Goal: Task Accomplishment & Management: Manage account settings

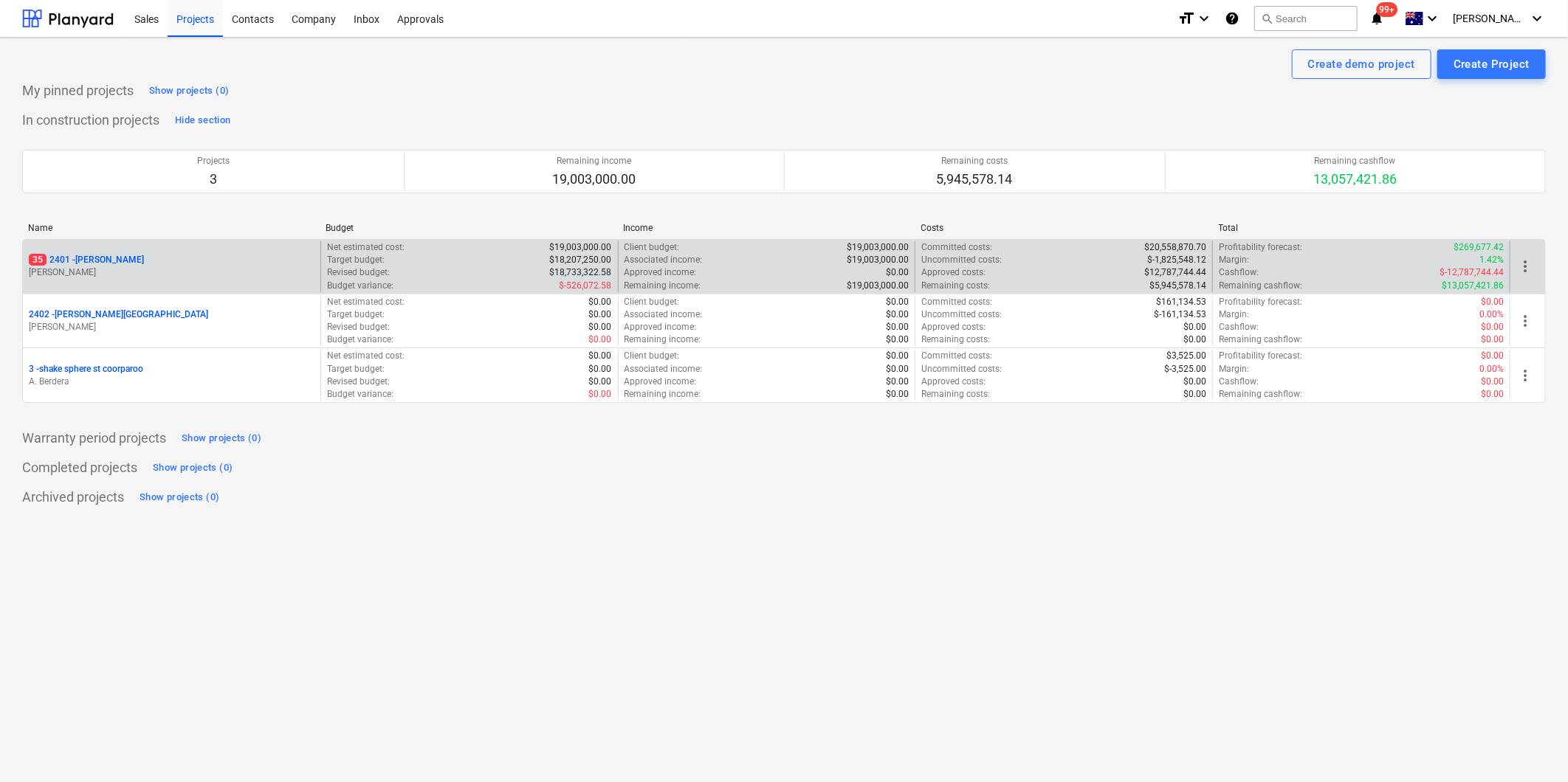
click at [182, 266] on p "[PERSON_NAME]" at bounding box center [171, 272] width 285 height 13
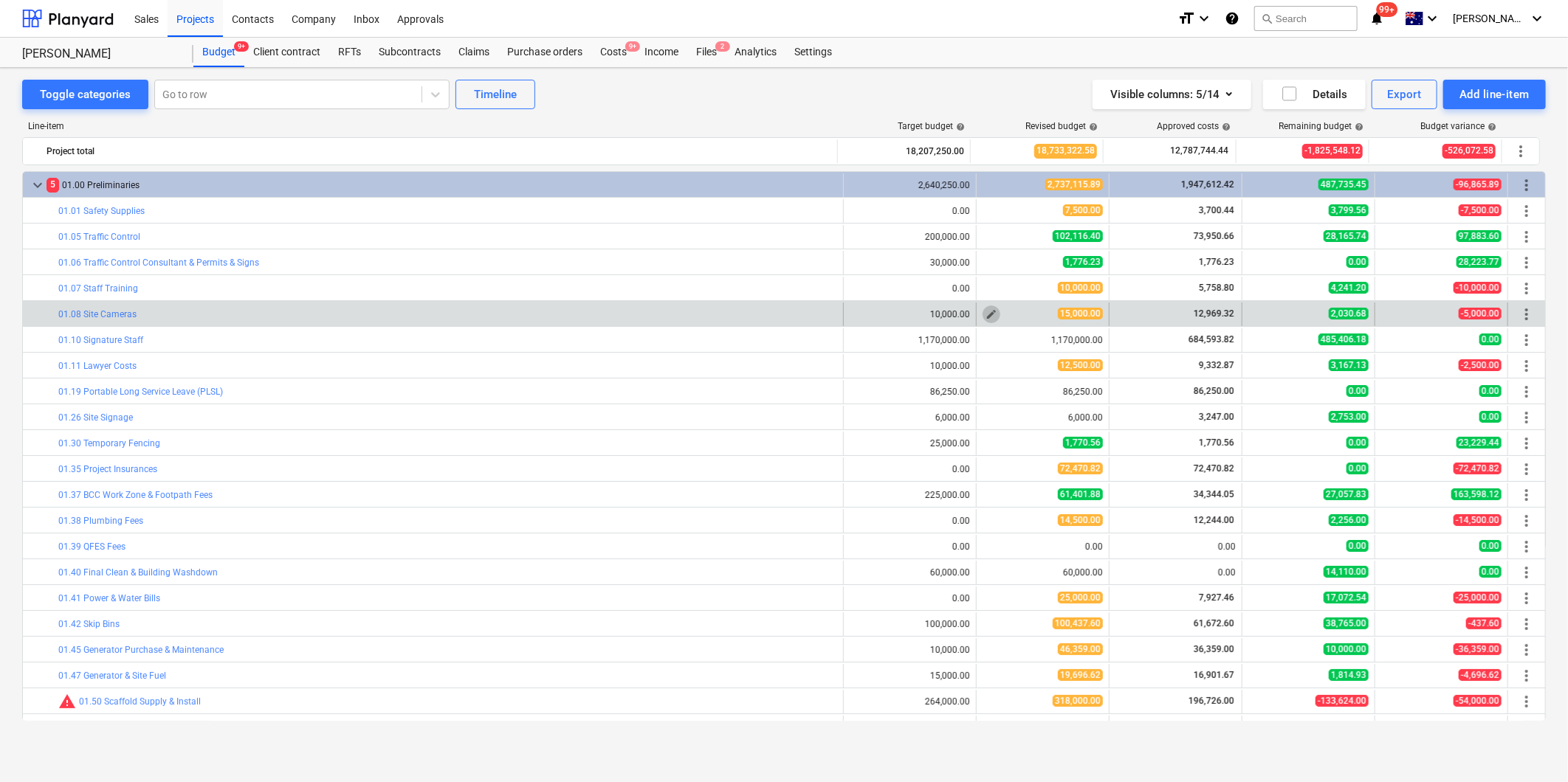
click at [989, 315] on span "edit" at bounding box center [991, 315] width 12 height 12
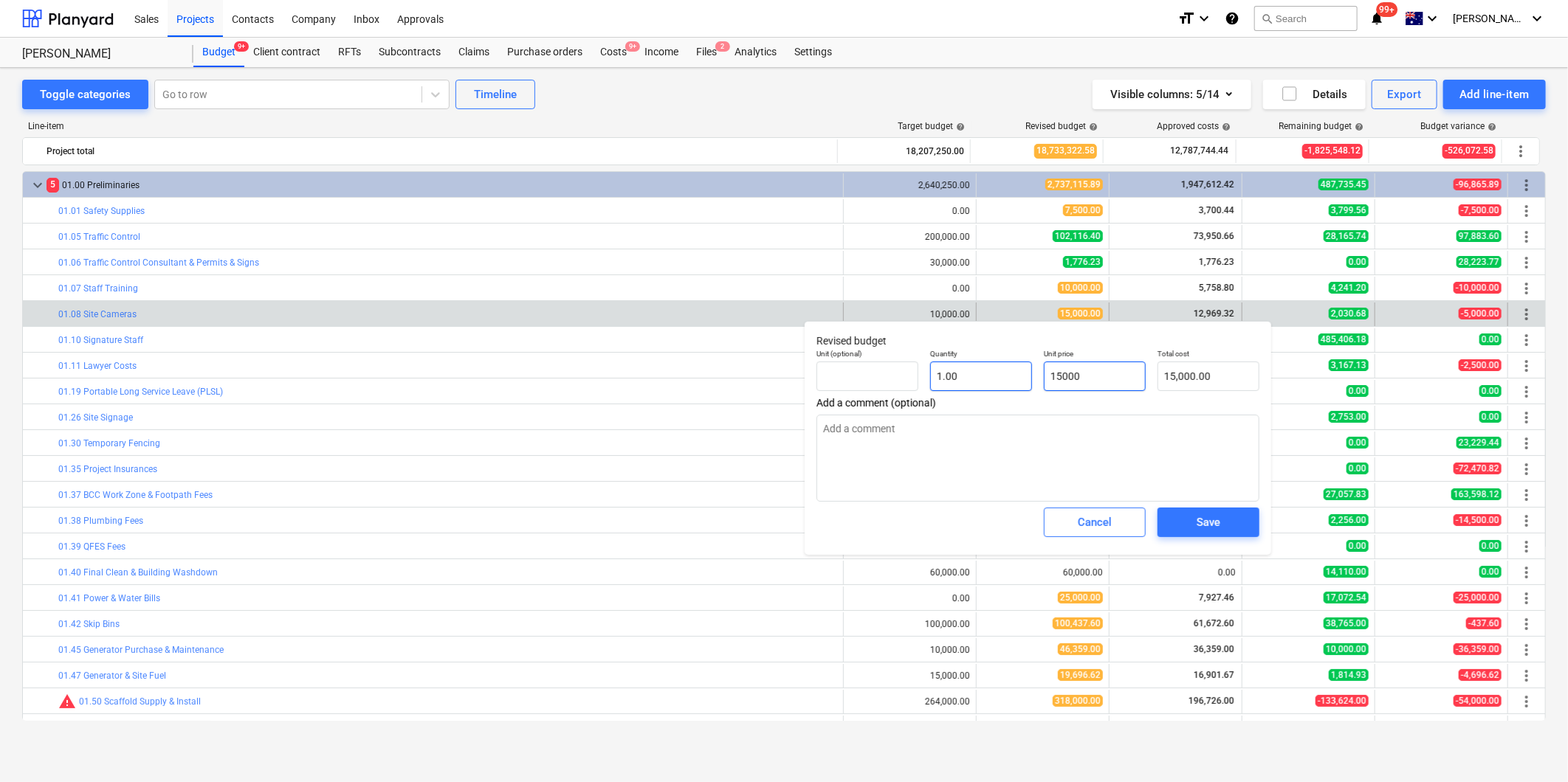
drag, startPoint x: 1128, startPoint y: 382, endPoint x: 997, endPoint y: 368, distance: 131.7
click at [997, 368] on div "Unit (optional) Quantity 1.00 Unit price 15000 Total cost 15,000.00" at bounding box center [1038, 370] width 454 height 54
type input "1"
type textarea "x"
type input "1.00"
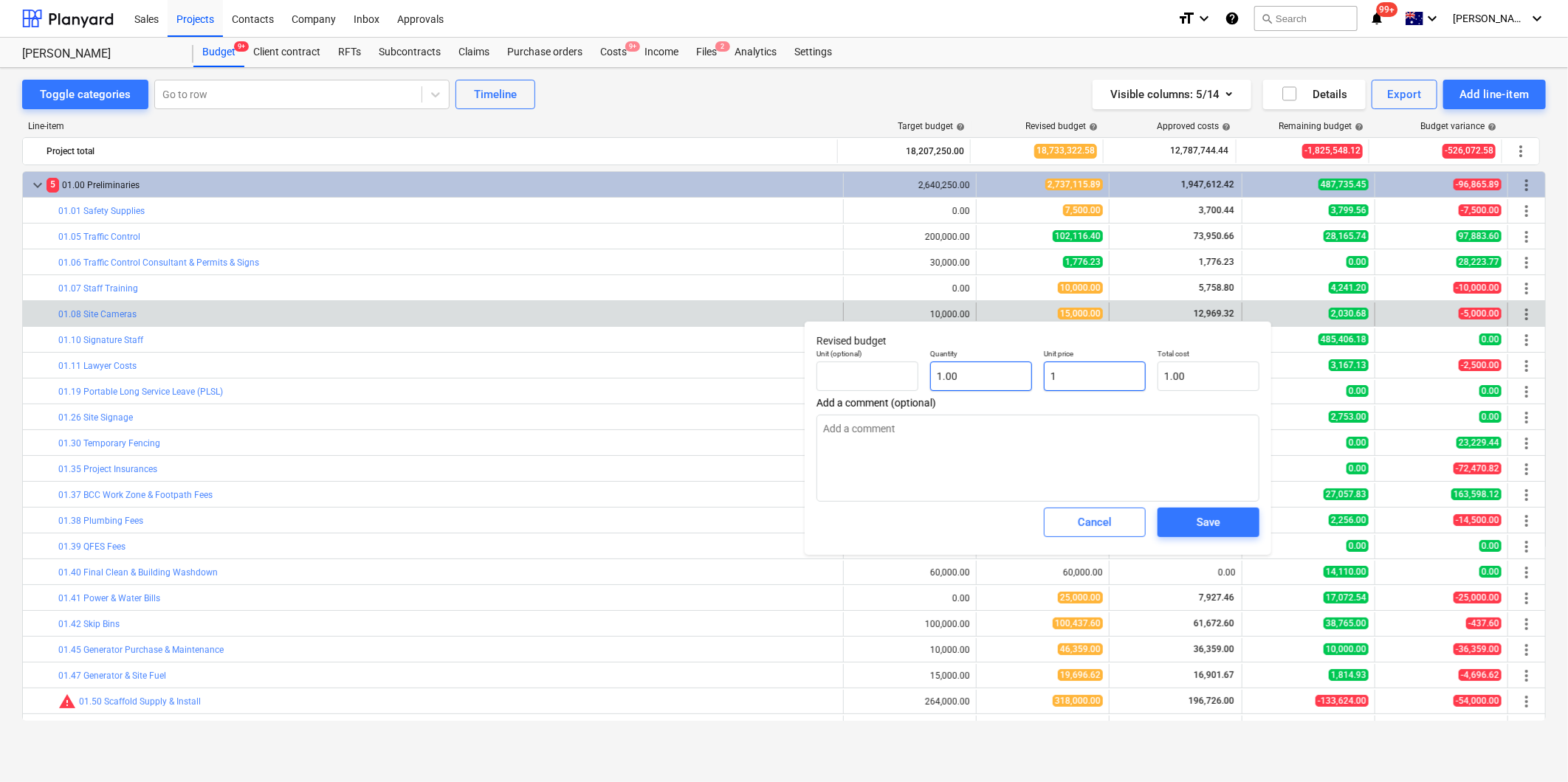
type input "16"
type textarea "x"
type input "16.00"
type input "165"
type textarea "x"
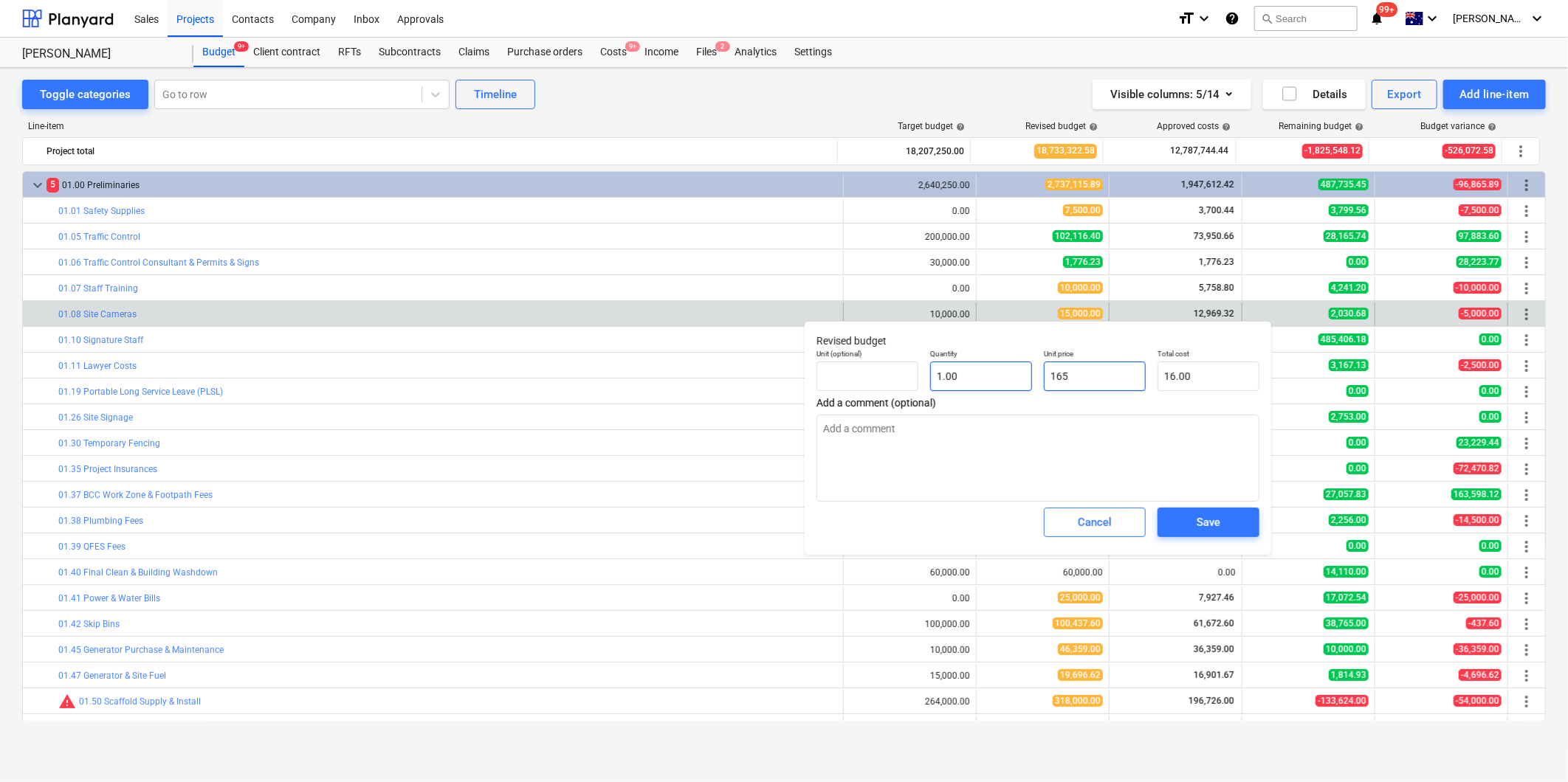
type input "165.00"
type input "1650"
type textarea "x"
type input "1,650.00"
type input "16500"
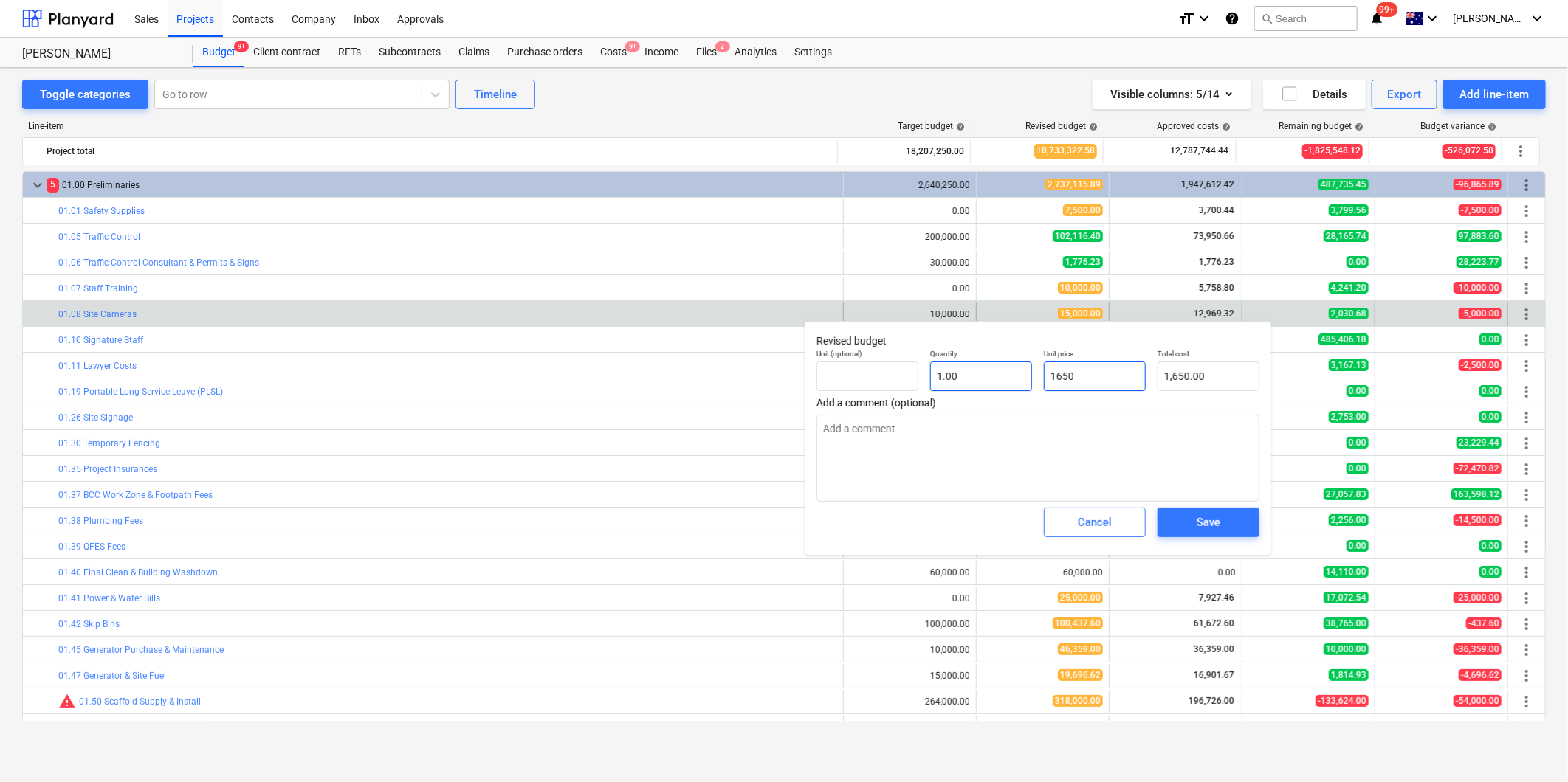
type textarea "x"
type input "16,500.00"
type textarea "x"
click at [983, 446] on textarea at bounding box center [1037, 457] width 443 height 87
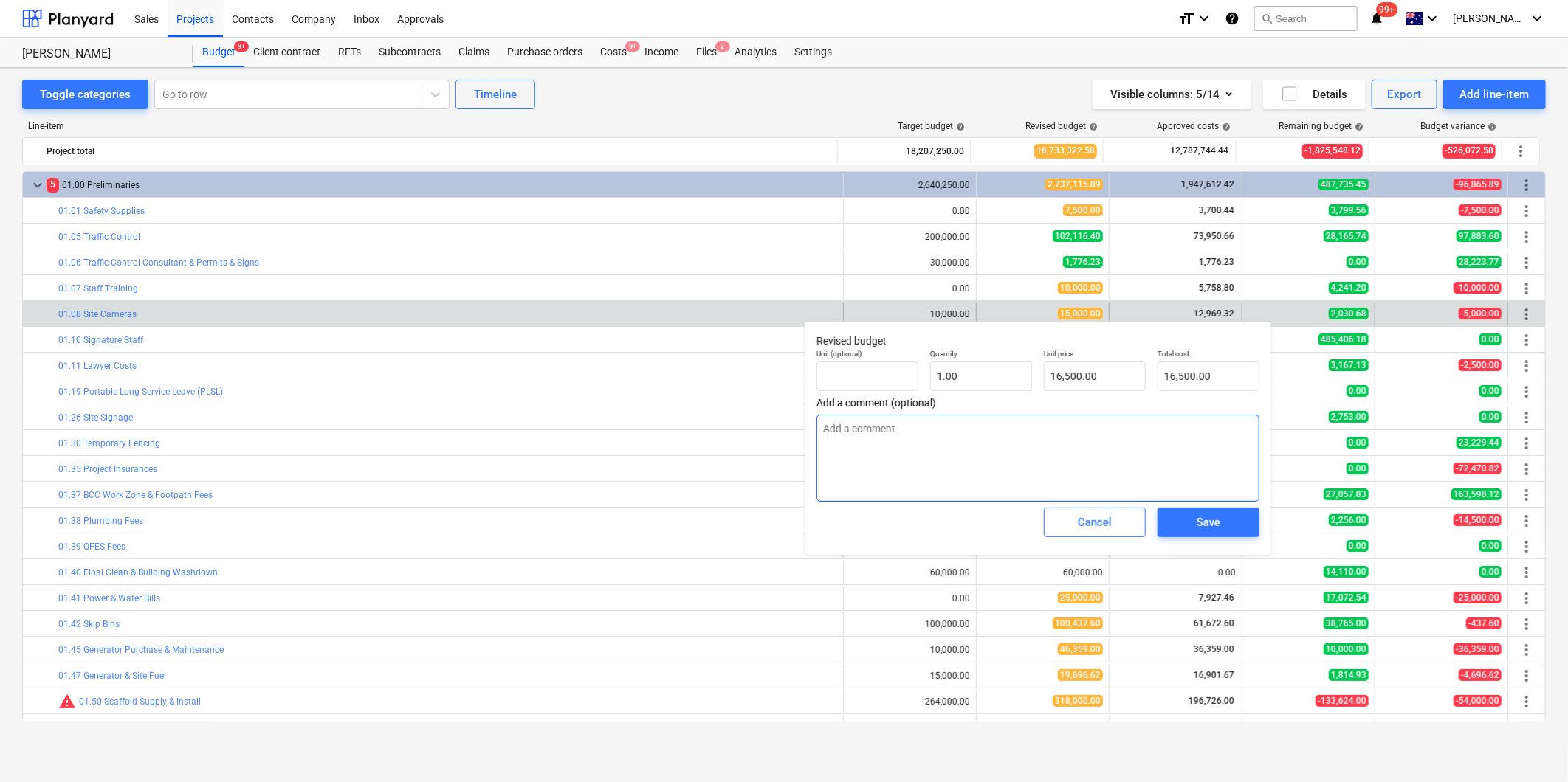
type textarea "U"
type textarea "x"
type textarea "Upd"
type textarea "x"
type textarea "Upda"
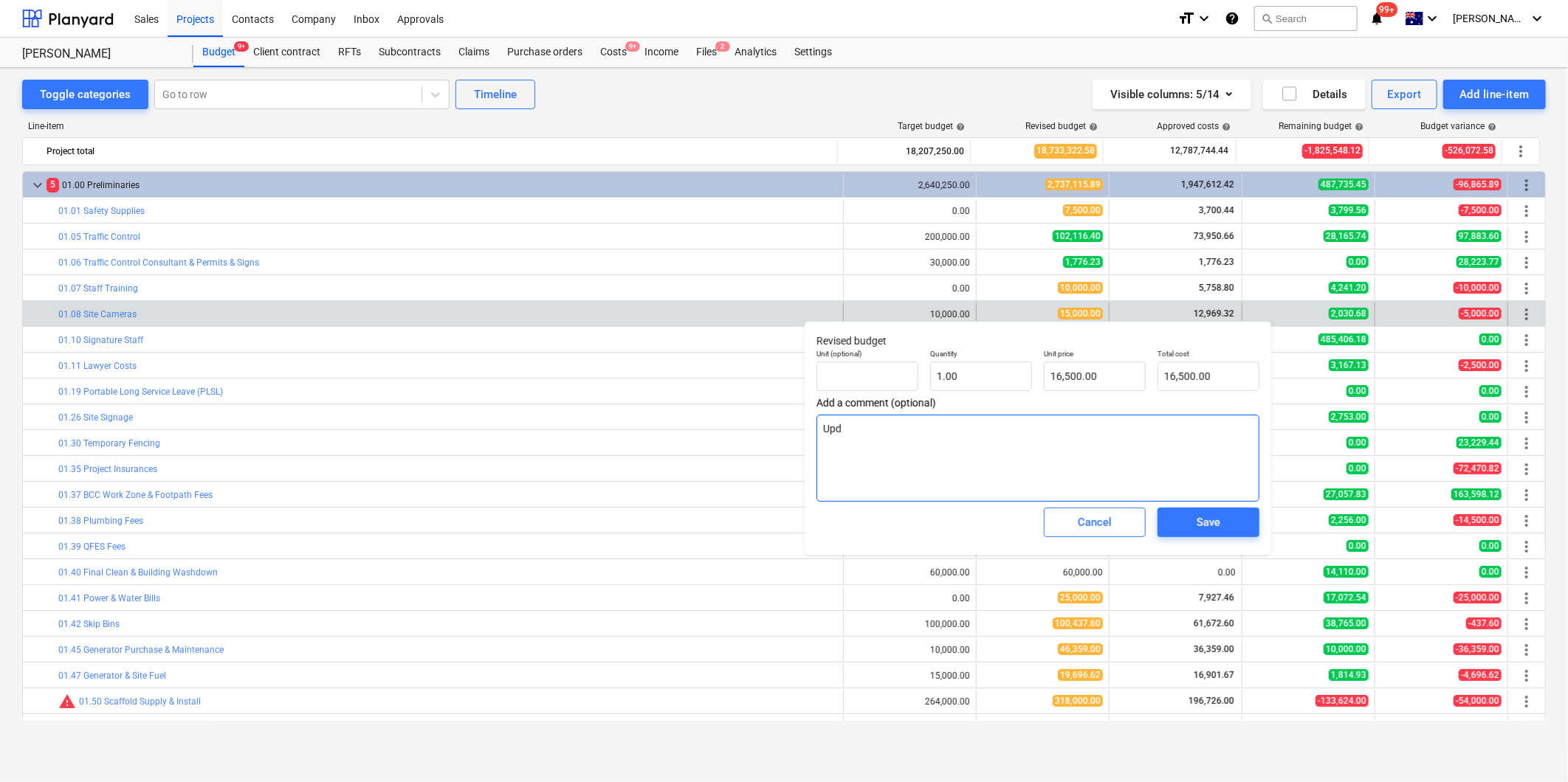
type textarea "x"
type textarea "Updat"
type textarea "x"
type textarea "Update"
type textarea "x"
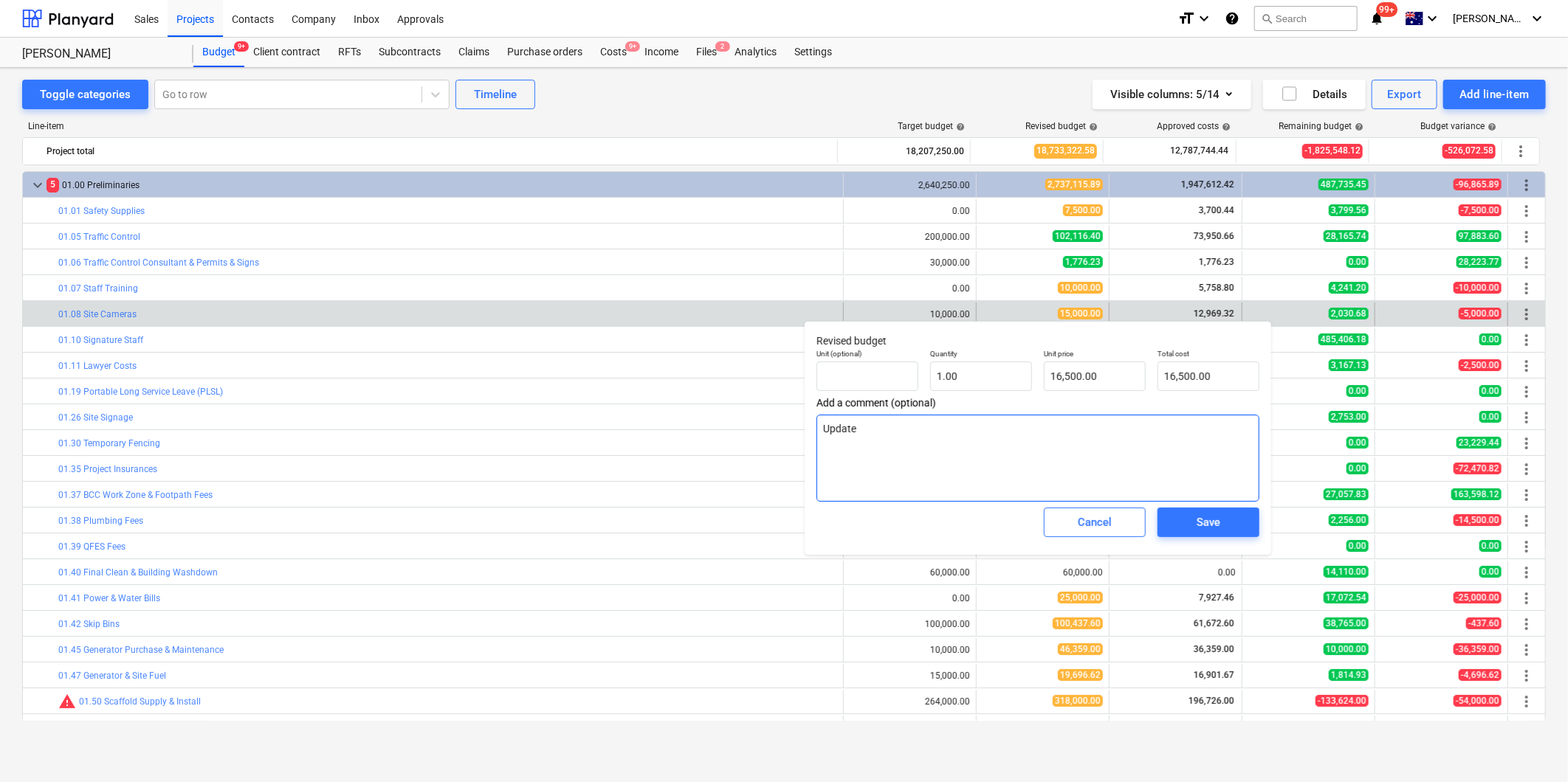
type textarea "Updated"
type textarea "x"
type textarea "Updated"
type textarea "x"
type textarea "Updated 2"
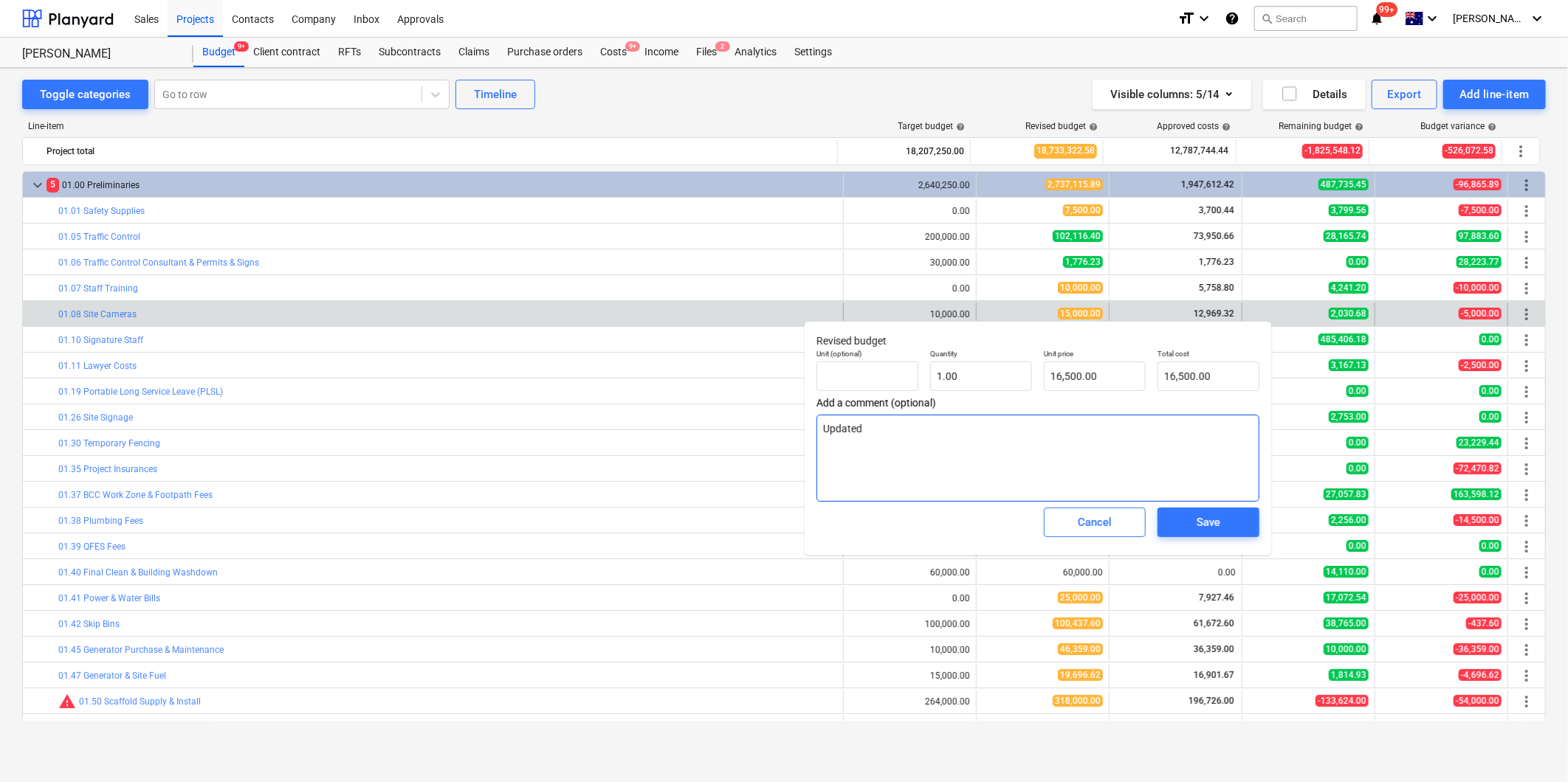
type textarea "x"
type textarea "Updated 20"
type textarea "x"
type textarea "Updated 20."
type textarea "x"
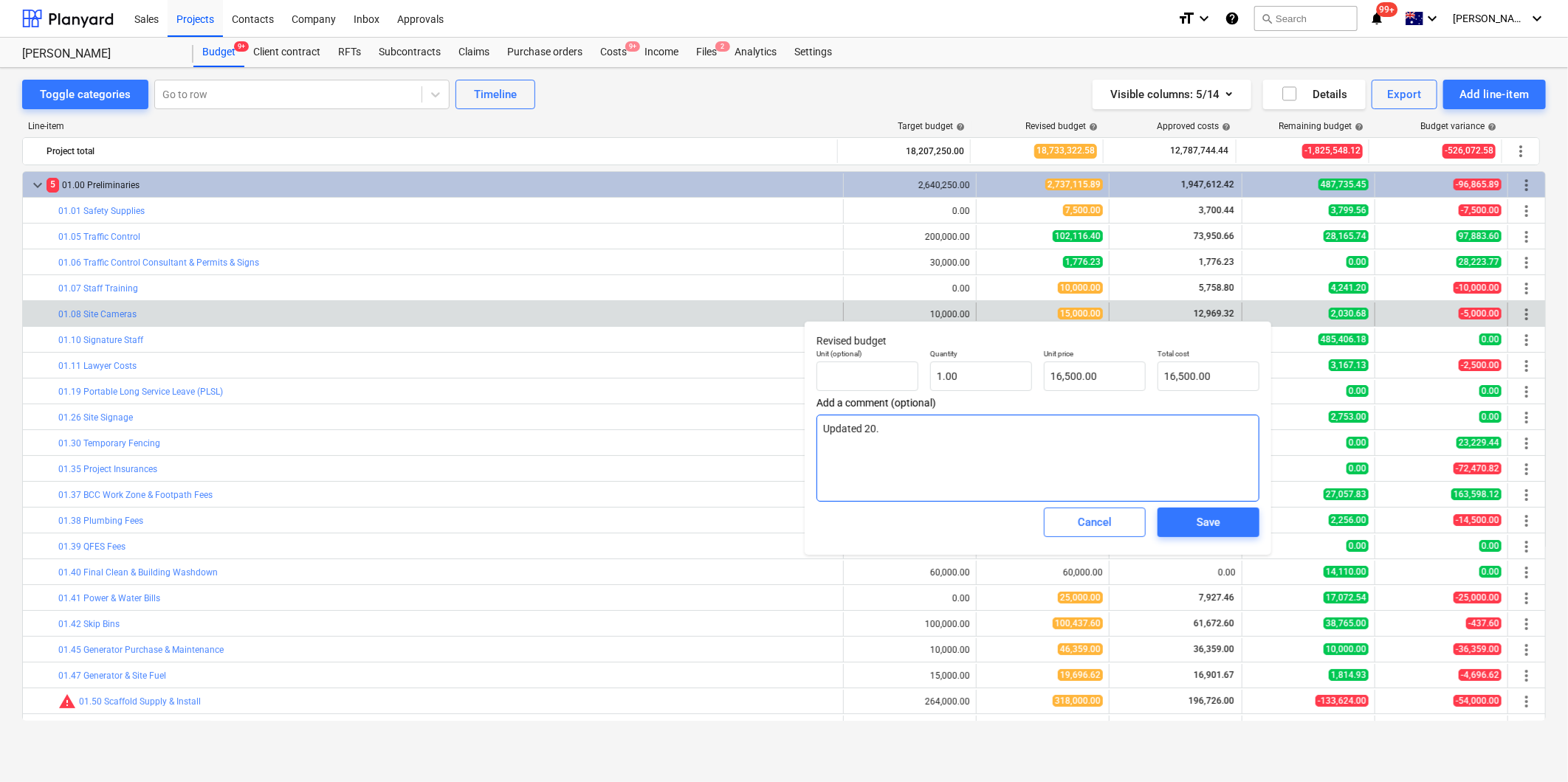
type textarea "Updated 20.0"
type textarea "x"
type textarea "Updated 20.08"
type textarea "x"
type textarea "Updated 20.08."
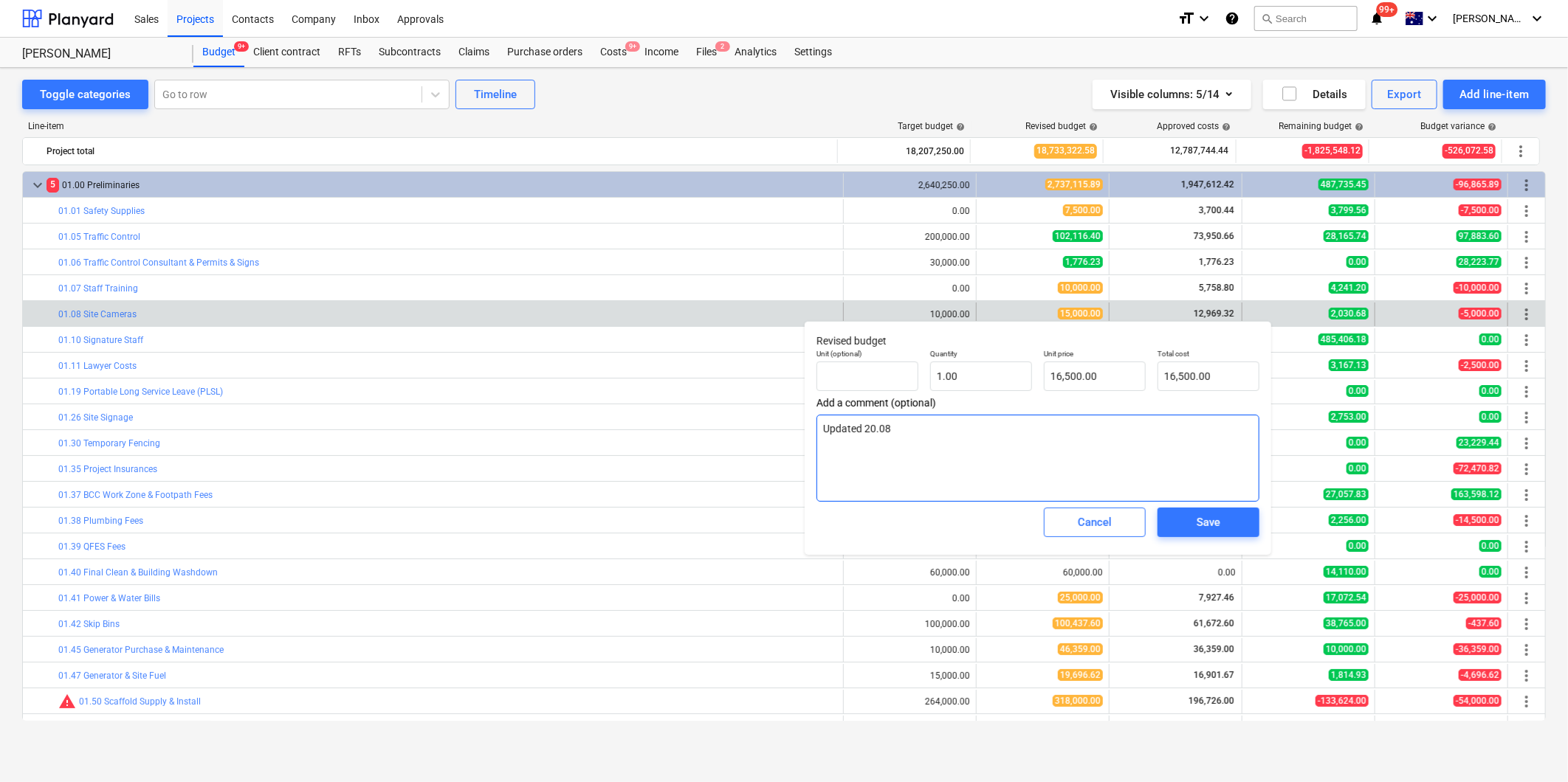
type textarea "x"
type textarea "Updated 20.08.2"
type textarea "x"
type textarea "Updated [DATE]"
type textarea "x"
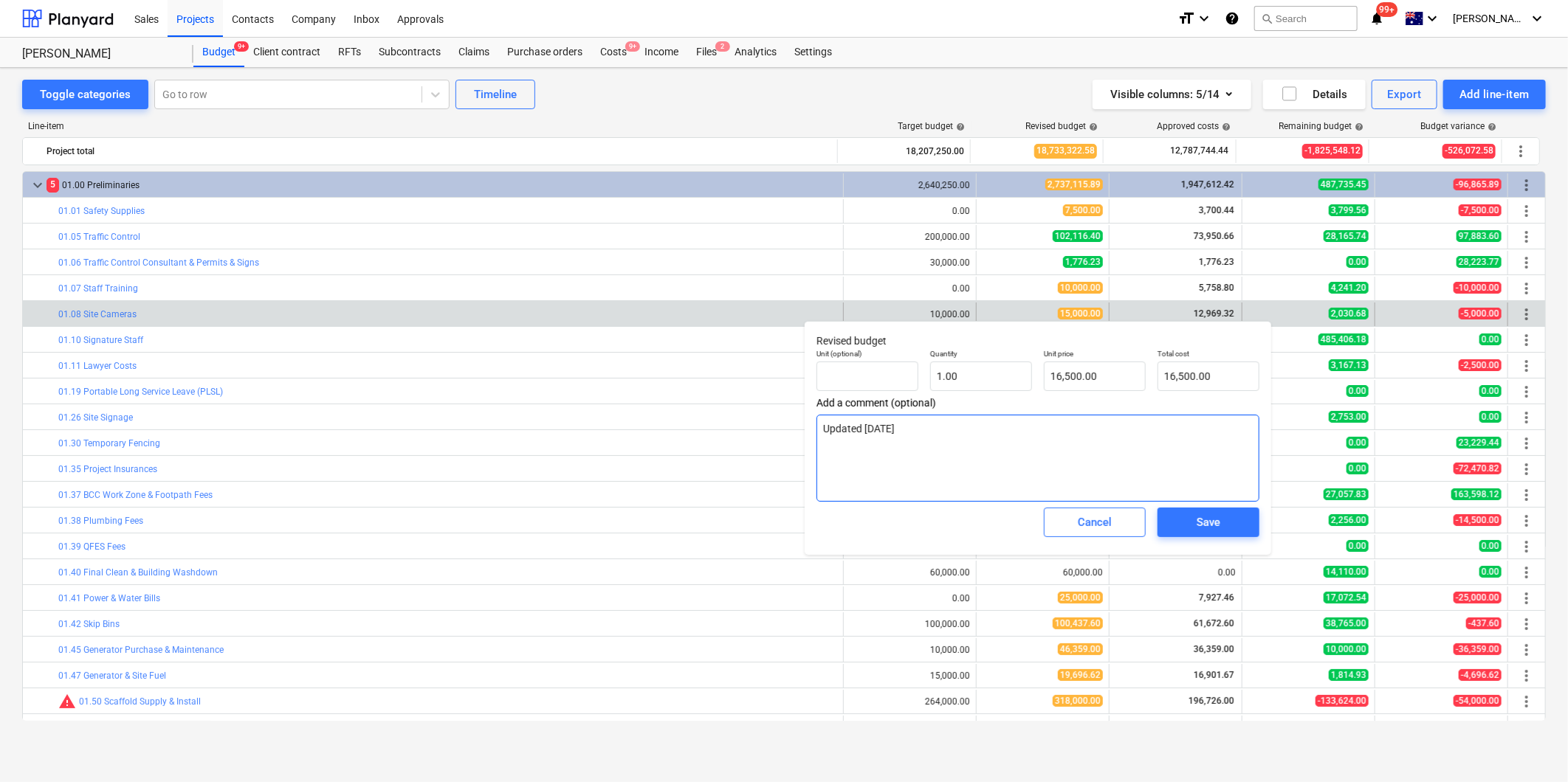
type textarea "Updated 20.08.202"
type textarea "x"
type textarea "Updated [DATE]"
type textarea "x"
type textarea "Updated [DATE]"
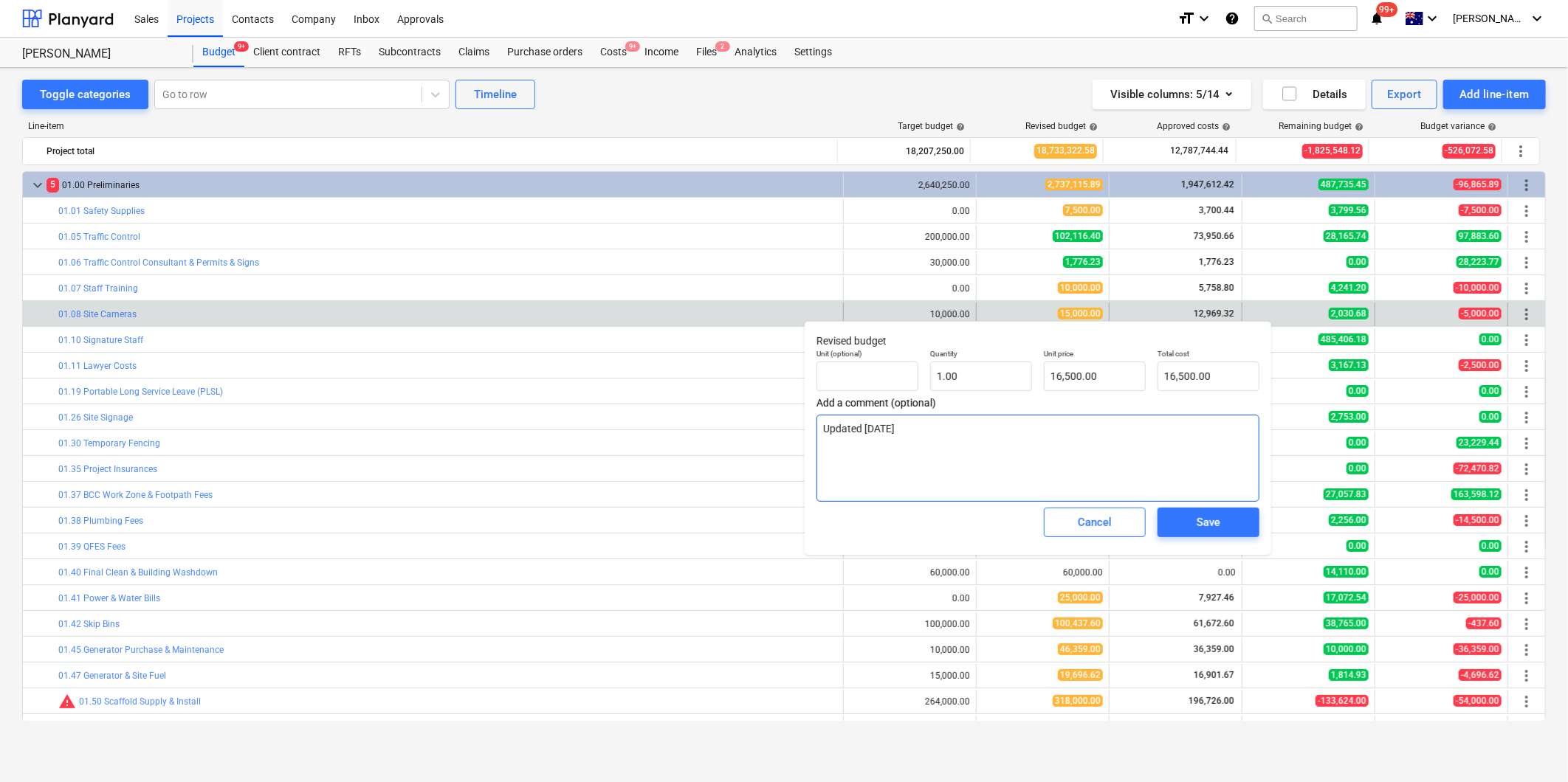
type textarea "x"
type textarea "Updated [DATE] M"
type textarea "x"
type textarea "Updated [DATE] MW"
type textarea "x"
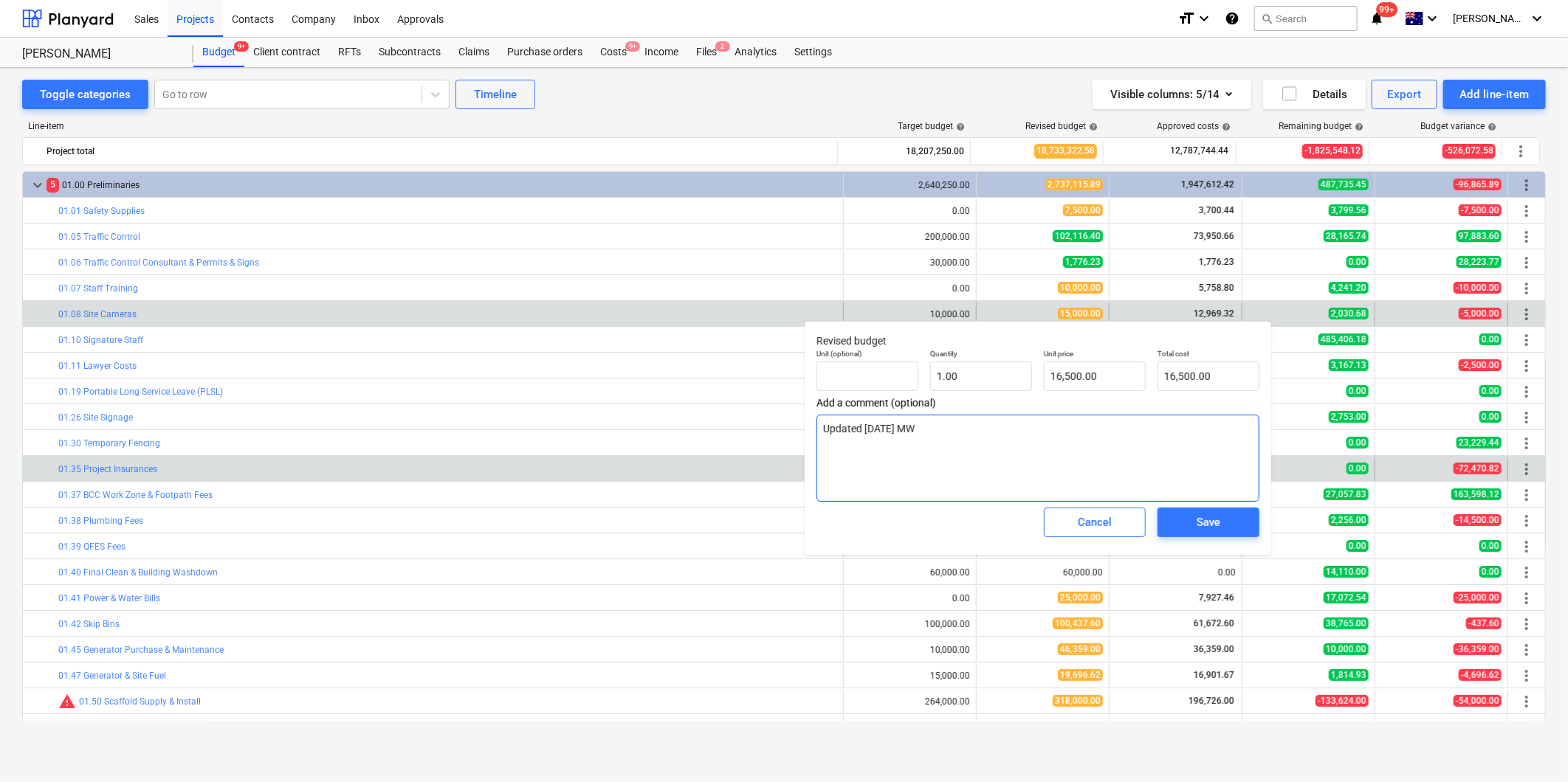
drag, startPoint x: 983, startPoint y: 446, endPoint x: 719, endPoint y: 459, distance: 264.3
click at [719, 459] on body "Sales Projects Contacts Company Inbox Approvals format_size keyboard_arrow_down…" at bounding box center [784, 391] width 1568 height 782
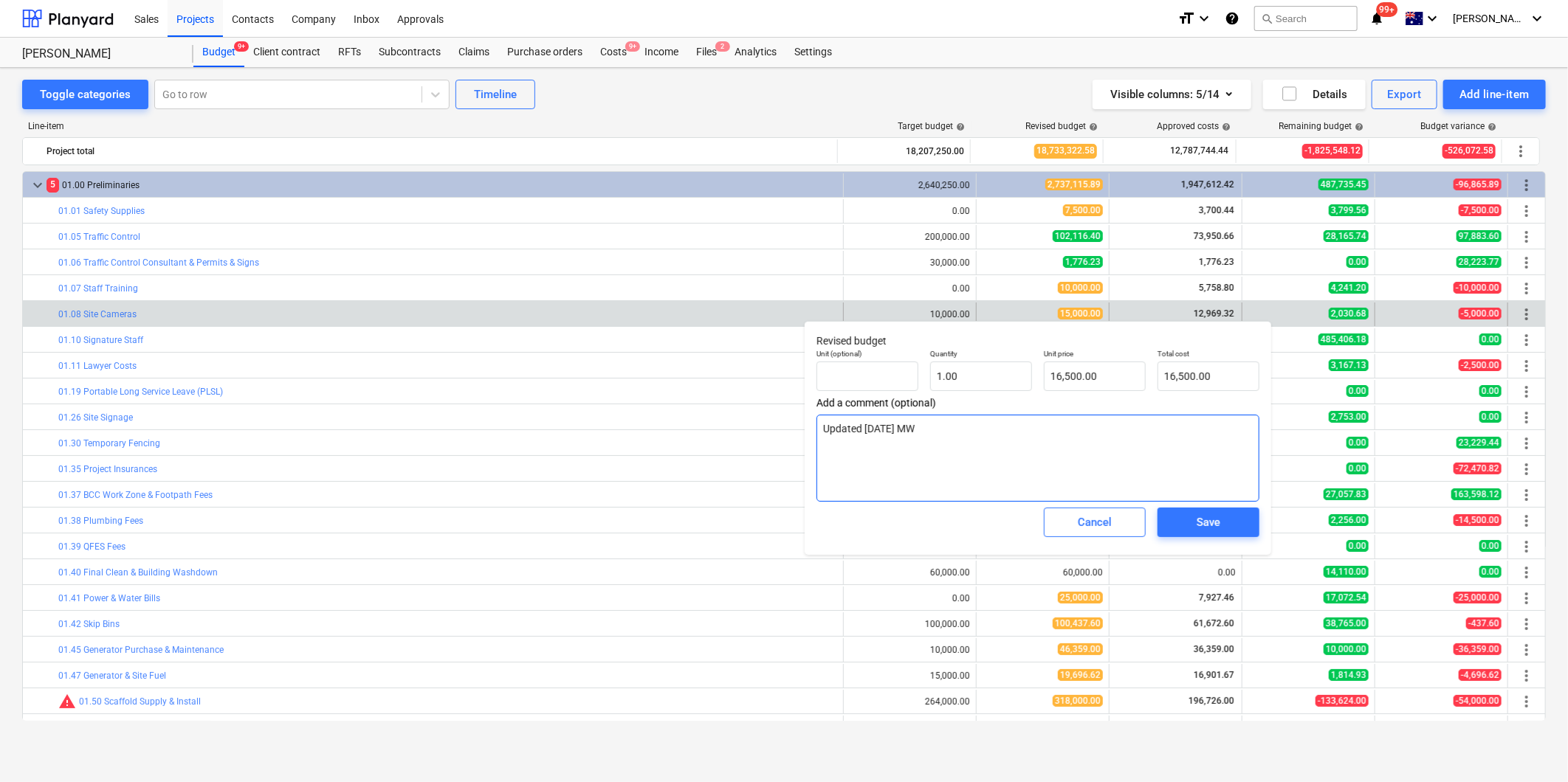
drag, startPoint x: 978, startPoint y: 448, endPoint x: 812, endPoint y: 422, distance: 168.0
click at [812, 422] on div "Revised budget Unit (optional) Quantity 1.00 Unit price 16,500.00 Total cost 16…" at bounding box center [1038, 438] width 467 height 234
type textarea "Updated [DATE] MW"
click at [1212, 528] on div "Save" at bounding box center [1208, 522] width 23 height 19
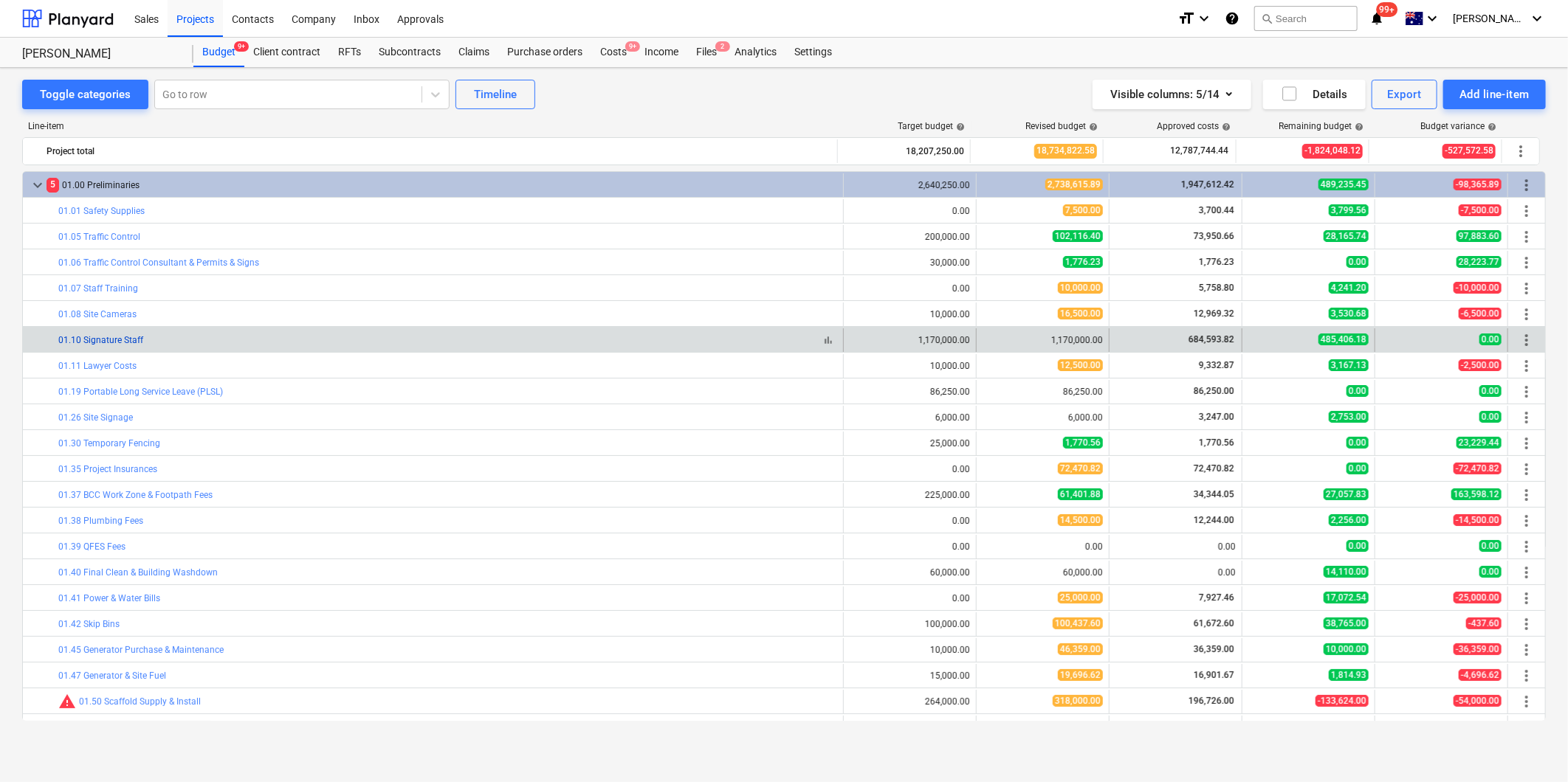
click at [116, 340] on link "01.10 Signature Staff" at bounding box center [100, 340] width 85 height 11
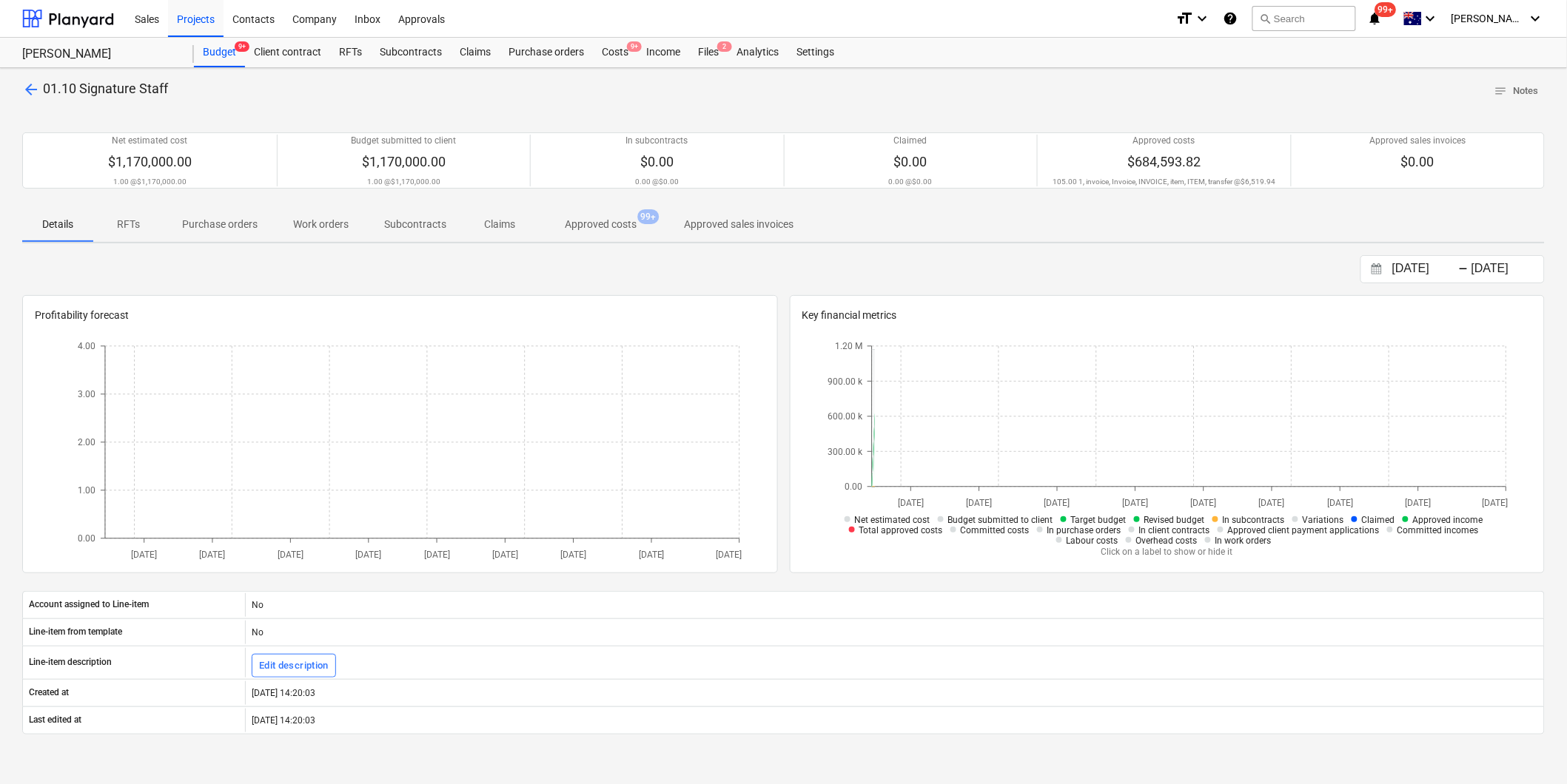
click at [600, 218] on p "Approved costs" at bounding box center [600, 224] width 72 height 16
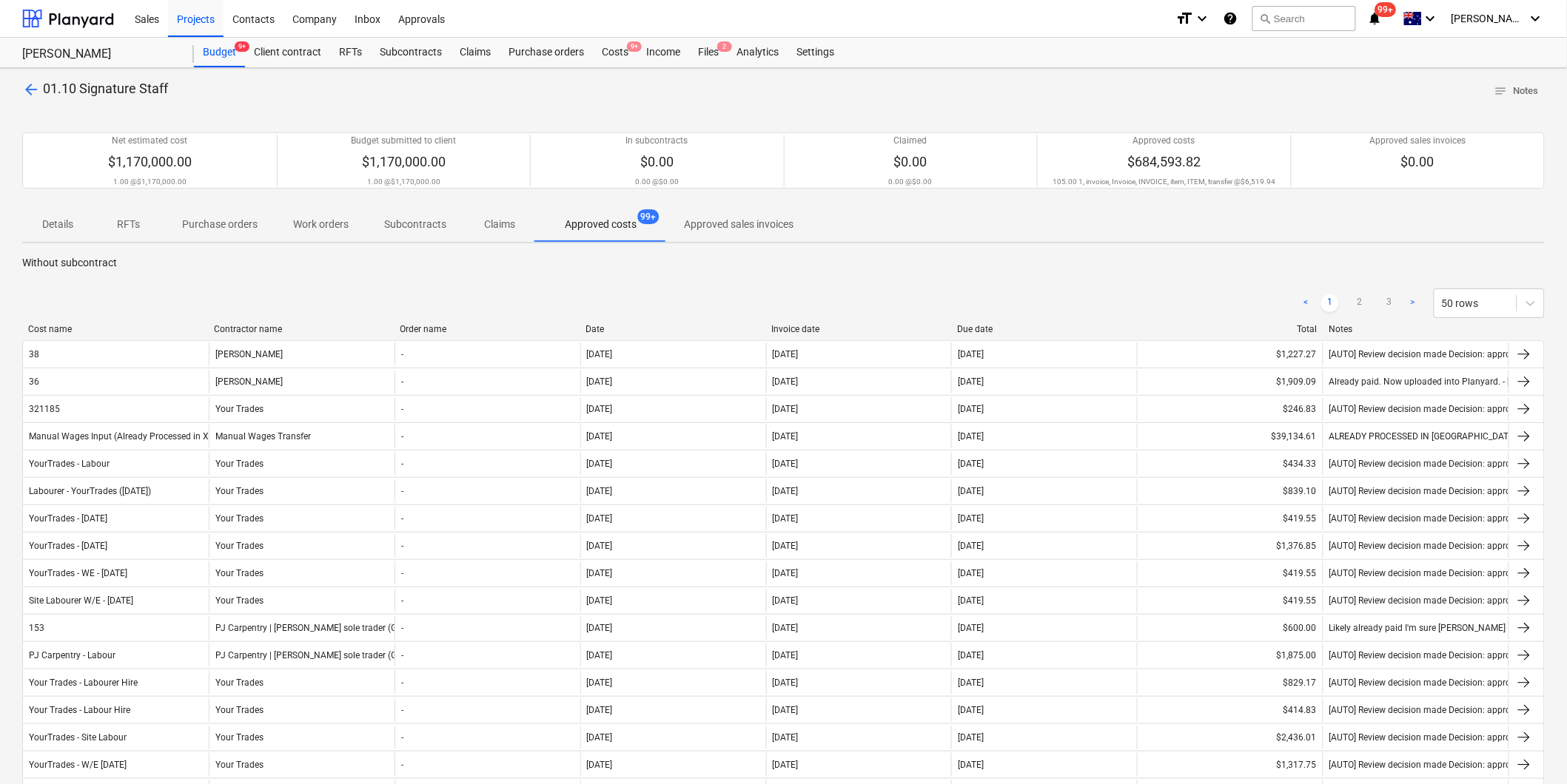
click at [25, 86] on span "arrow_back" at bounding box center [30, 89] width 17 height 17
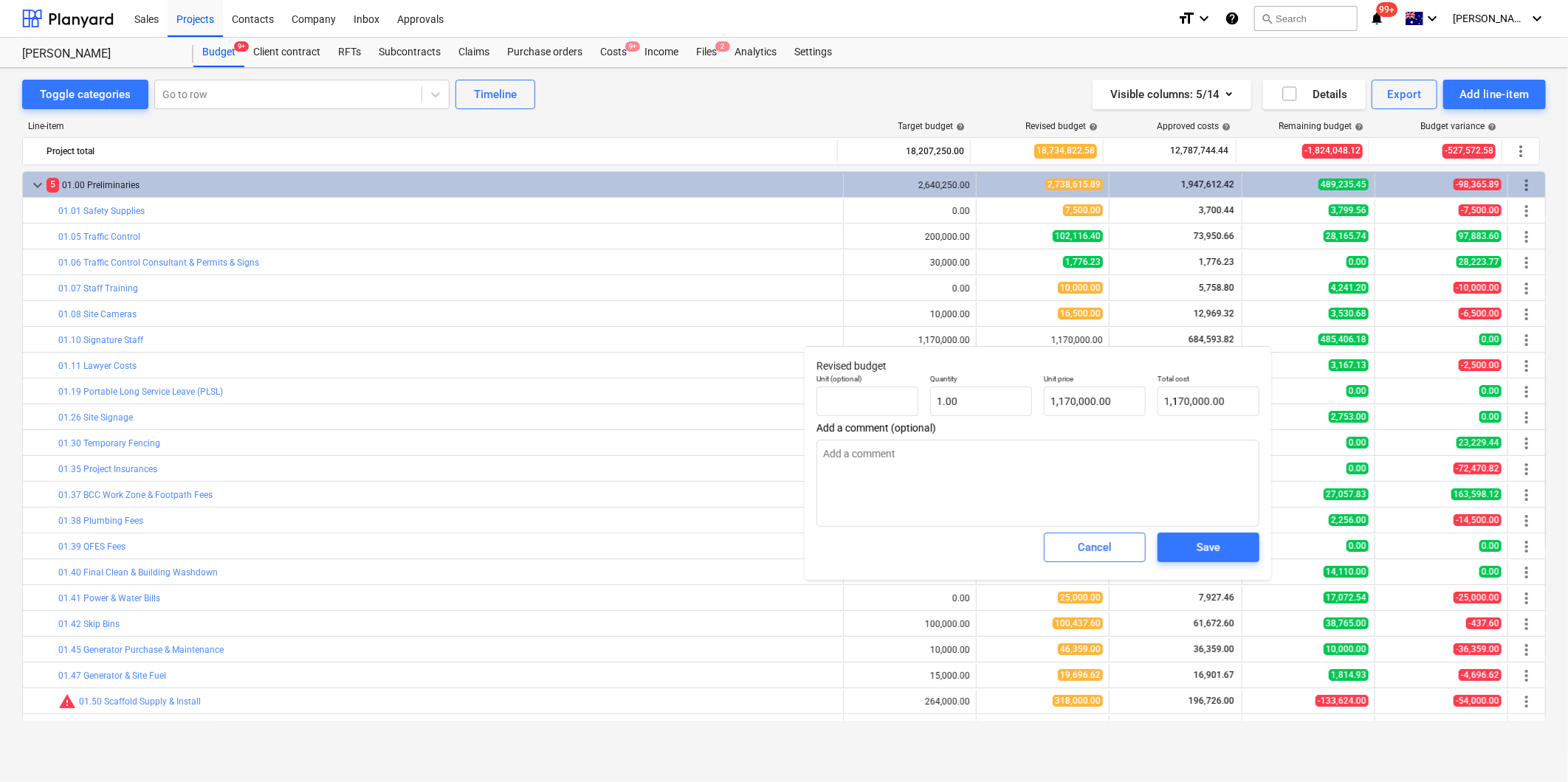
click at [881, 460] on body "Sales Projects Contacts Company Inbox Approvals format_size keyboard_arrow_down…" at bounding box center [784, 391] width 1568 height 782
click at [928, 457] on textarea at bounding box center [1037, 483] width 443 height 87
type textarea "x"
type textarea "$"
type textarea "x"
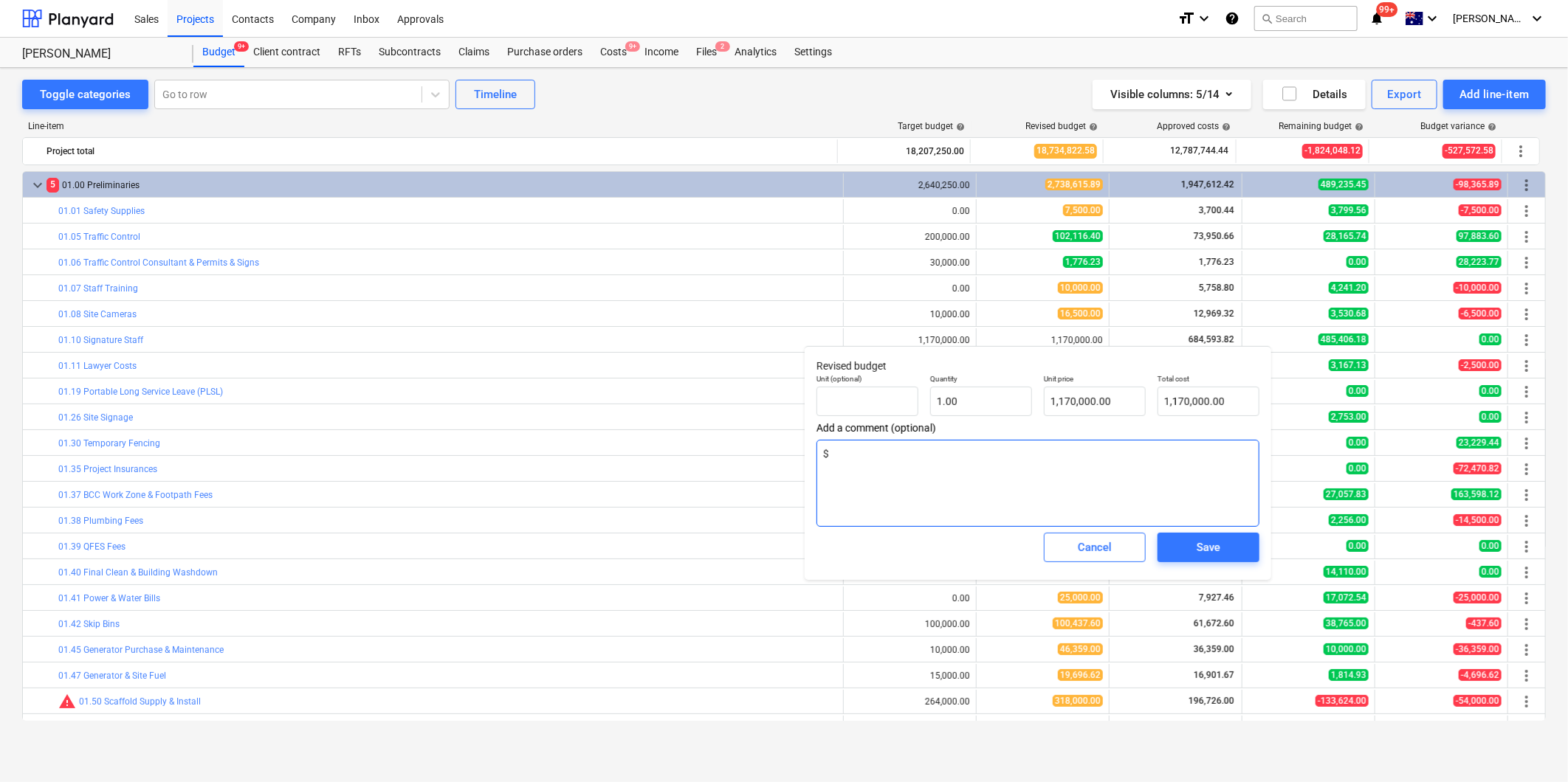
type textarea "$6"
type textarea "x"
type textarea "$60"
type textarea "x"
type textarea "$60K"
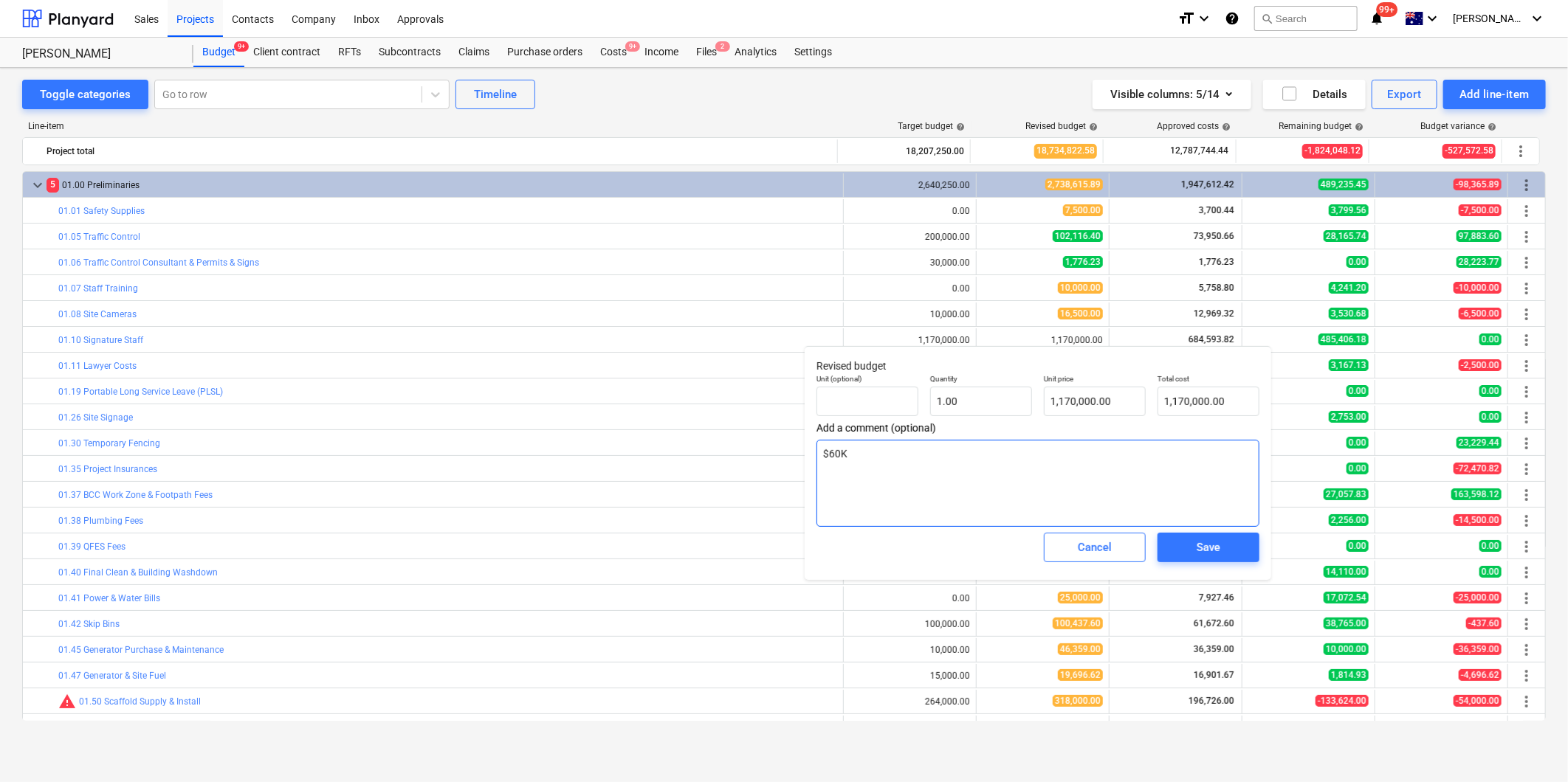
type textarea "x"
type textarea "$60K"
type textarea "x"
type textarea "$60K a"
type textarea "x"
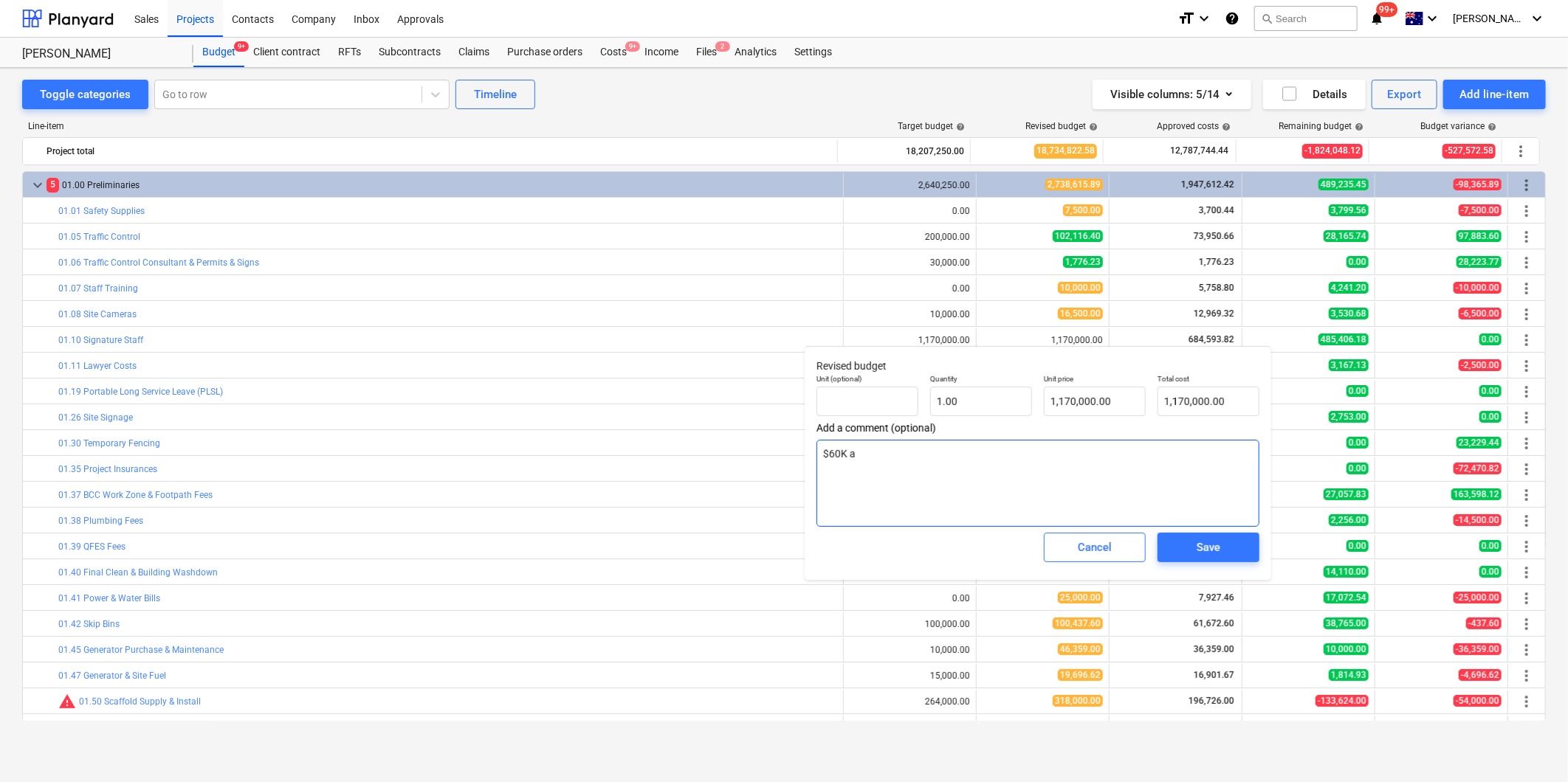
type textarea "$60K a"
type textarea "x"
type textarea "$60K a m"
type textarea "x"
type textarea "$60K a mon"
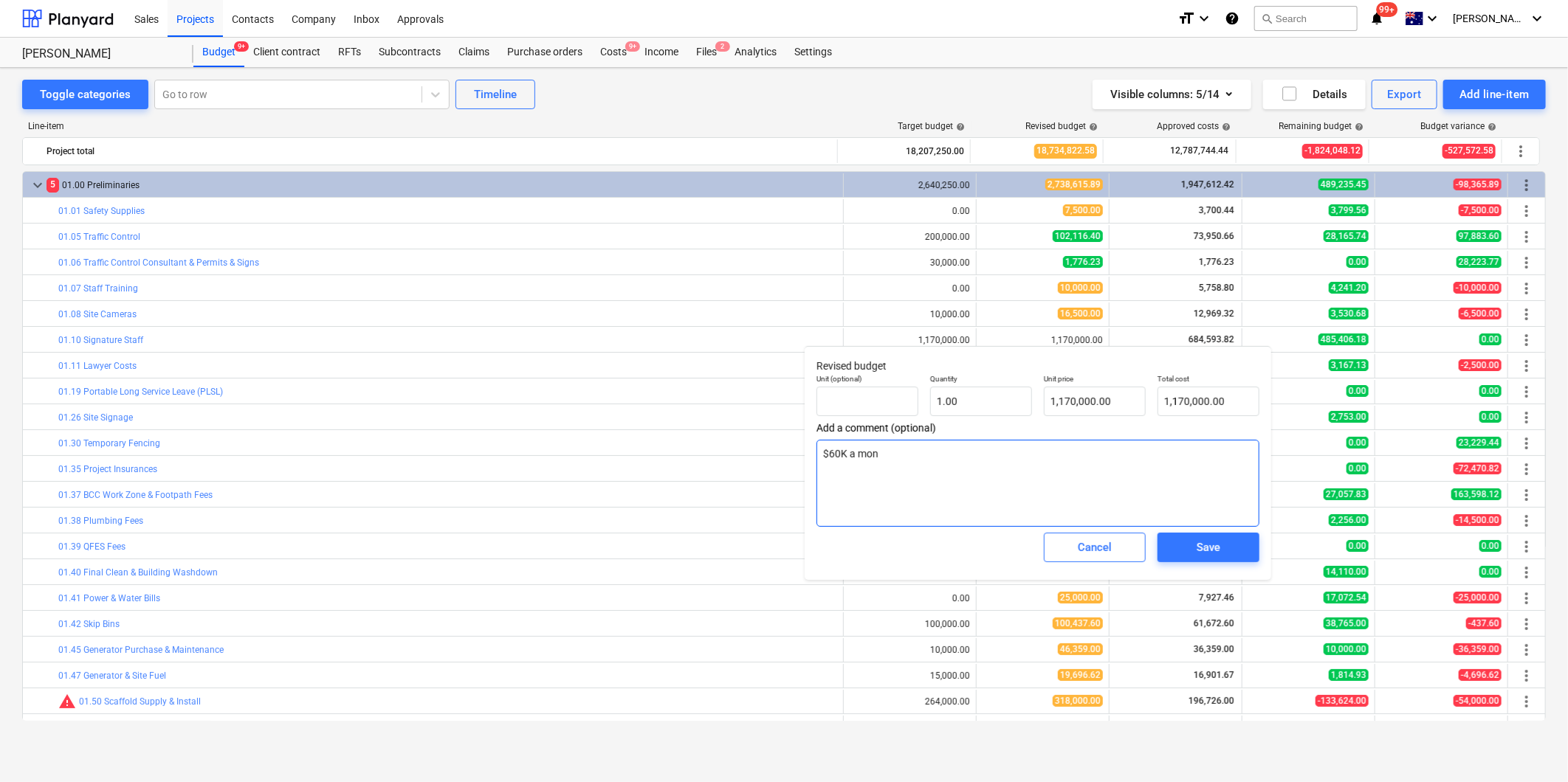
type textarea "x"
type textarea "$60K a month"
type textarea "x"
type textarea "$60K a month"
type textarea "x"
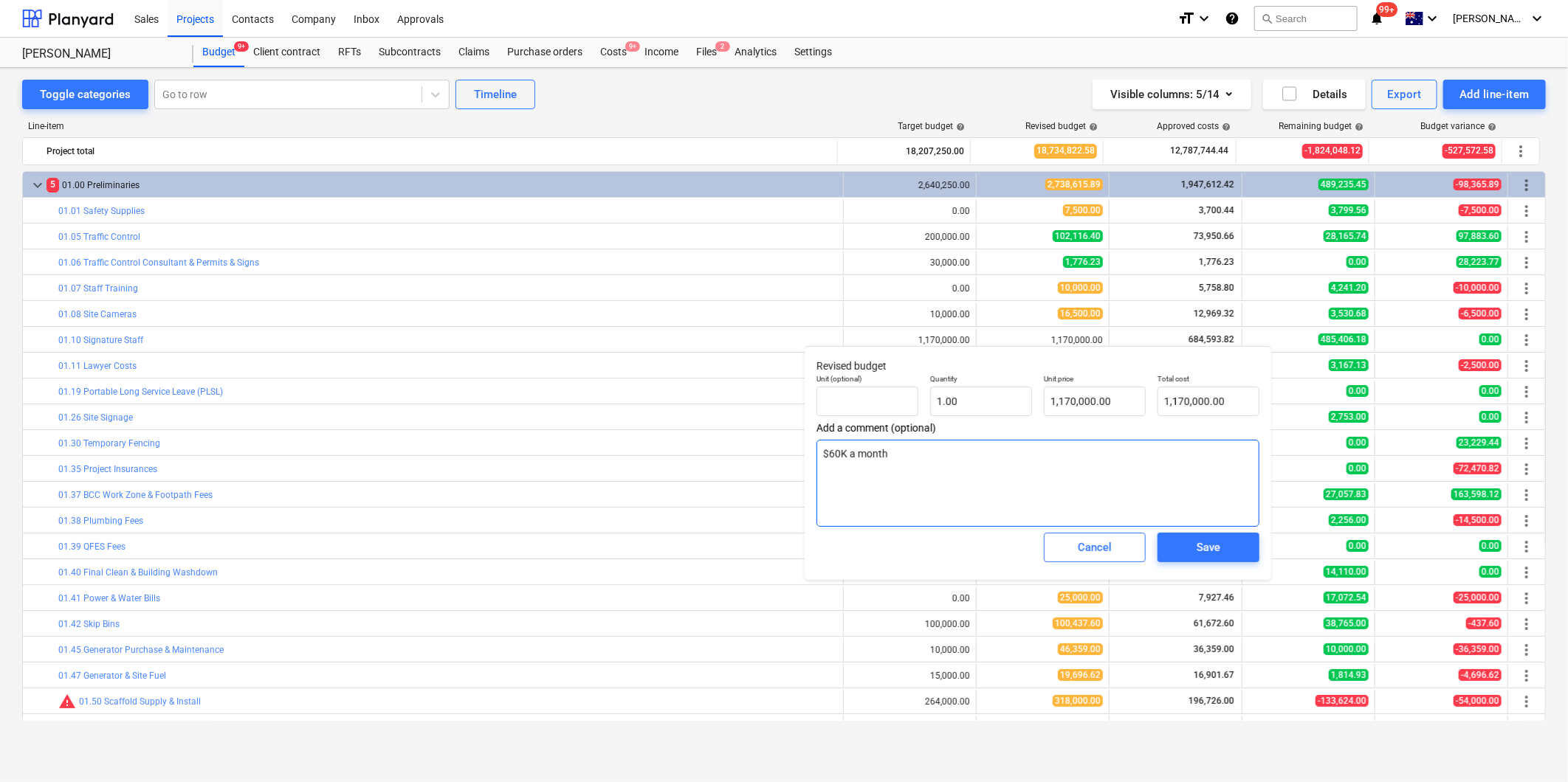
type textarea "$60K a month r"
type textarea "x"
type textarea "$60K a month re"
type textarea "x"
type textarea "$60K a month [PERSON_NAME]"
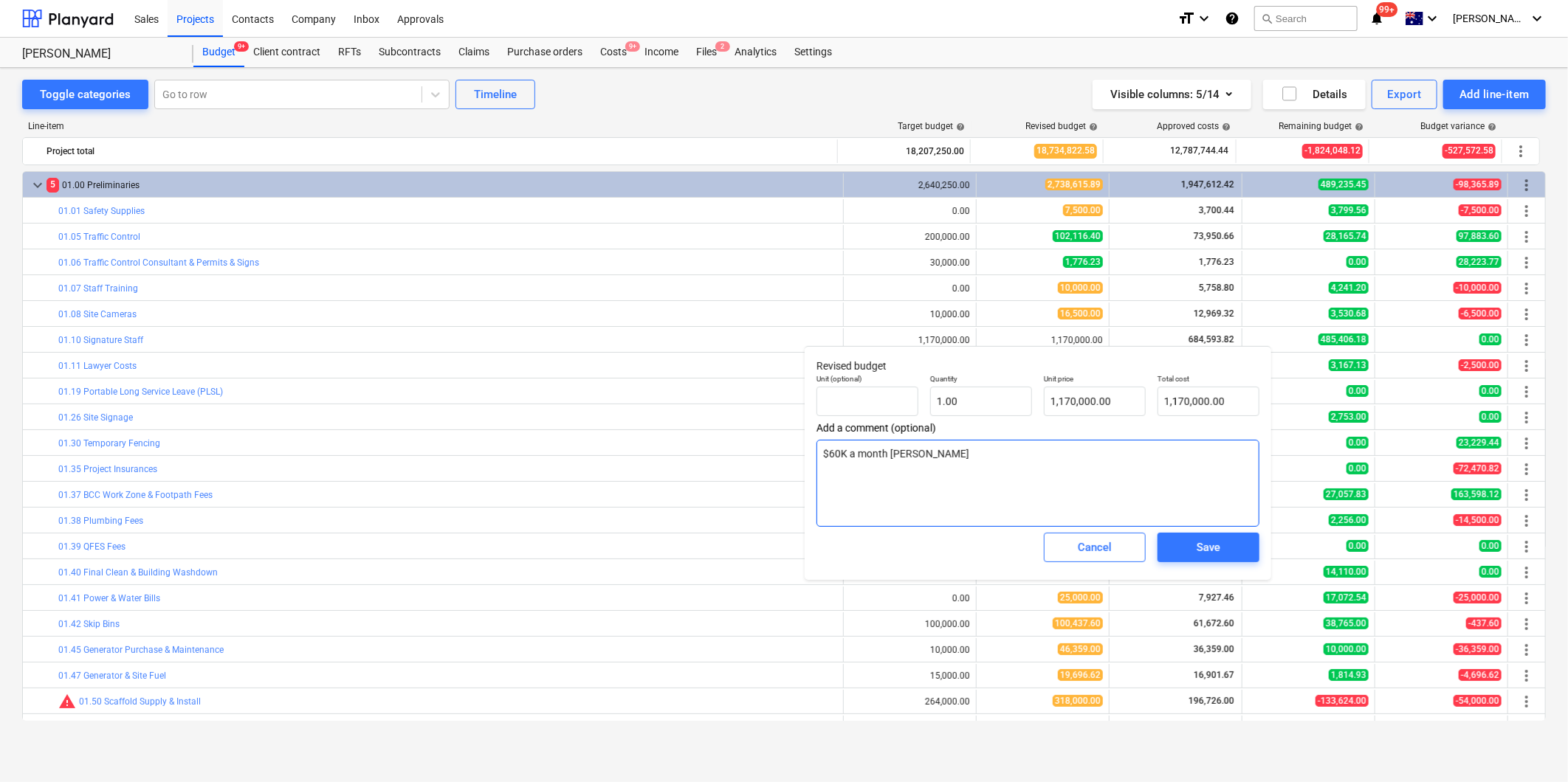
type textarea "x"
type textarea "$60K a month reamin"
type textarea "x"
type textarea "$60K a month reamini"
type textarea "x"
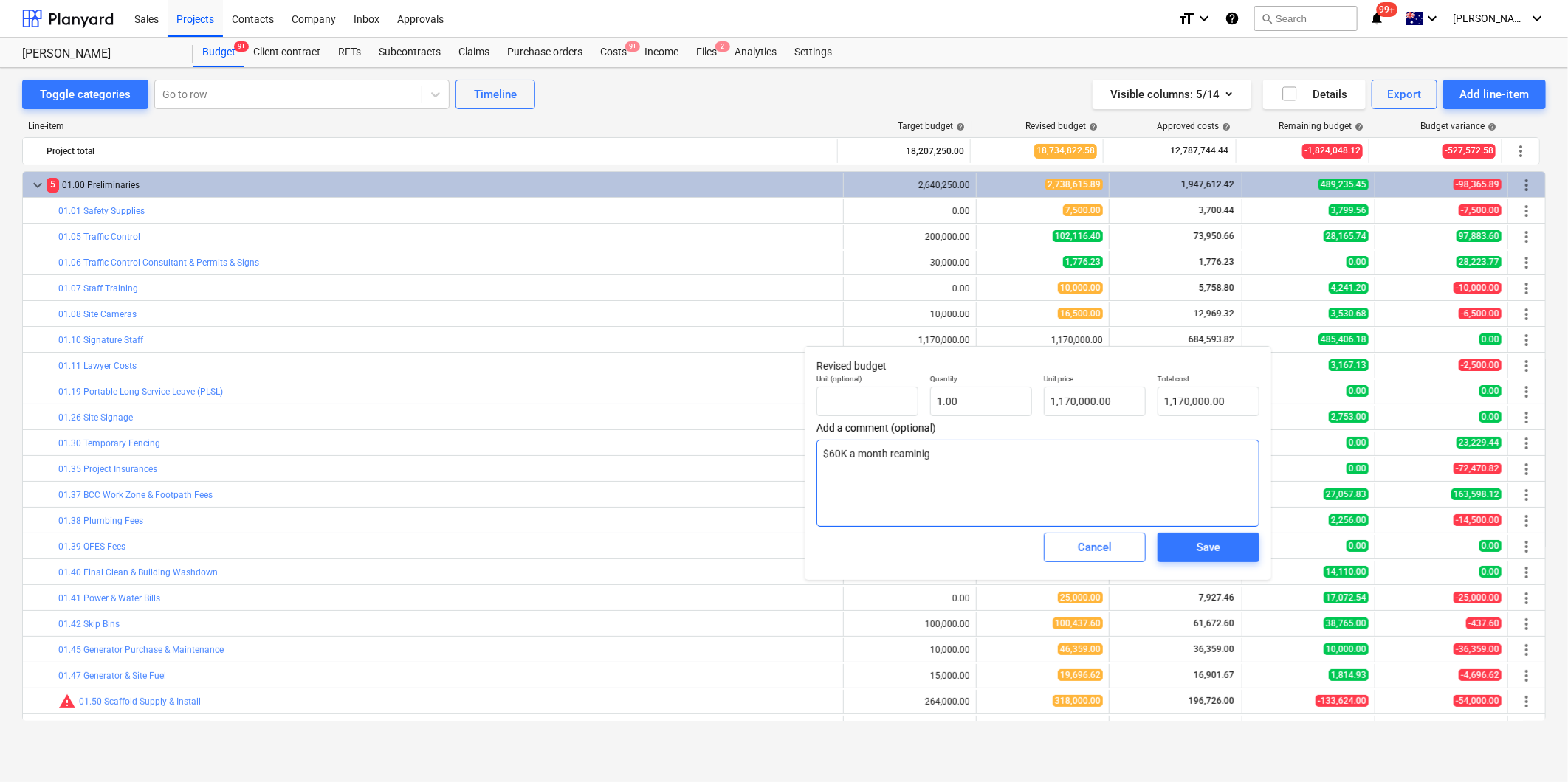
type textarea "$60K a month reaminign"
type textarea "x"
type textarea "$60K a month reaminigni"
type textarea "x"
type textarea "$60K a month reaminign"
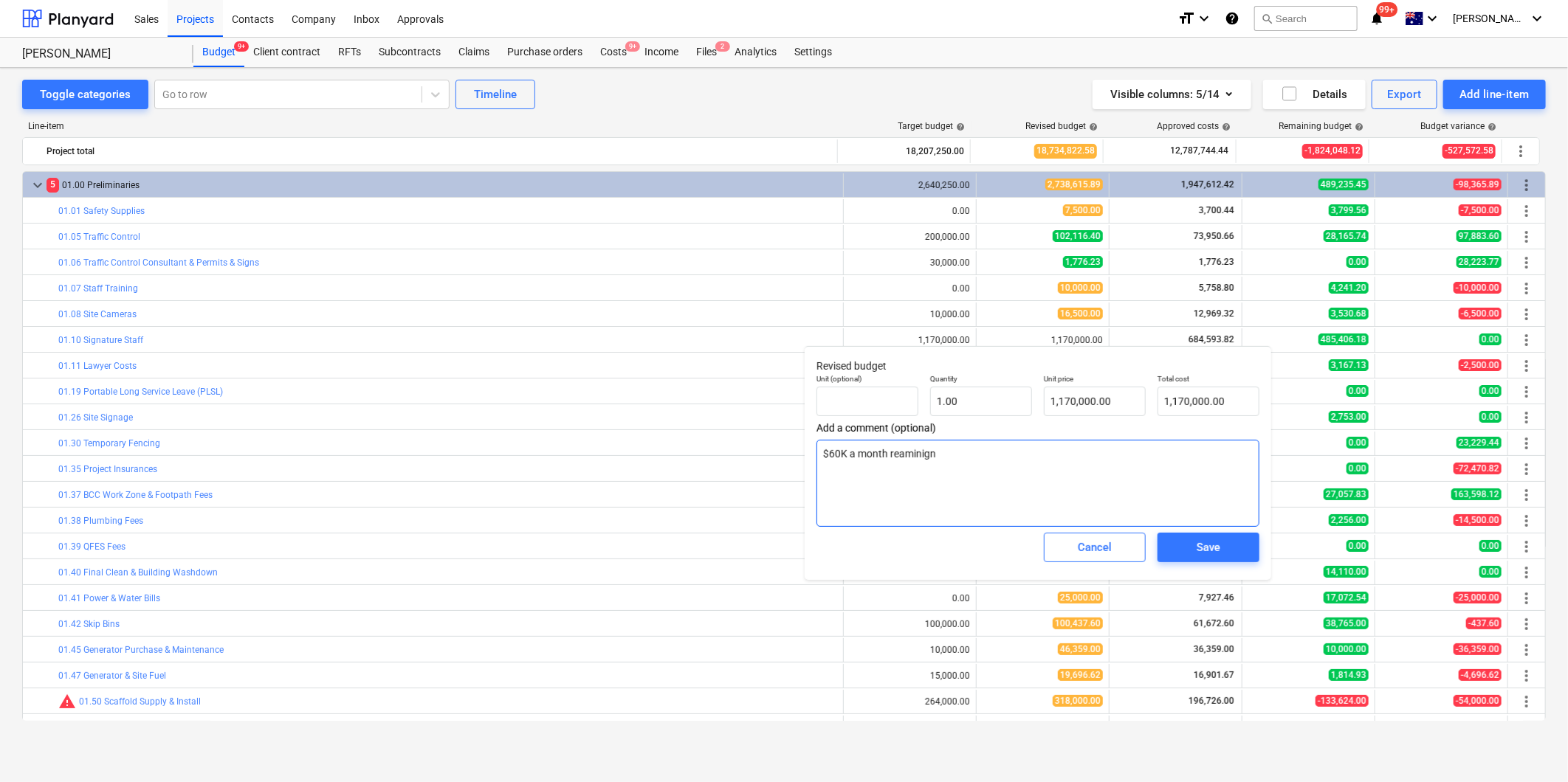
type textarea "x"
type textarea "$60K a month reaminig"
type textarea "x"
type textarea "$60K a month reamini"
type textarea "x"
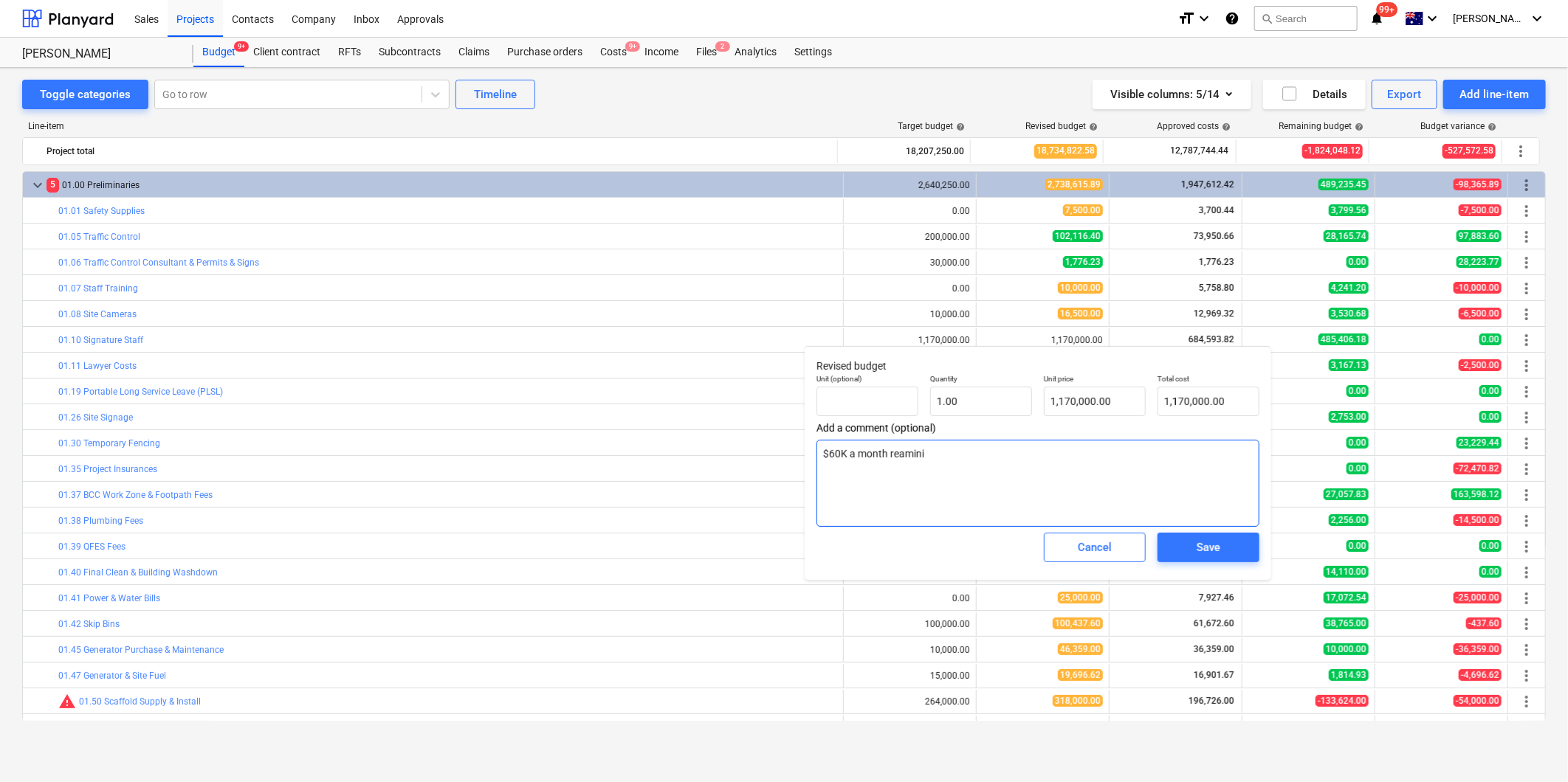
type textarea "$60K a month reamin"
type textarea "x"
type textarea "$60K a month reami"
type textarea "x"
type textarea "$60K a month [PERSON_NAME]"
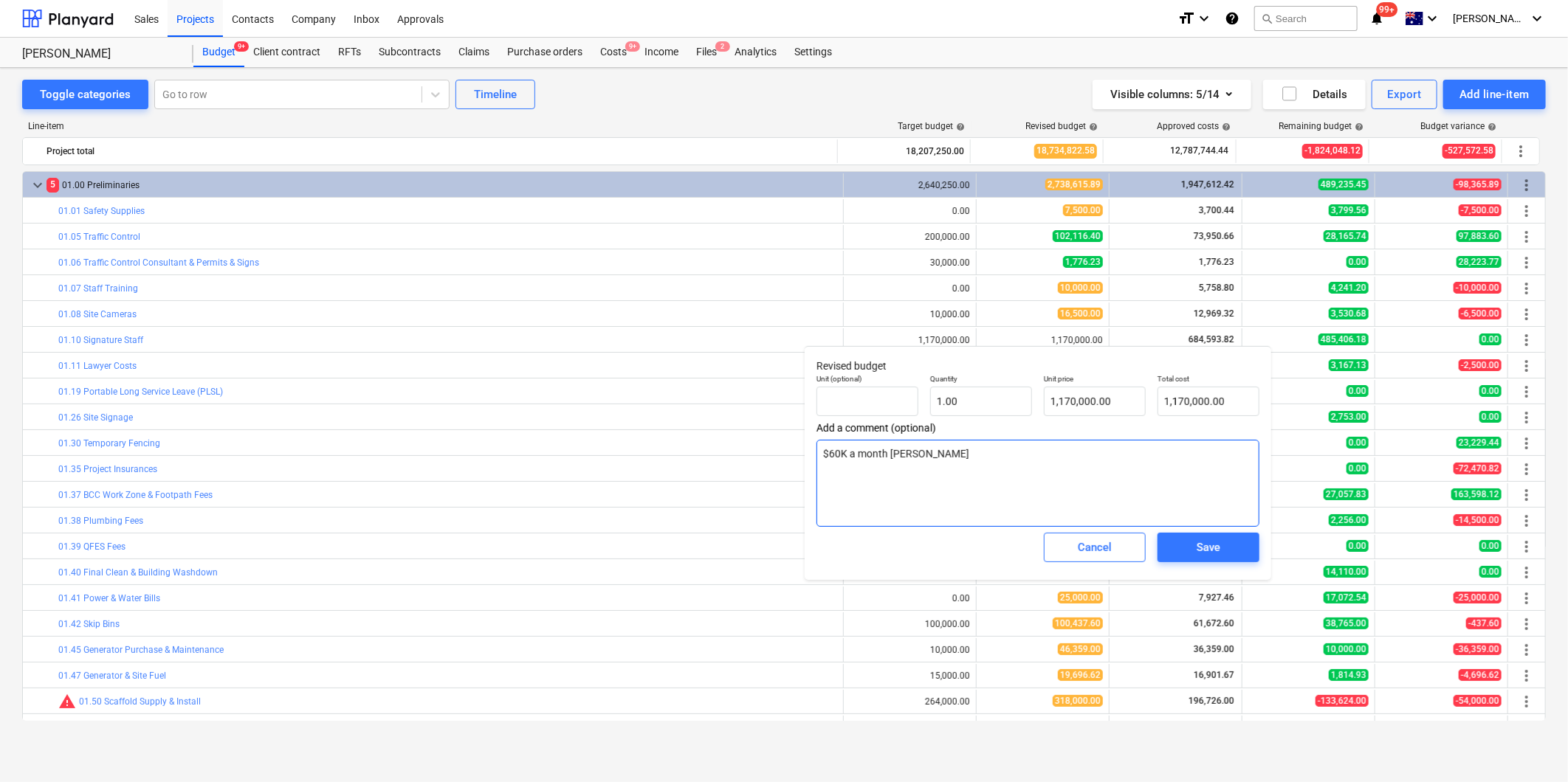
type textarea "x"
type textarea "$60K a month rea"
type textarea "x"
type textarea "$60K a month re"
type textarea "x"
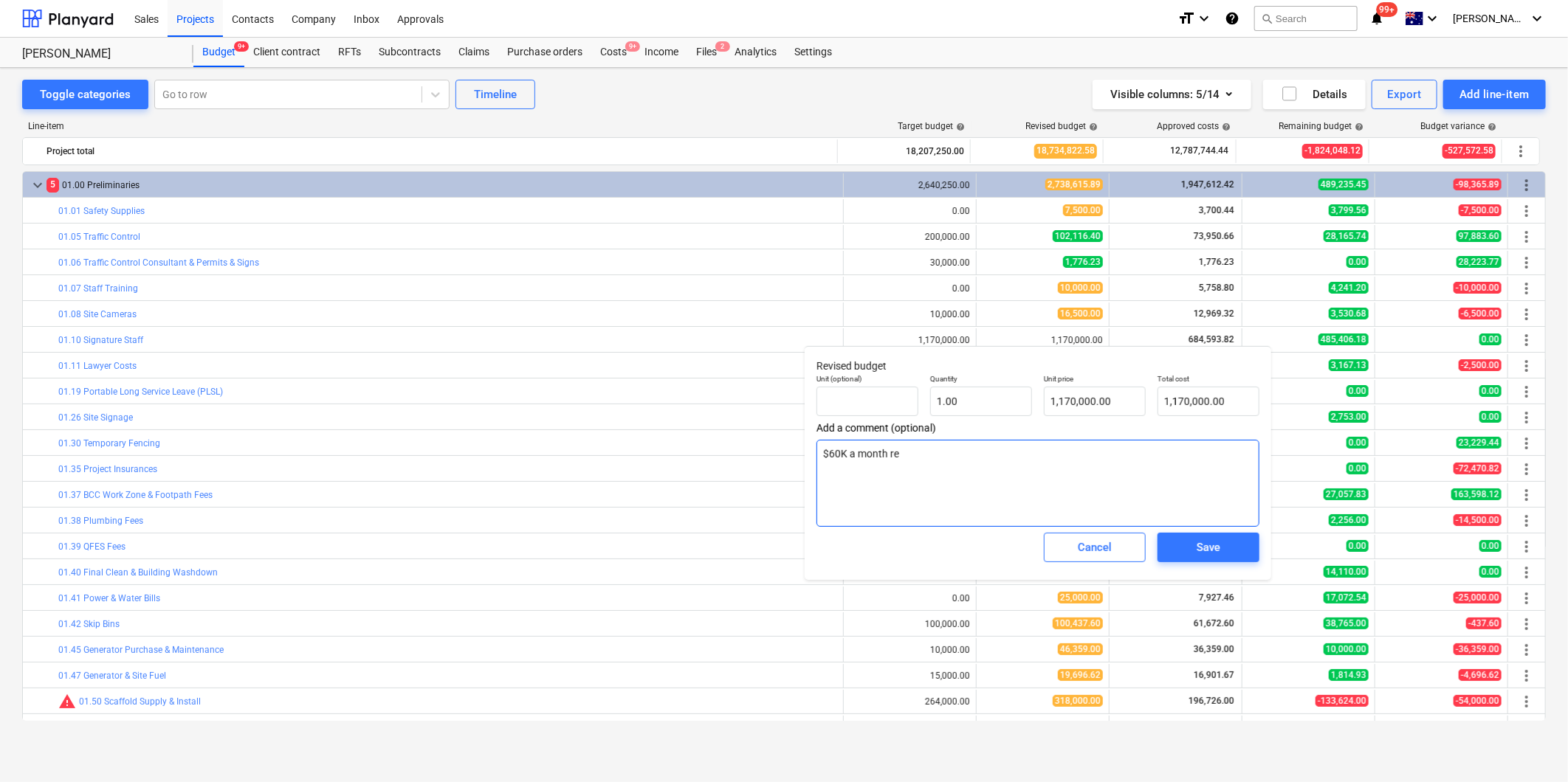
type textarea "$60K a month rem"
type textarea "x"
type textarea "$60K a month rema"
type textarea "x"
type textarea "$60K a month remain"
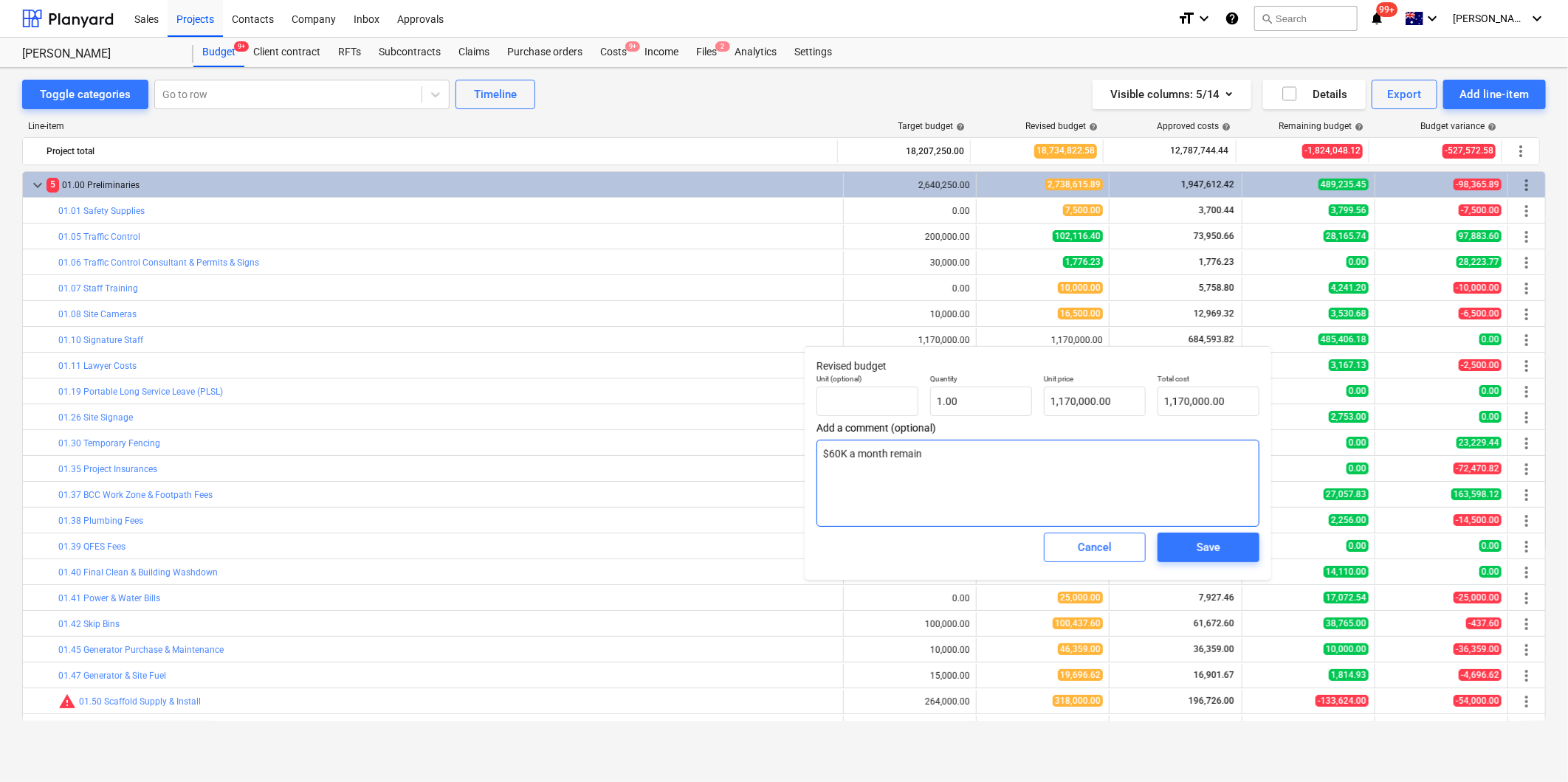
type textarea "x"
type textarea "$60K a month remainin"
type textarea "x"
type textarea "$60K a month remaining"
type textarea "x"
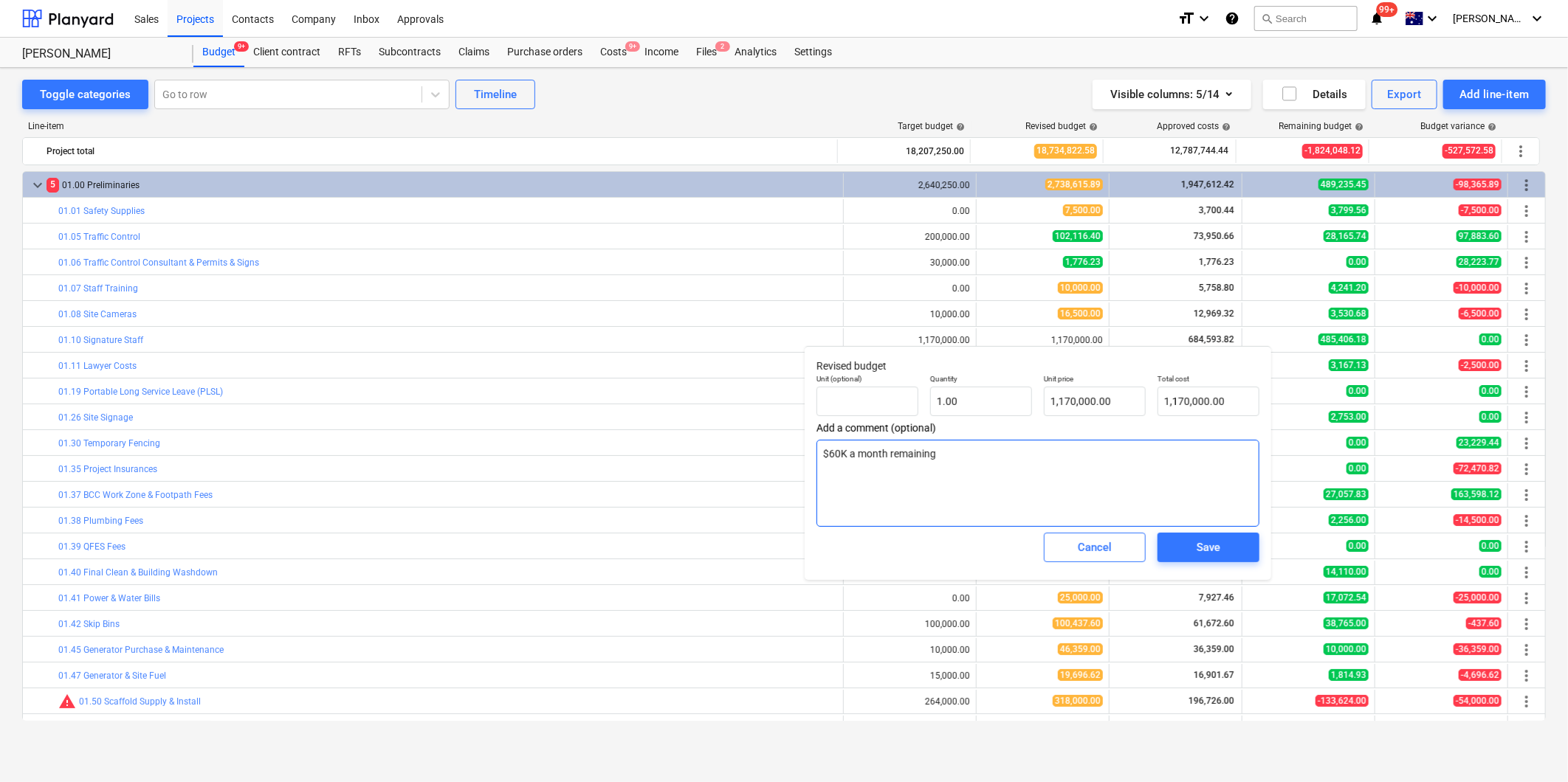
type textarea "$60K a month remaining"
type textarea "x"
type textarea "$60K a month remaining t"
type textarea "x"
type textarea "$60K a month remaining to"
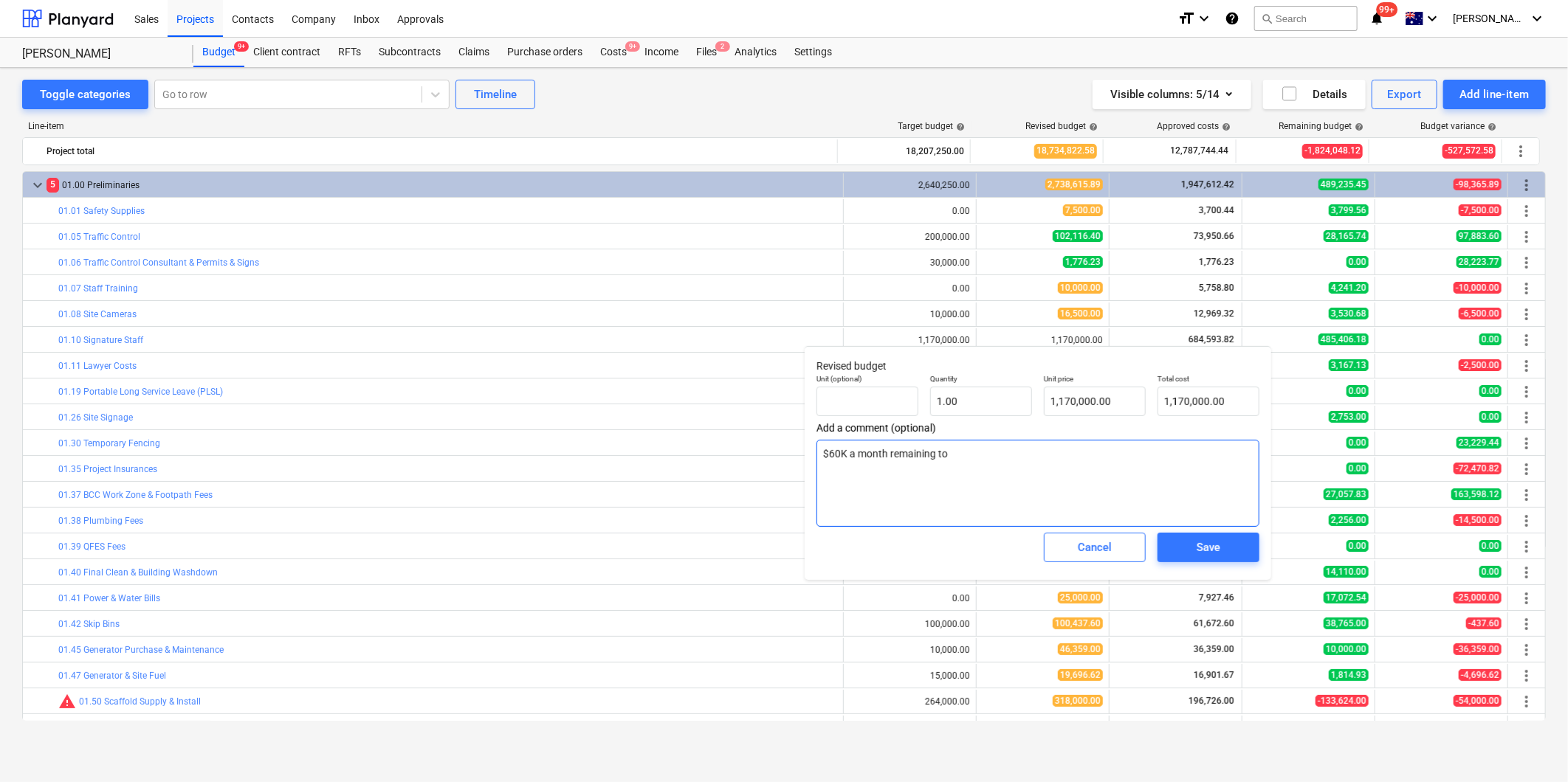
type textarea "x"
type textarea "$60K a month remaining to D"
type textarea "x"
type textarea "$60K a month remaining to De"
type textarea "x"
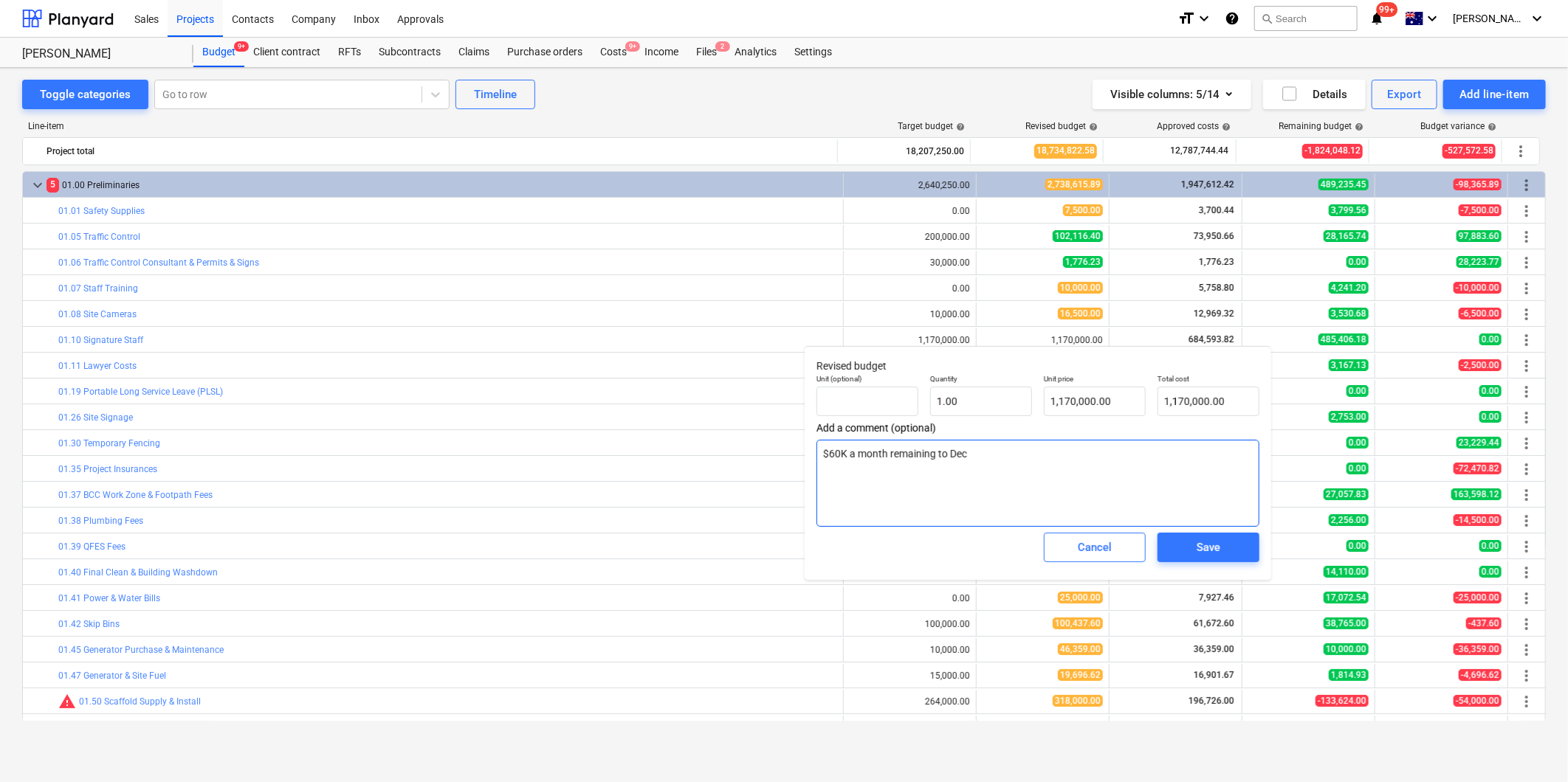
type textarea "$60K a month remaining to Dece"
type textarea "x"
type textarea "$60K a month remaining to Decem"
type textarea "x"
type textarea "$60K a month remaining to Decemb"
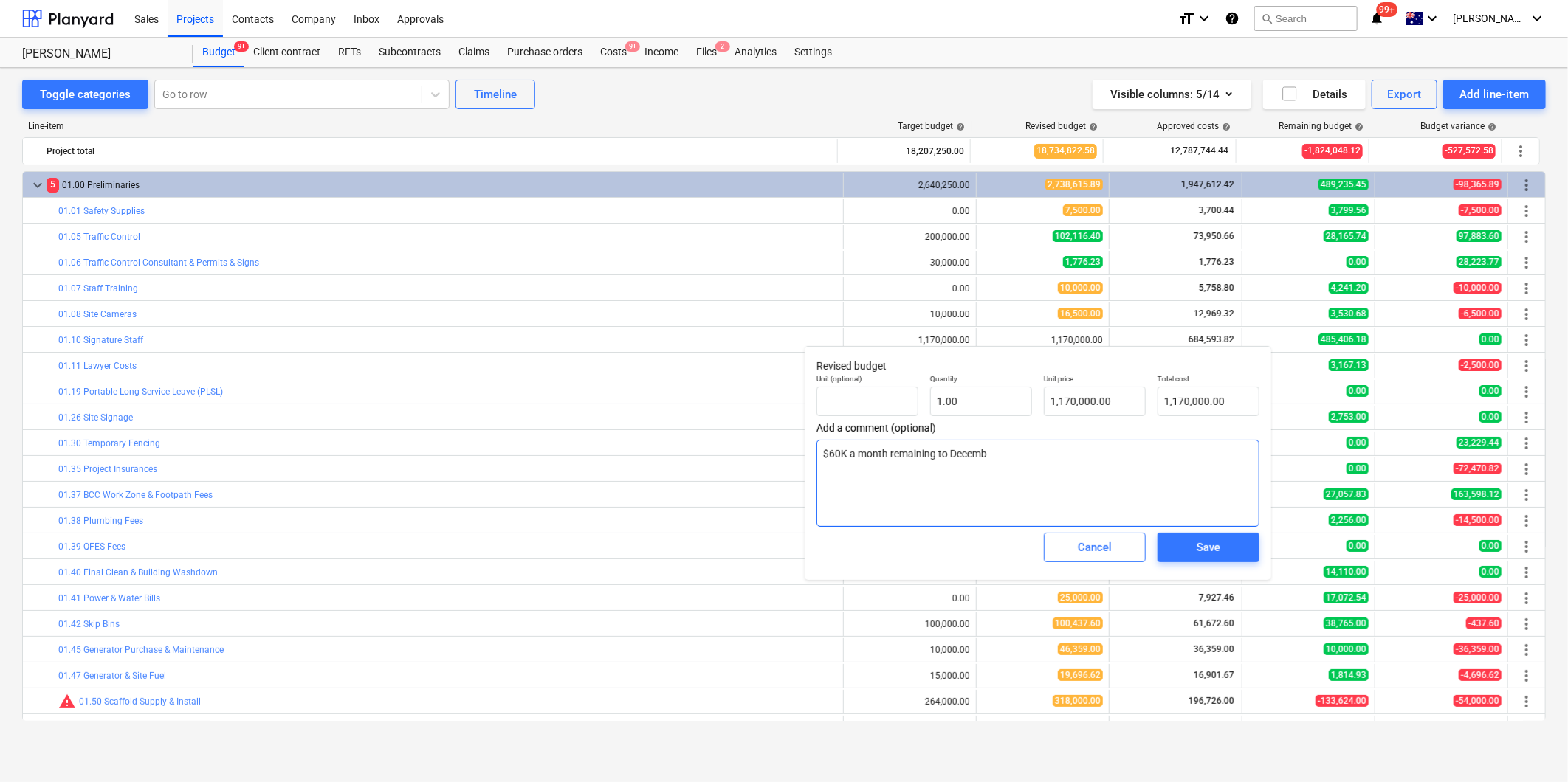
type textarea "x"
type textarea "$60K a month remaining to Decembe"
type textarea "x"
type textarea "$60K a month remaining to December"
type textarea "x"
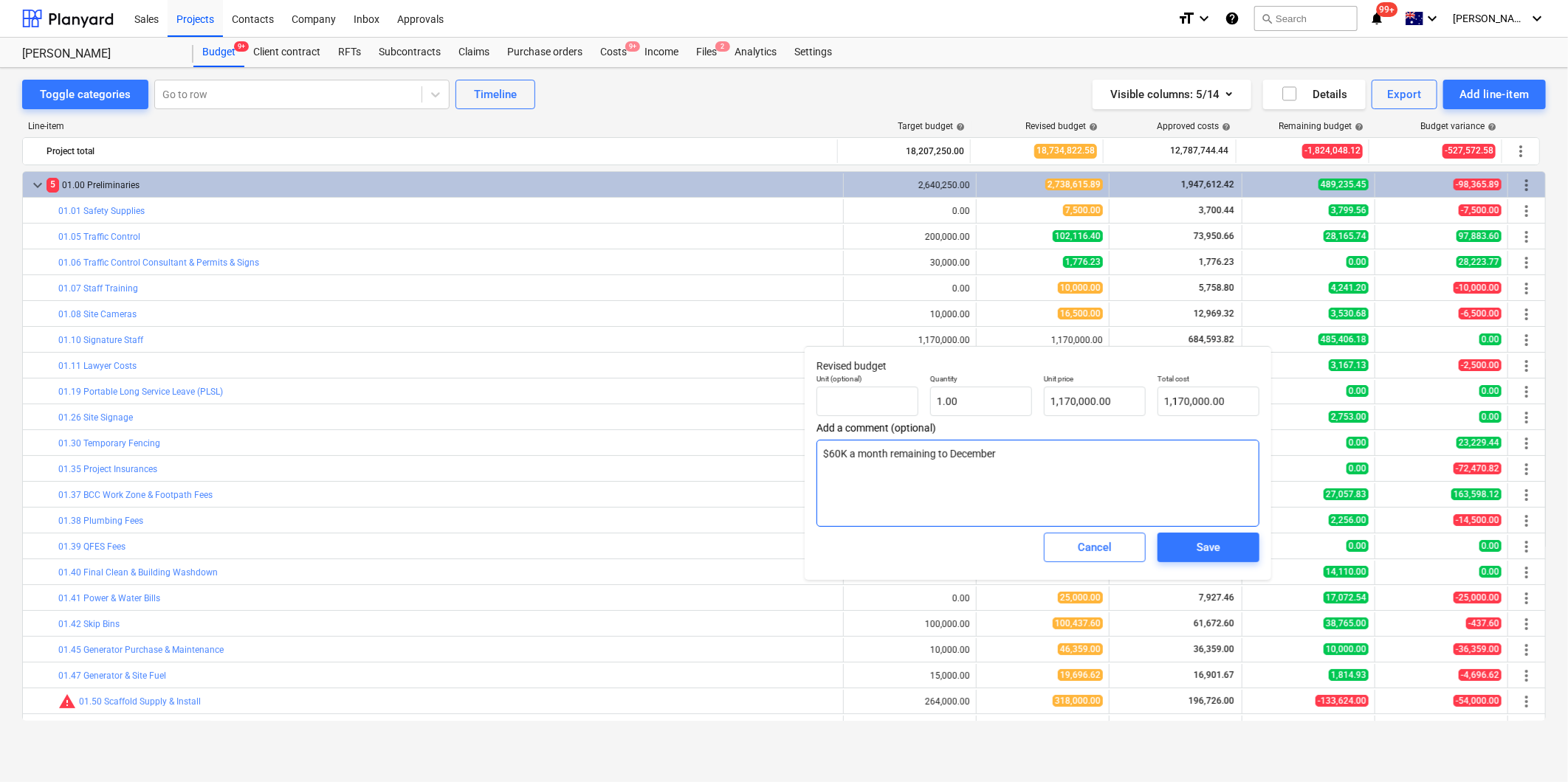
type textarea "$60K a month remaining to December"
type textarea "x"
type textarea "$60K a month remaining to [DATE]"
type textarea "x"
type textarea "$60K a month remaining to [DATE]"
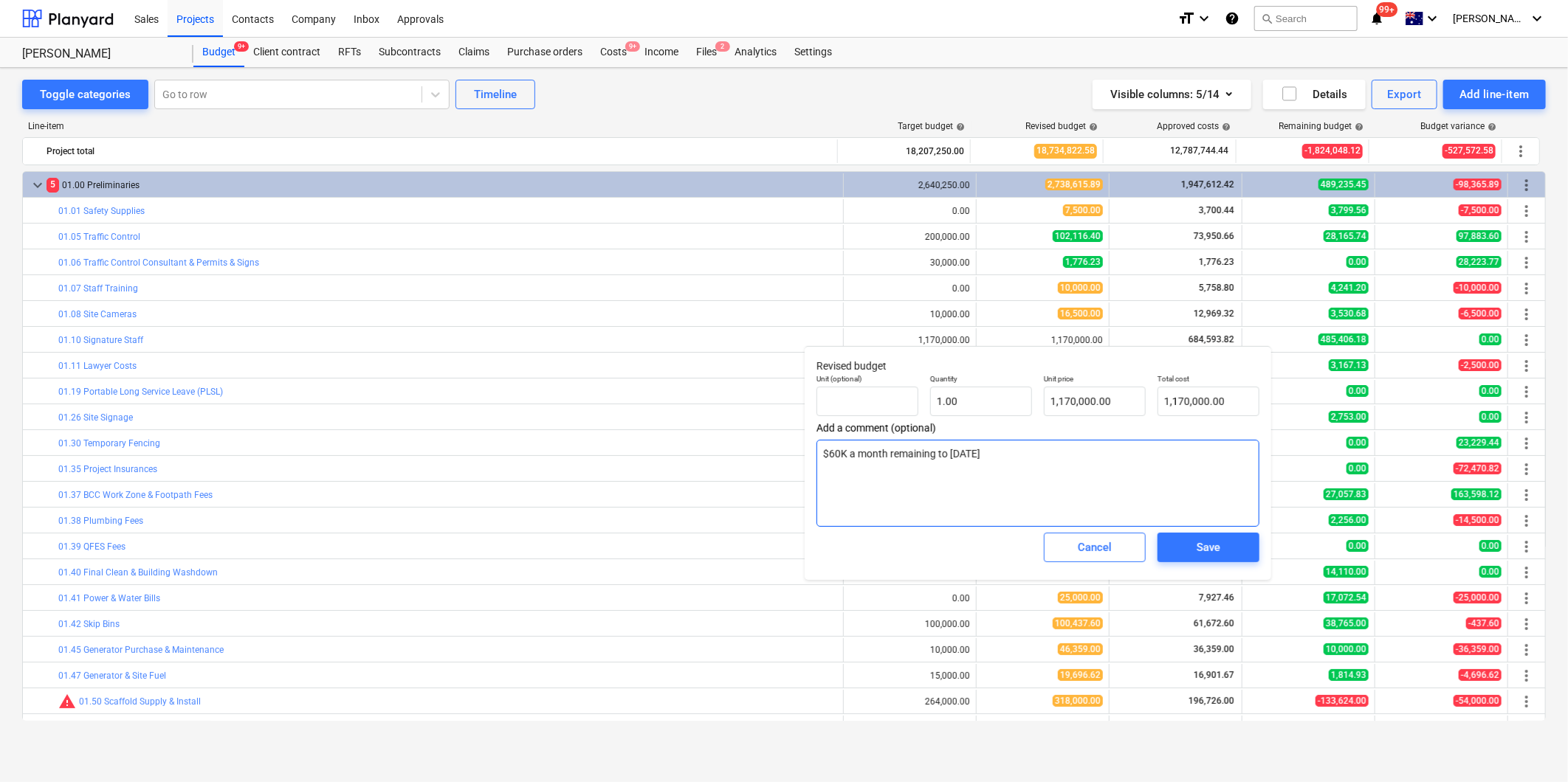
type textarea "x"
type textarea "$60K a month remaining to [DATE] g"
type textarea "x"
type textarea "$60K a month remaining to [DATE] get"
type textarea "x"
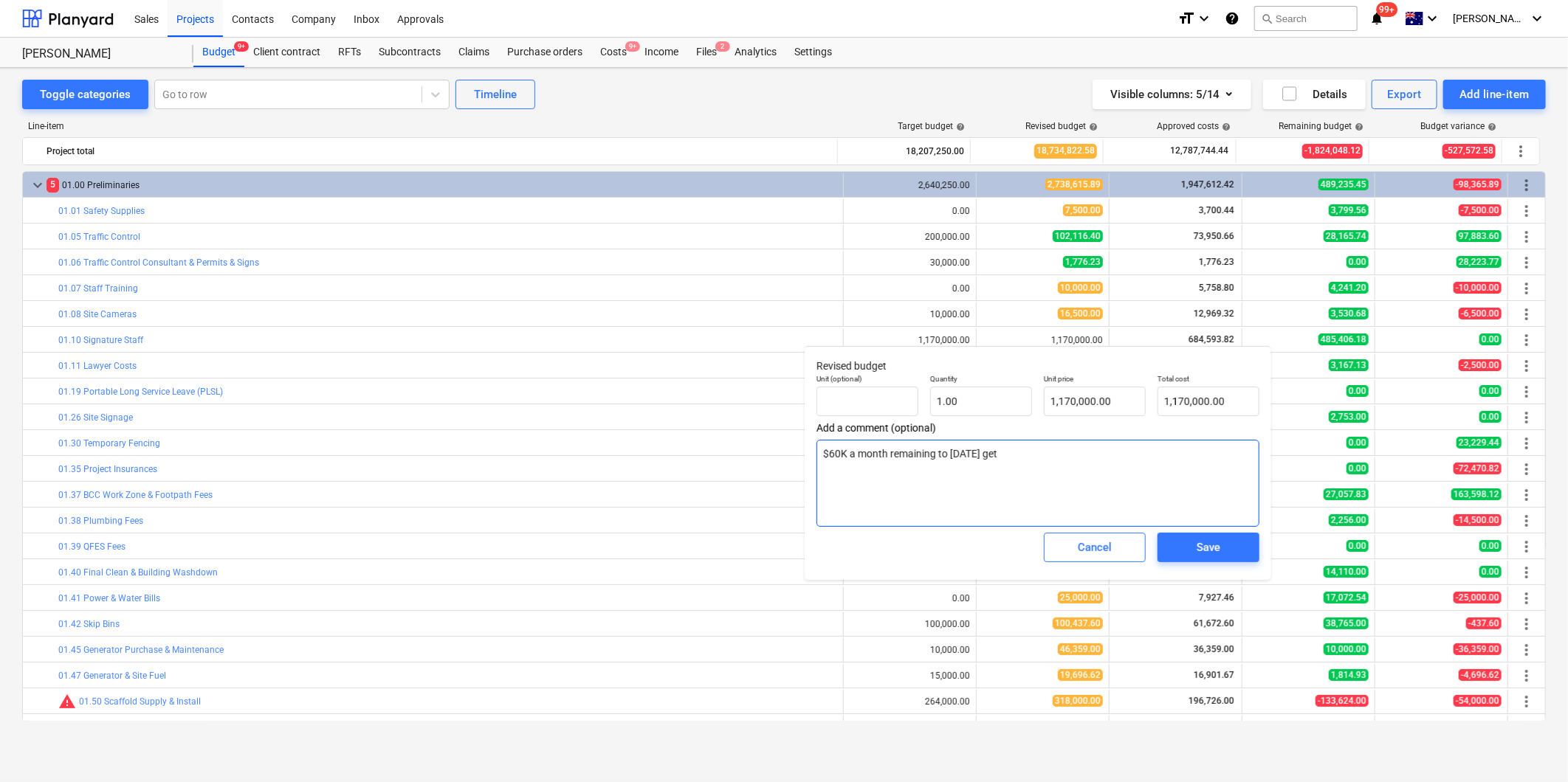
type textarea "$60K a month remaining to [DATE] gets"
type textarea "x"
type textarea "$60K a month remaining to [DATE] gets"
type textarea "x"
type textarea "$60K a month remaining to [DATE] gets t"
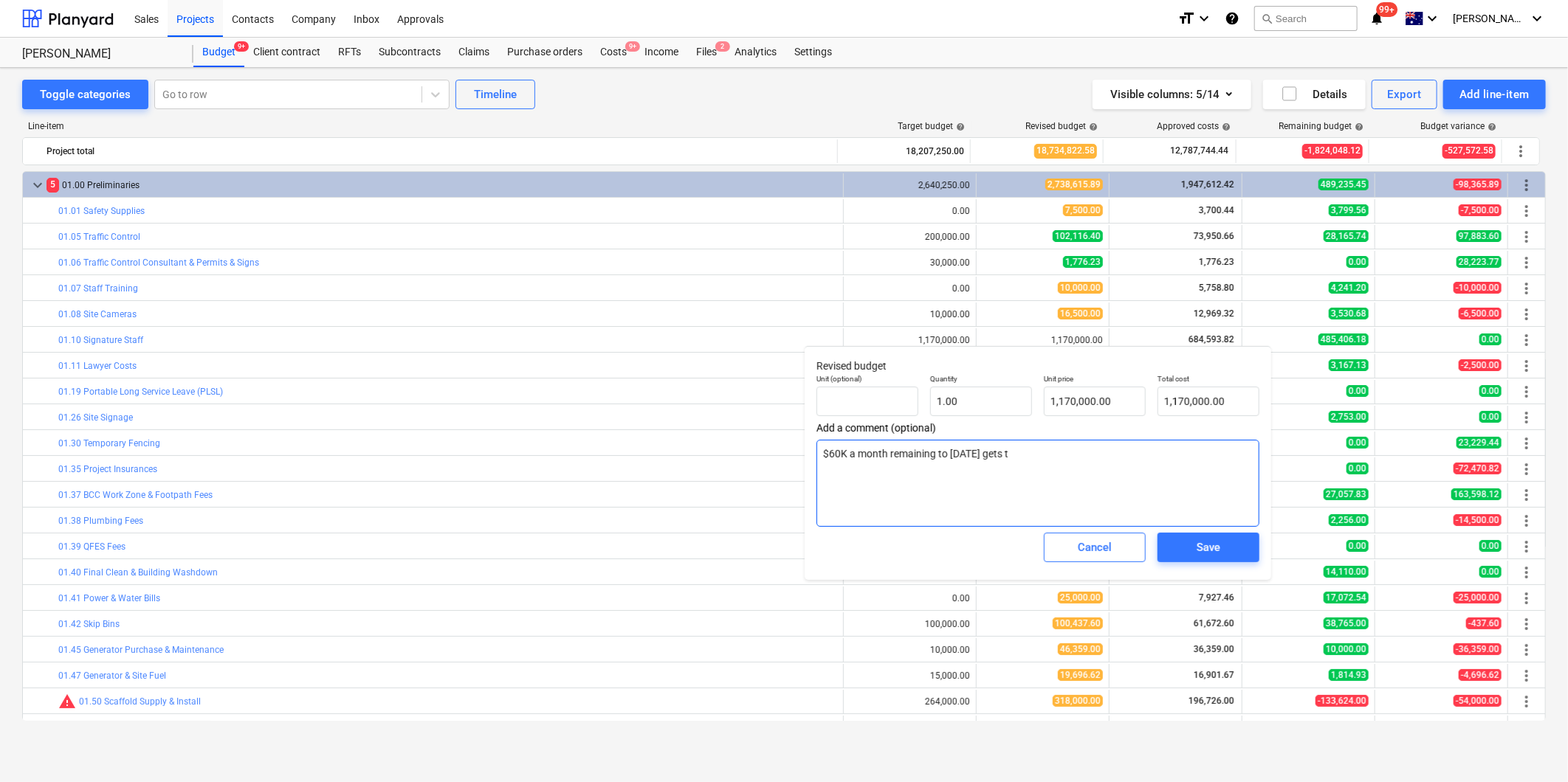
type textarea "x"
type textarea "$60K a month remaining to [DATE] gets to"
type textarea "x"
type textarea "$60K a month remaining to [DATE] gets to"
type textarea "x"
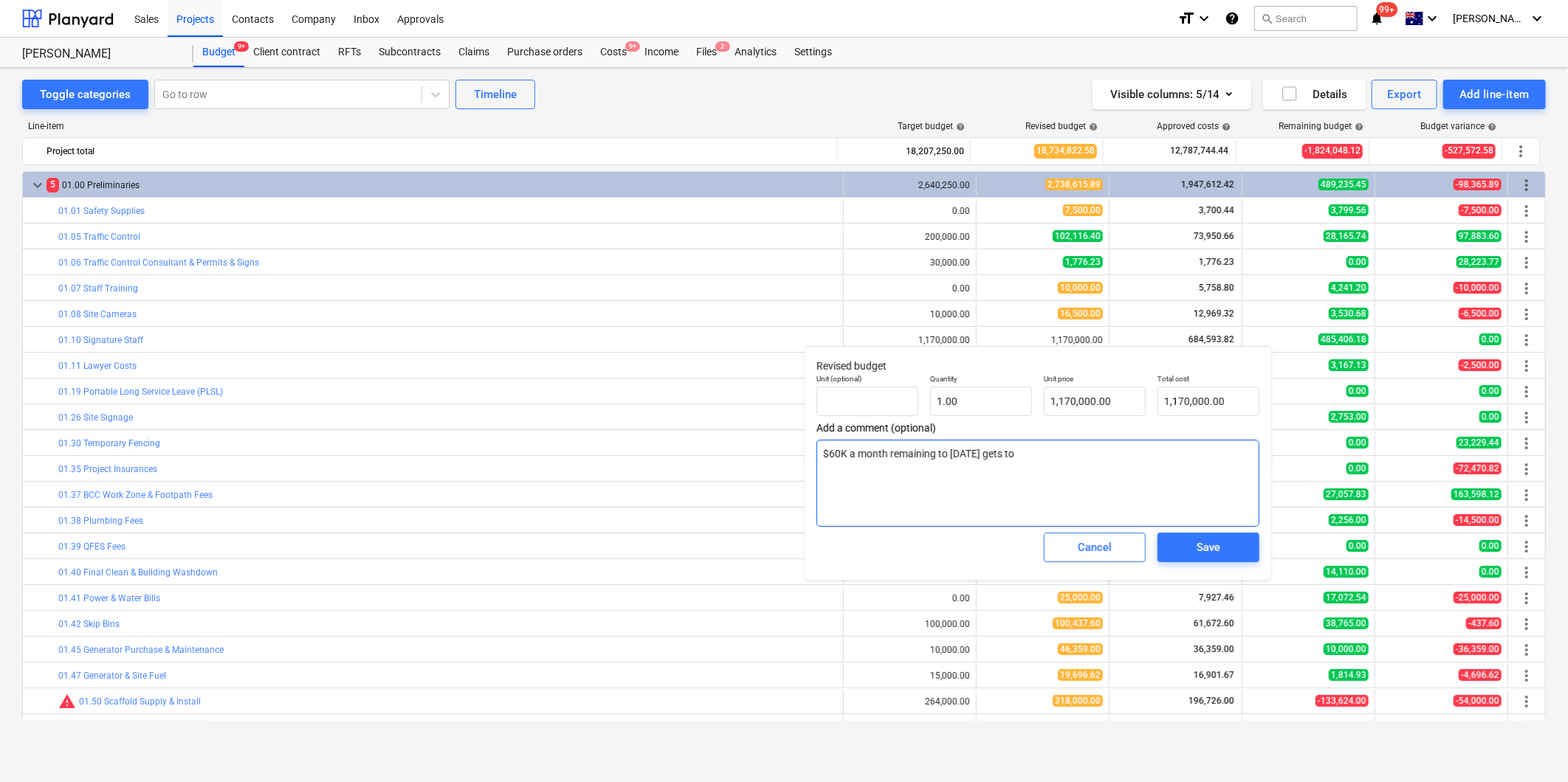
type textarea "$60K a month remaining to [DATE] gets to $"
type textarea "x"
type textarea "$60K a month remaining to [DATE] gets to $1"
type textarea "x"
type textarea "$60K a month remaining to [DATE] gets to $10"
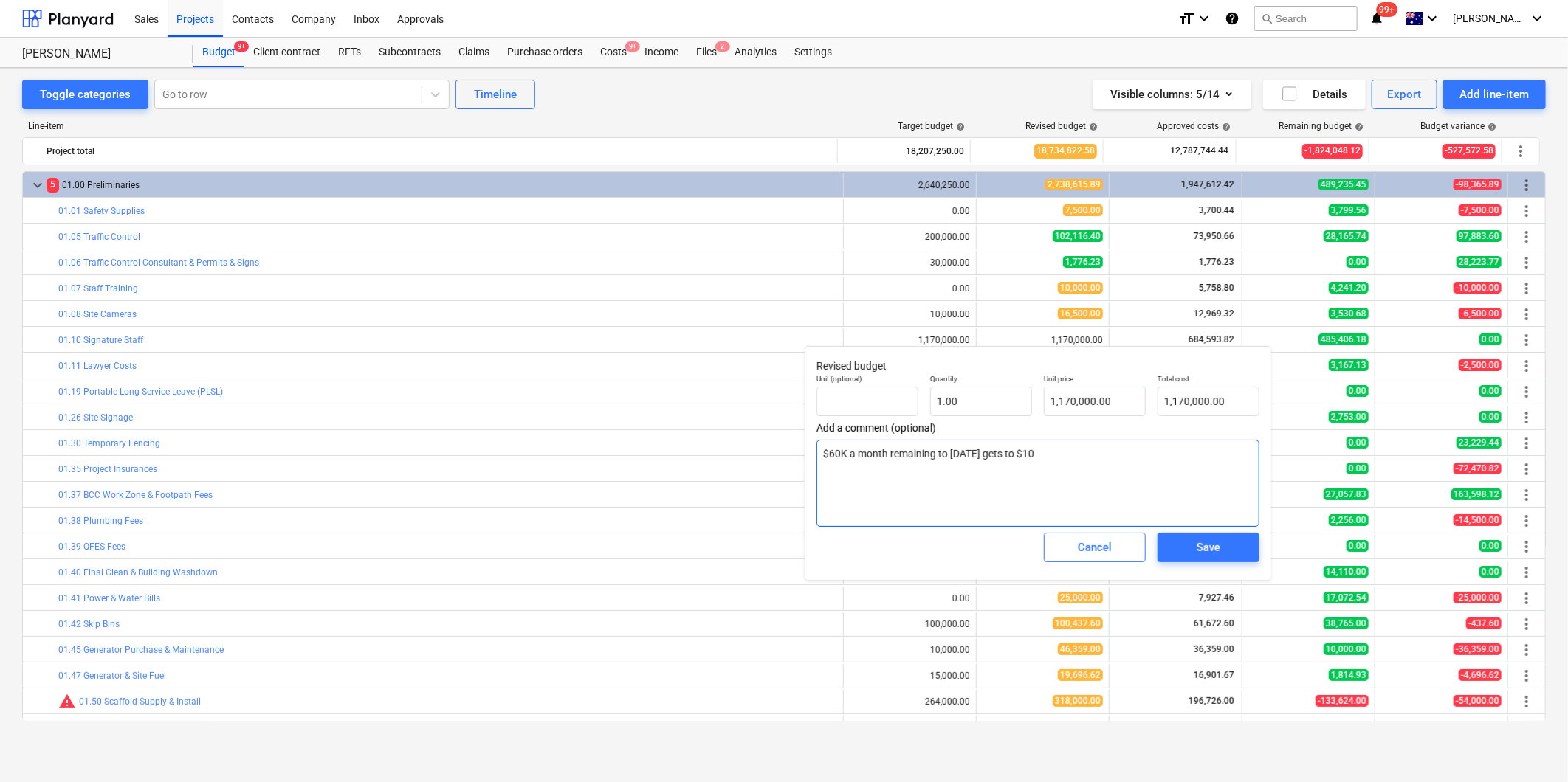
type textarea "x"
type textarea "$60K a month remaining to [DATE] gets to $1"
type textarea "x"
type textarea "$60K a month remaining to [DATE] gets to $1,"
type textarea "x"
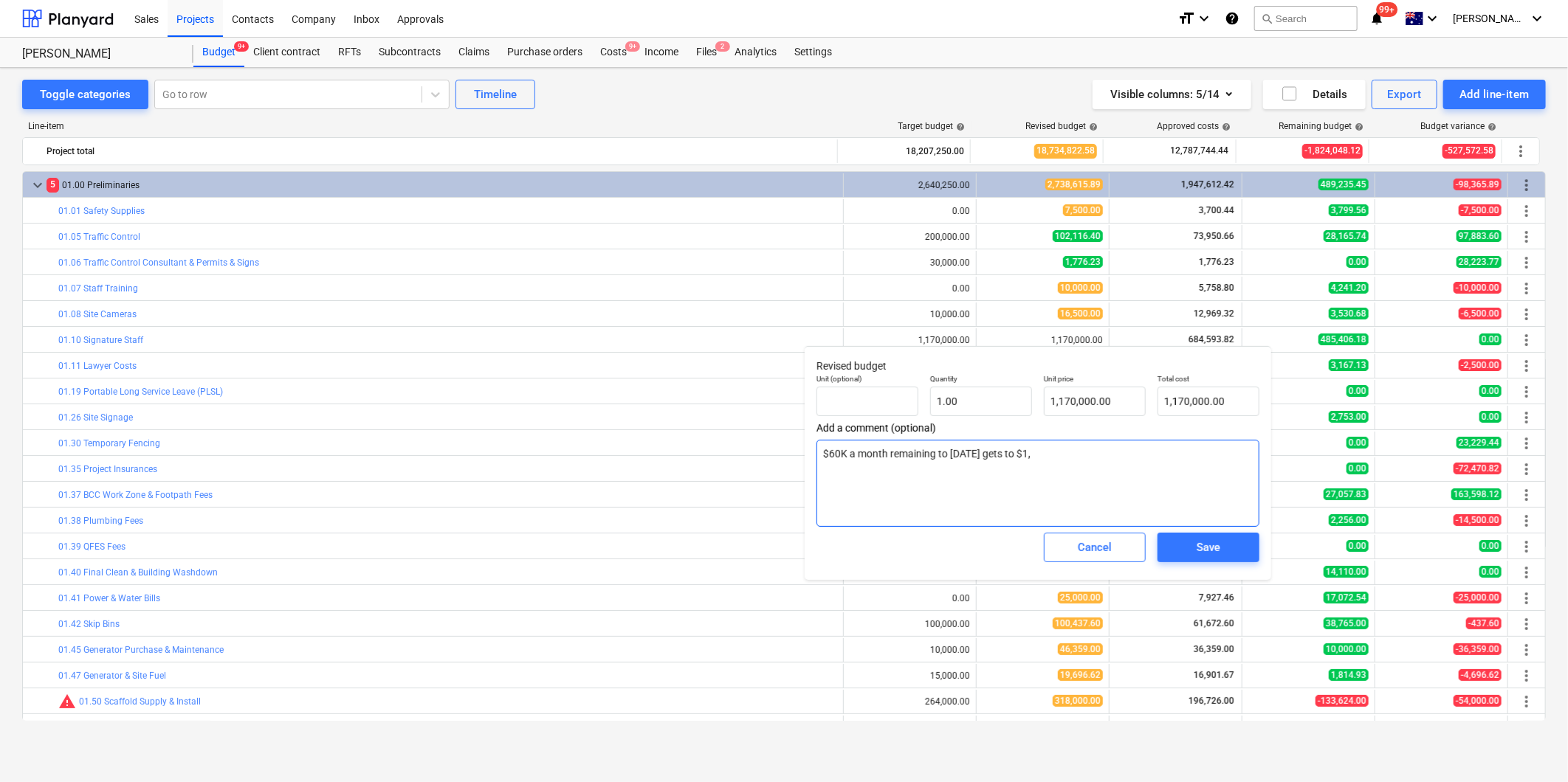
type textarea "$60K a month remaining to [DATE] gets to $1,0"
type textarea "x"
type textarea "$60K a month remaining to [DATE] gets to $1,04"
type textarea "x"
type textarea "$60K a month remaining to [DATE] gets to $1,044"
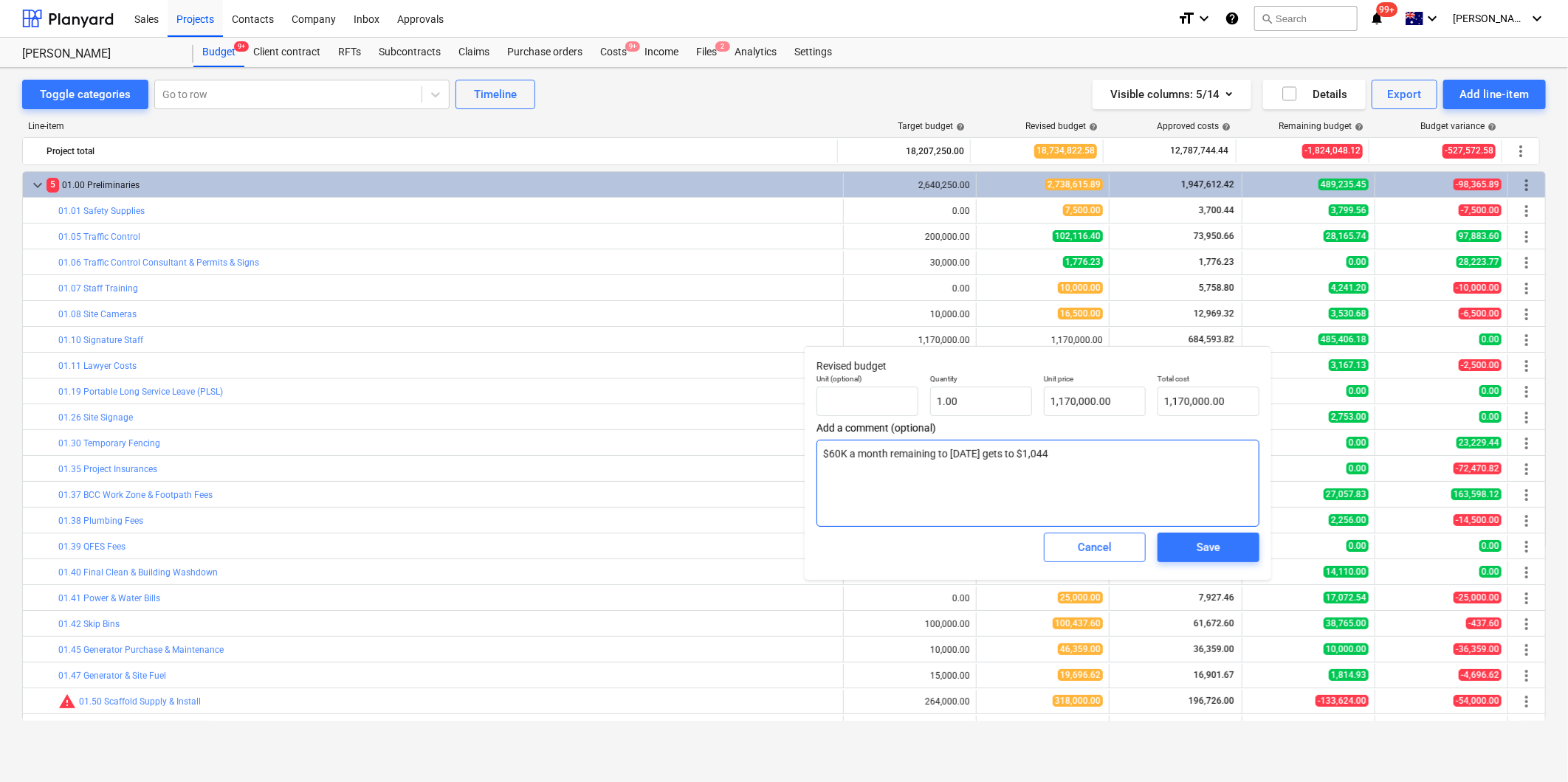
type textarea "x"
type textarea "$60K a month remaining to [DATE] gets to $1,044,"
type textarea "x"
type textarea "$60K a month remaining to [DATE] gets to $1,044,0"
type textarea "x"
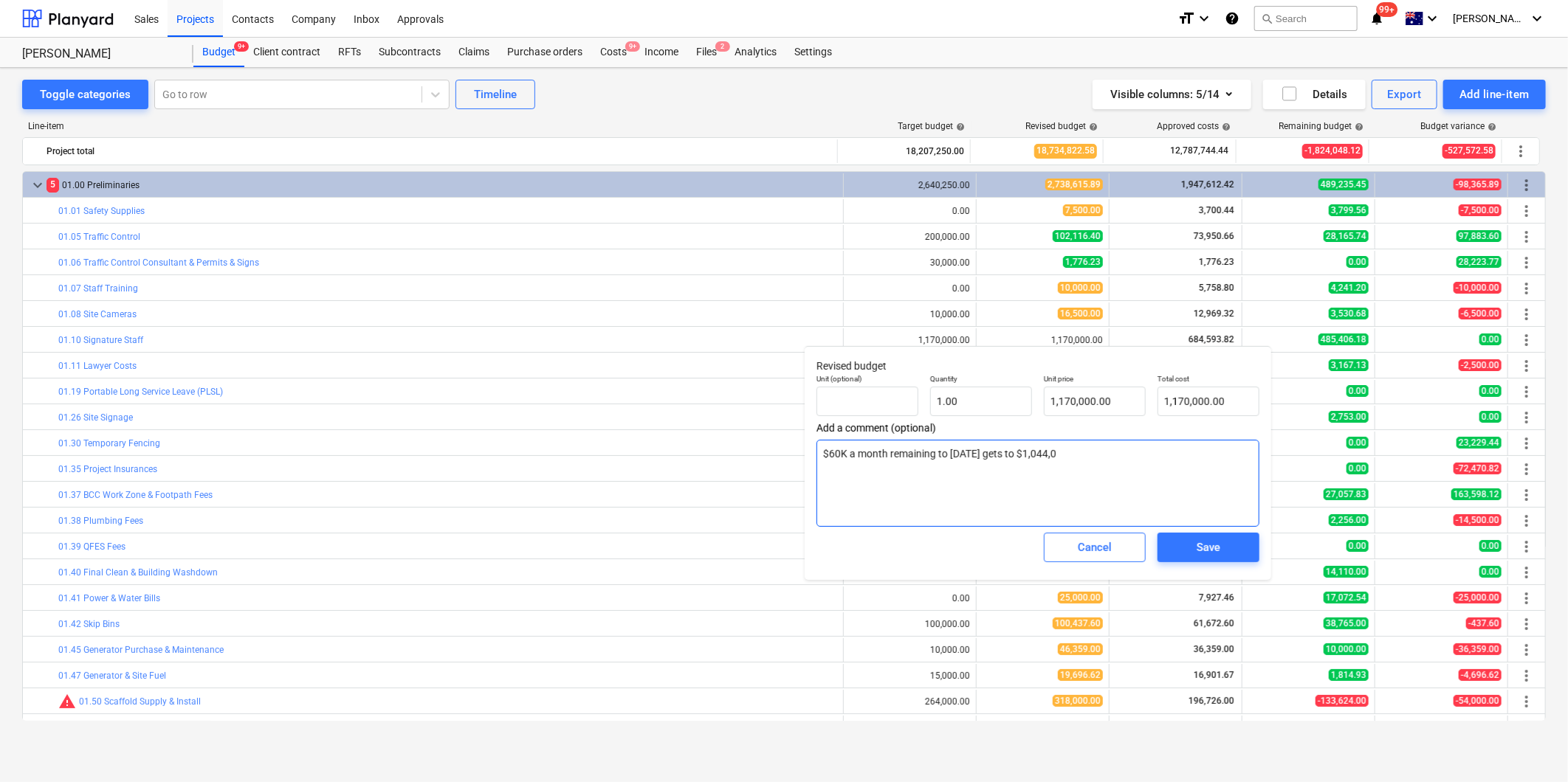
type textarea "$60K a month remaining to [DATE] gets to $1,044,00"
type textarea "x"
type textarea "$60K a month remaining to [DATE] gets to $1,044,0000"
type textarea "x"
type textarea "$60K a month remaining to [DATE] gets to $1,044,000"
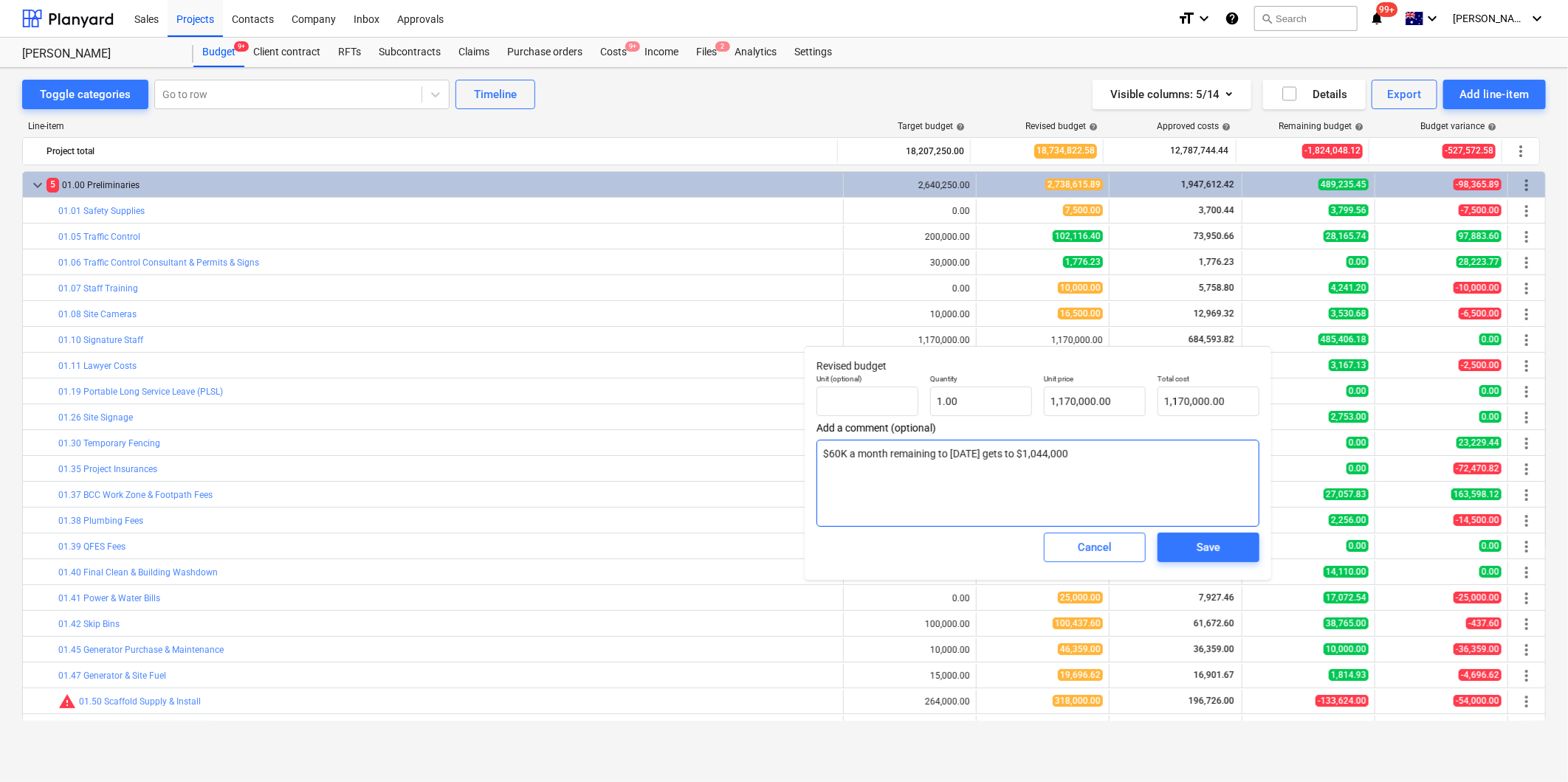
type textarea "x"
type textarea "$60K a month remaining to [DATE] gets to $1,044,000."
type textarea "x"
type textarea "$60K a month remaining to [DATE] gets to $1,044,000."
type textarea "x"
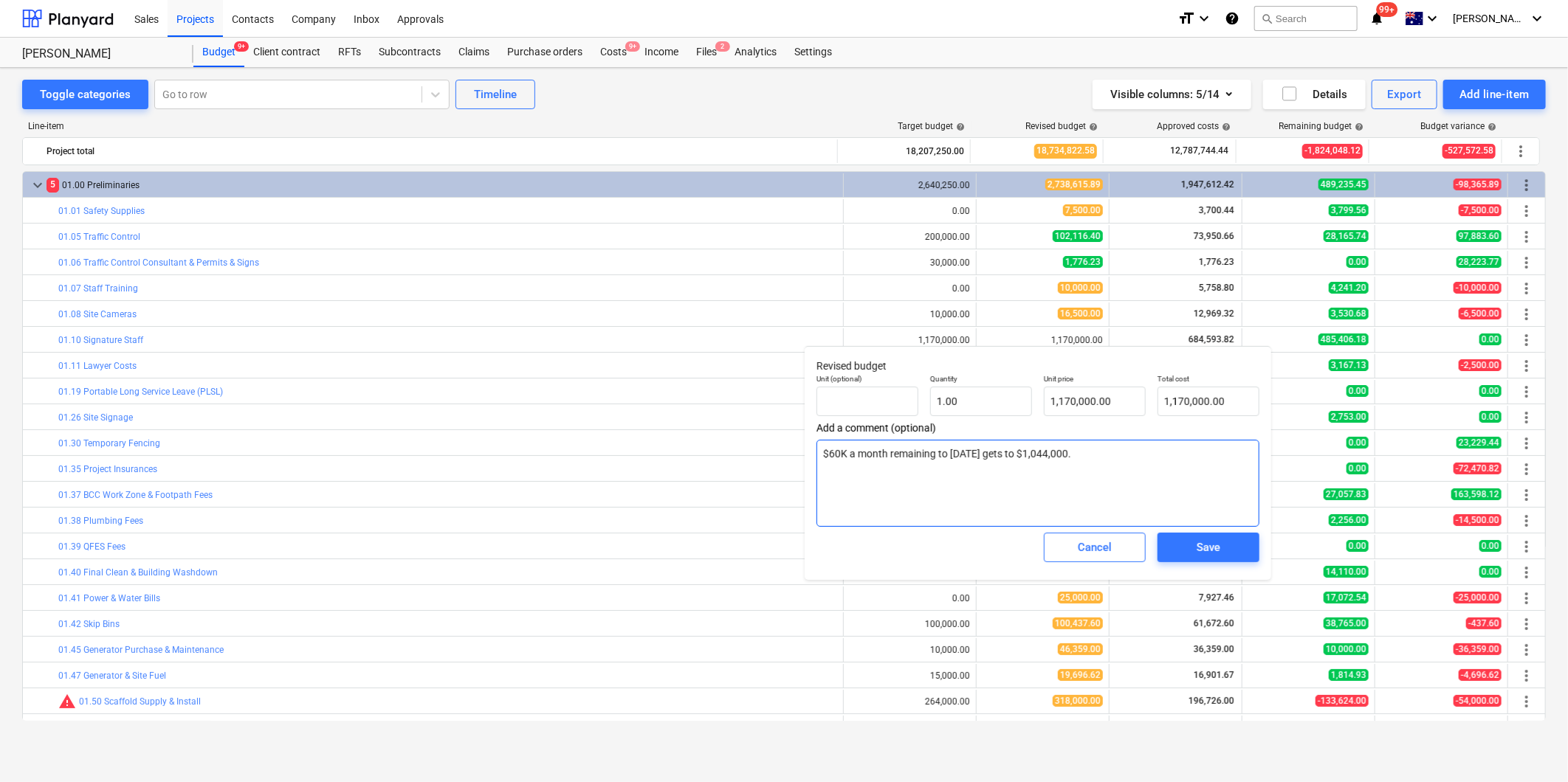
type textarea "$60K a month remaining to [DATE] gets to $1,044,000. K"
type textarea "x"
type textarea "$60K a month remaining to [DATE] gets to $1,044,000. Ke"
type textarea "x"
type textarea "$60K a month remaining to [DATE] gets to $1,044,000. Kee"
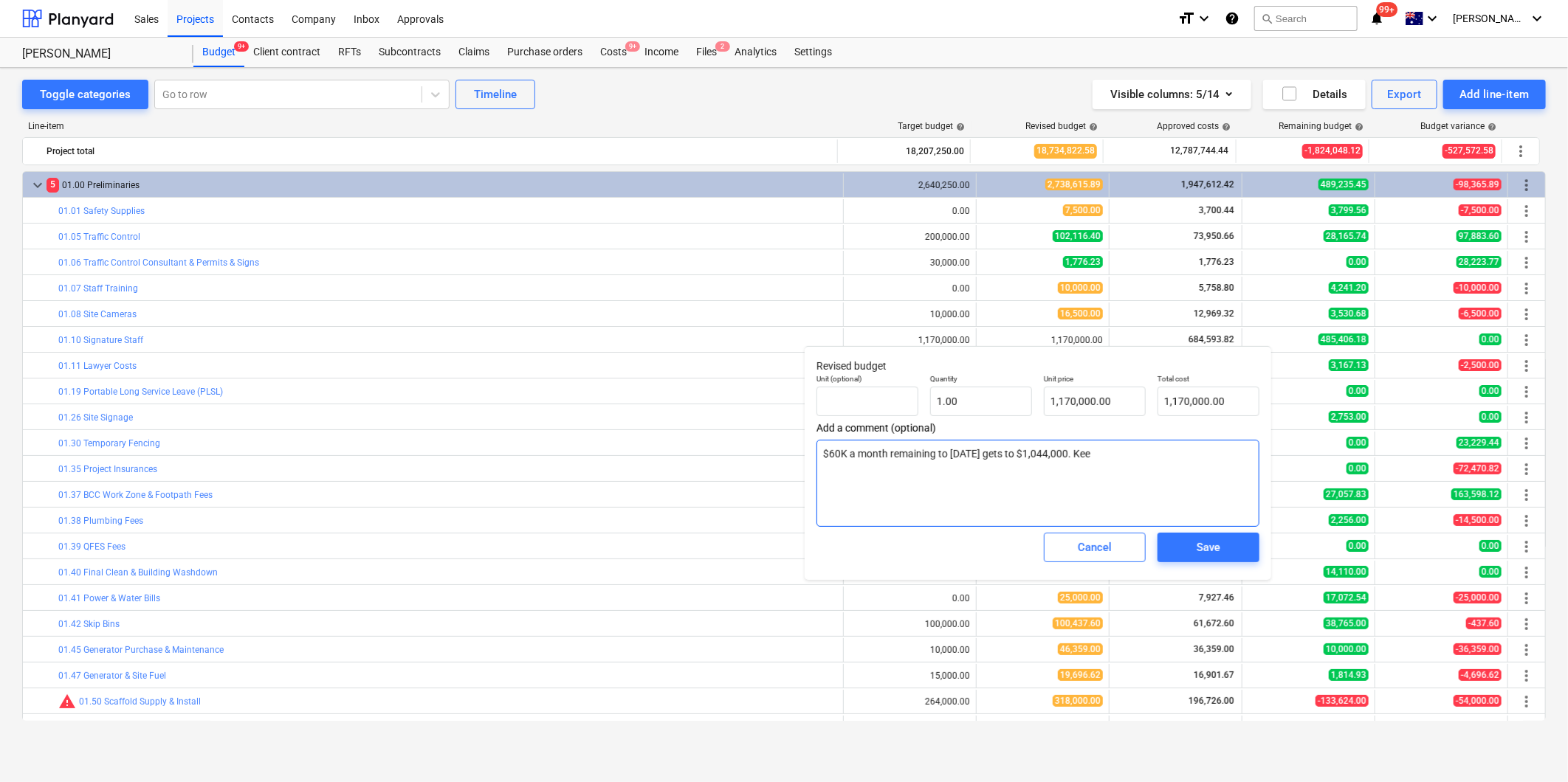
type textarea "x"
type textarea "$60K a month remaining to [DATE] gets to $1,044,000. Keep"
type textarea "x"
type textarea "$60K a month remaining to [DATE] gets to $1,044,000. Keep a"
click at [1242, 470] on textarea "$60K a month remaining to [DATE] gets to $1,044,000. Keep at budget for approx …" at bounding box center [1037, 483] width 443 height 87
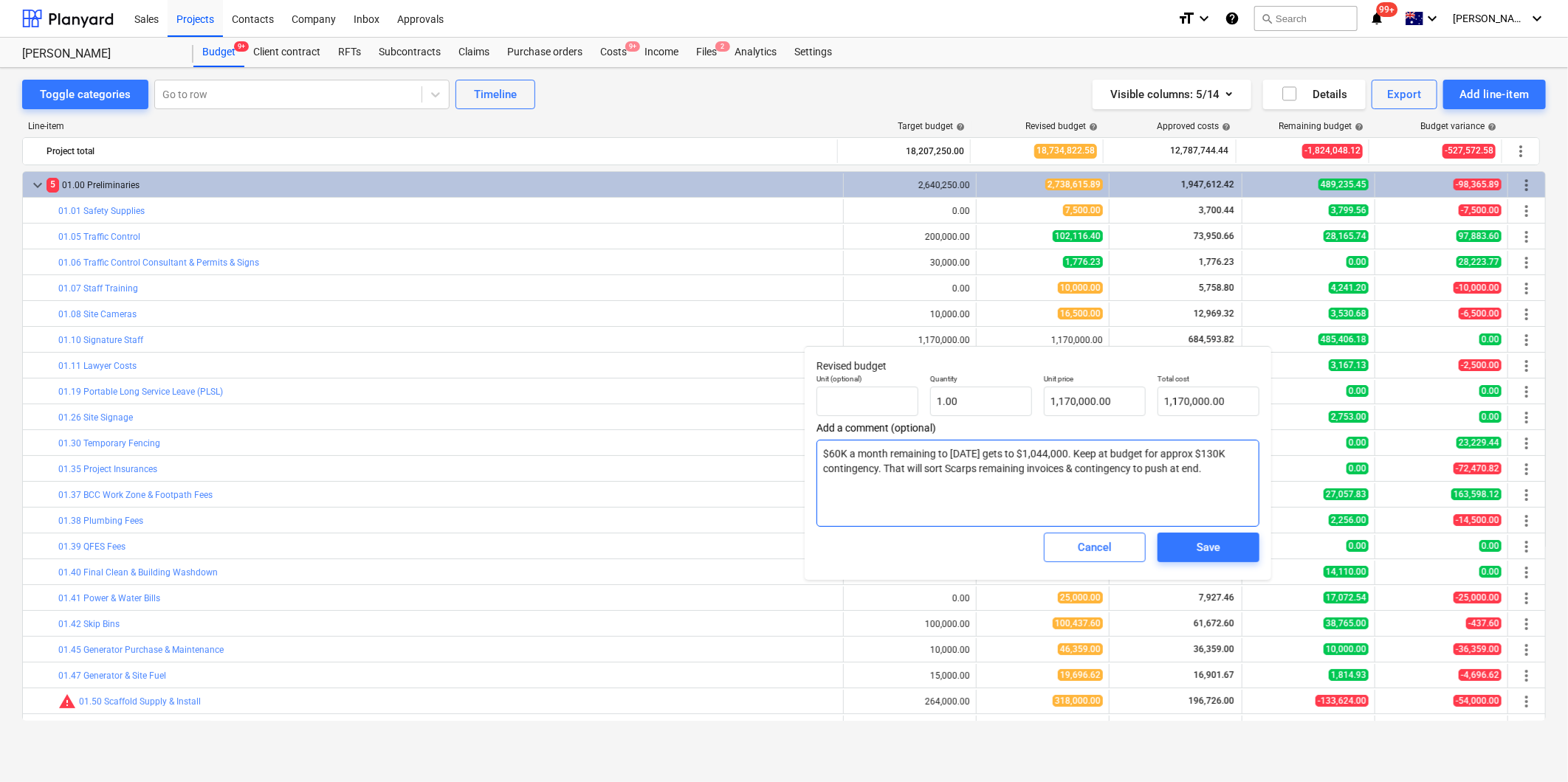
click at [822, 451] on textarea "$60K a month remaining to [DATE] gets to $1,044,000. Keep at budget for approx …" at bounding box center [1037, 483] width 443 height 87
click at [1222, 543] on span "Save" at bounding box center [1209, 547] width 66 height 19
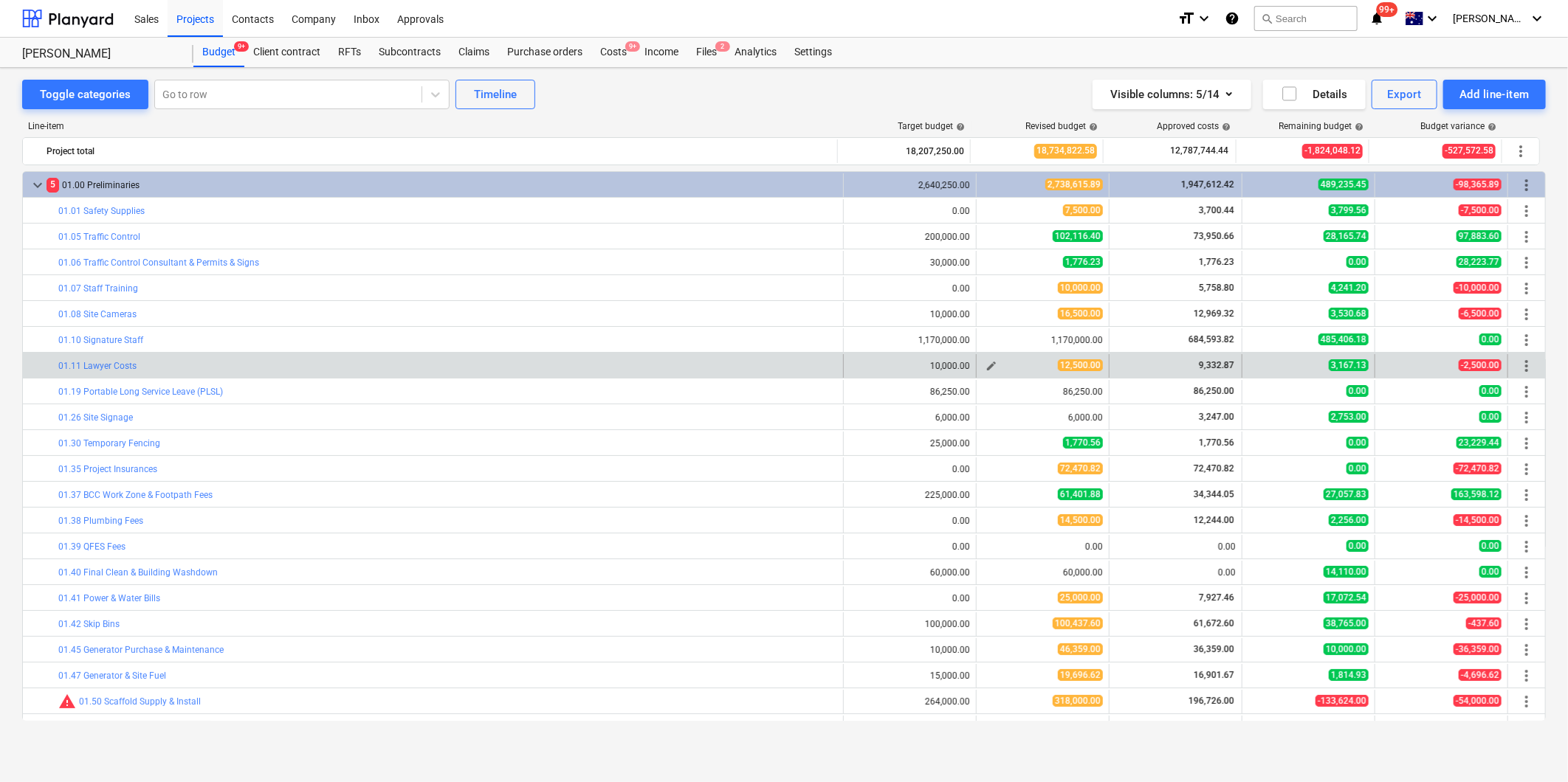
click at [987, 368] on span "edit" at bounding box center [991, 366] width 12 height 12
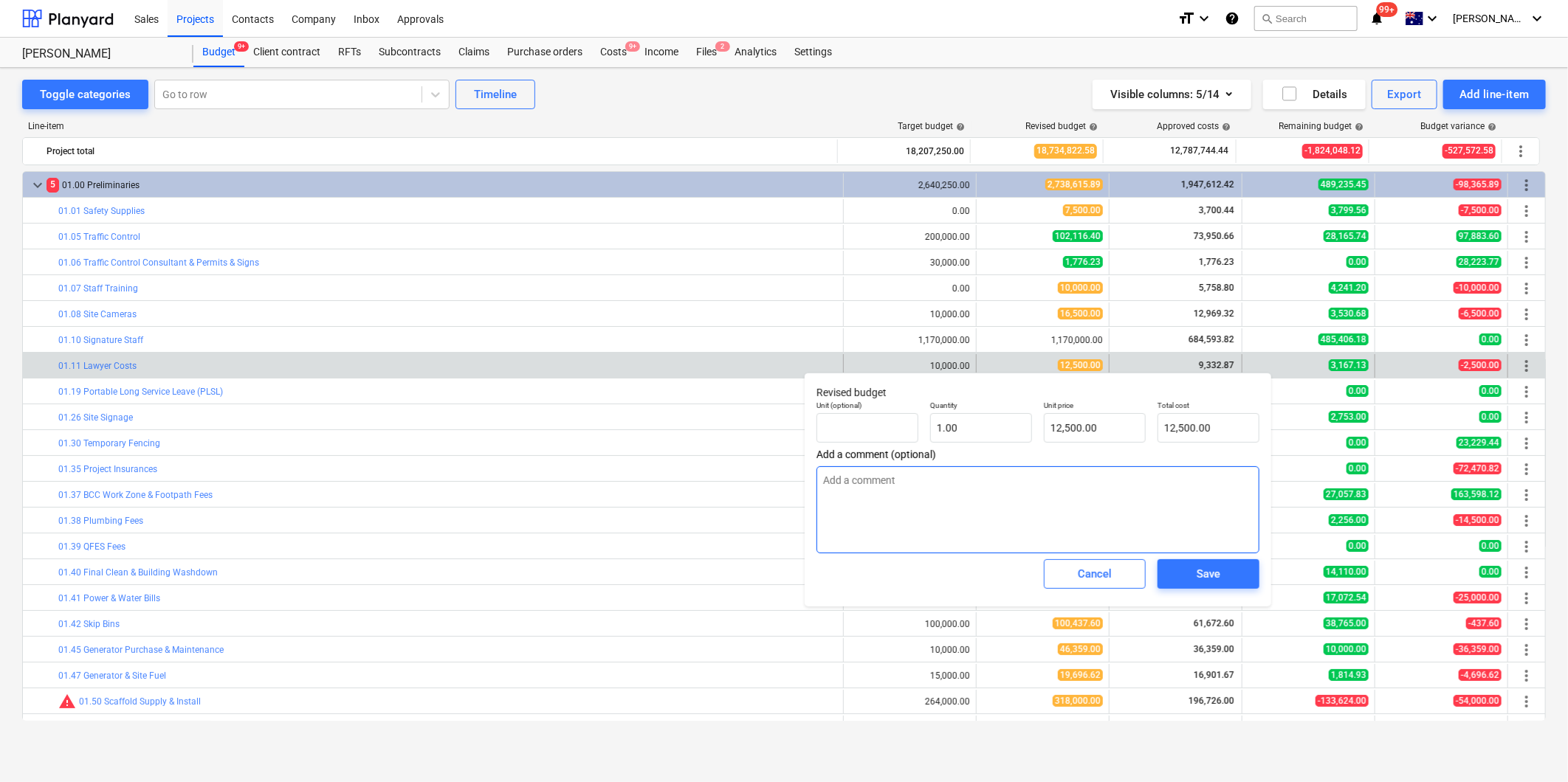
click at [978, 477] on textarea at bounding box center [1037, 510] width 443 height 87
drag, startPoint x: 1102, startPoint y: 423, endPoint x: 1066, endPoint y: 428, distance: 36.3
click at [1066, 428] on input "12500" at bounding box center [1094, 428] width 102 height 29
click at [1073, 424] on input "12500" at bounding box center [1094, 428] width 102 height 29
drag, startPoint x: 1104, startPoint y: 423, endPoint x: 1016, endPoint y: 425, distance: 88.0
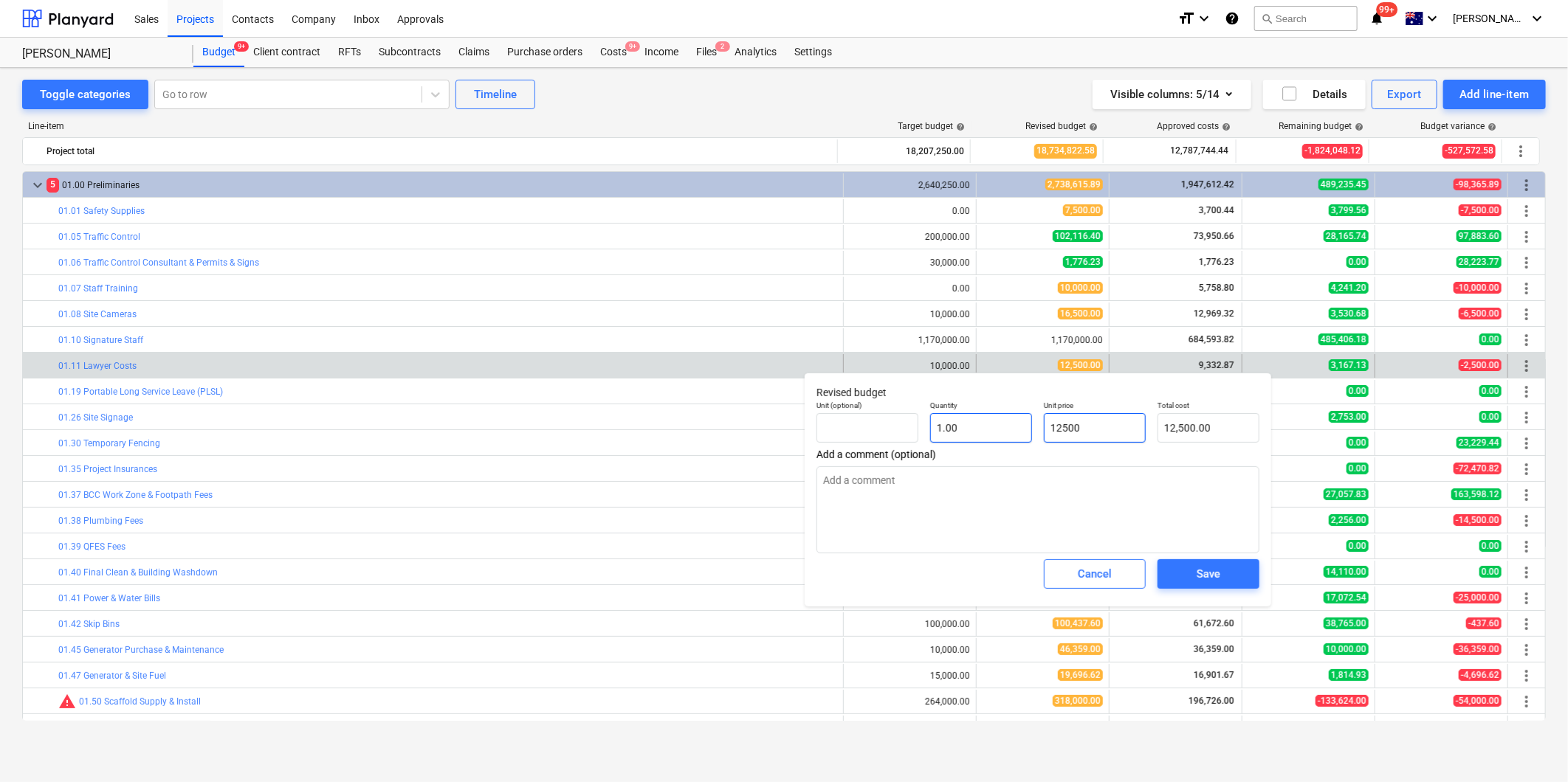
click at [1016, 426] on div "Unit (optional) Quantity 1.00 Unit price 12500 Total cost 12,500.00" at bounding box center [1038, 421] width 454 height 54
click at [827, 480] on textarea "Leave at $12.5K. Few grand to finish." at bounding box center [1037, 510] width 443 height 87
click at [823, 482] on textarea "Leave at $12.5K. Few grand to finish." at bounding box center [1037, 510] width 443 height 87
click at [1098, 583] on div "Cancel" at bounding box center [1094, 574] width 34 height 19
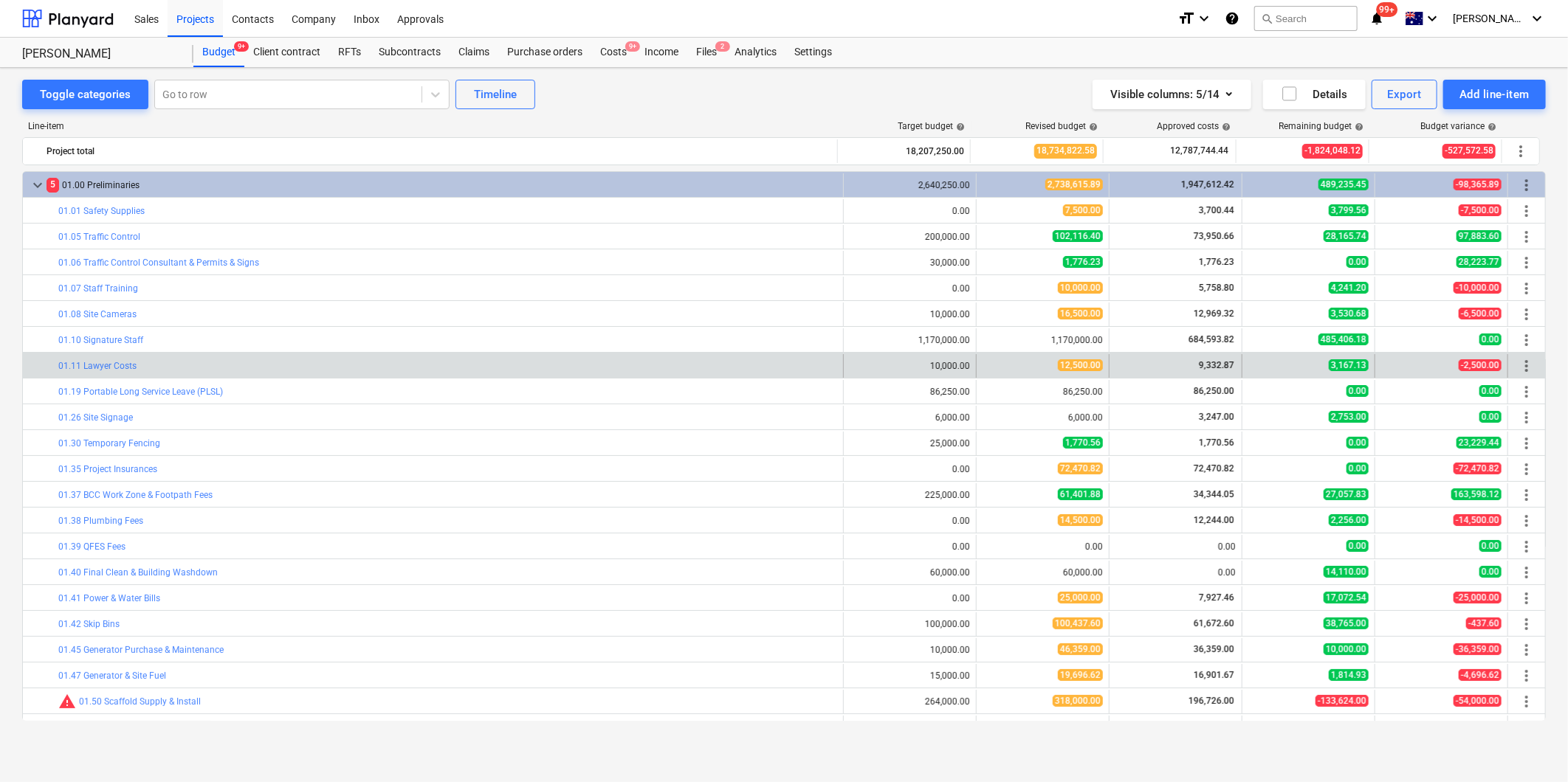
click at [976, 365] on div "edit 12,500.00" at bounding box center [1043, 365] width 133 height 23
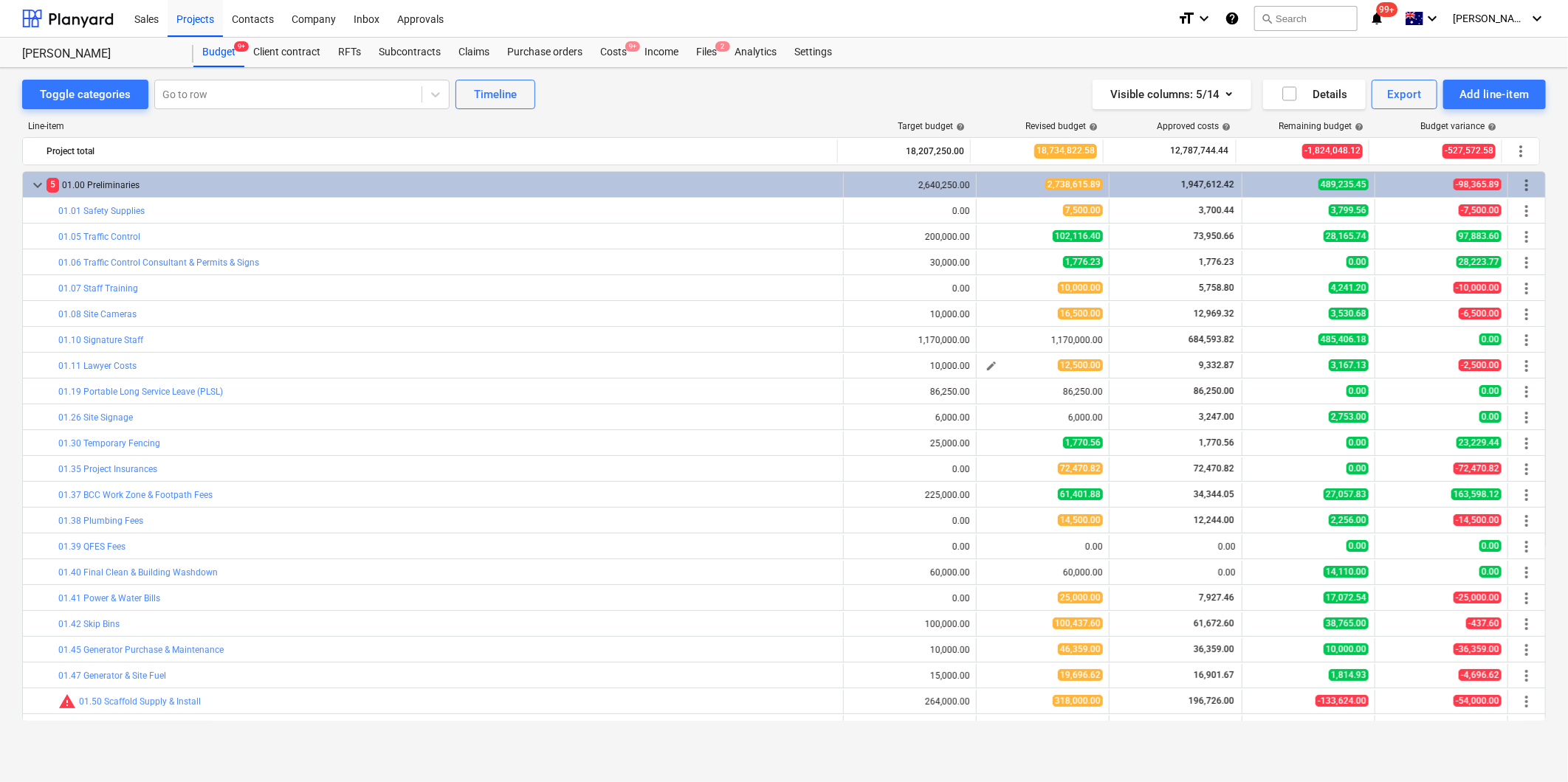
click at [985, 370] on span "edit" at bounding box center [991, 366] width 12 height 12
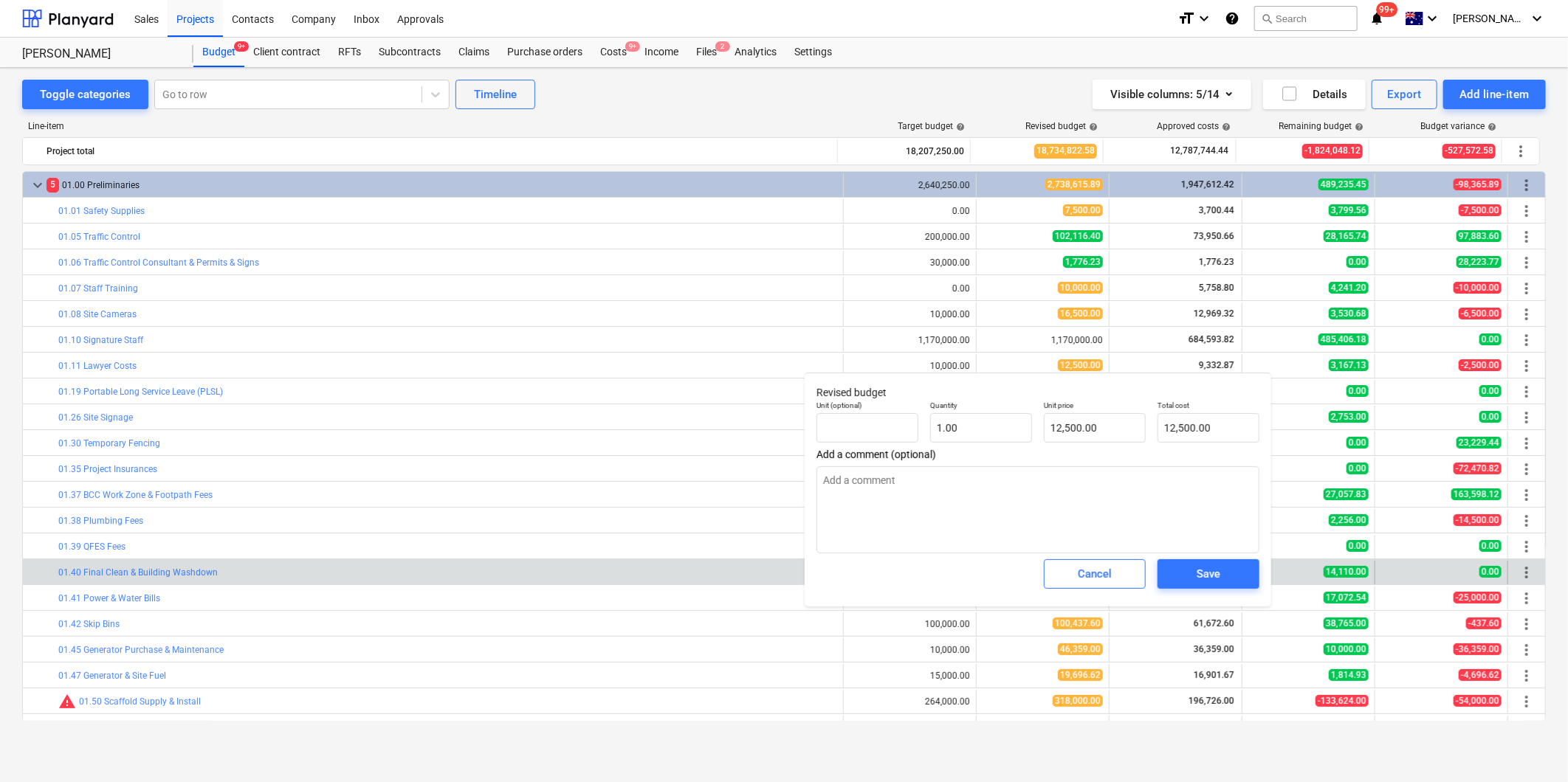
click at [1075, 583] on span "Cancel" at bounding box center [1095, 574] width 65 height 19
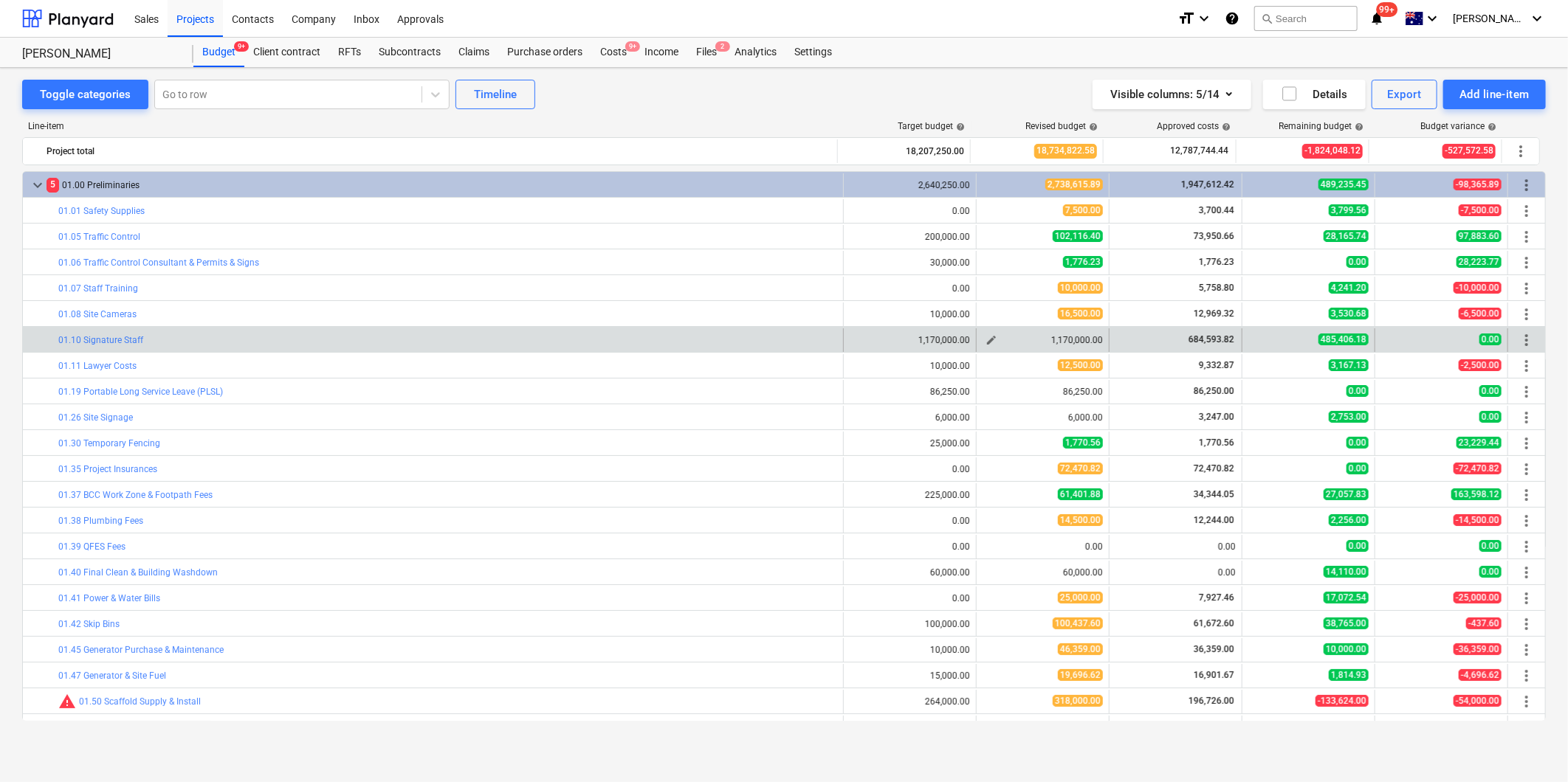
click at [985, 340] on span "edit" at bounding box center [991, 340] width 12 height 12
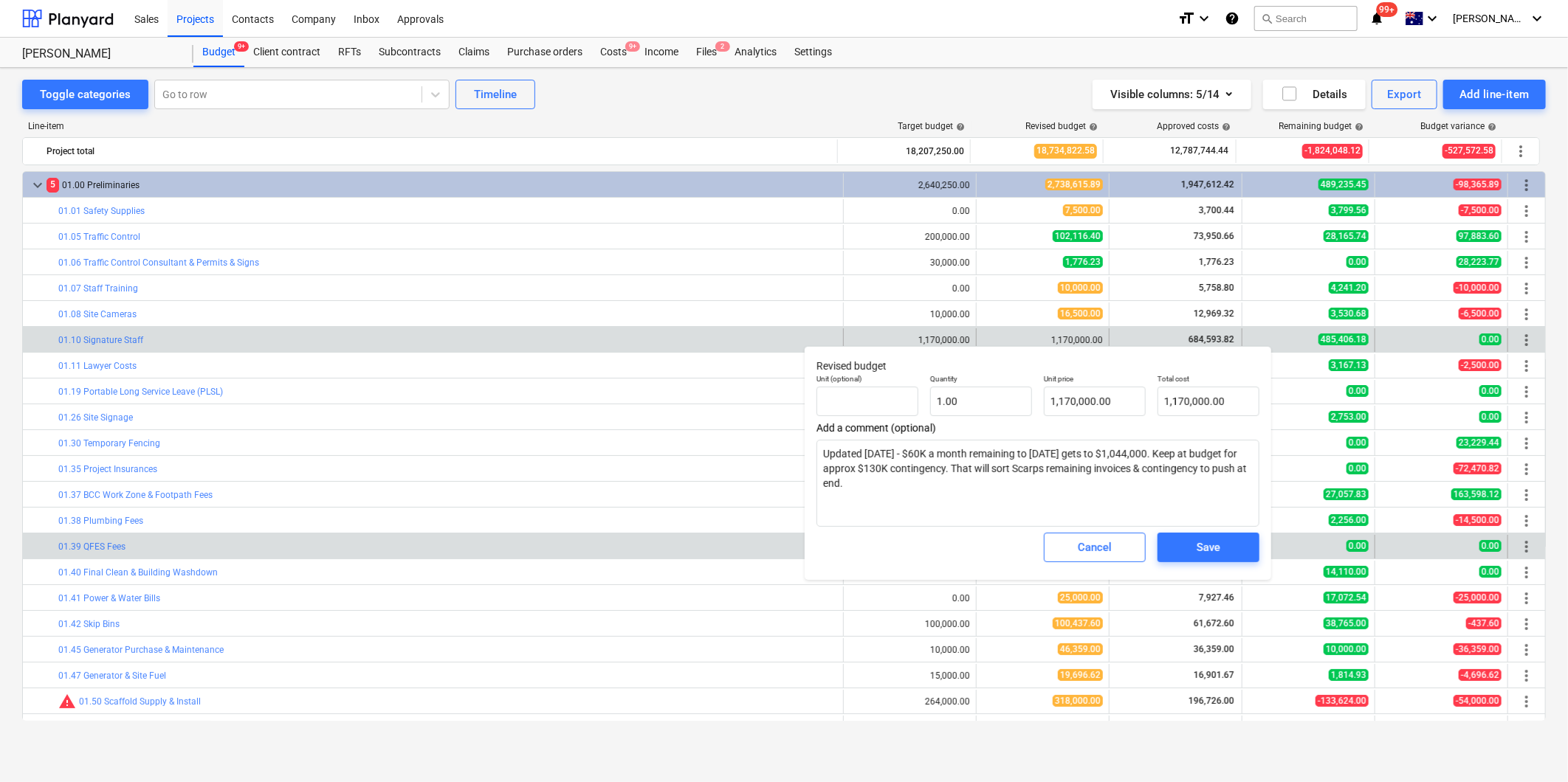
click at [1059, 547] on button "Cancel" at bounding box center [1094, 547] width 102 height 29
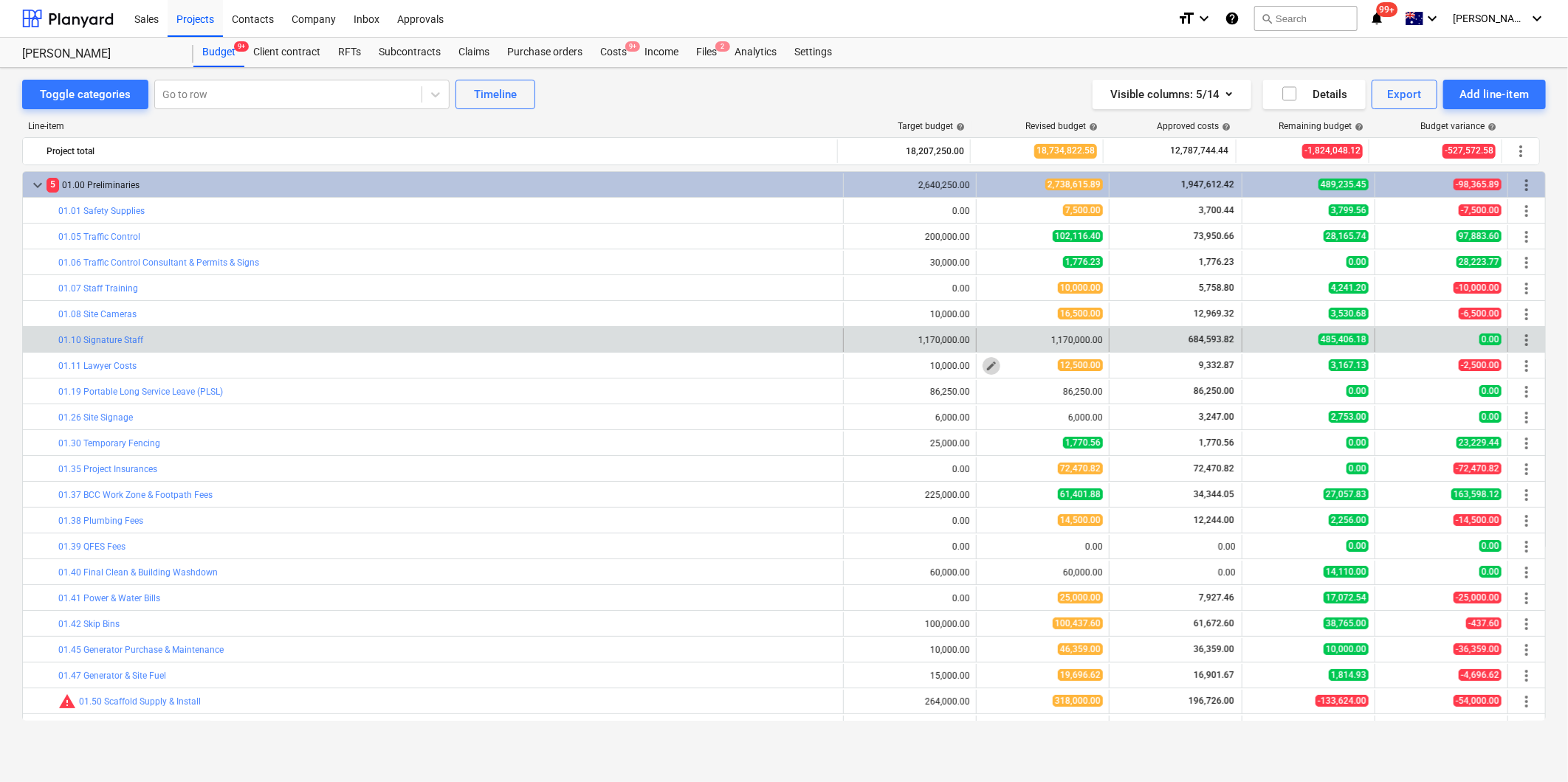
click at [985, 365] on span "edit" at bounding box center [991, 366] width 12 height 12
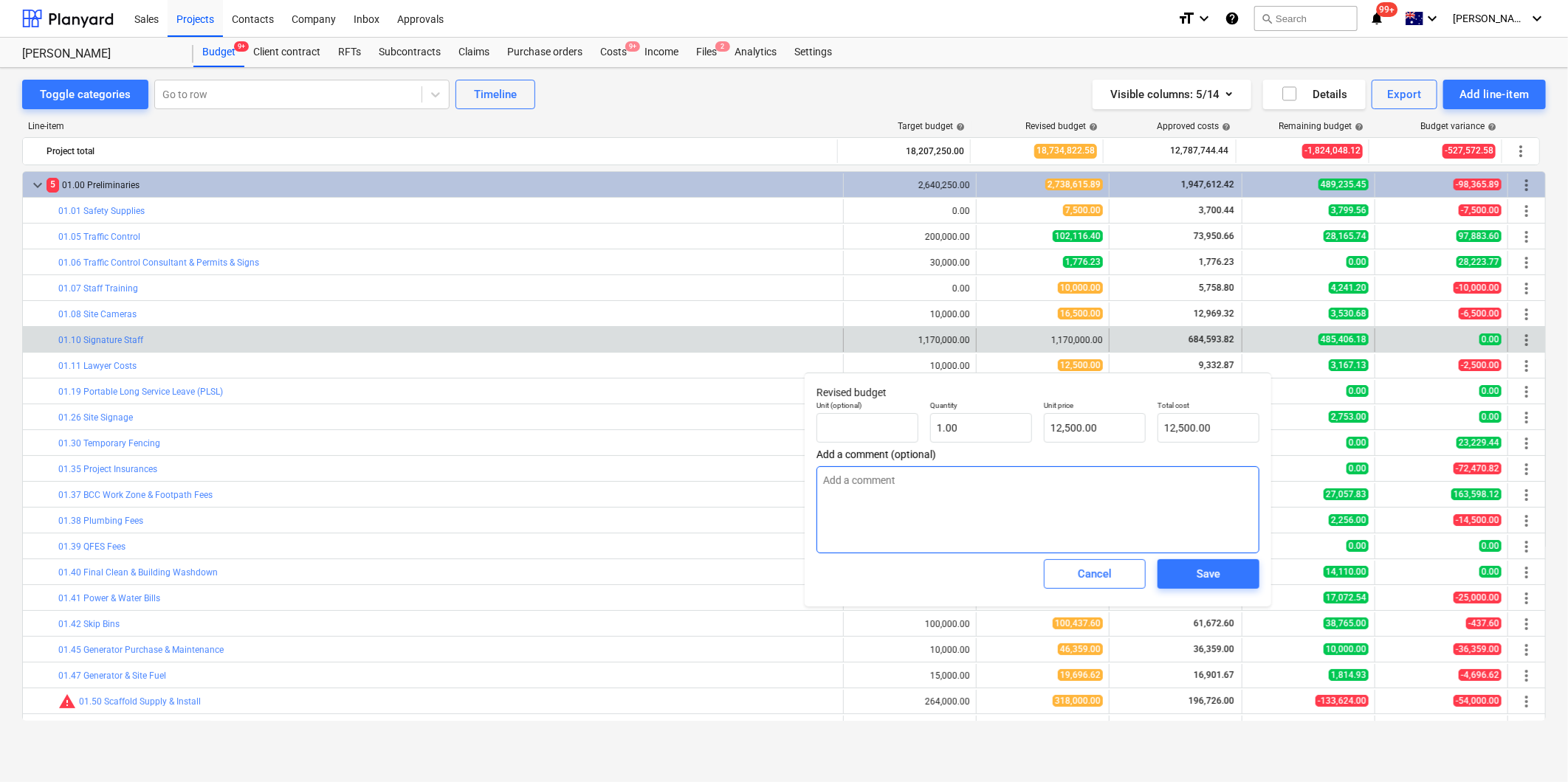
click at [966, 511] on textarea at bounding box center [1037, 510] width 443 height 87
paste textarea "U"
click at [1233, 576] on span "Save" at bounding box center [1209, 574] width 66 height 19
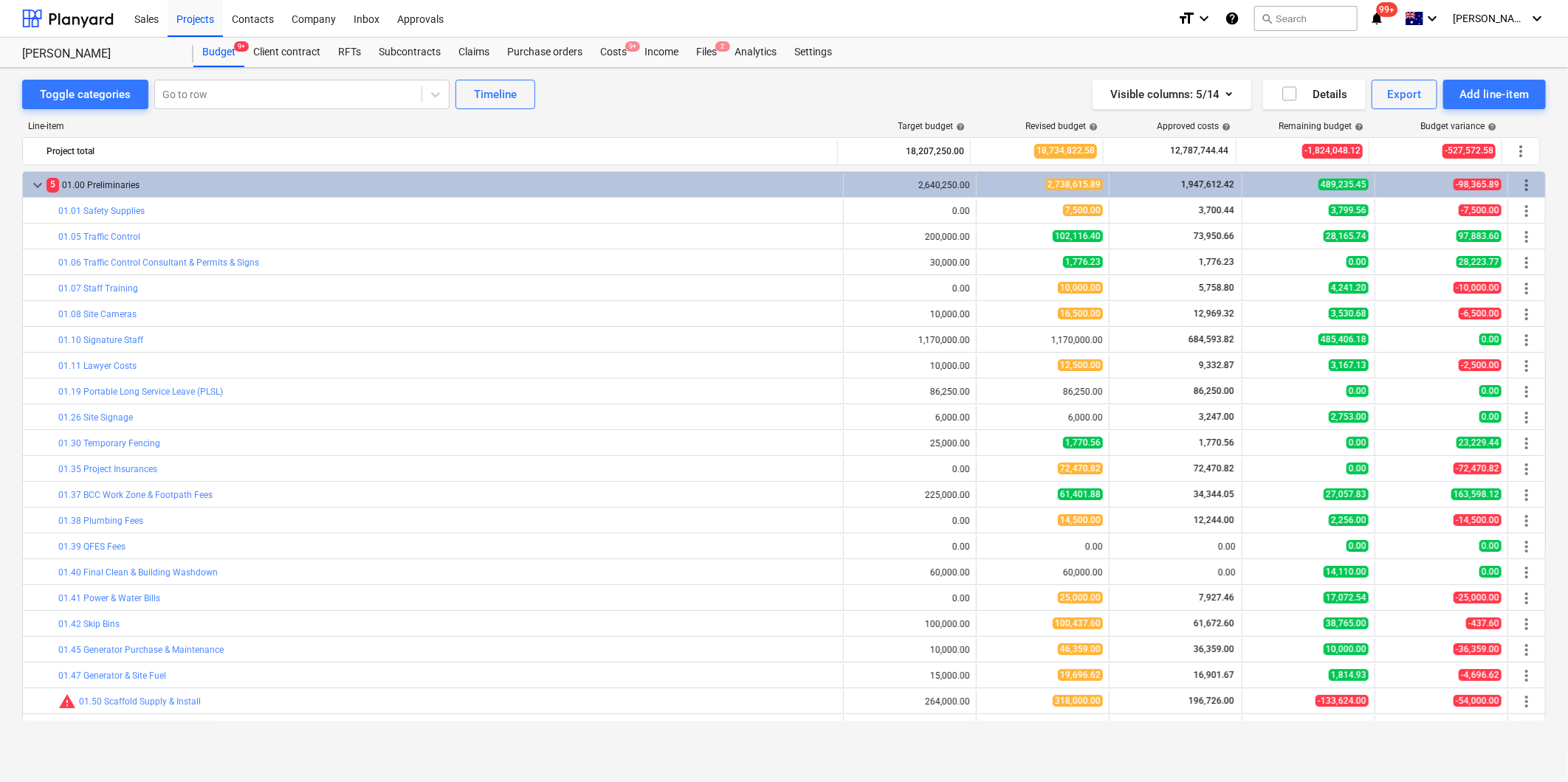
scroll to position [164, 0]
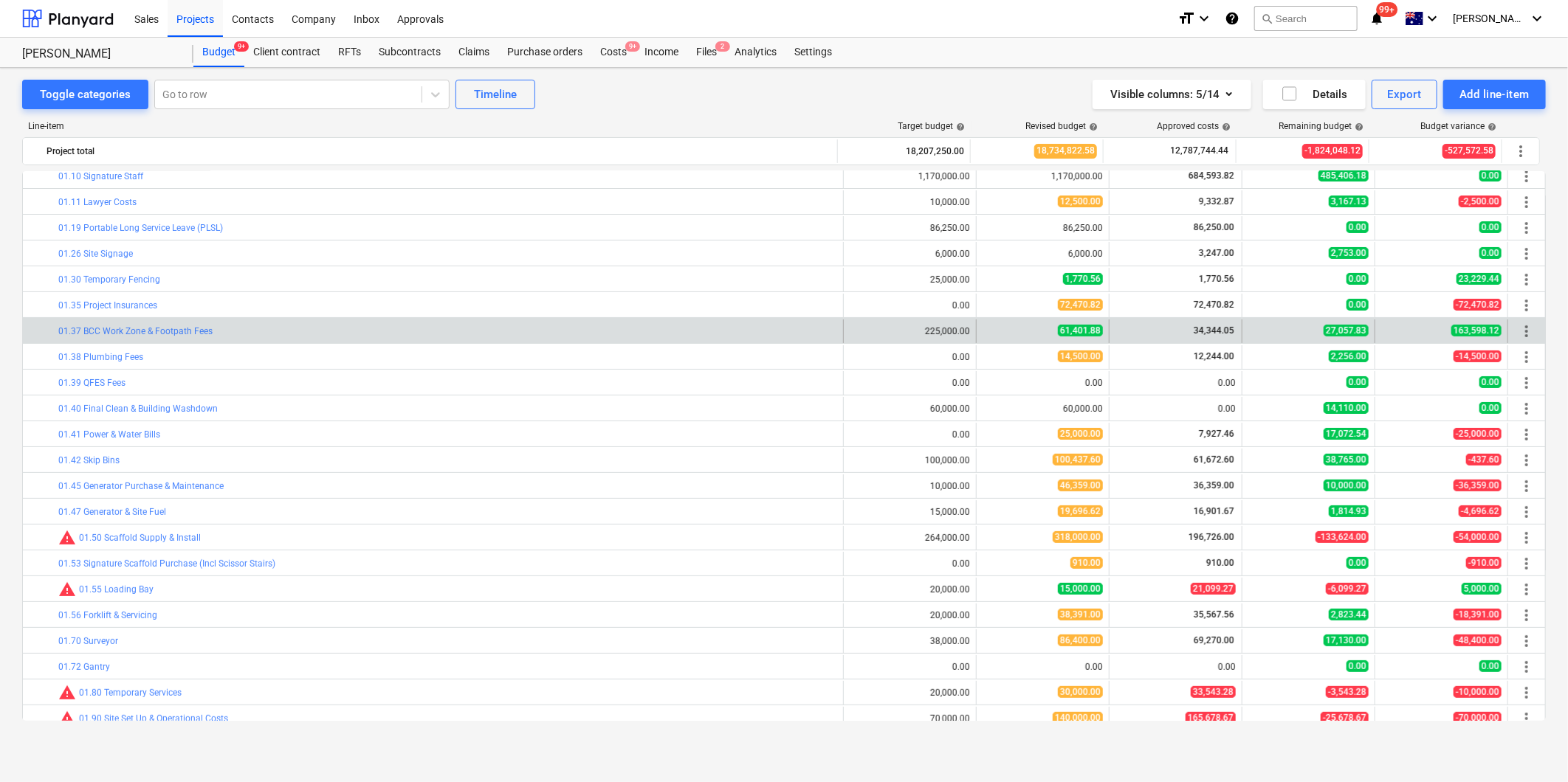
click at [106, 340] on div "bar_chart 01.37 BCC Work Zone & Footpath Fees" at bounding box center [447, 331] width 778 height 23
click at [108, 337] on div "bar_chart 01.37 BCC Work Zone & Footpath Fees" at bounding box center [447, 331] width 778 height 23
click at [112, 332] on link "01.37 BCC Work Zone & Footpath Fees" at bounding box center [135, 331] width 154 height 11
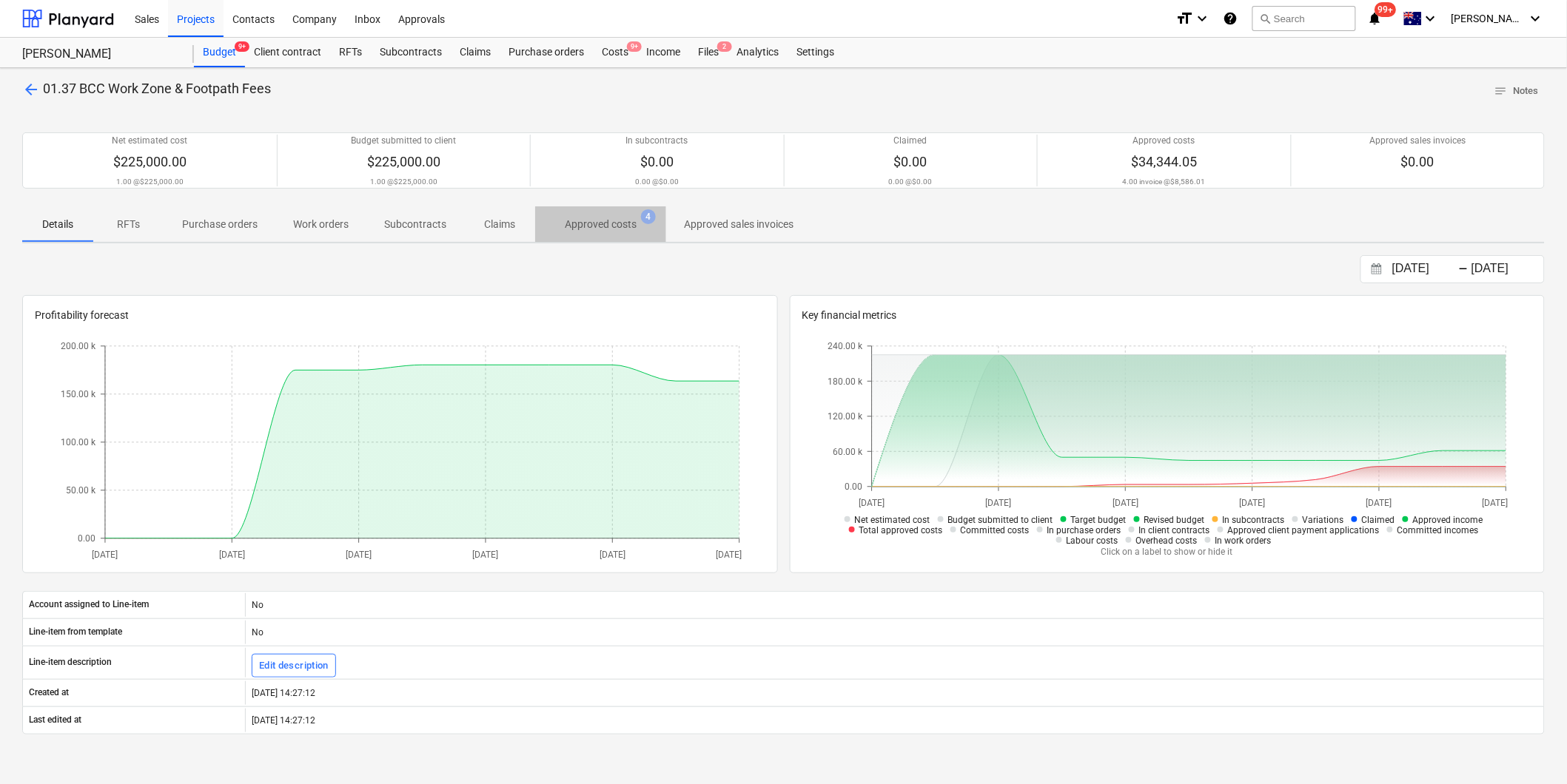
click at [618, 230] on p "Approved costs" at bounding box center [600, 224] width 72 height 16
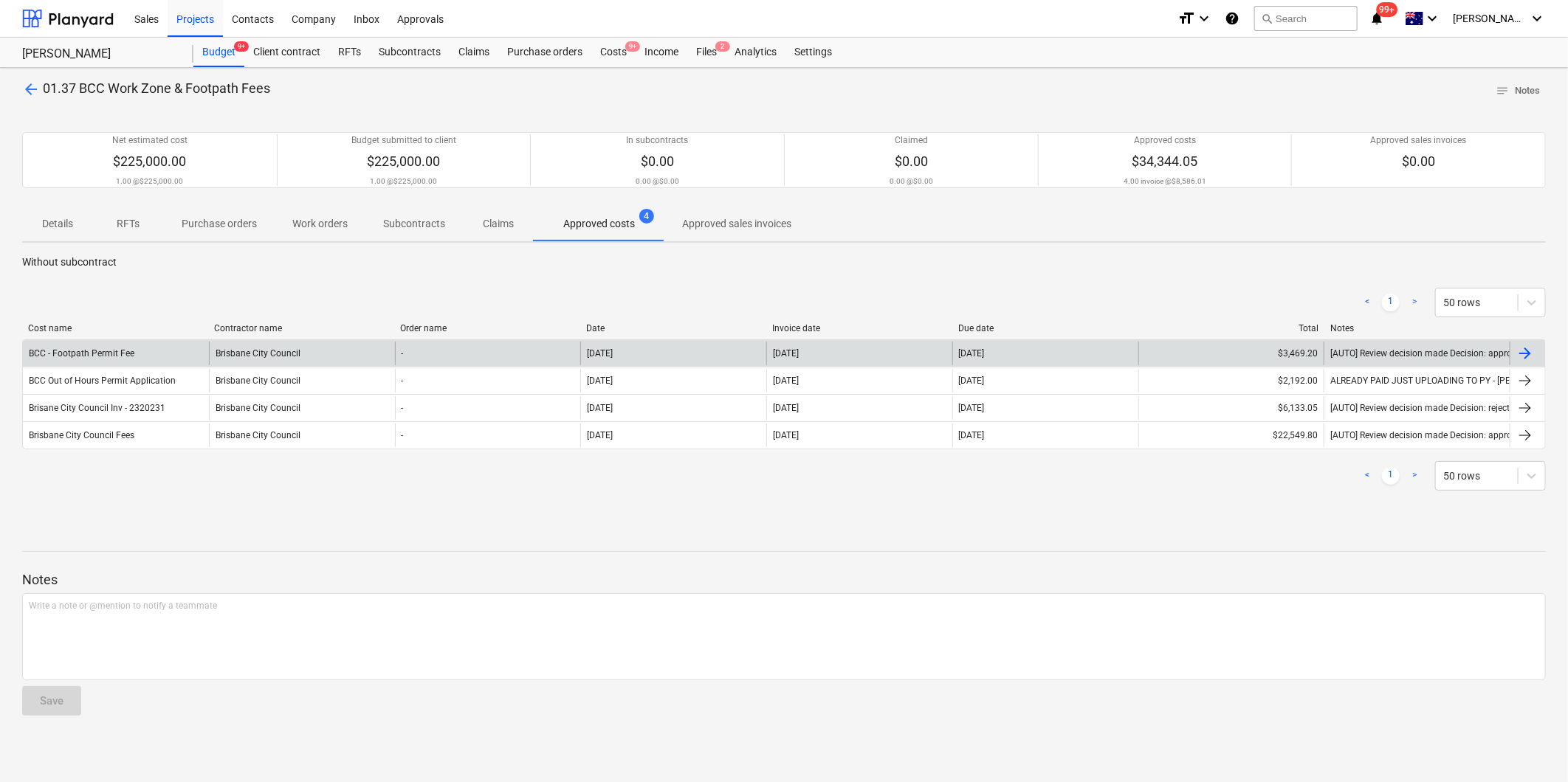
click at [159, 354] on div "BCC - Footpath Permit Fee" at bounding box center [116, 353] width 186 height 23
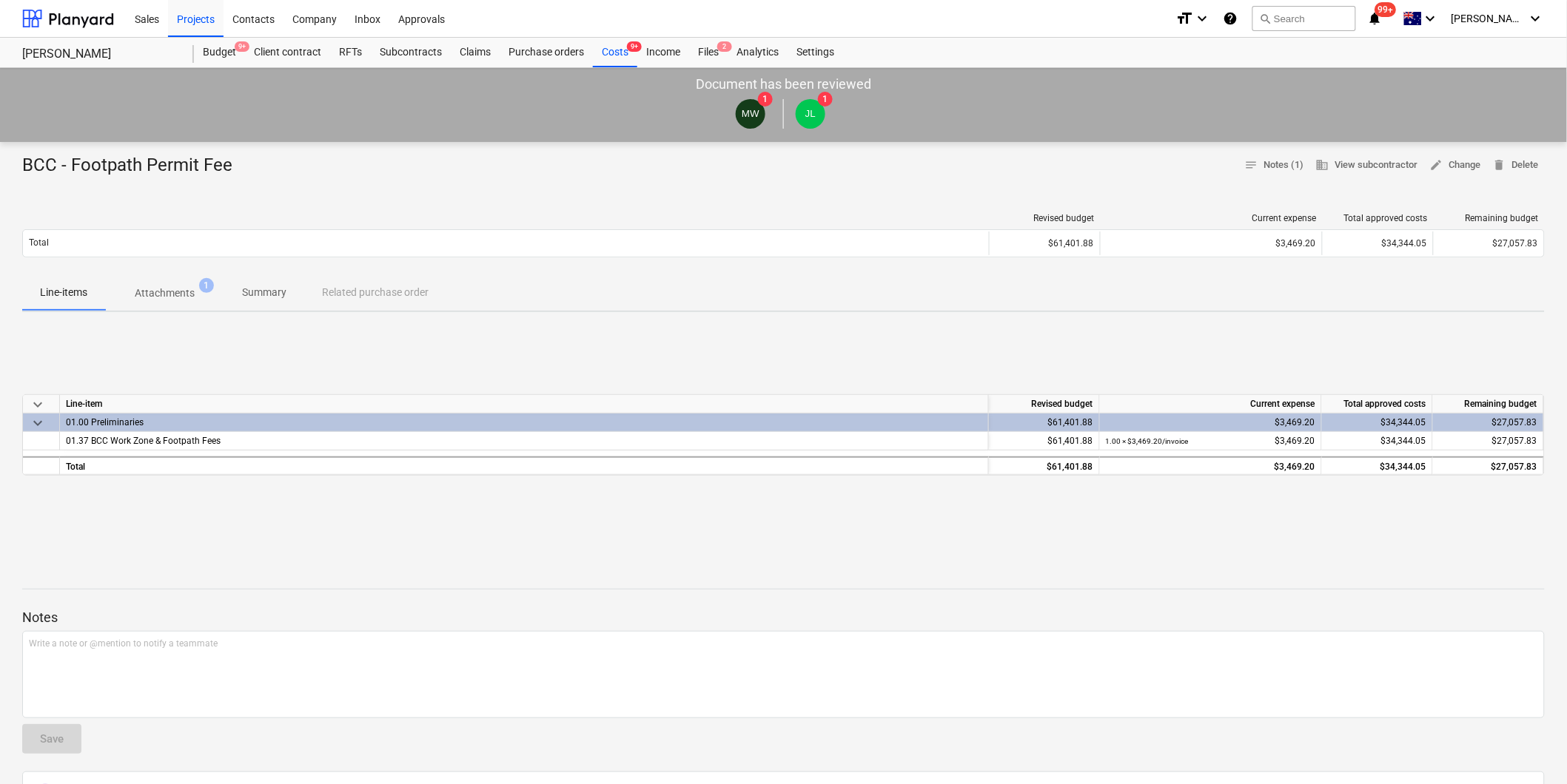
click at [166, 300] on p "Attachments" at bounding box center [164, 293] width 60 height 16
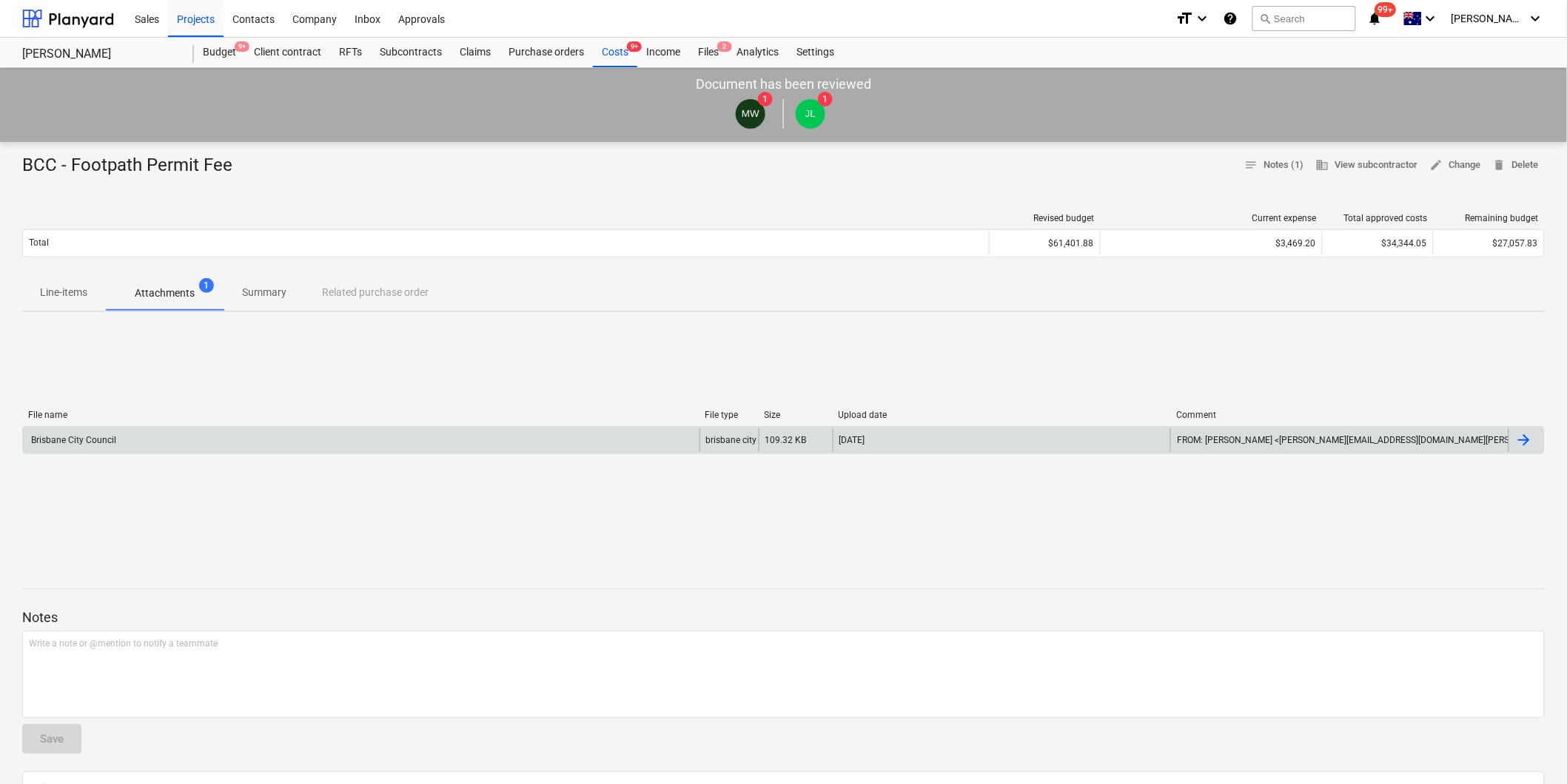
click at [83, 439] on div "Brisbane City Council" at bounding box center [72, 440] width 87 height 11
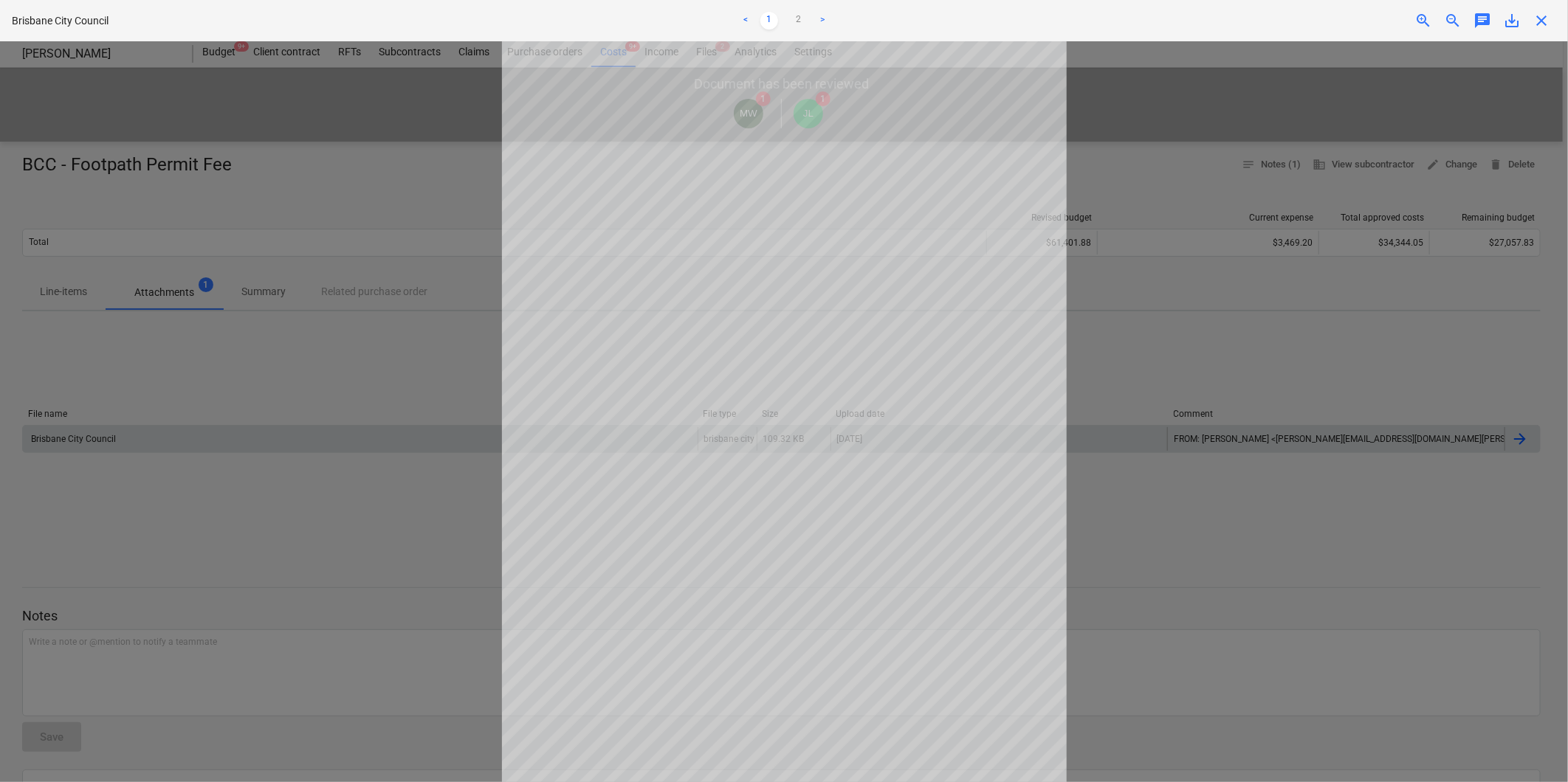
click at [812, 6] on div "< 1 2 >" at bounding box center [783, 20] width 514 height 42
click at [809, 13] on ul "< 1 2 >" at bounding box center [783, 20] width 514 height 17
click at [802, 20] on link "2" at bounding box center [798, 20] width 17 height 17
click at [765, 20] on link "1" at bounding box center [769, 20] width 17 height 17
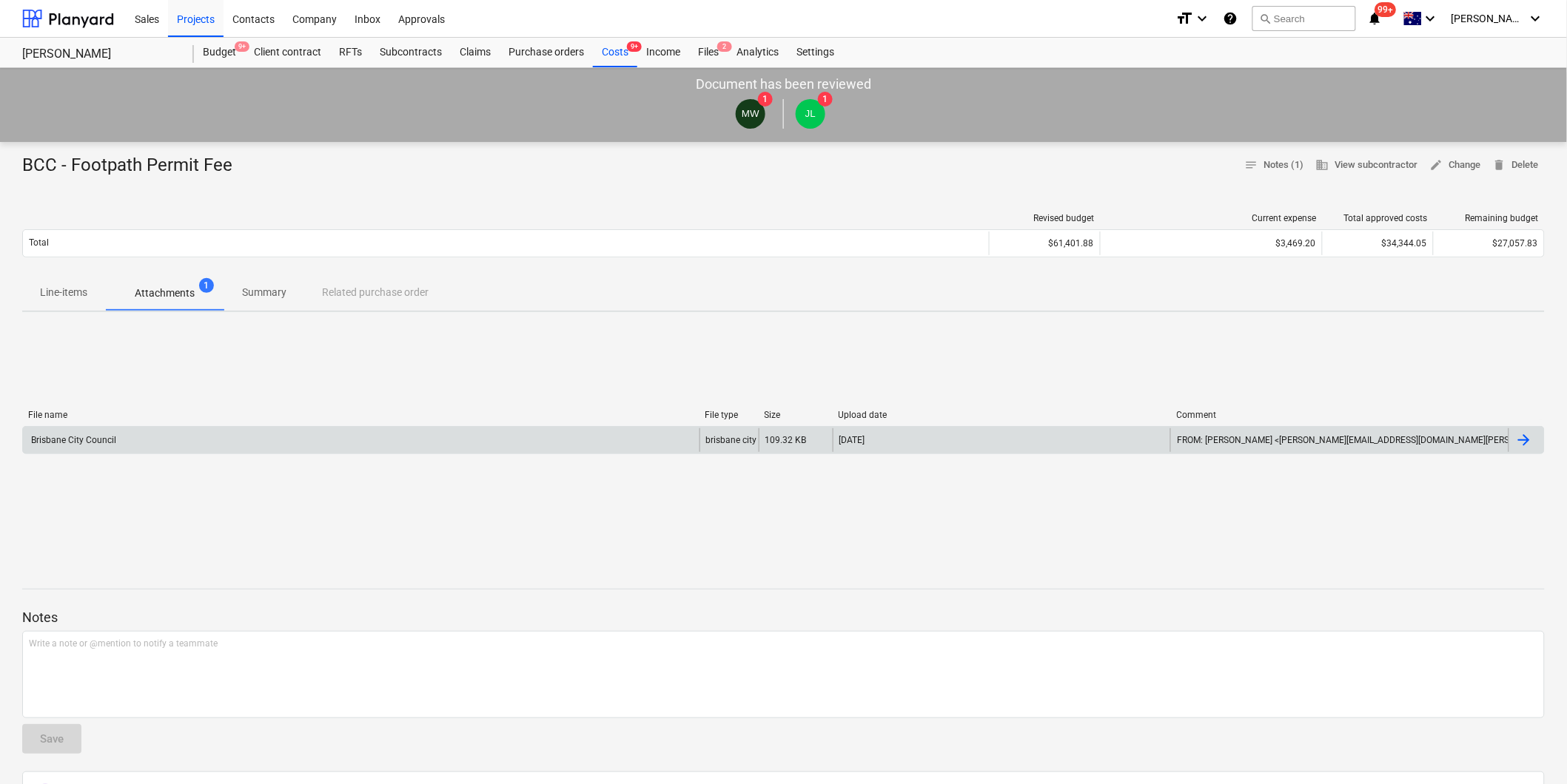
click at [46, 286] on p "Line-items" at bounding box center [64, 292] width 48 height 16
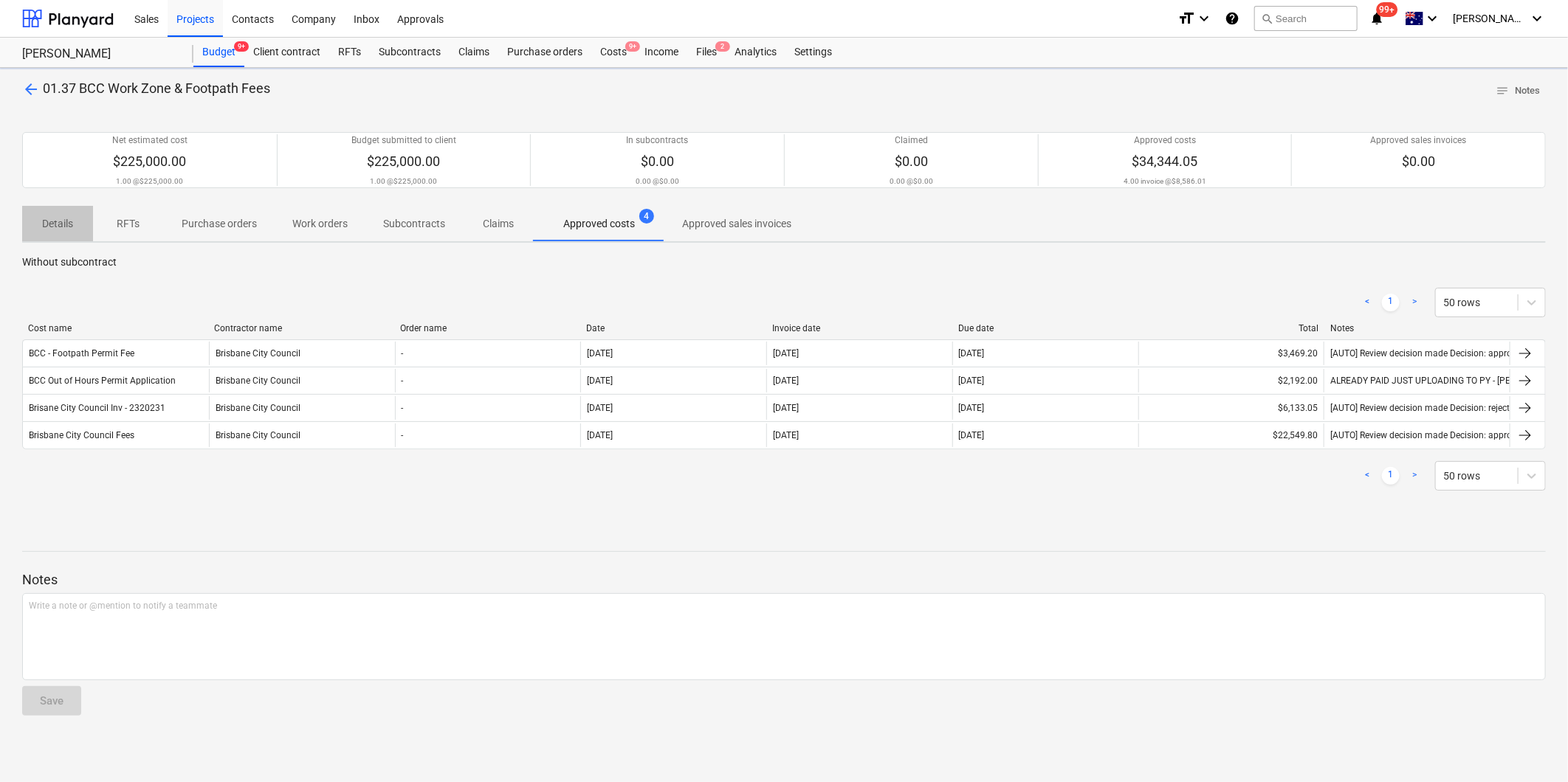
click at [60, 217] on p "Details" at bounding box center [57, 223] width 35 height 16
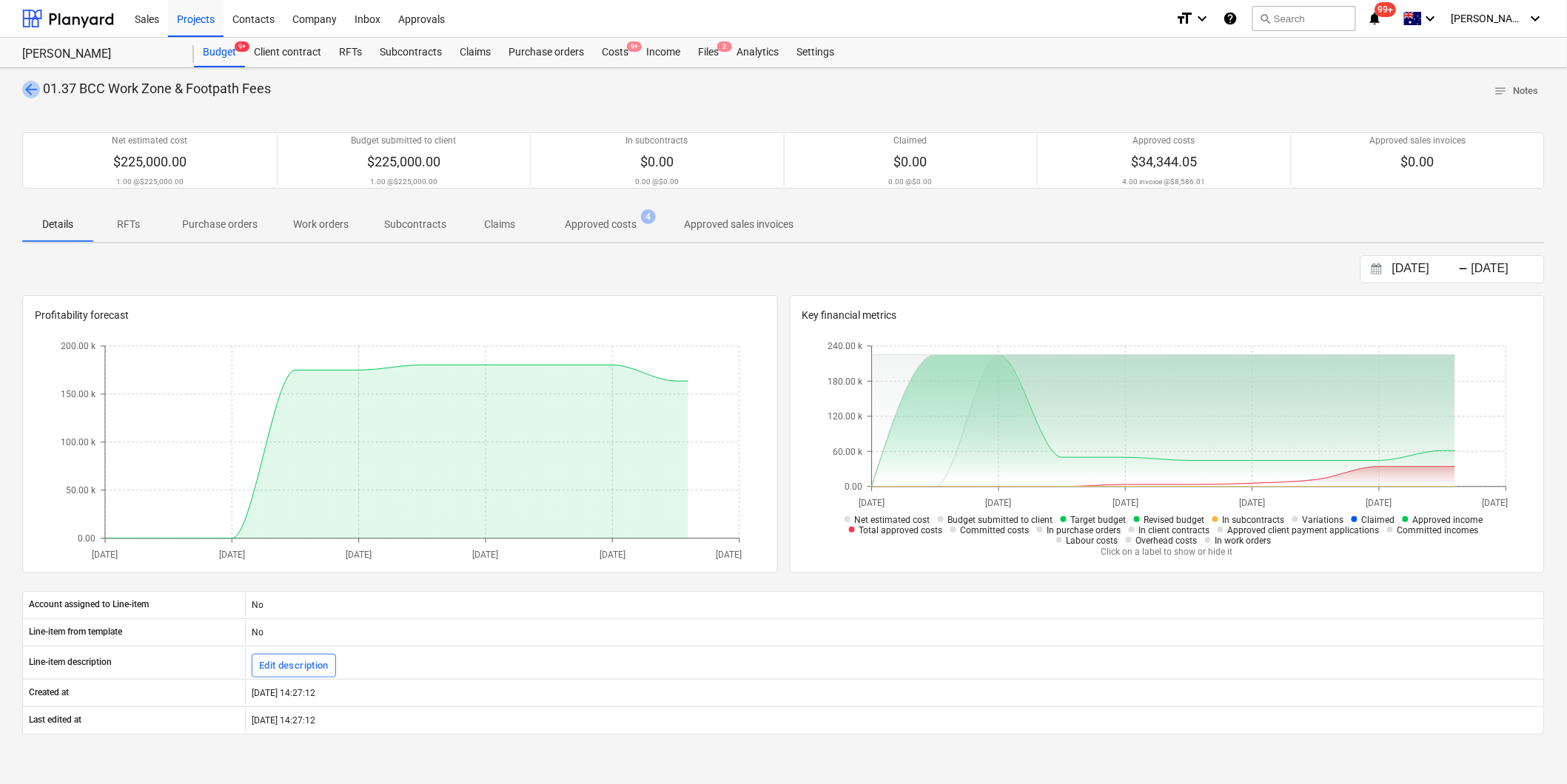
click at [39, 92] on span "arrow_back" at bounding box center [30, 89] width 17 height 17
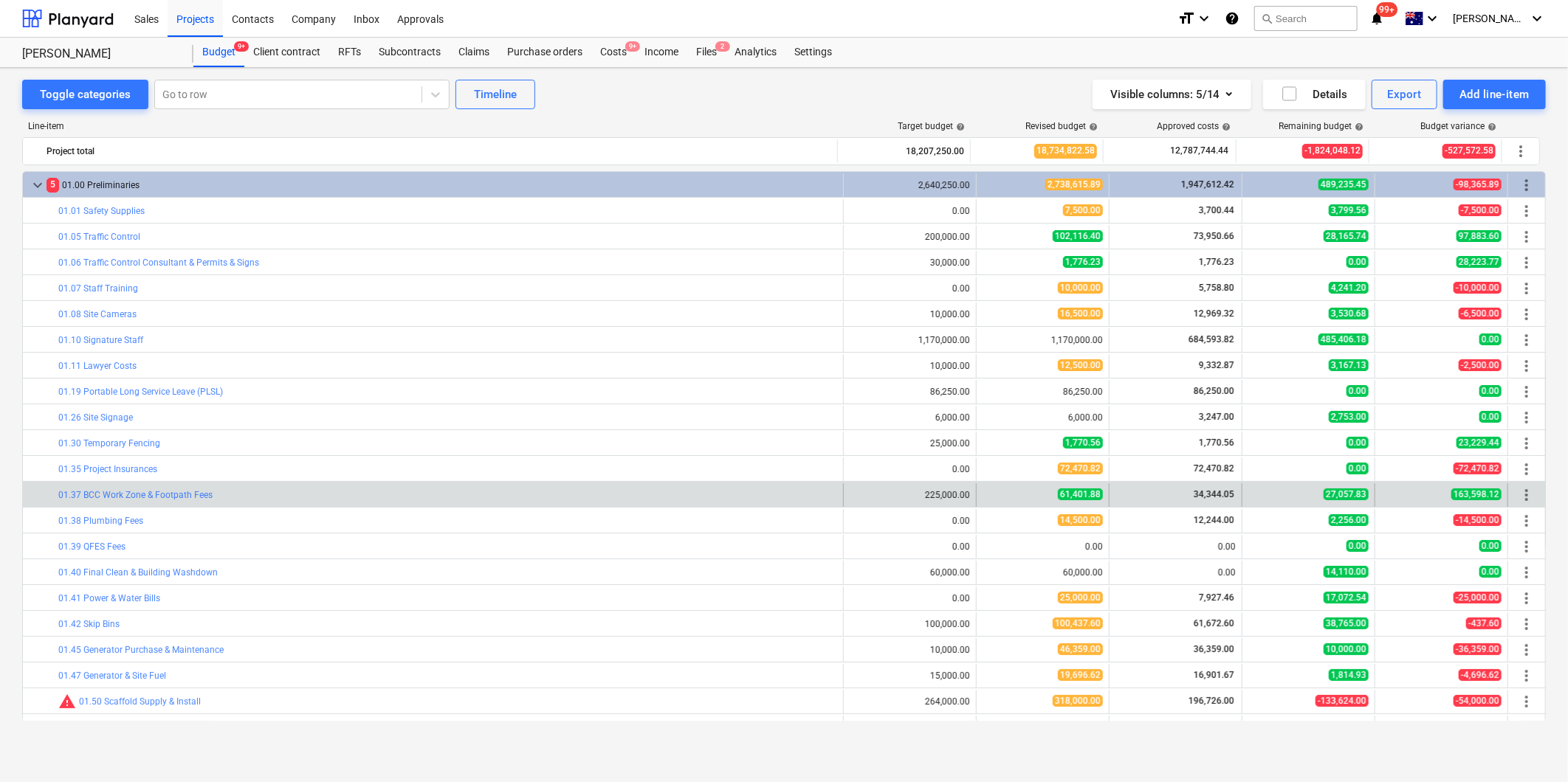
scroll to position [164, 0]
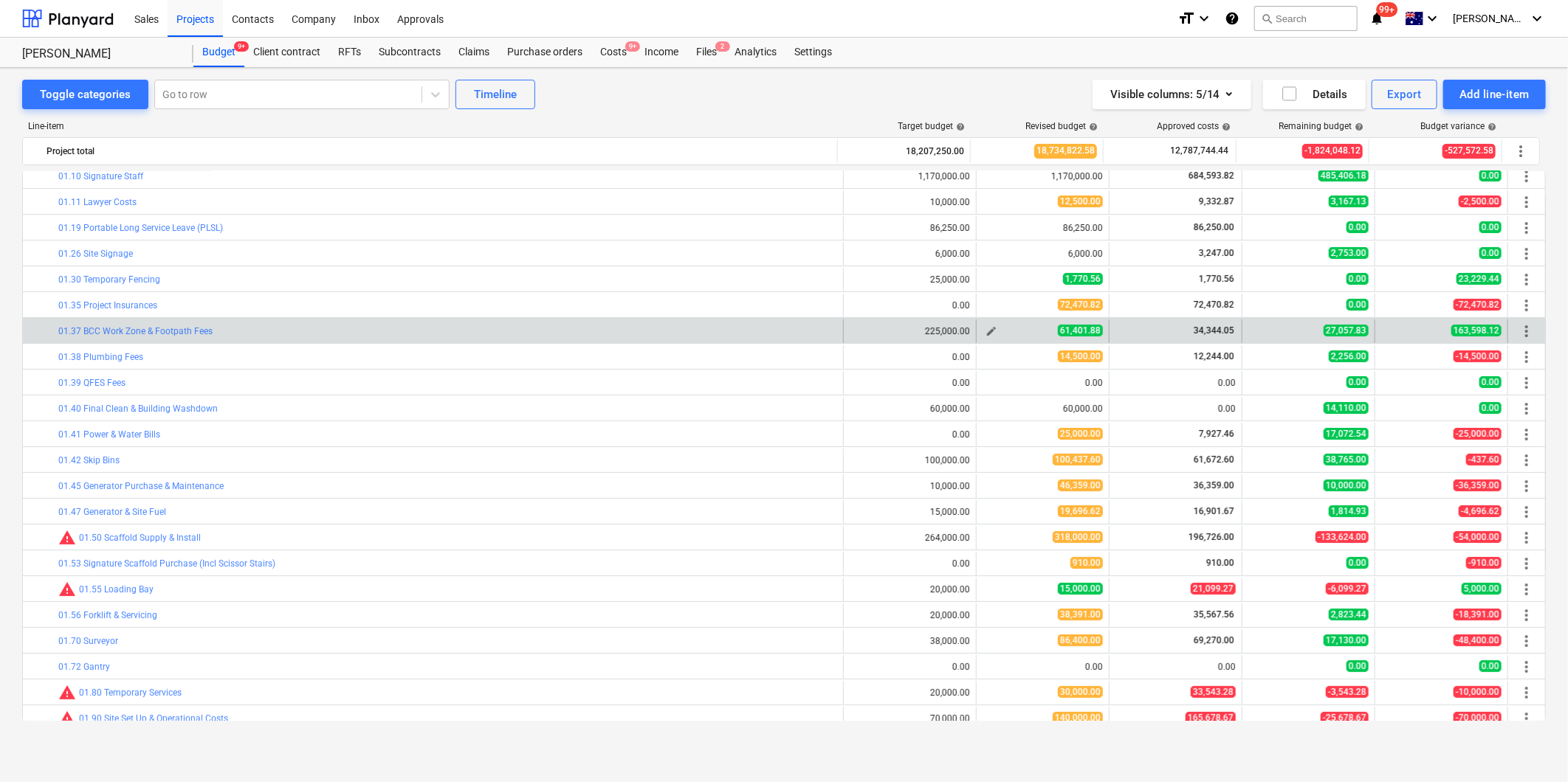
click at [985, 330] on span "edit" at bounding box center [991, 331] width 12 height 12
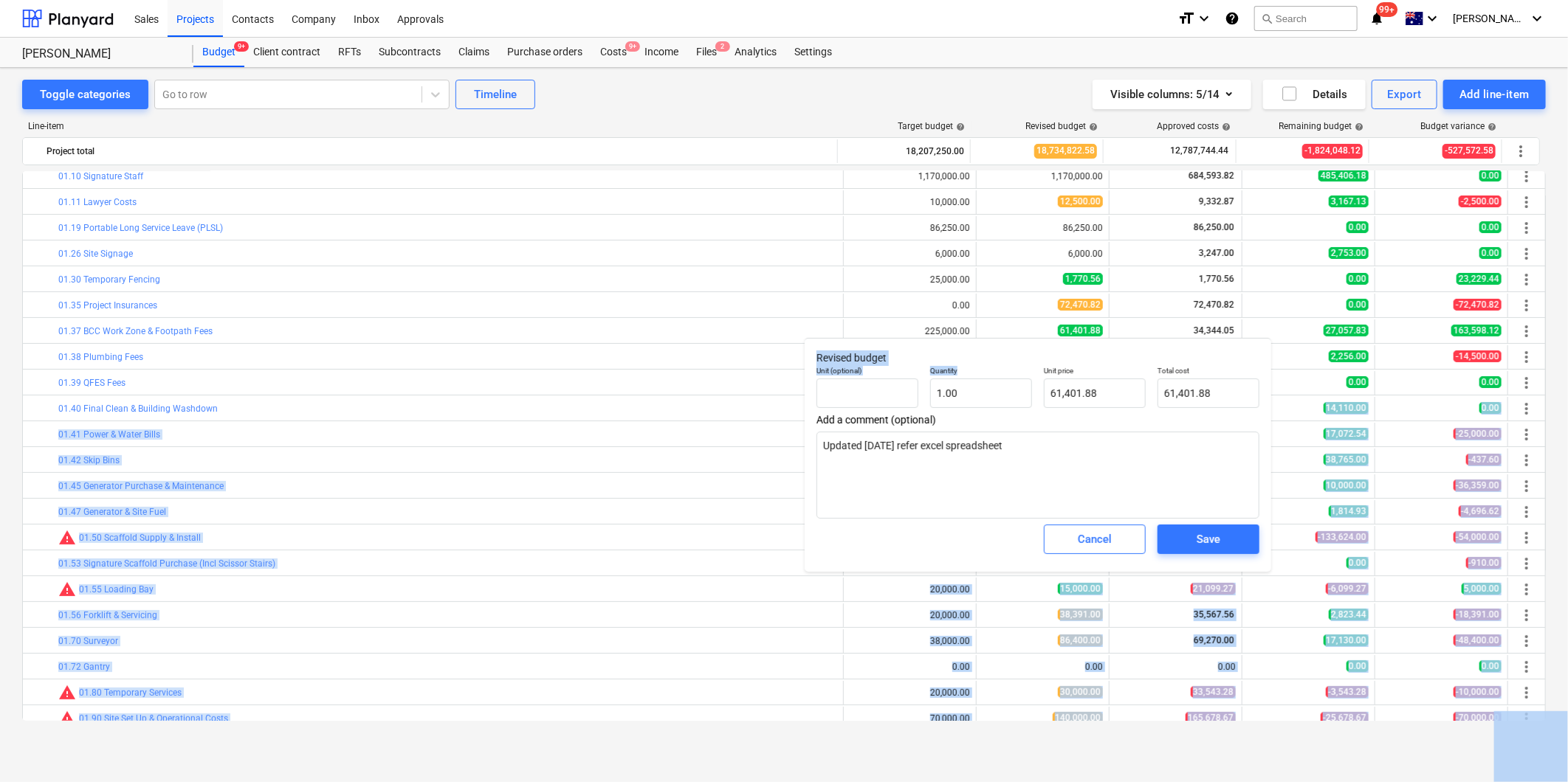
click at [1011, 380] on body "Sales Projects Contacts Company Inbox Approvals format_size keyboard_arrow_down…" at bounding box center [784, 391] width 1568 height 782
click at [1083, 391] on input "61401.88" at bounding box center [1094, 393] width 102 height 29
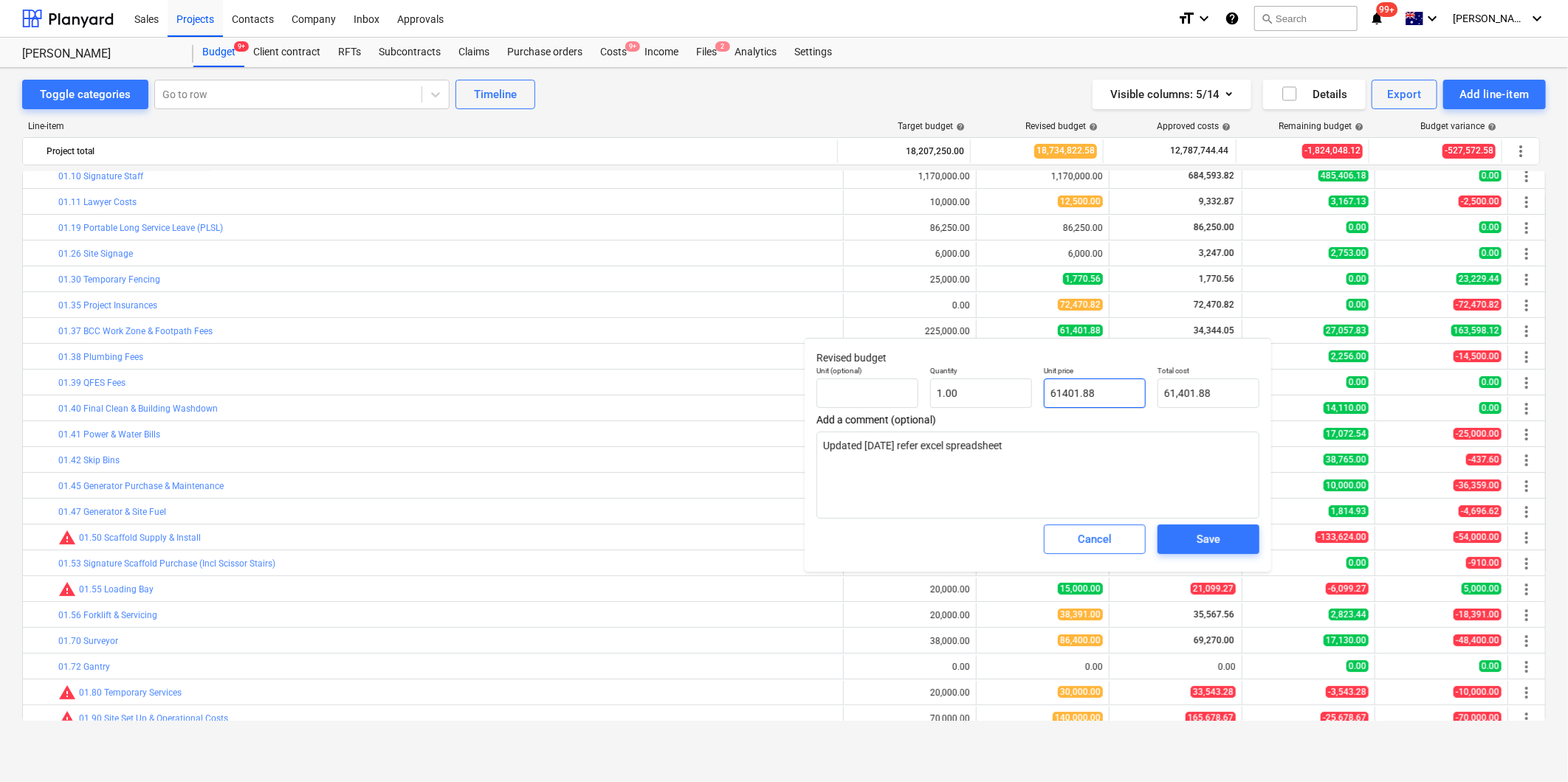
drag, startPoint x: 1115, startPoint y: 396, endPoint x: 1043, endPoint y: 394, distance: 72.0
click at [1043, 394] on input "61401.88" at bounding box center [1094, 393] width 102 height 29
drag, startPoint x: 1077, startPoint y: 456, endPoint x: 824, endPoint y: 447, distance: 253.2
click at [824, 447] on textarea "Updated [DATE] refer excel spreadsheet" at bounding box center [1037, 475] width 443 height 87
paste textarea
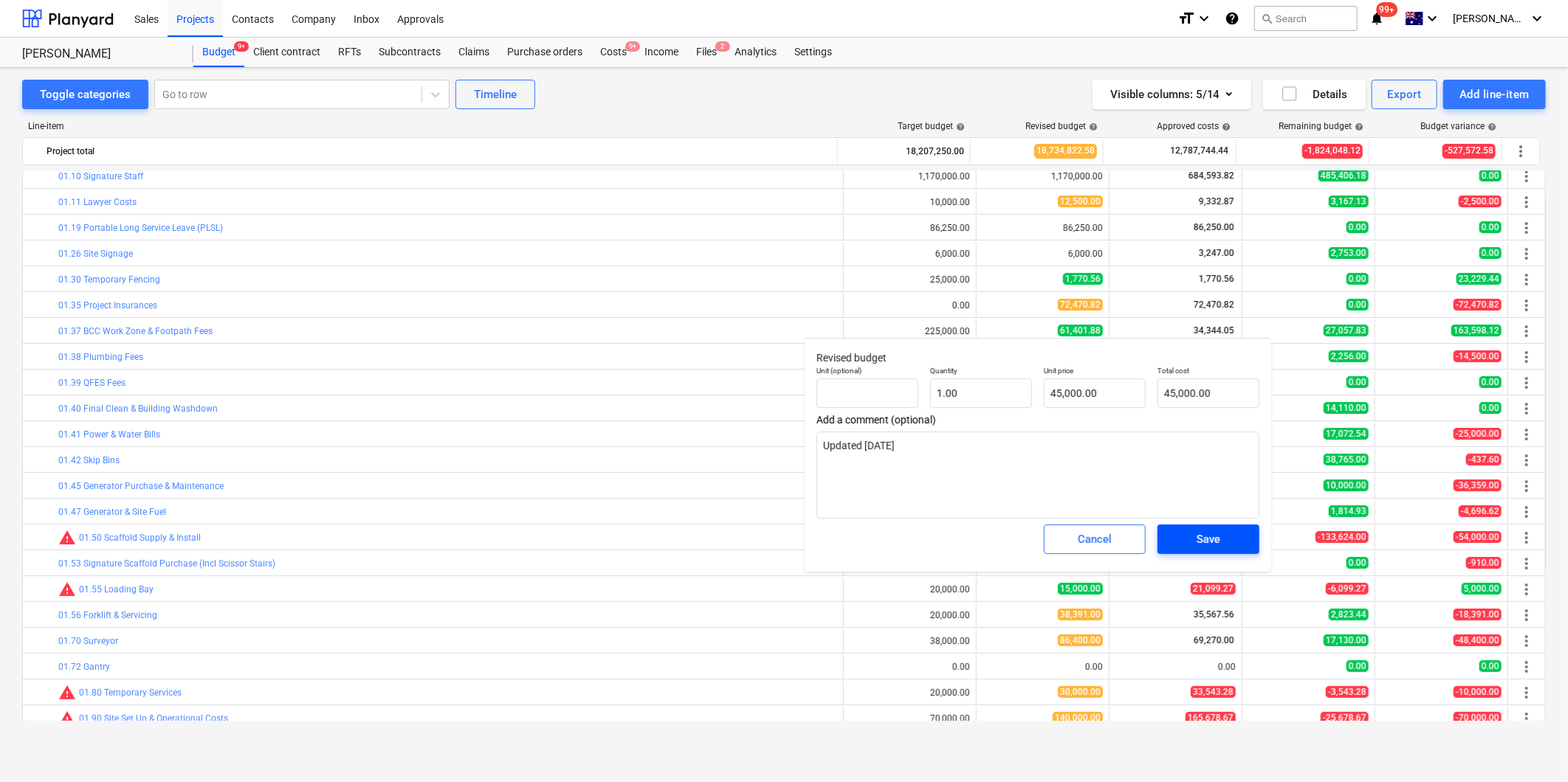
click at [1179, 535] on span "Save" at bounding box center [1209, 539] width 66 height 19
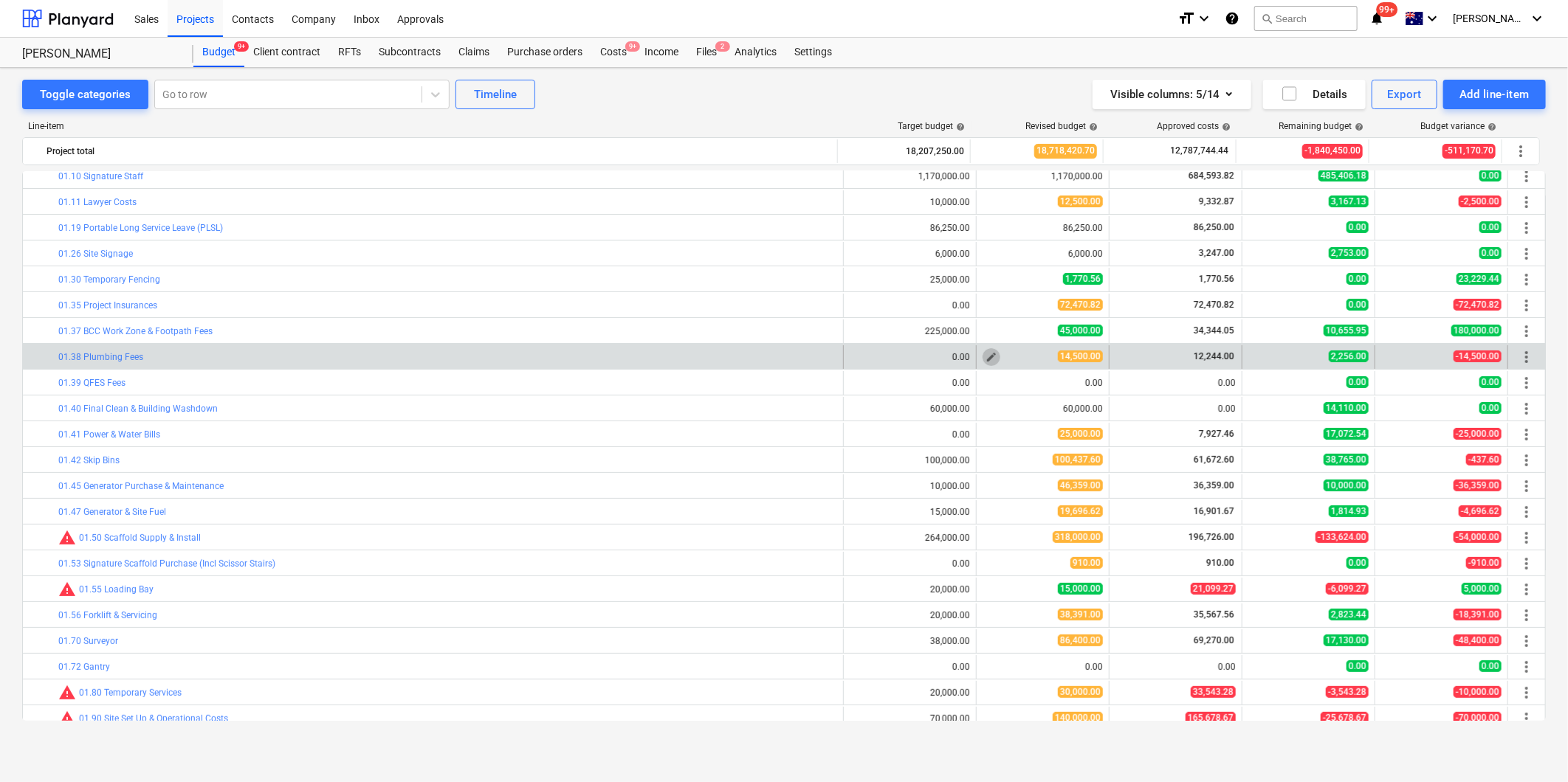
click at [985, 356] on span "edit" at bounding box center [991, 357] width 12 height 12
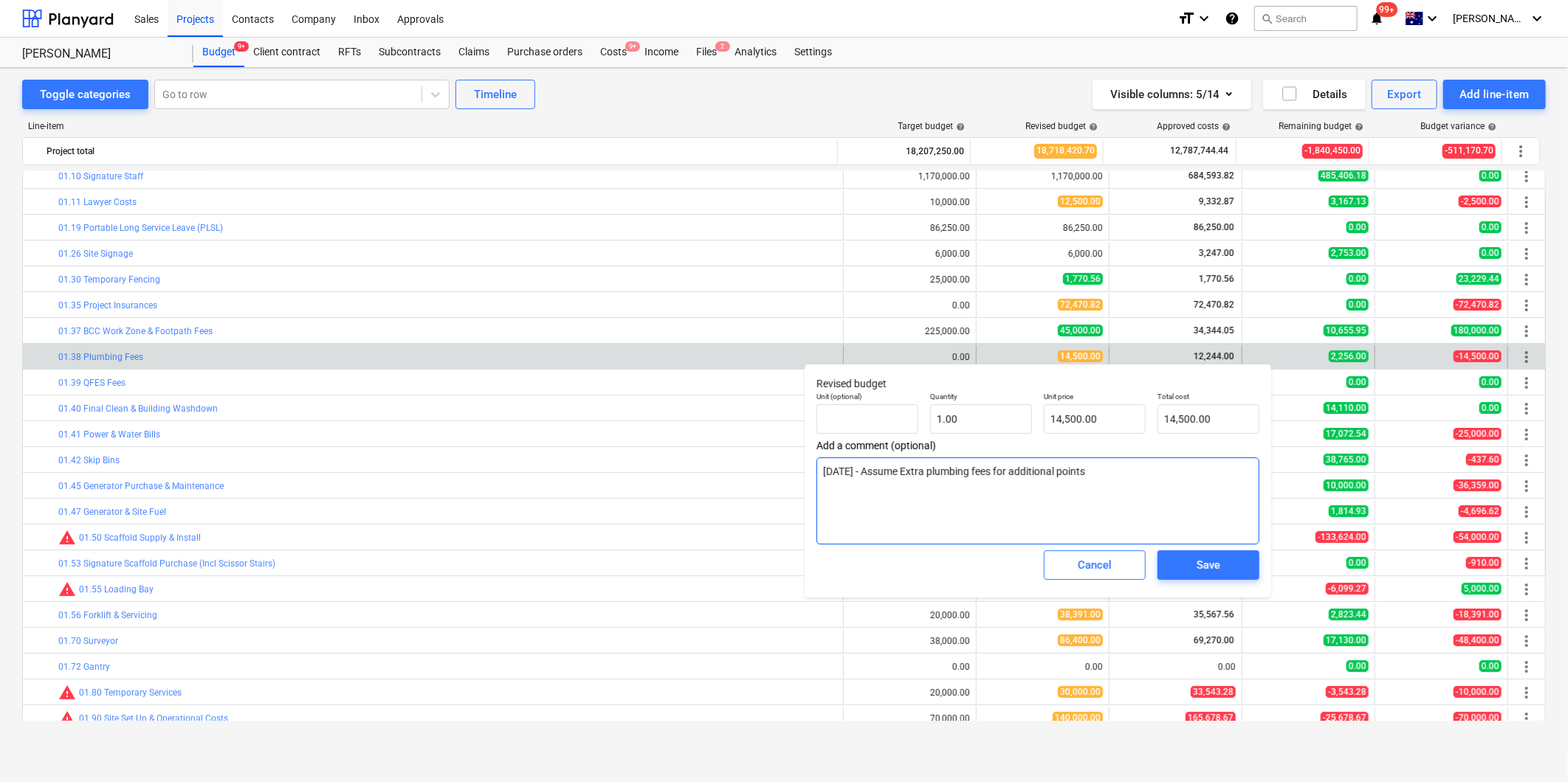
drag, startPoint x: 1126, startPoint y: 484, endPoint x: 812, endPoint y: 468, distance: 314.4
click at [812, 468] on div "Revised budget Unit (optional) Quantity 1.00 Unit price 14,500.00 Total cost 14…" at bounding box center [1038, 481] width 467 height 234
paste textarea
click at [1078, 581] on div "Cancel" at bounding box center [1095, 565] width 114 height 42
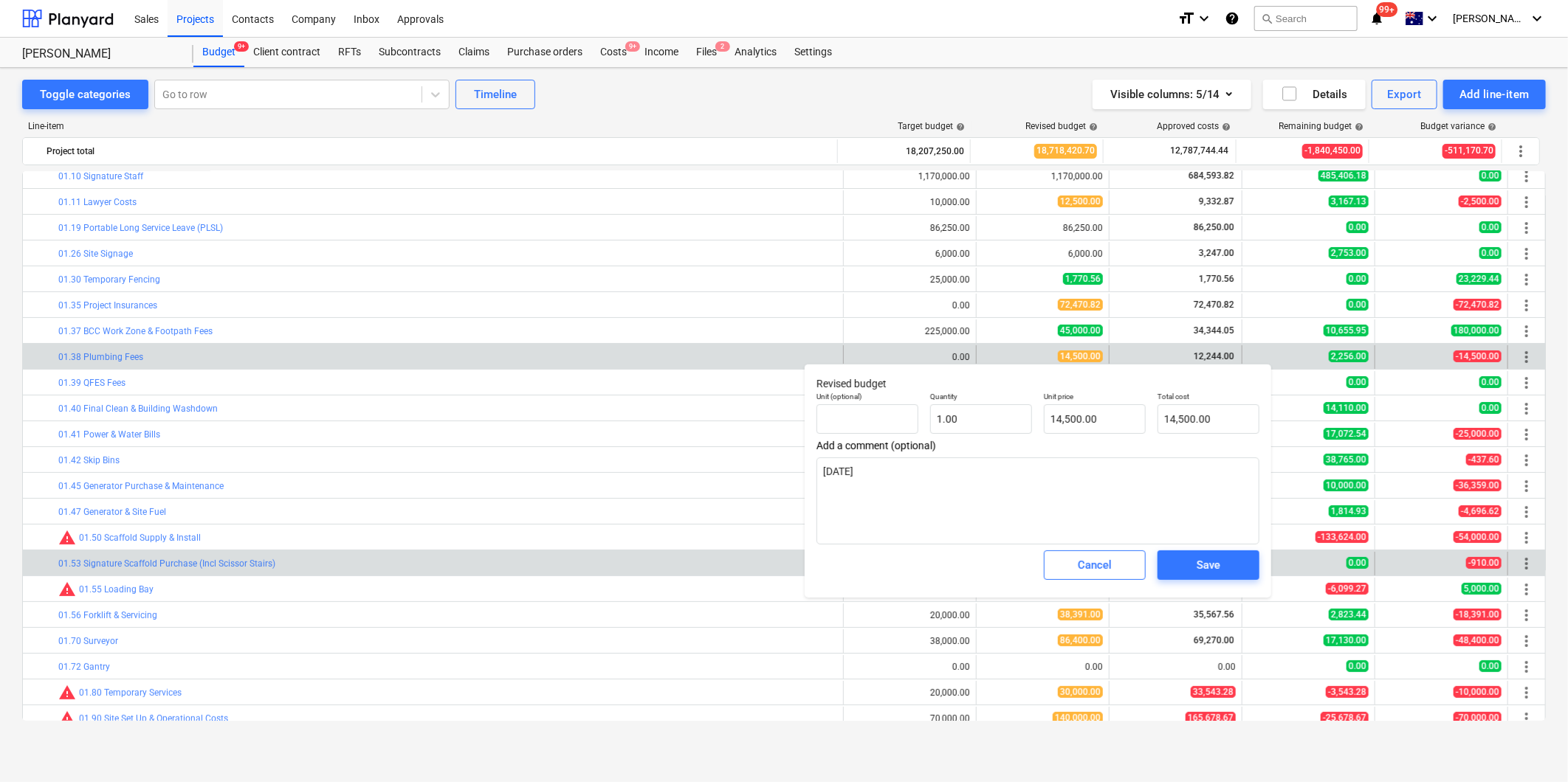
click at [1095, 559] on div "Cancel" at bounding box center [1094, 565] width 34 height 19
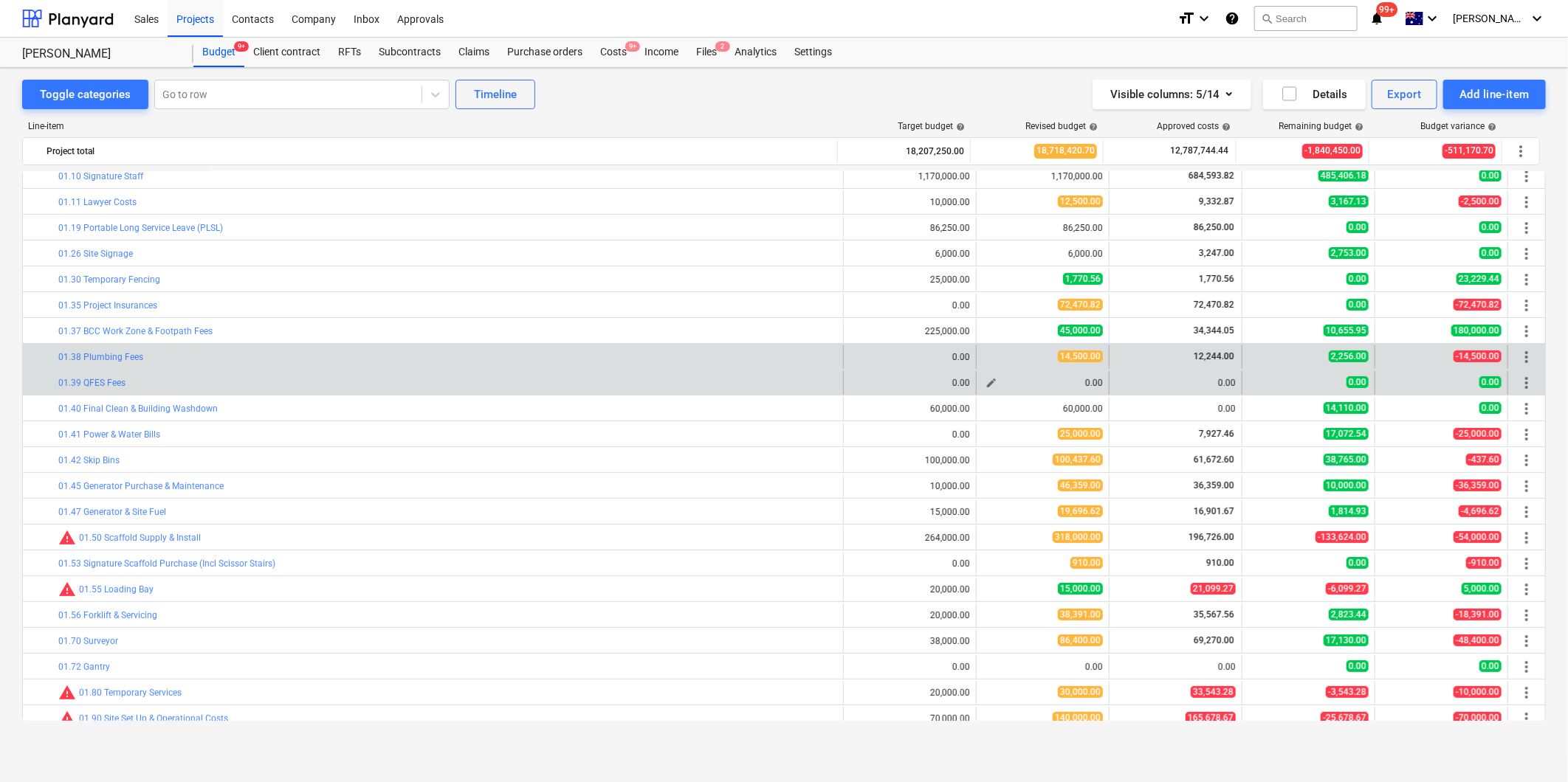
click at [989, 382] on span "edit" at bounding box center [991, 383] width 12 height 12
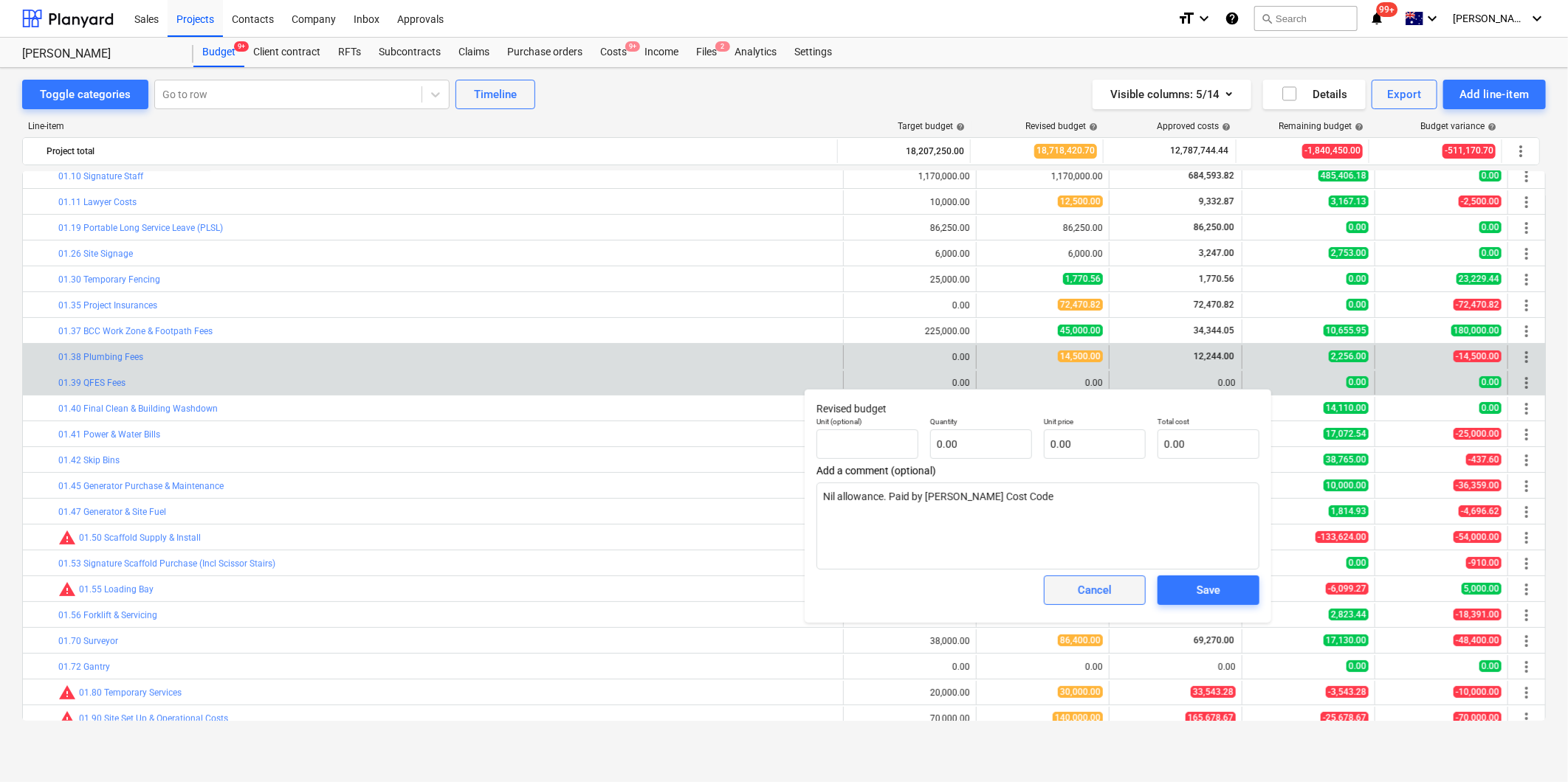
click at [1092, 583] on div "Cancel" at bounding box center [1094, 590] width 34 height 19
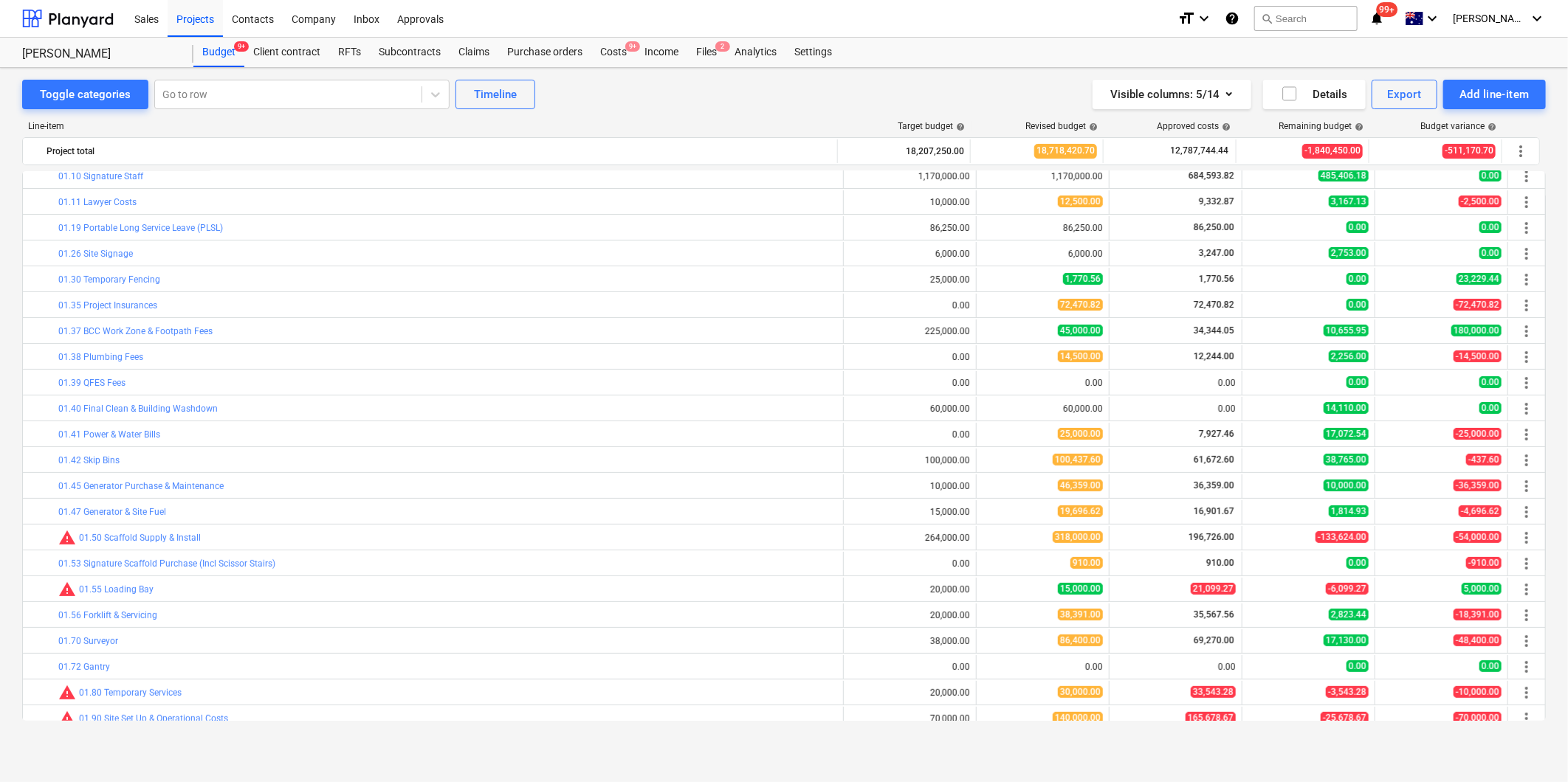
click at [986, 409] on span "edit" at bounding box center [991, 409] width 12 height 12
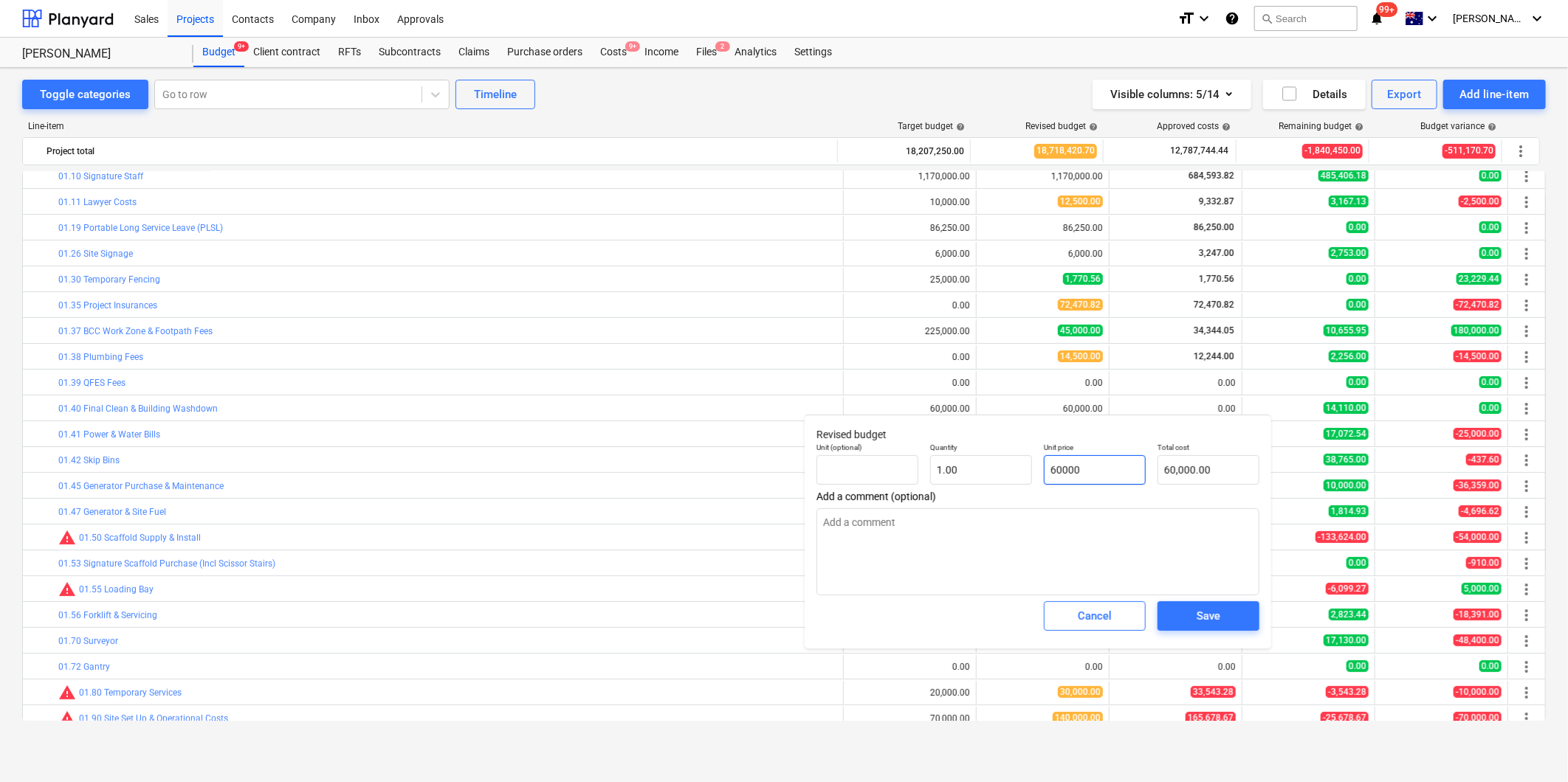
drag, startPoint x: 1094, startPoint y: 460, endPoint x: 1011, endPoint y: 454, distance: 83.2
click at [1011, 454] on div "Unit (optional) Quantity 1.00 Unit price 60000 Total cost 60,000.00" at bounding box center [1038, 463] width 454 height 54
click at [967, 573] on textarea at bounding box center [1037, 552] width 443 height 87
drag, startPoint x: 1118, startPoint y: 476, endPoint x: 1044, endPoint y: 469, distance: 74.3
click at [1044, 469] on input "70000" at bounding box center [1094, 470] width 102 height 29
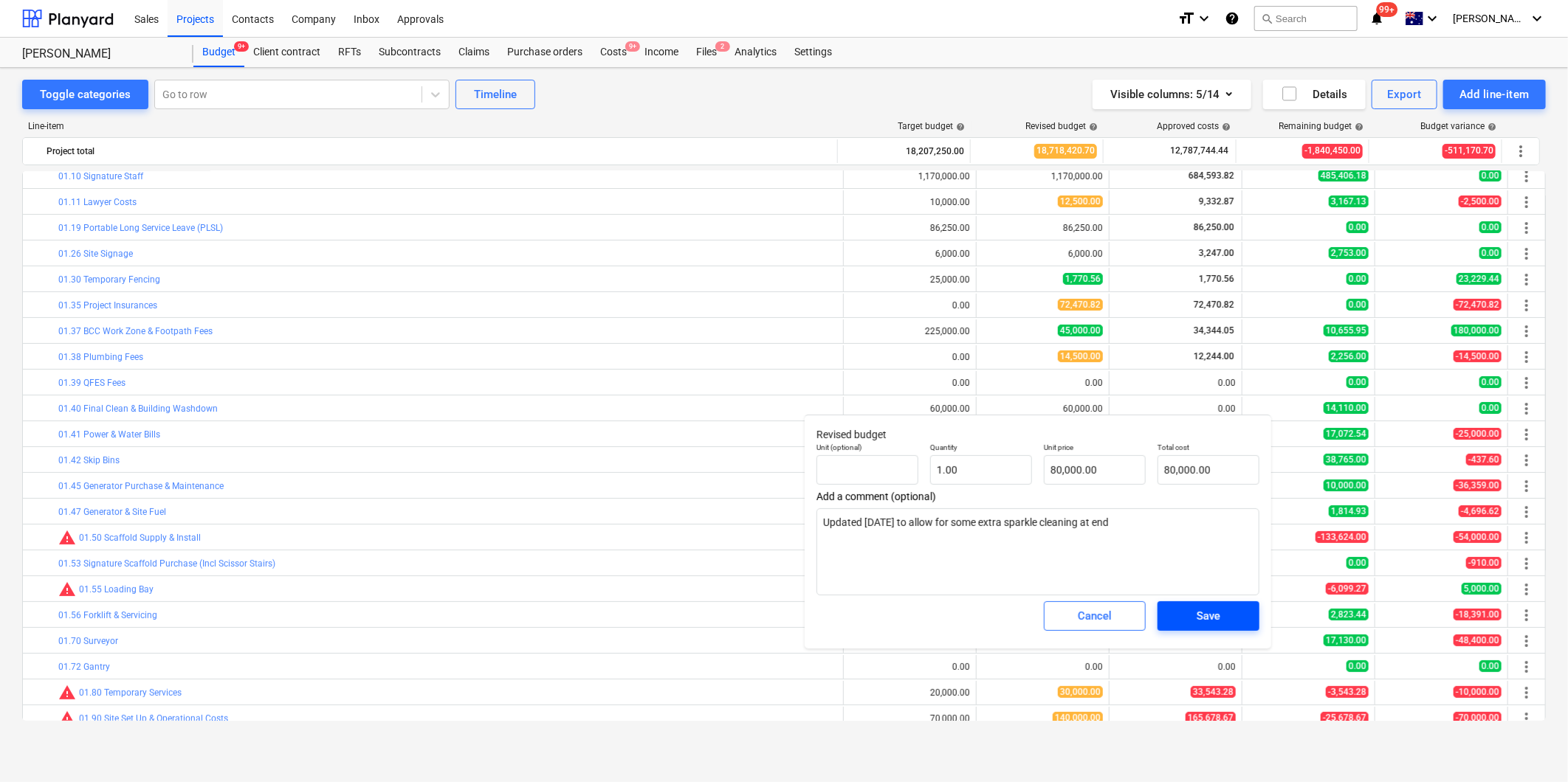
click at [1174, 617] on button "Save" at bounding box center [1208, 616] width 102 height 29
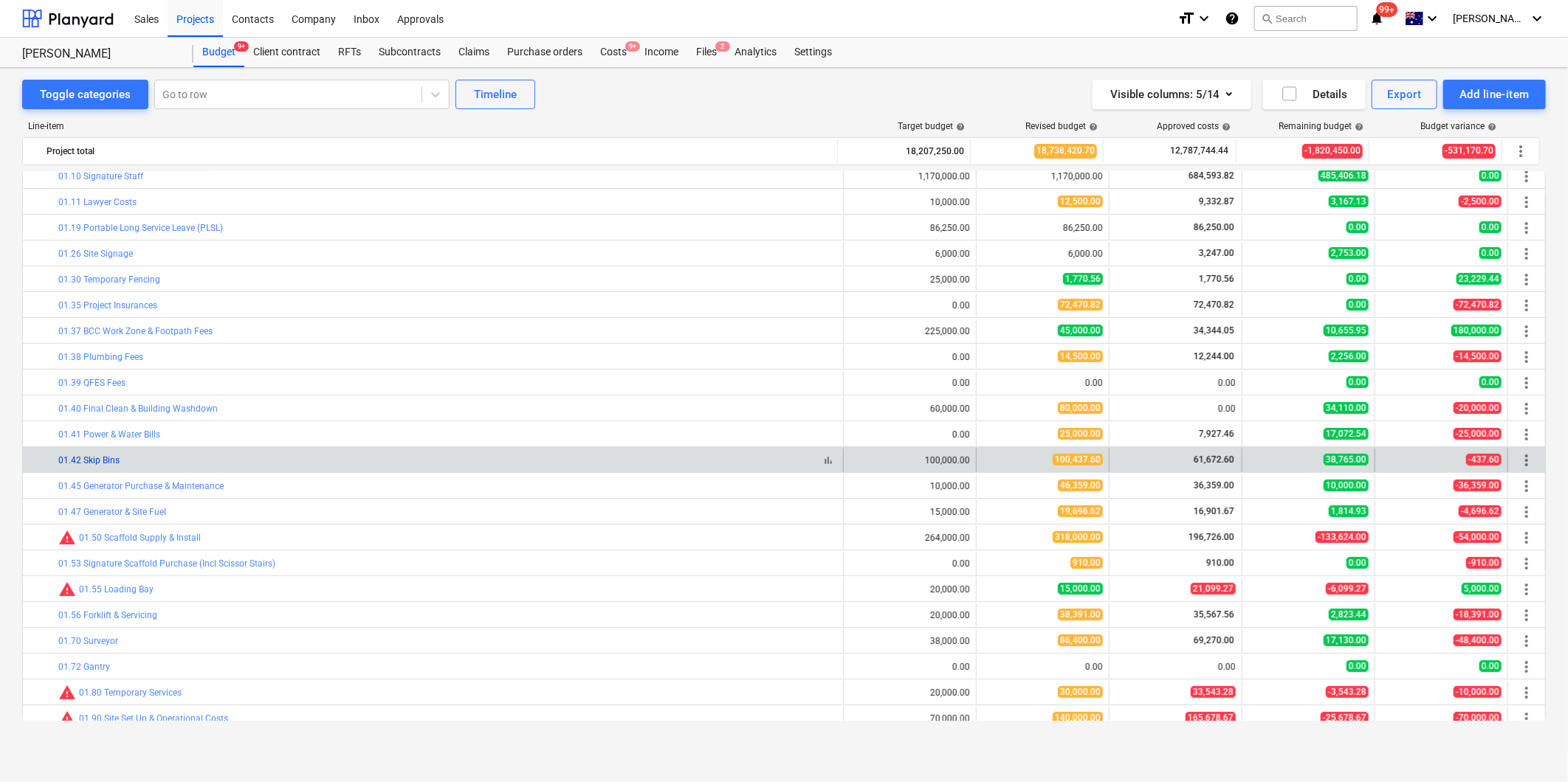
click at [99, 463] on link "01.42 Skip Bins" at bounding box center [88, 460] width 61 height 11
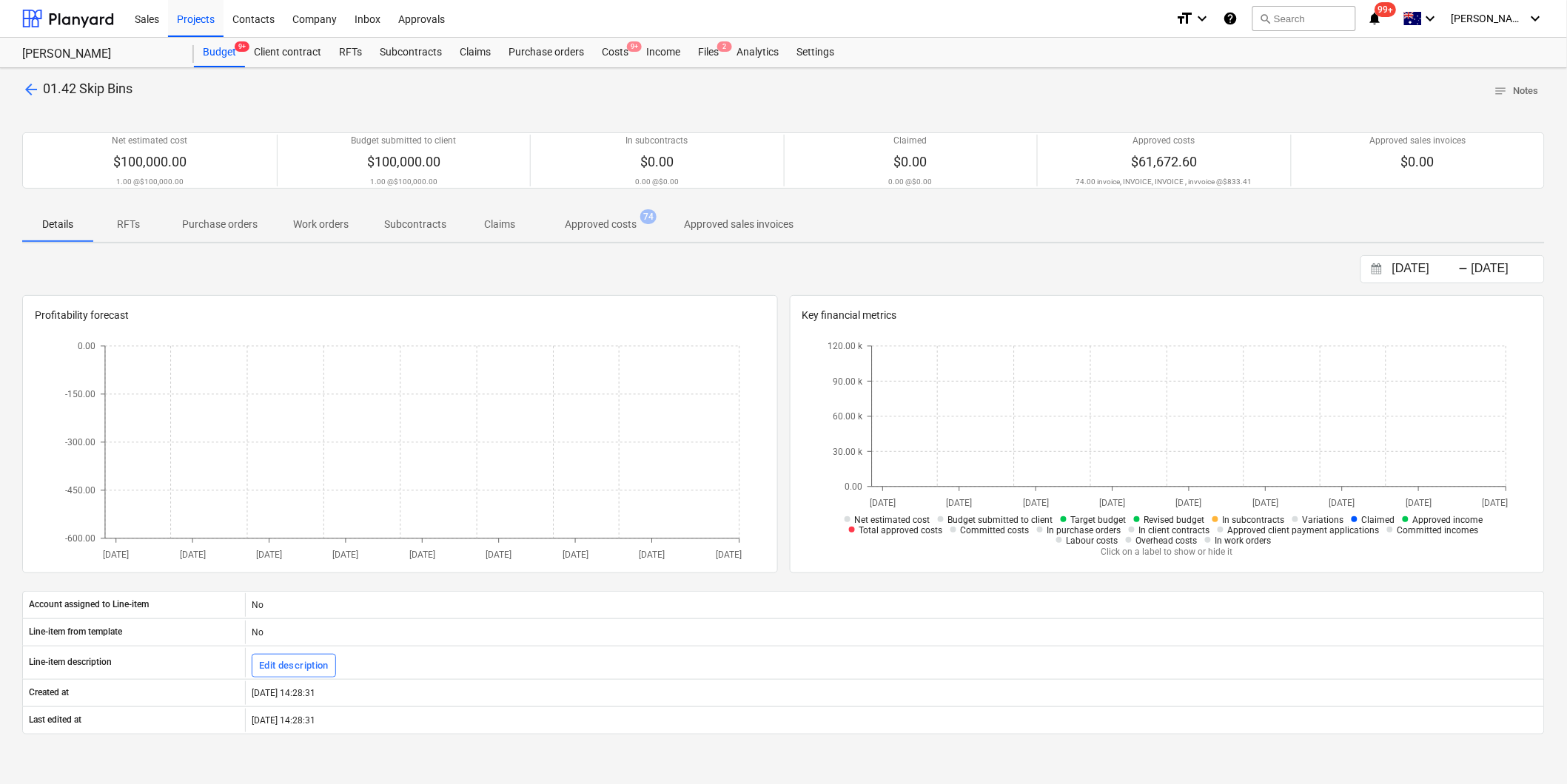
click at [610, 219] on p "Approved costs" at bounding box center [600, 224] width 72 height 16
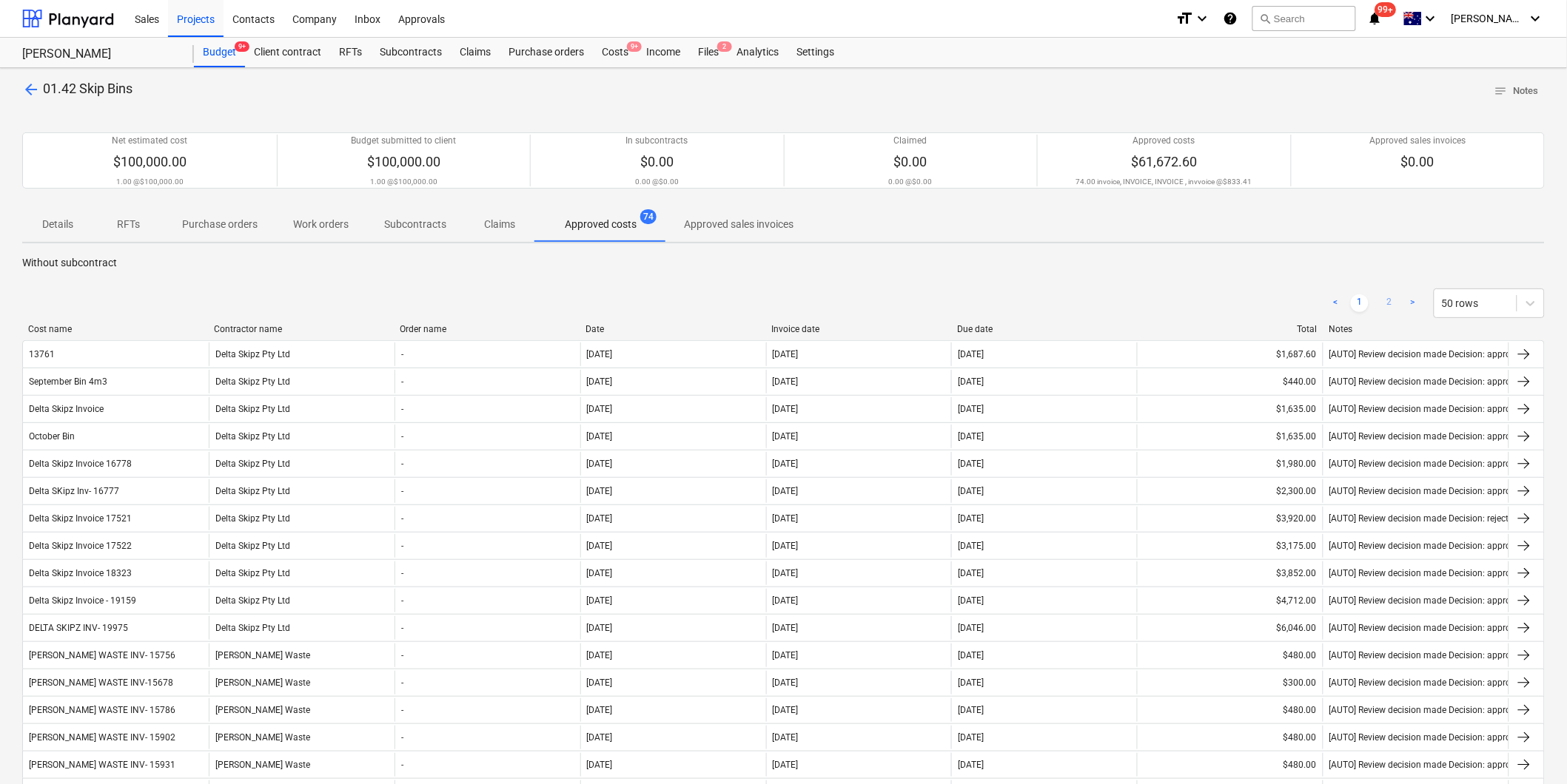
click at [1390, 304] on link "2" at bounding box center [1388, 303] width 17 height 17
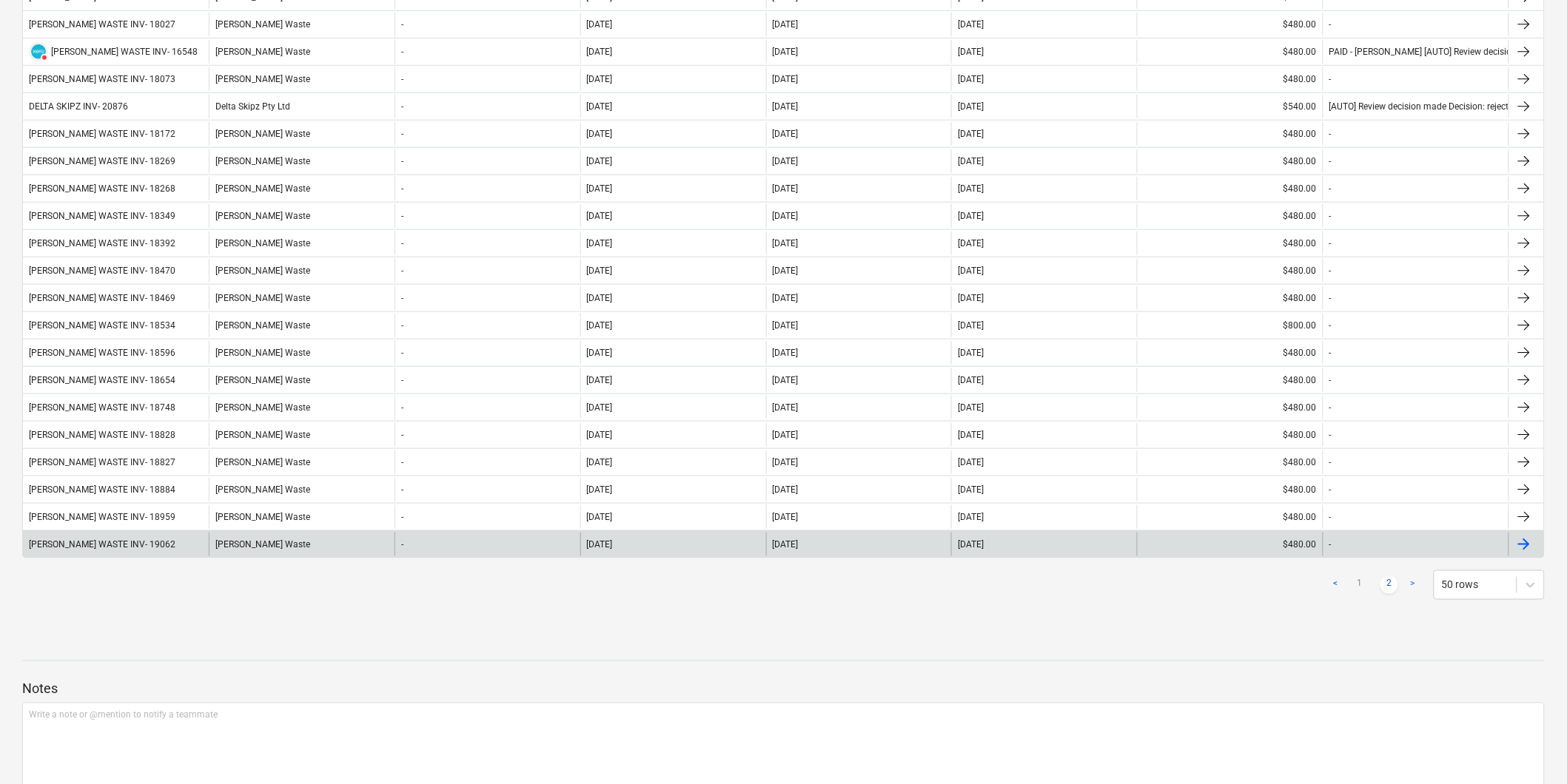
scroll to position [411, 0]
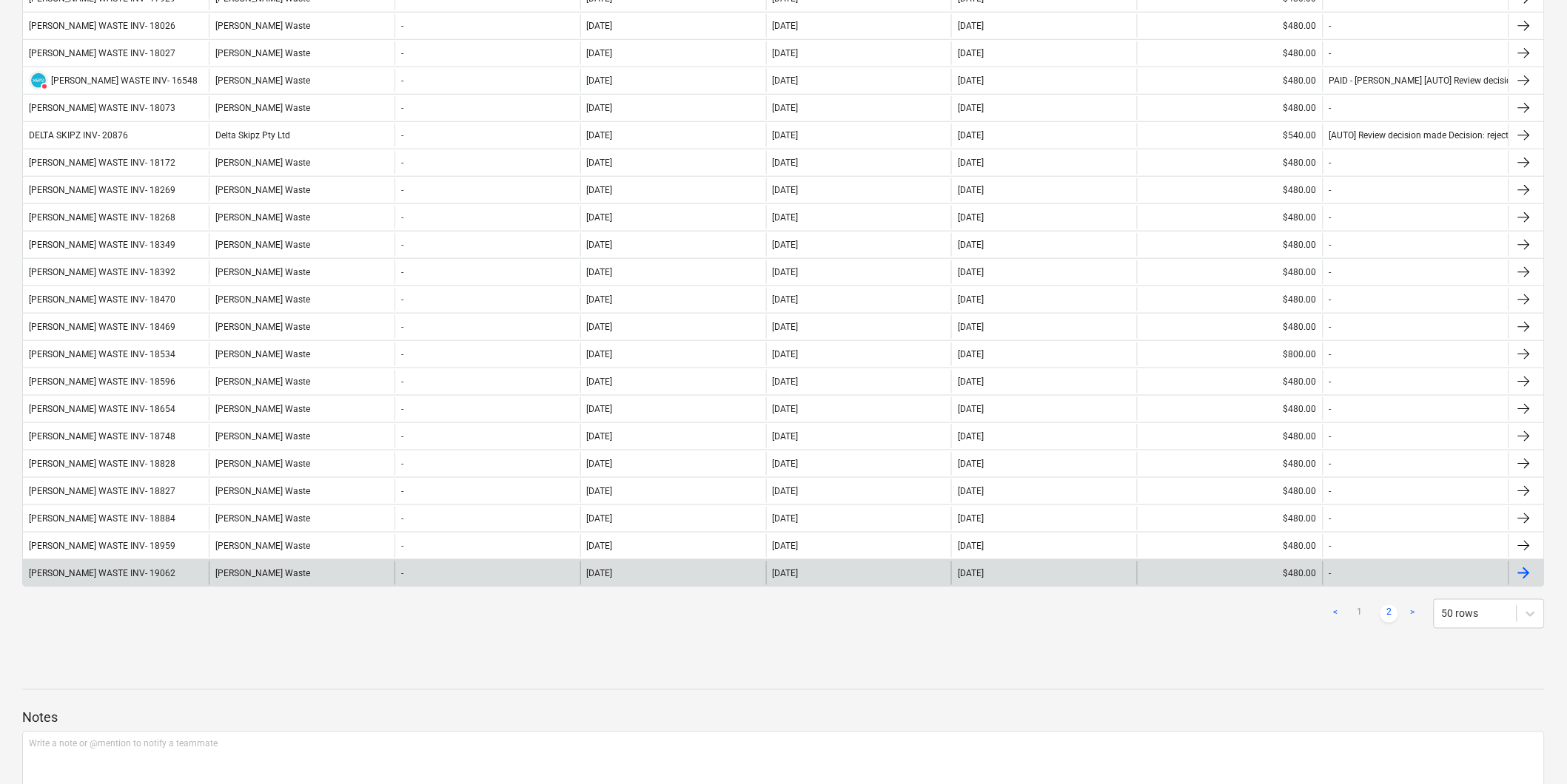
click at [157, 579] on div "[PERSON_NAME] WASTE INV- 19062" at bounding box center [115, 573] width 185 height 23
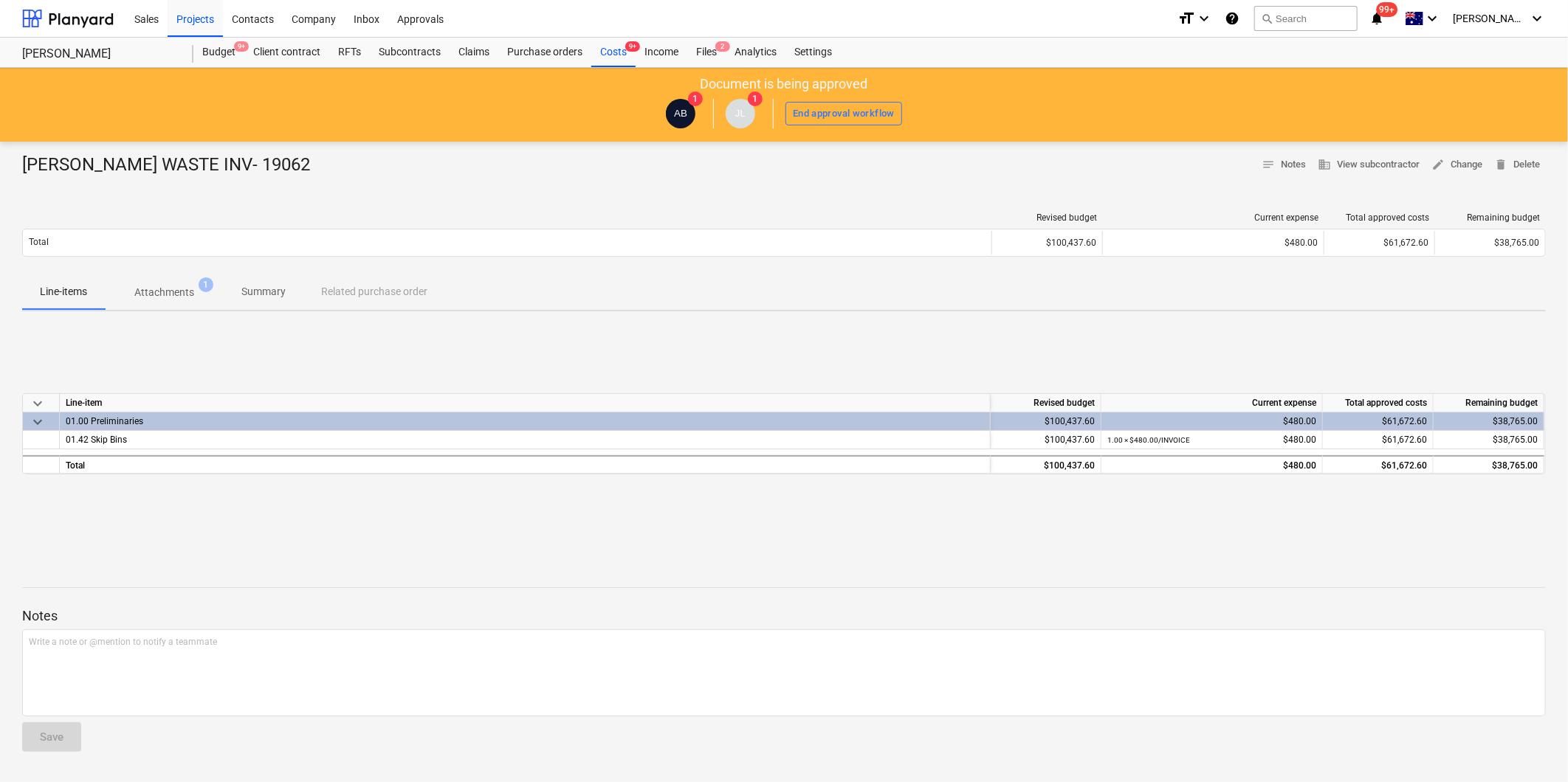
click at [178, 283] on span "Attachments 1" at bounding box center [164, 292] width 119 height 26
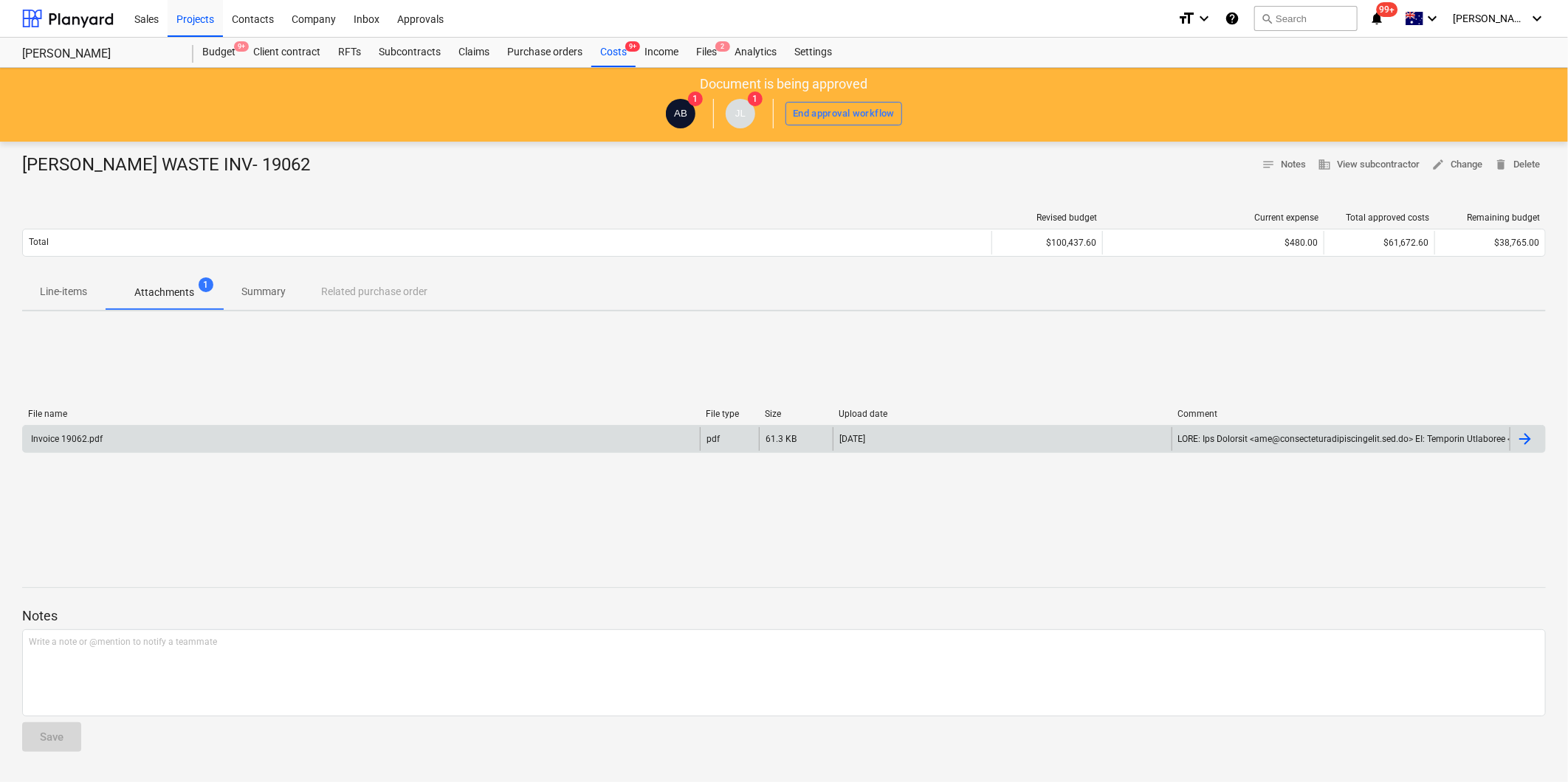
click at [138, 439] on div "Invoice 19062.pdf" at bounding box center [361, 439] width 677 height 23
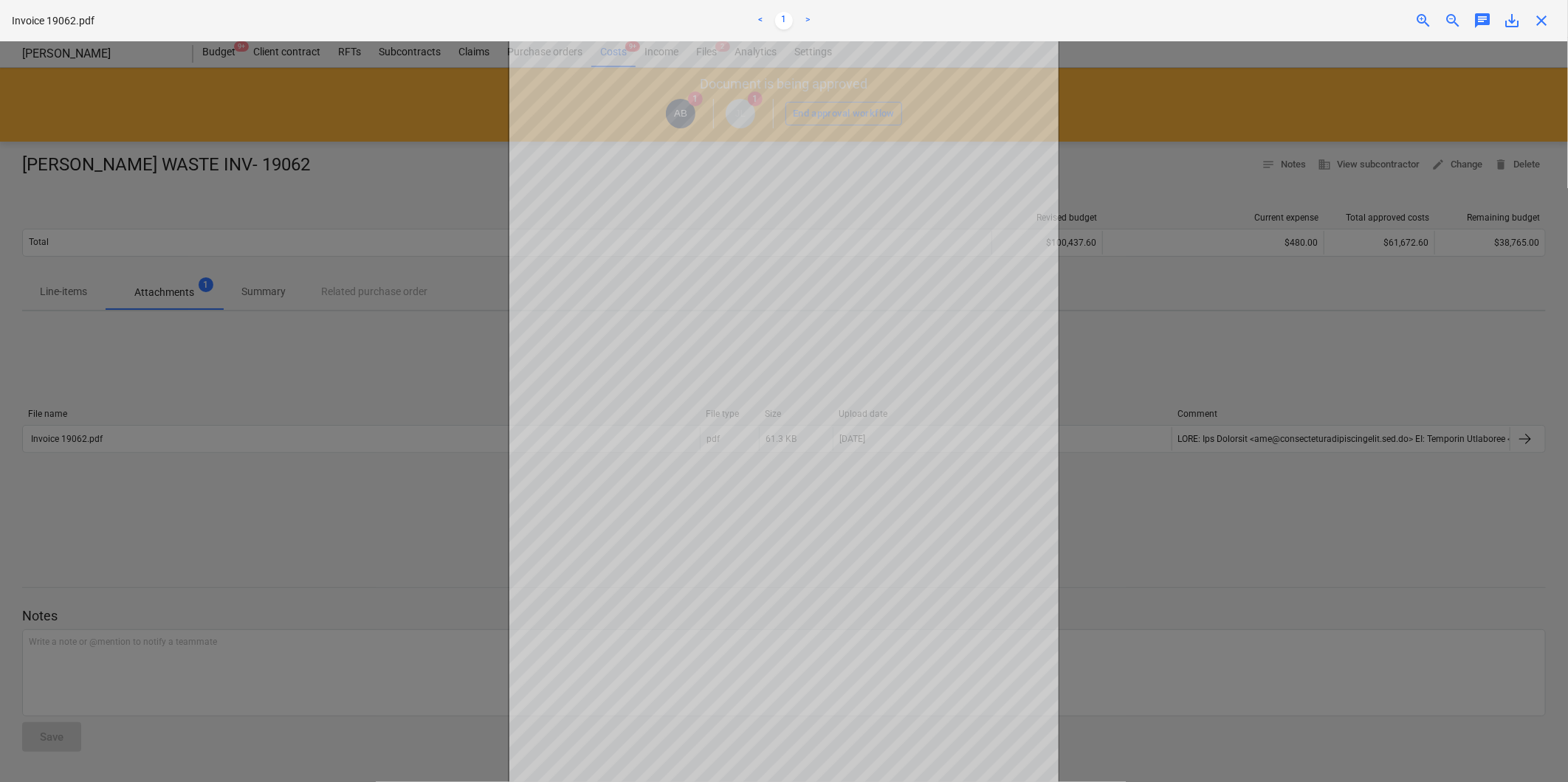
click at [422, 396] on div at bounding box center [784, 412] width 1568 height 741
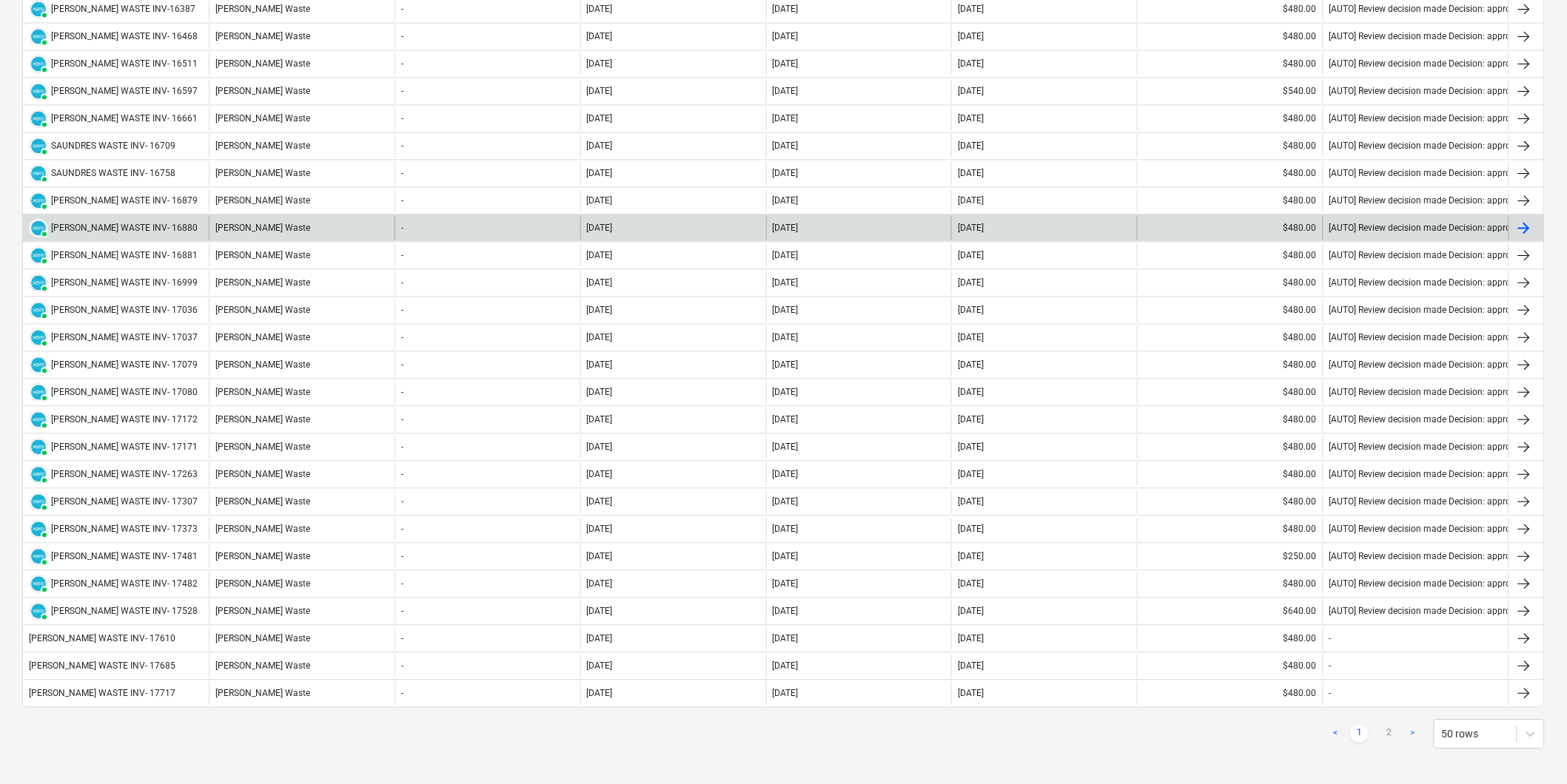
scroll to position [973, 0]
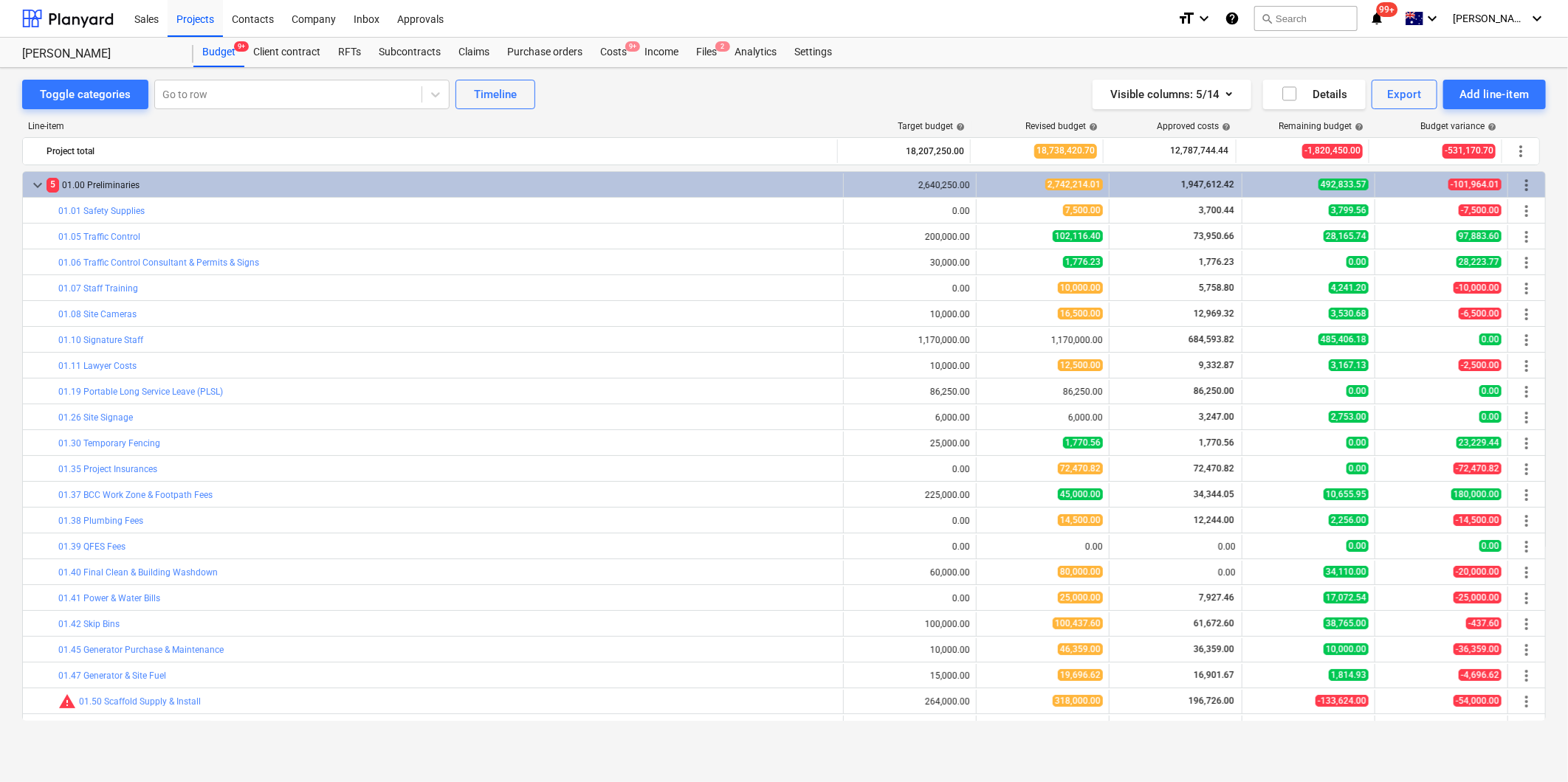
scroll to position [164, 0]
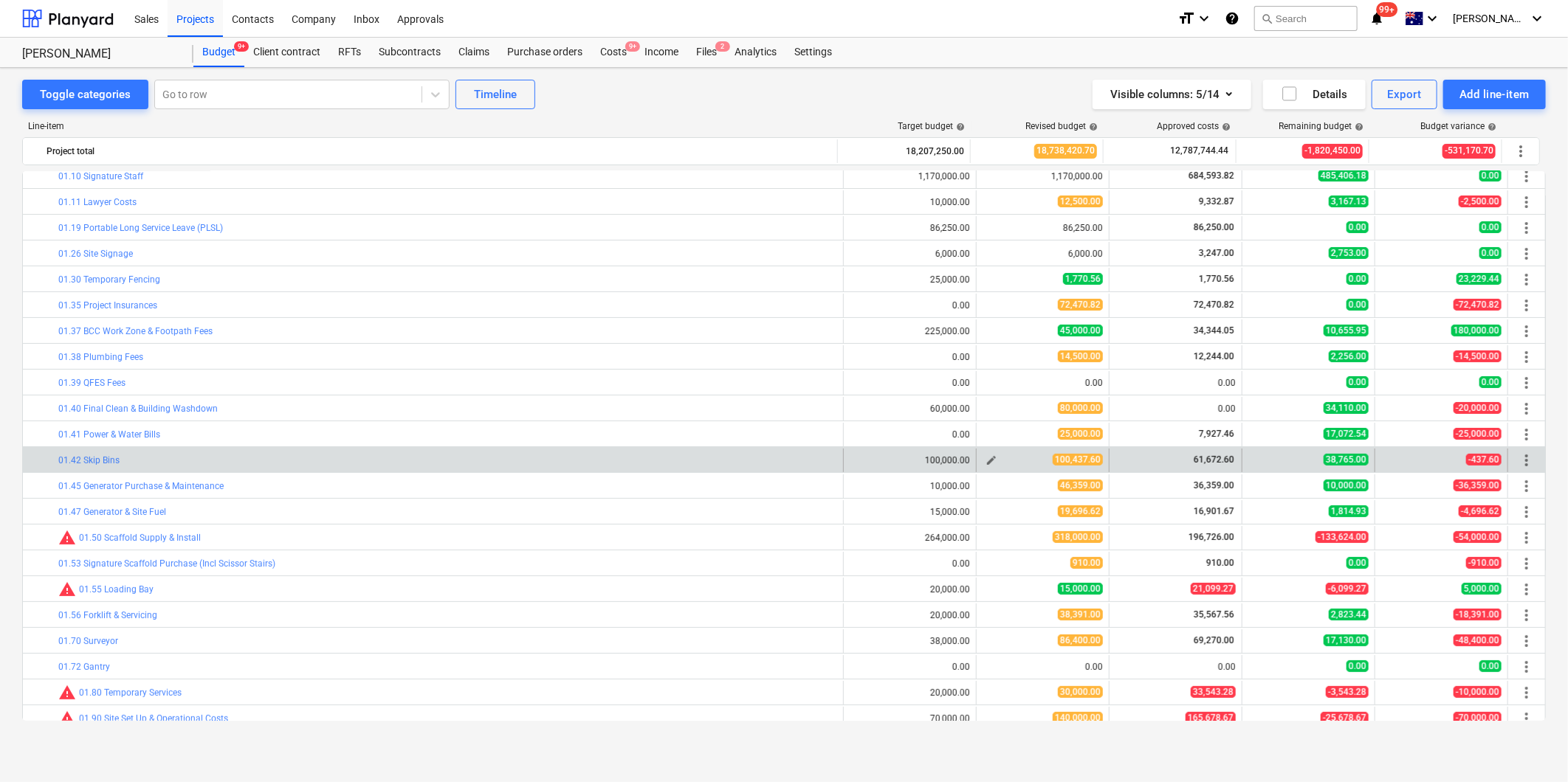
click at [985, 459] on span "edit" at bounding box center [991, 460] width 12 height 12
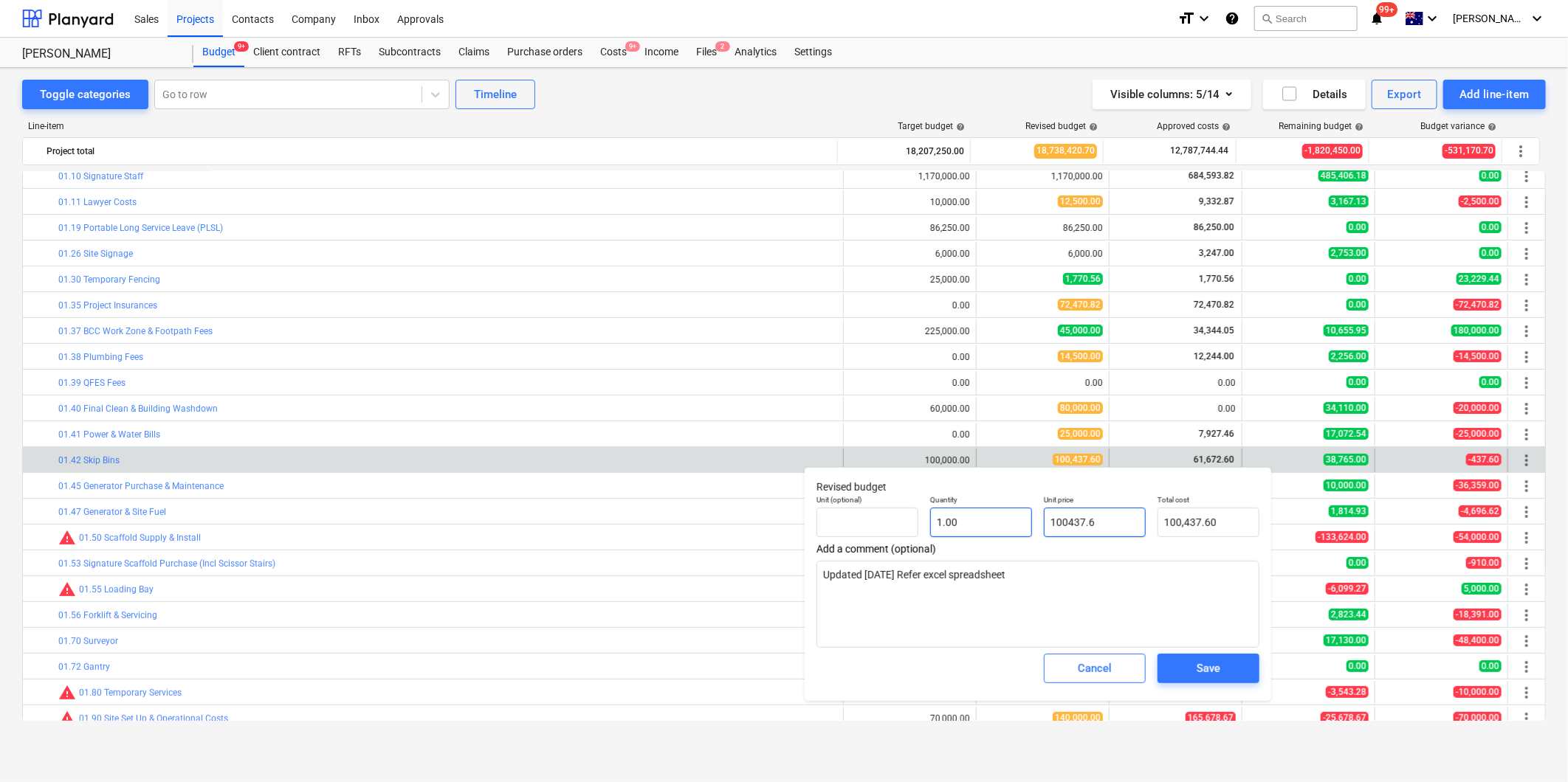
drag, startPoint x: 1116, startPoint y: 532, endPoint x: 1011, endPoint y: 525, distance: 105.2
click at [1011, 525] on div "Unit (optional) Quantity 1.00 Unit price 100437.6 Total cost 100,437.60" at bounding box center [1038, 516] width 454 height 54
drag, startPoint x: 1034, startPoint y: 571, endPoint x: 866, endPoint y: 580, distance: 168.2
click at [866, 580] on textarea "Updated [DATE] Refer excel spreadsheet" at bounding box center [1037, 604] width 443 height 87
click at [1219, 673] on div "Save" at bounding box center [1208, 668] width 23 height 19
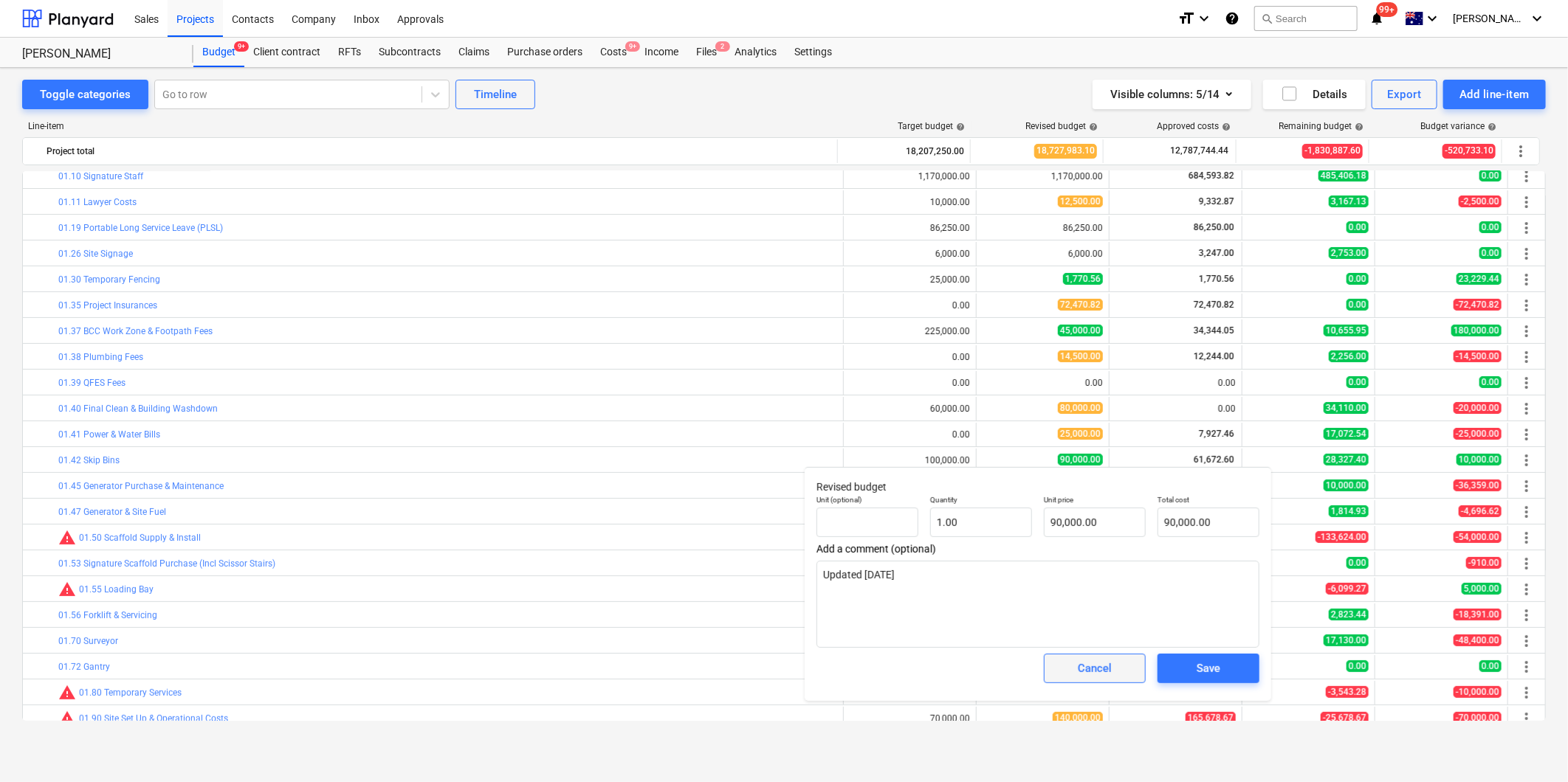
click at [1056, 670] on button "Cancel" at bounding box center [1094, 668] width 102 height 29
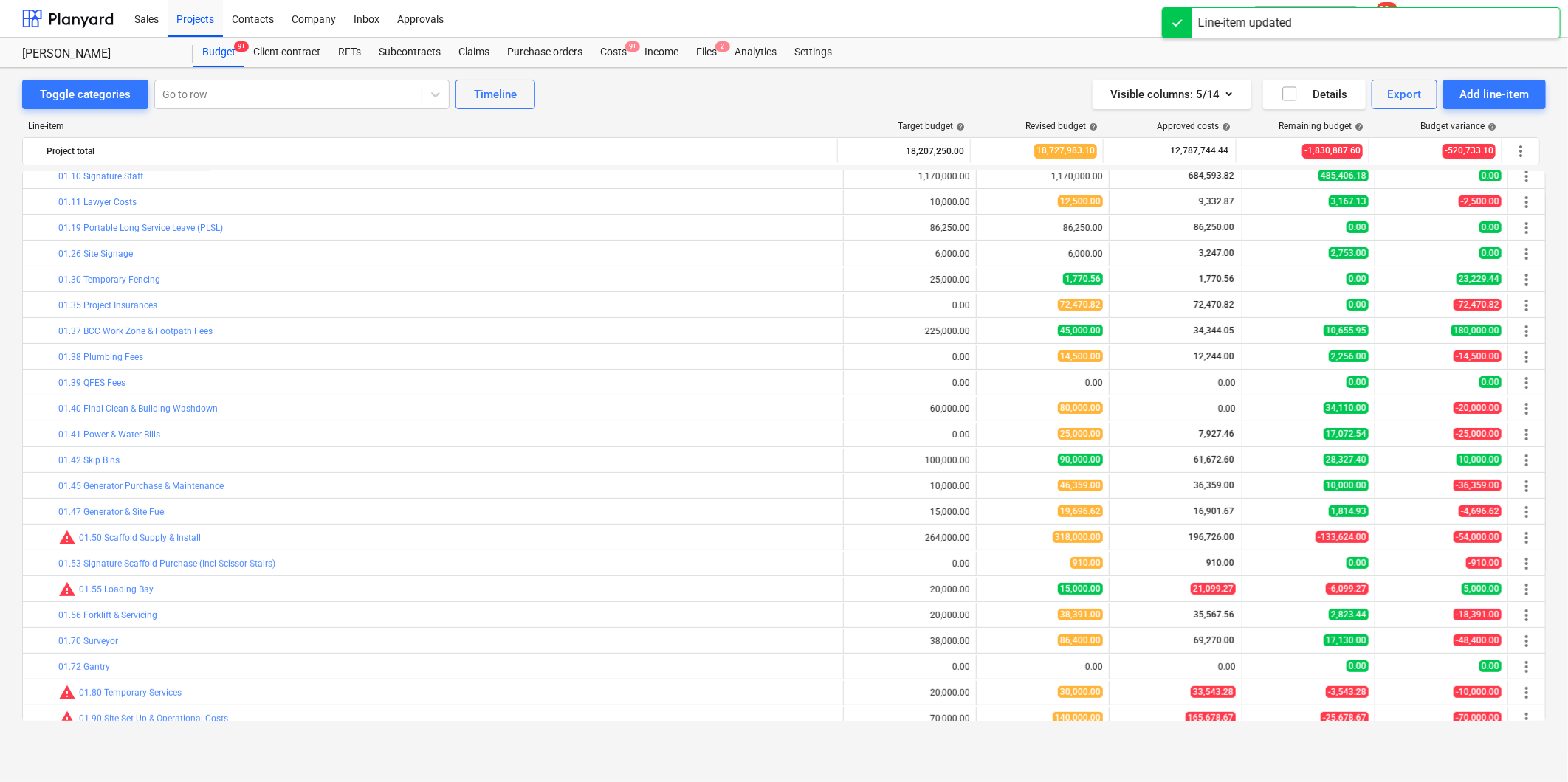
scroll to position [328, 0]
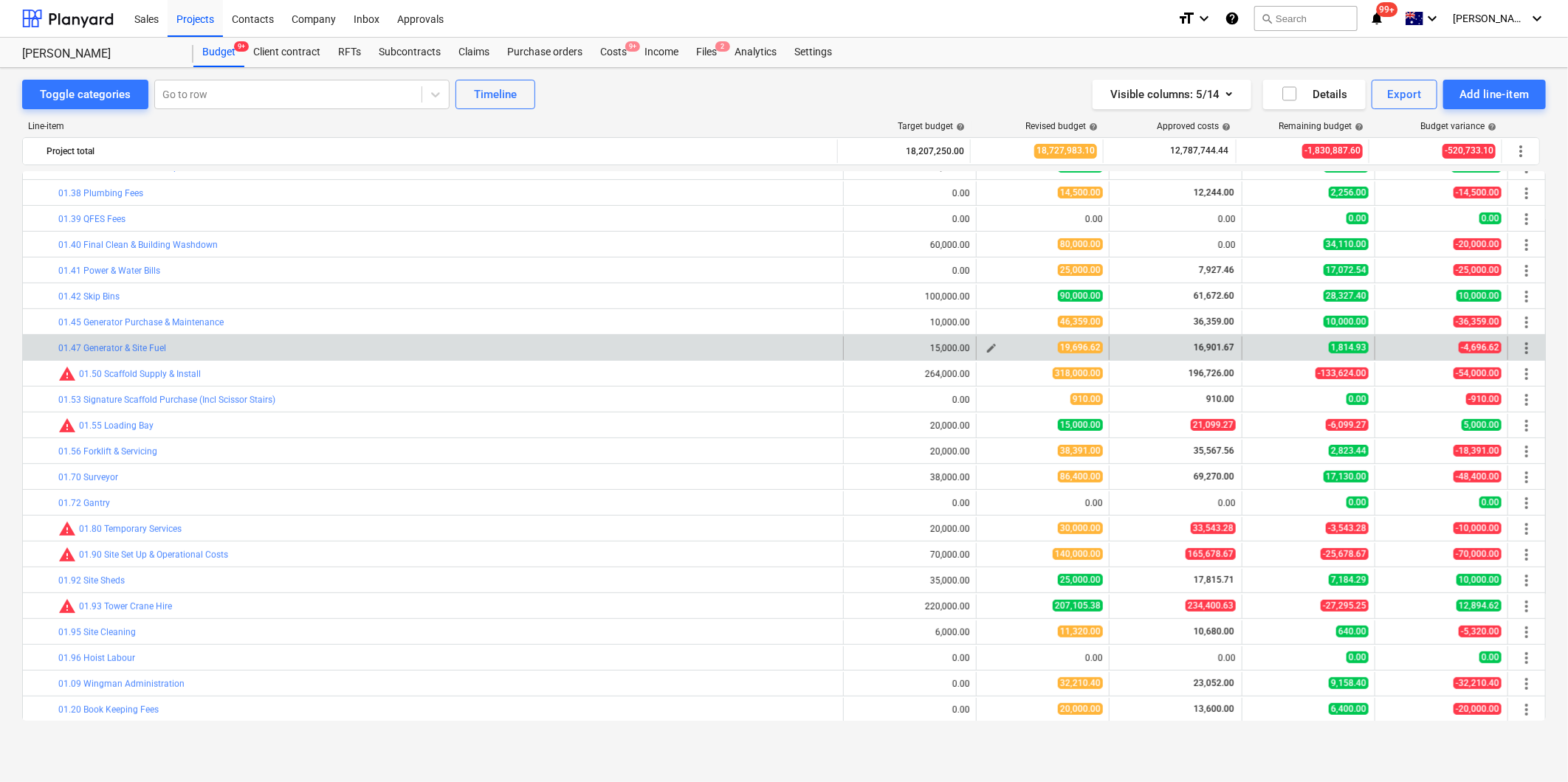
click at [985, 348] on span "edit" at bounding box center [991, 349] width 12 height 12
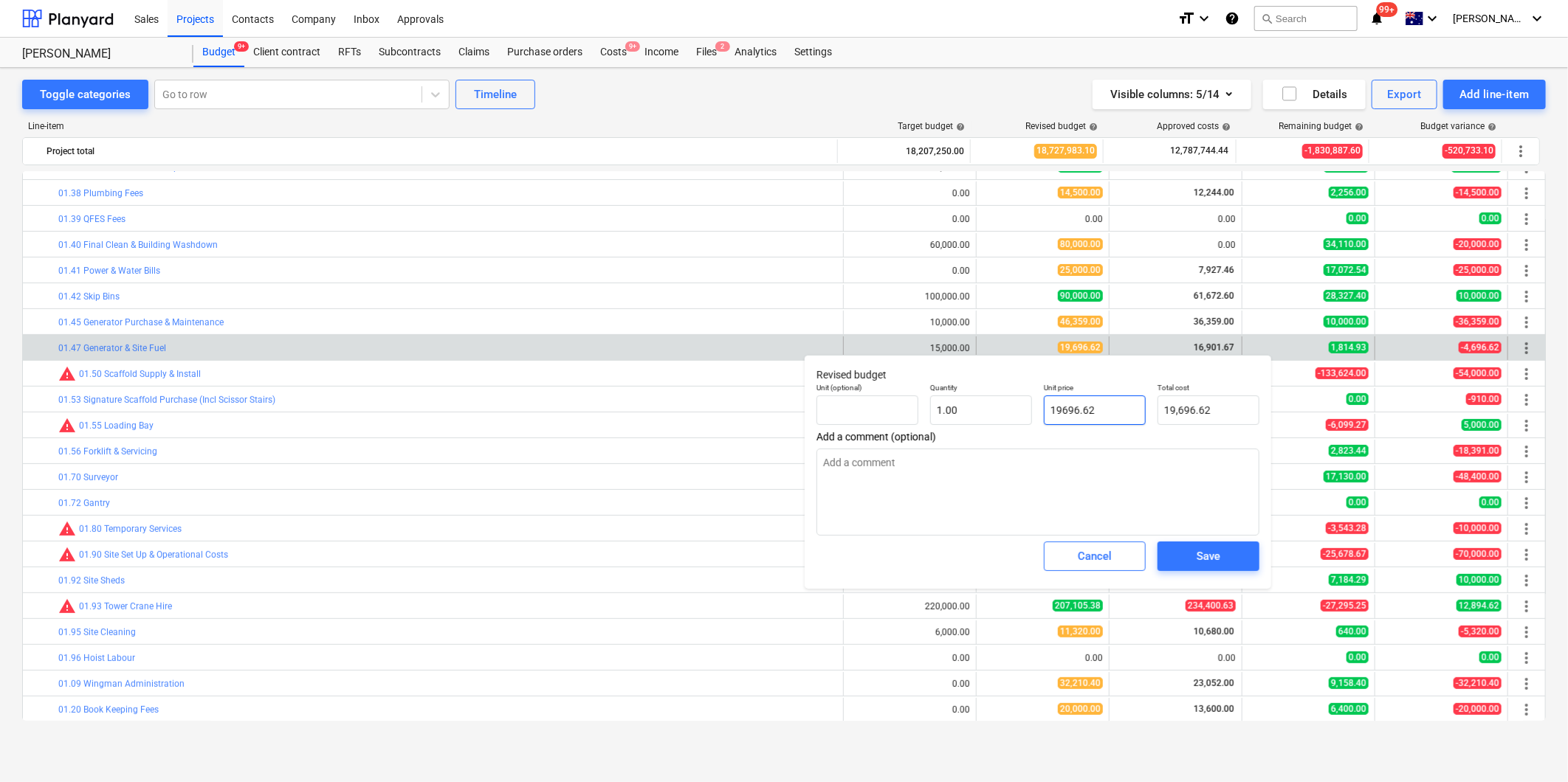
drag, startPoint x: 1126, startPoint y: 416, endPoint x: 1034, endPoint y: 414, distance: 92.0
click at [1034, 414] on div "Unit (optional) Quantity 1.00 Unit price 19696.62 Total cost 19,696.62" at bounding box center [1038, 404] width 454 height 54
click at [1017, 461] on textarea at bounding box center [1037, 491] width 443 height 87
click at [1170, 547] on button "Save" at bounding box center [1208, 556] width 102 height 29
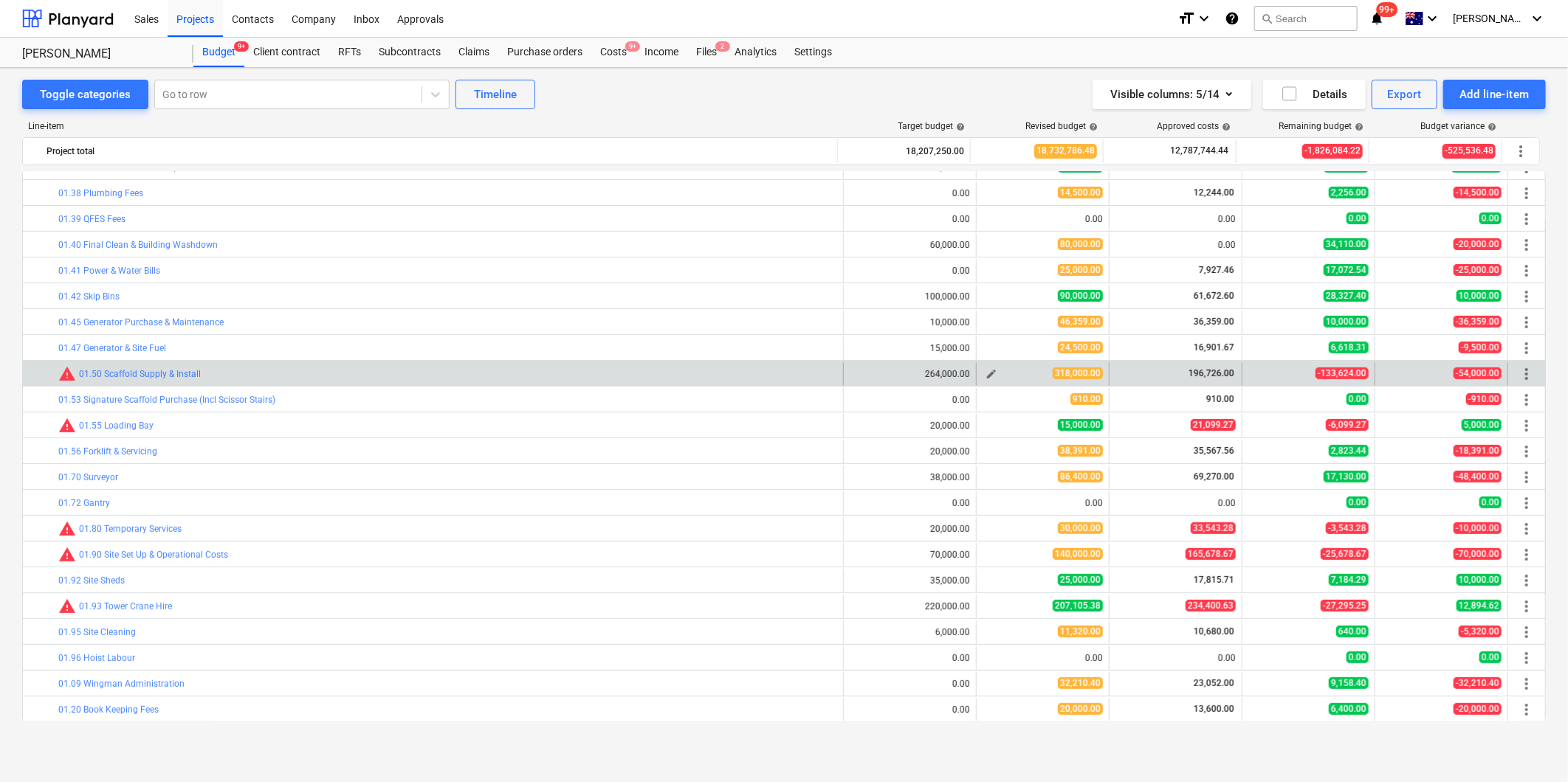
click at [987, 377] on span "edit" at bounding box center [991, 374] width 12 height 12
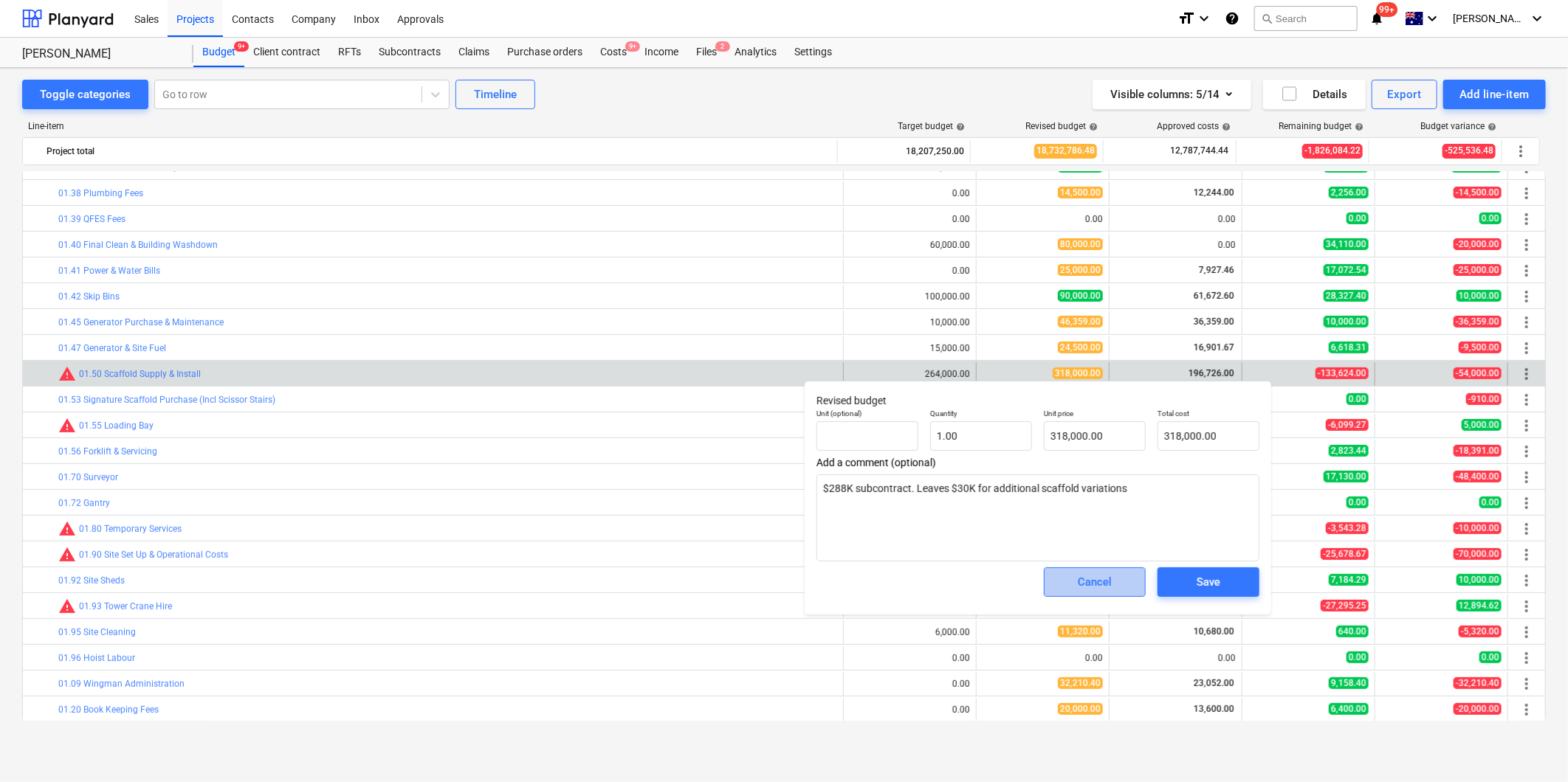
click at [1059, 586] on button "Cancel" at bounding box center [1094, 582] width 102 height 29
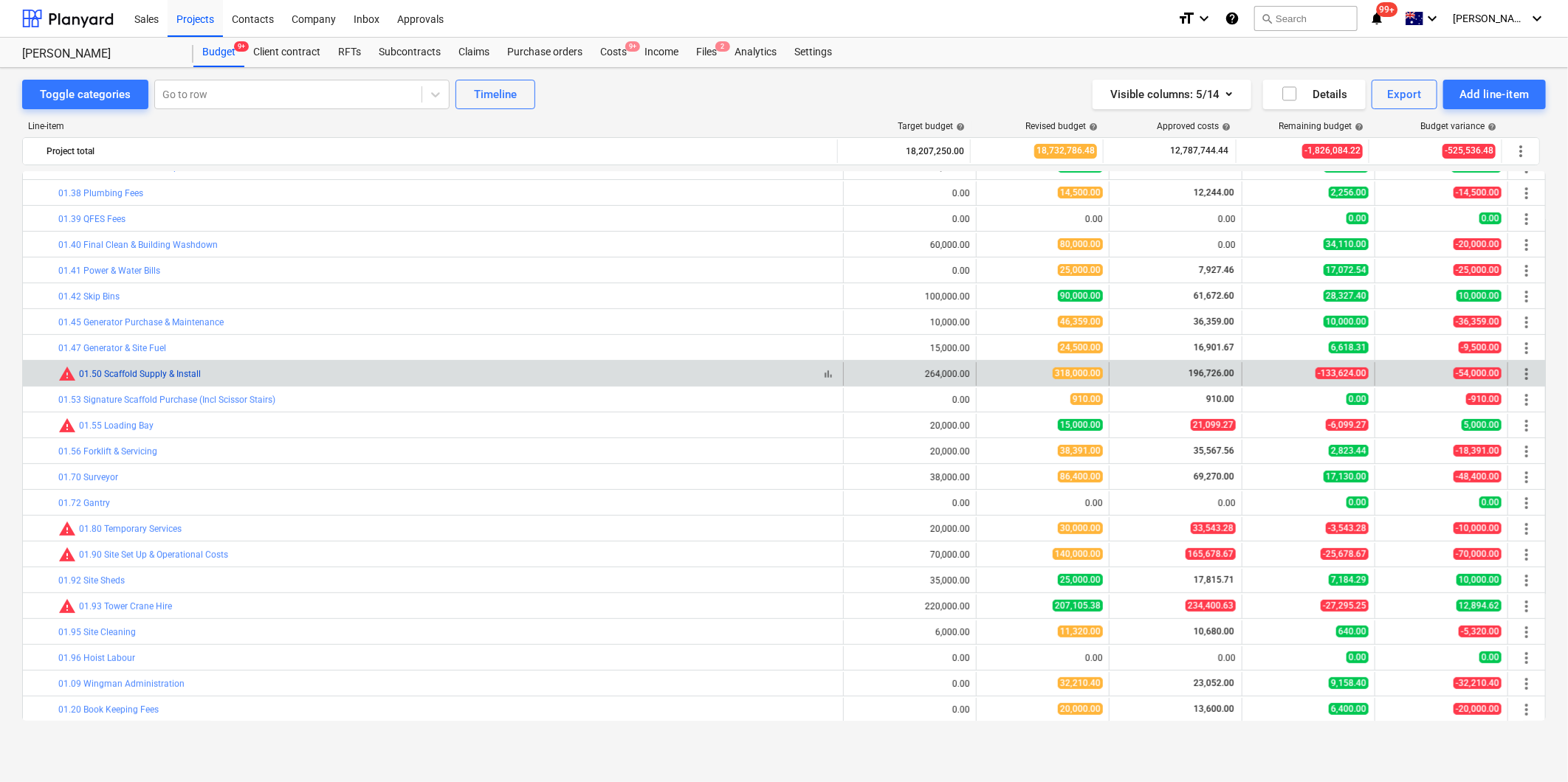
click at [164, 366] on div "warning 01.50 Scaffold Supply & Install" at bounding box center [129, 374] width 143 height 17
click at [162, 371] on link "01.50 Scaffold Supply & Install" at bounding box center [140, 374] width 122 height 11
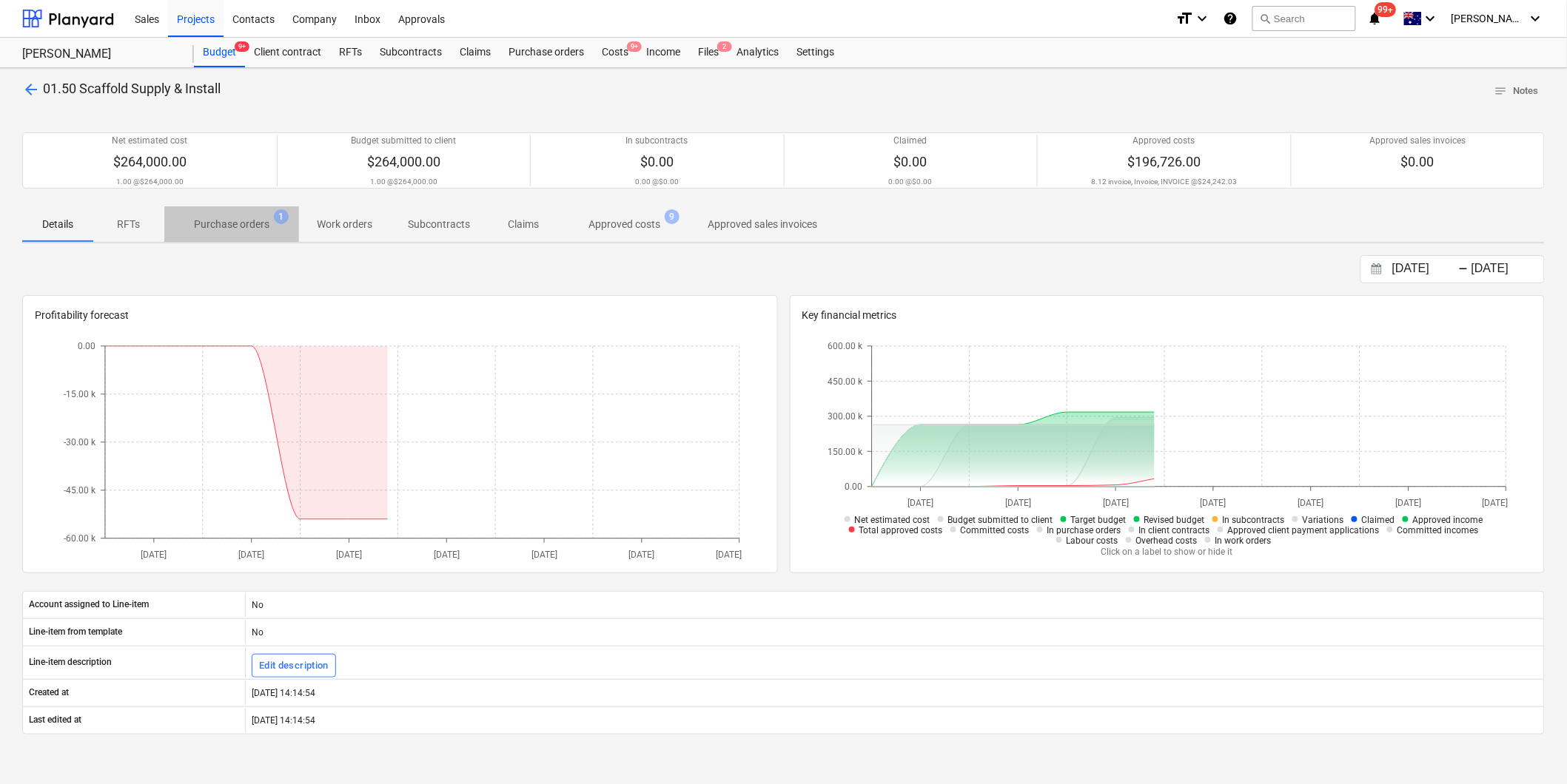
click at [235, 225] on p "Purchase orders" at bounding box center [232, 224] width 76 height 16
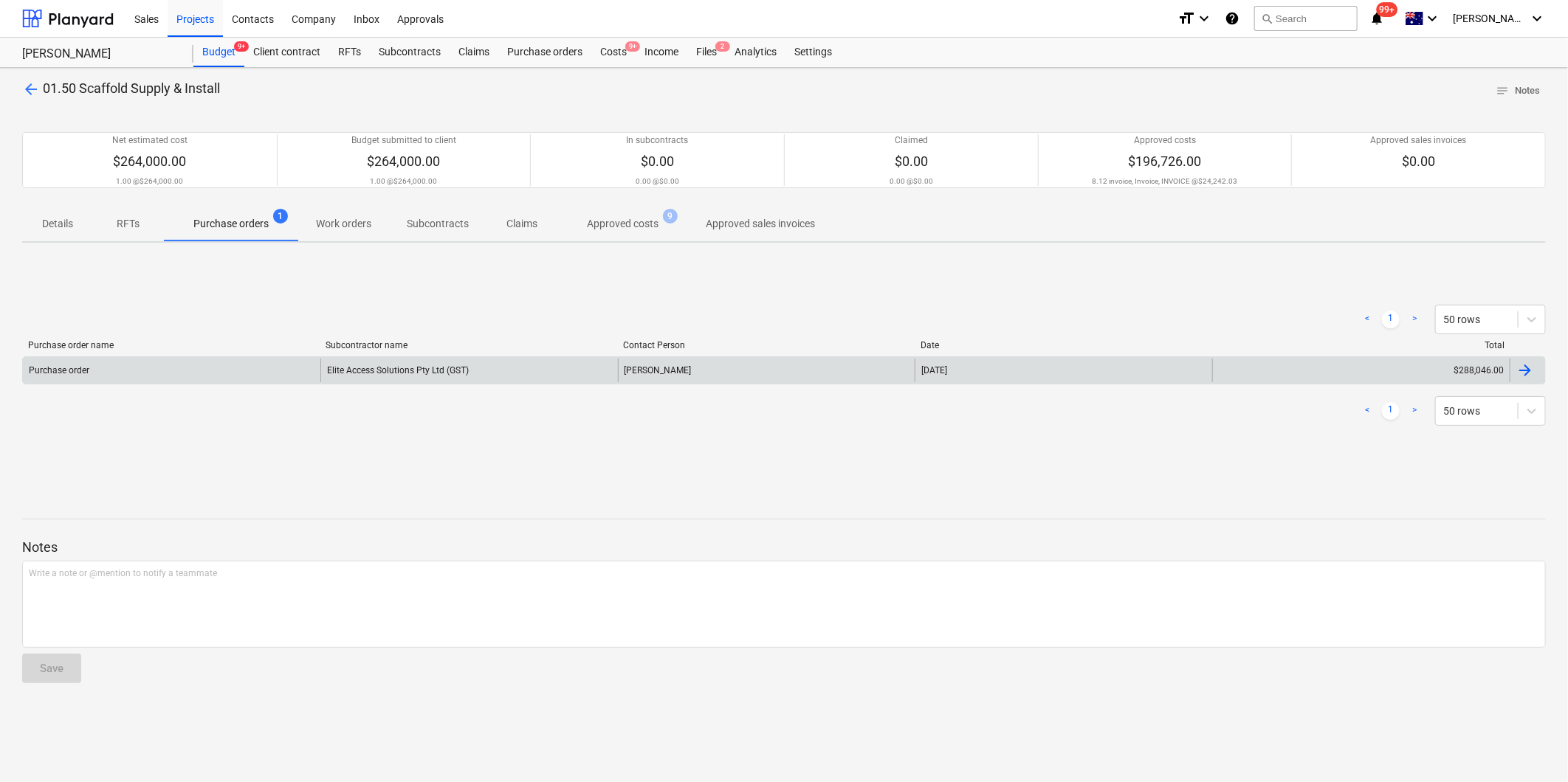
click at [192, 371] on div "Purchase order" at bounding box center [171, 370] width 297 height 23
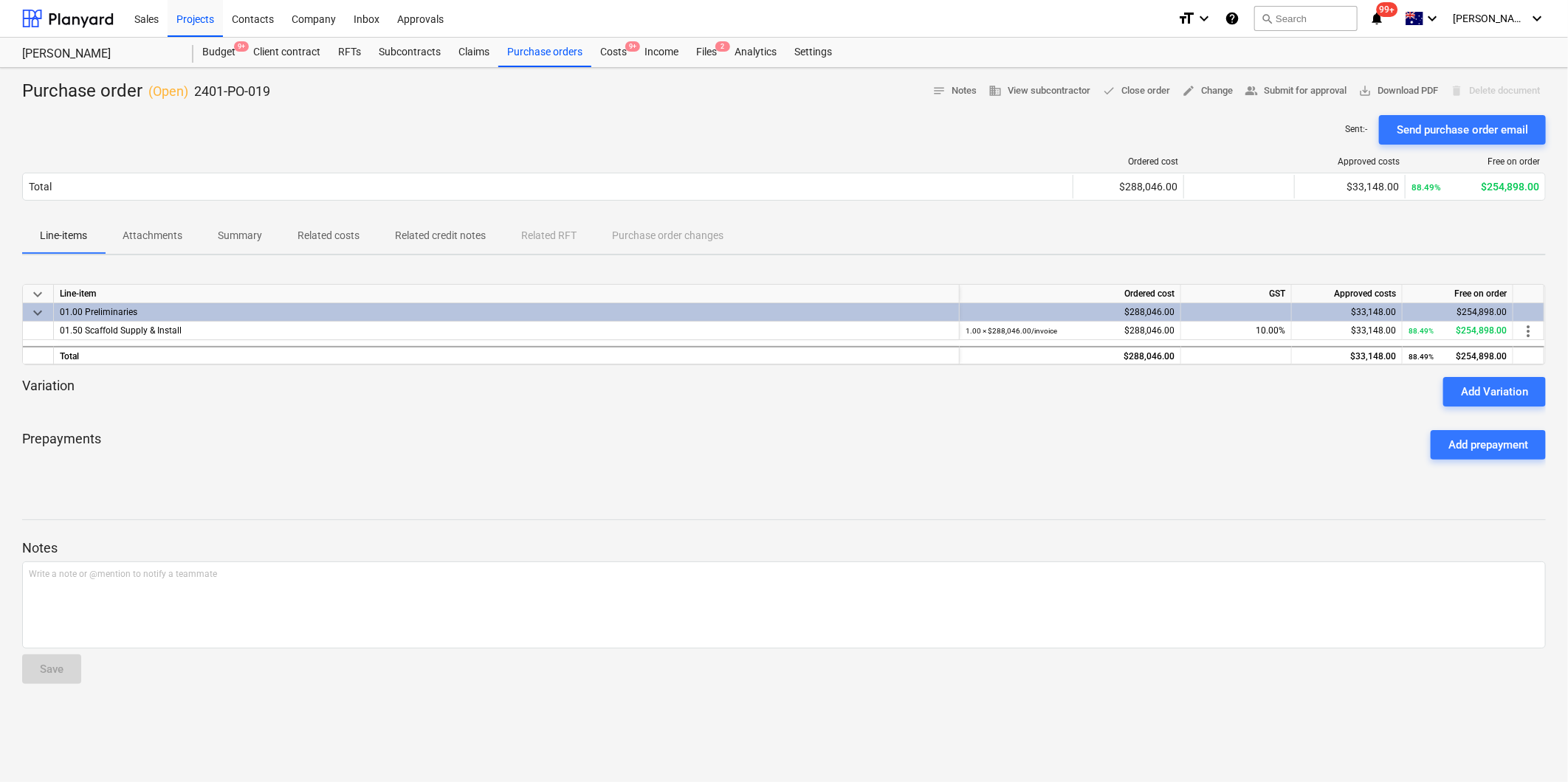
click at [1467, 88] on div "delete Delete document" at bounding box center [1494, 91] width 102 height 23
click at [1131, 85] on span "done Close order" at bounding box center [1136, 91] width 68 height 17
click at [1513, 382] on div "Add Variation" at bounding box center [1494, 391] width 67 height 19
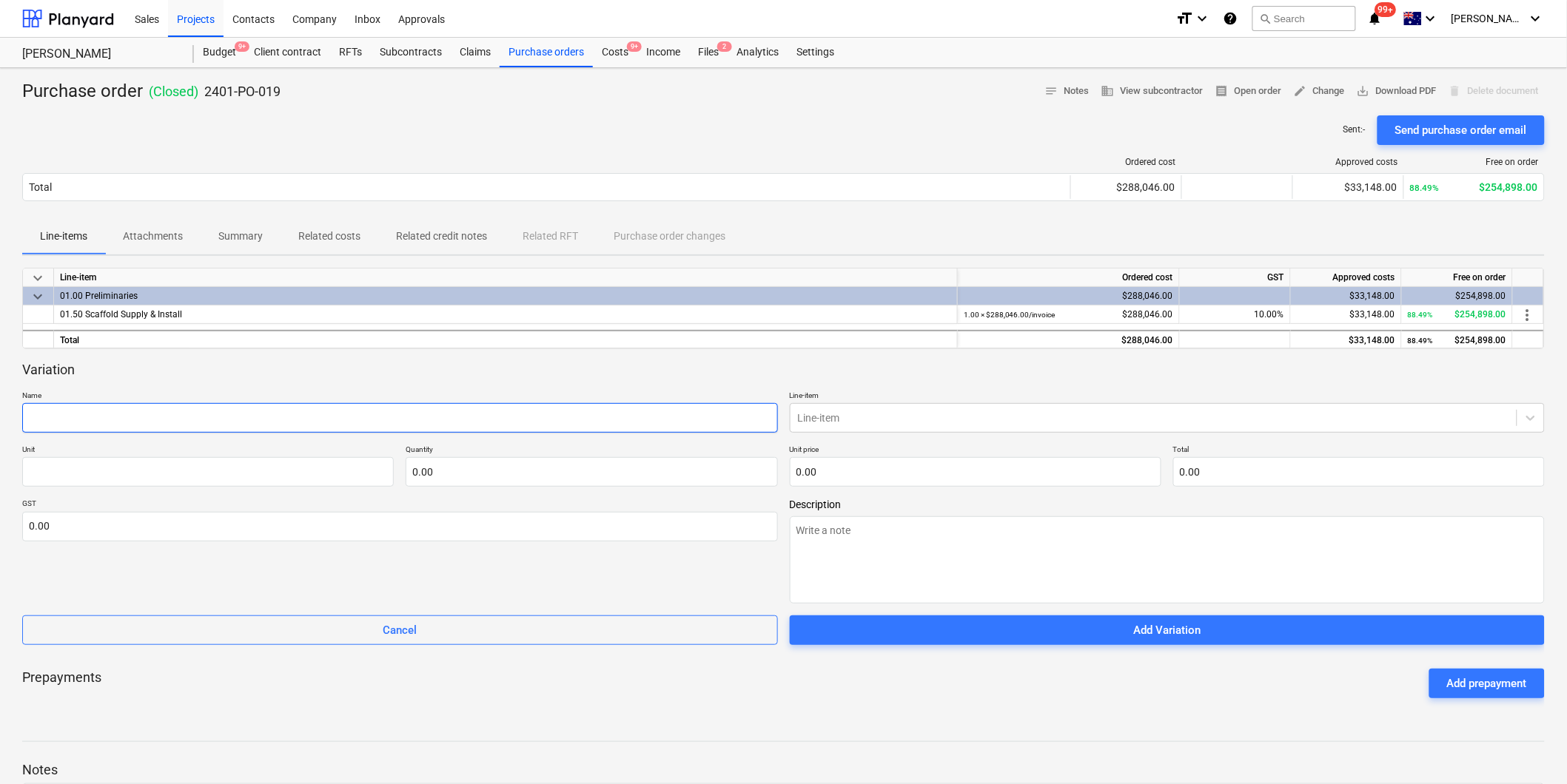
click at [148, 416] on input "text" at bounding box center [400, 418] width 755 height 30
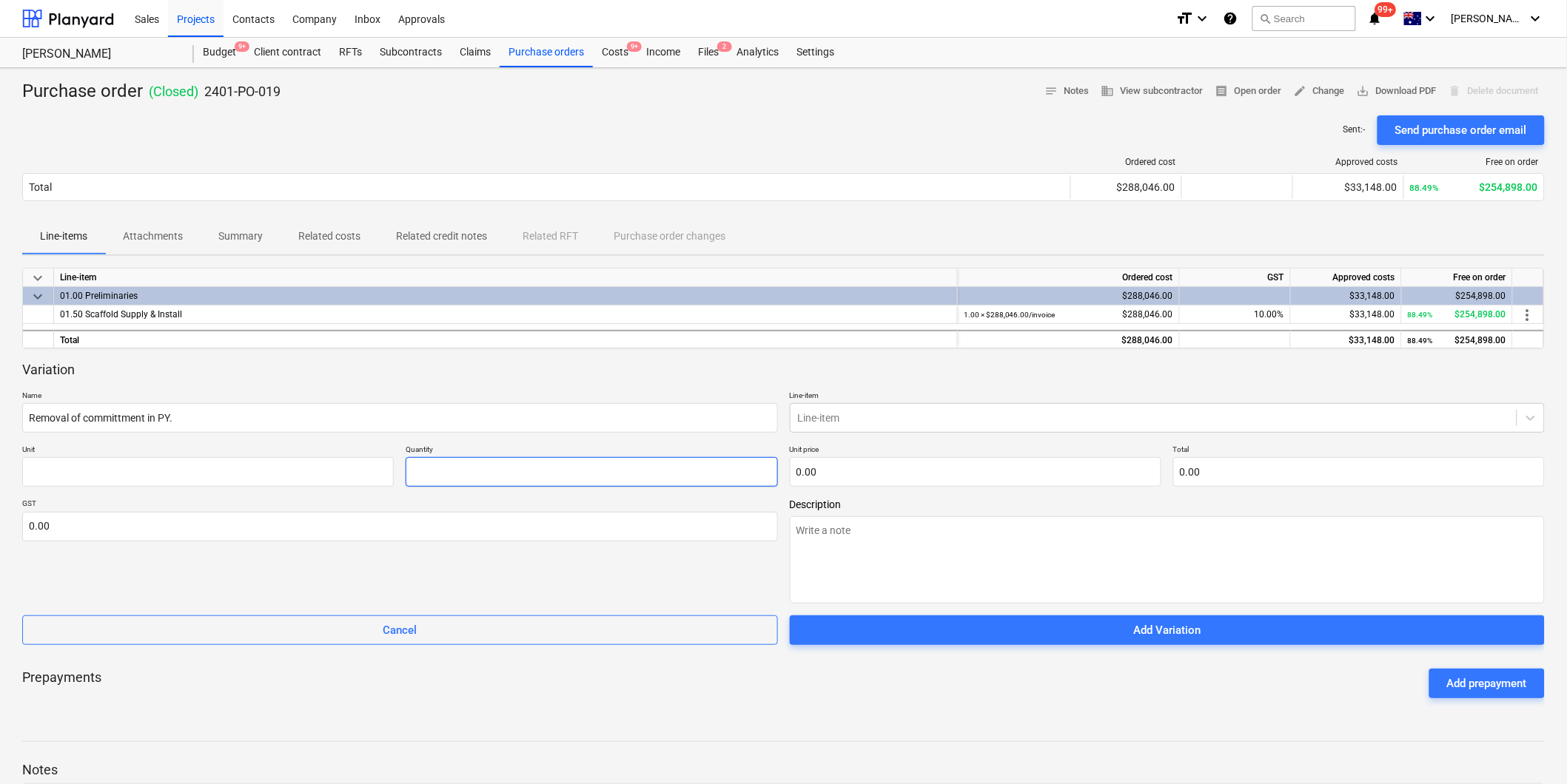
click at [419, 463] on input "text" at bounding box center [591, 471] width 372 height 30
click at [160, 509] on p "GST" at bounding box center [400, 505] width 755 height 13
click at [813, 468] on input "text" at bounding box center [975, 471] width 372 height 30
click at [702, 584] on div "GST 0.00" at bounding box center [400, 551] width 755 height 105
click at [876, 481] on input "text" at bounding box center [975, 471] width 372 height 30
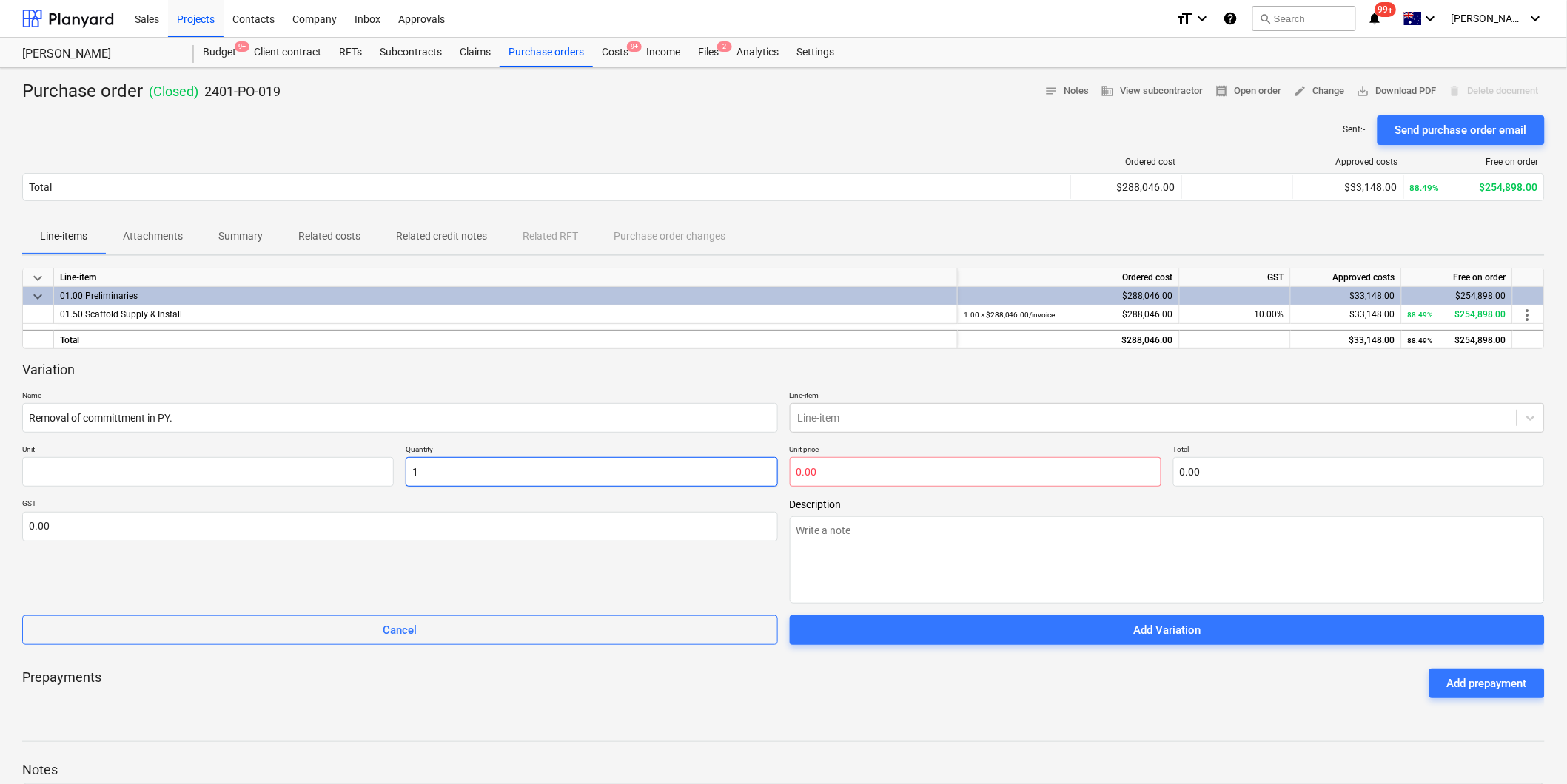
click at [642, 468] on input "1" at bounding box center [591, 471] width 372 height 30
click at [614, 537] on input "text" at bounding box center [400, 527] width 755 height 30
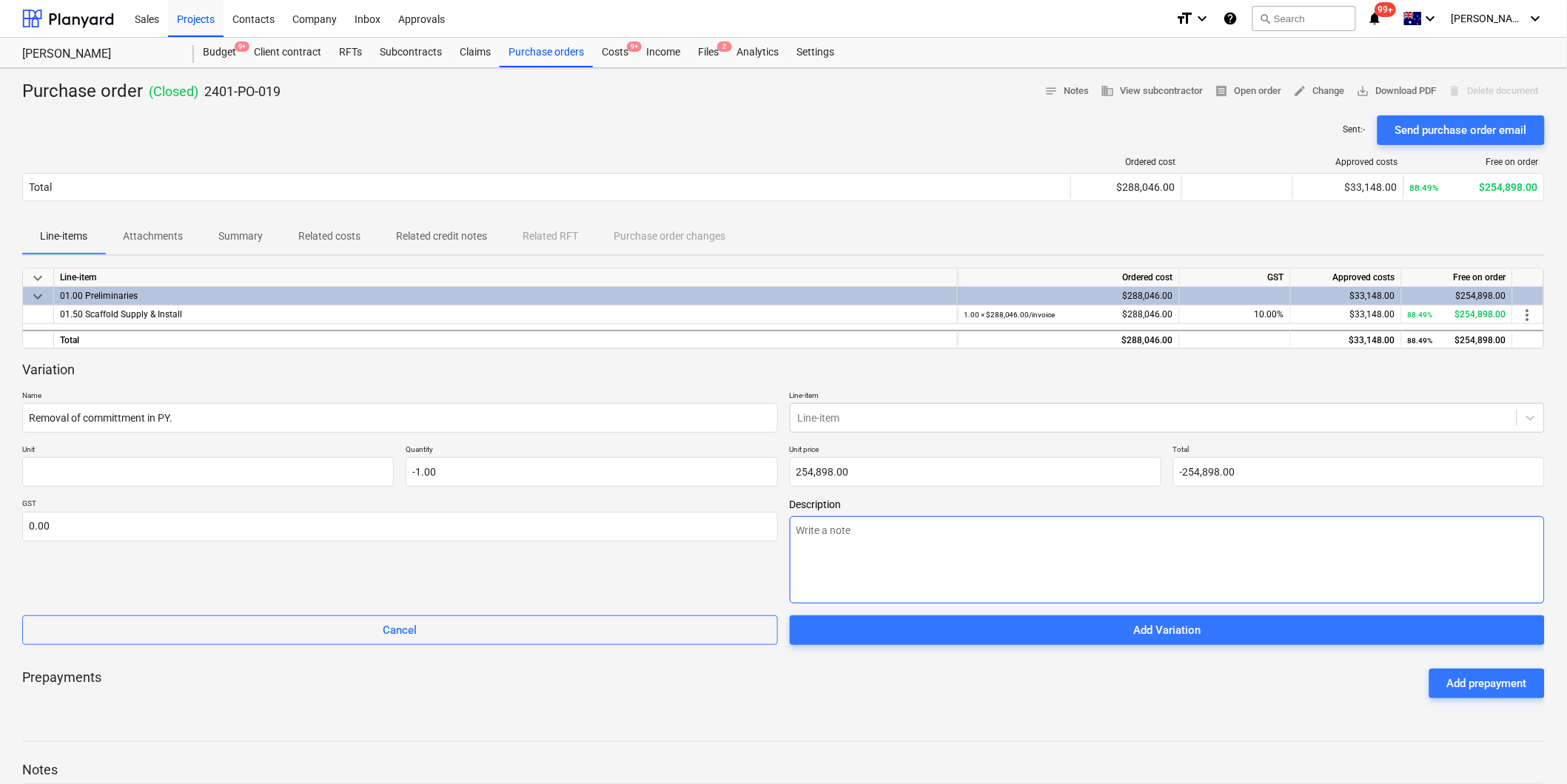
click at [922, 556] on textarea at bounding box center [1167, 559] width 755 height 87
click at [976, 608] on div "Variation Name Removal of committment in PY. Line-item Line-item Unit Quantity …" at bounding box center [783, 503] width 1522 height 285
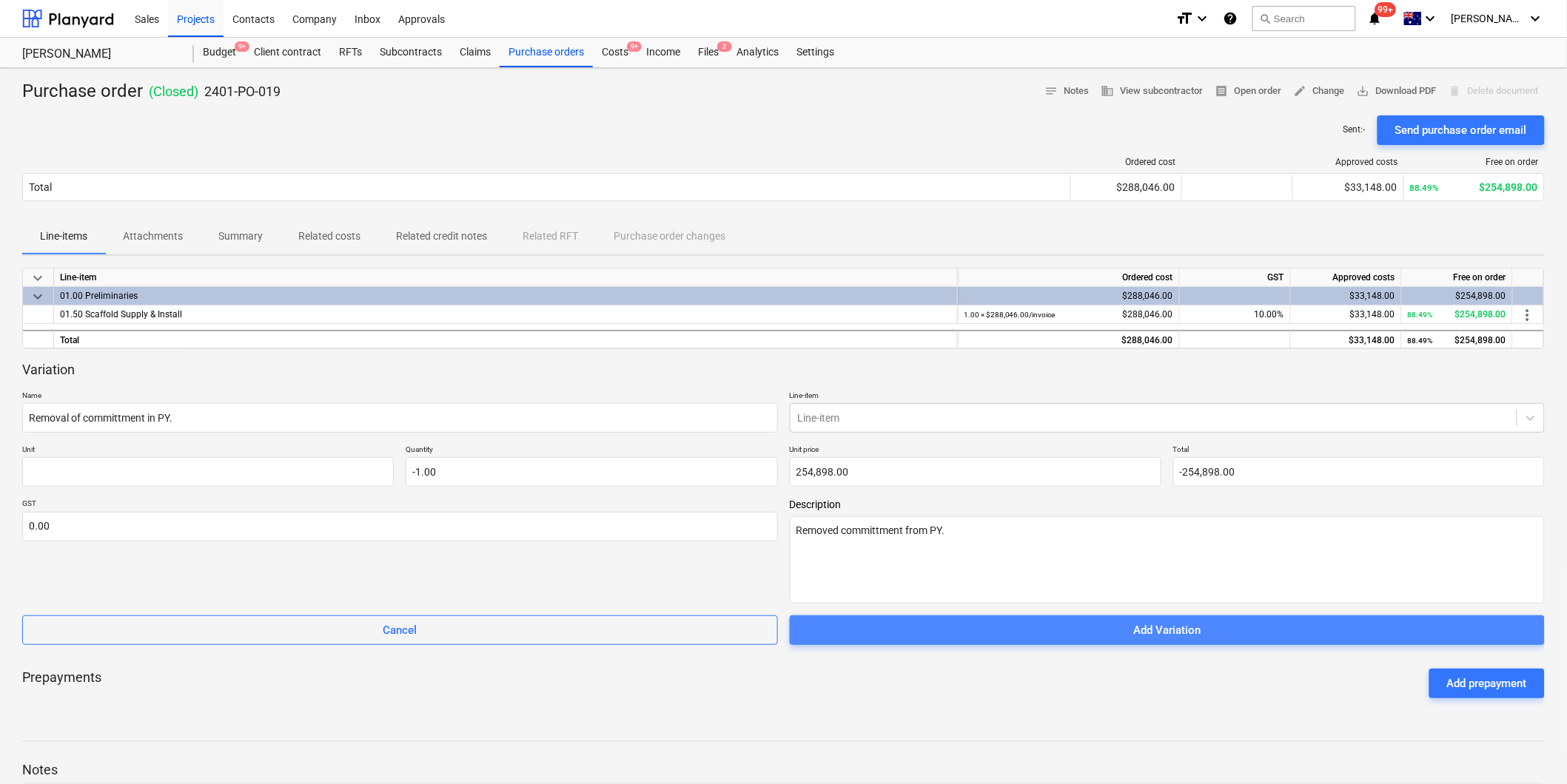
click at [970, 621] on span "Add Variation" at bounding box center [1167, 630] width 720 height 19
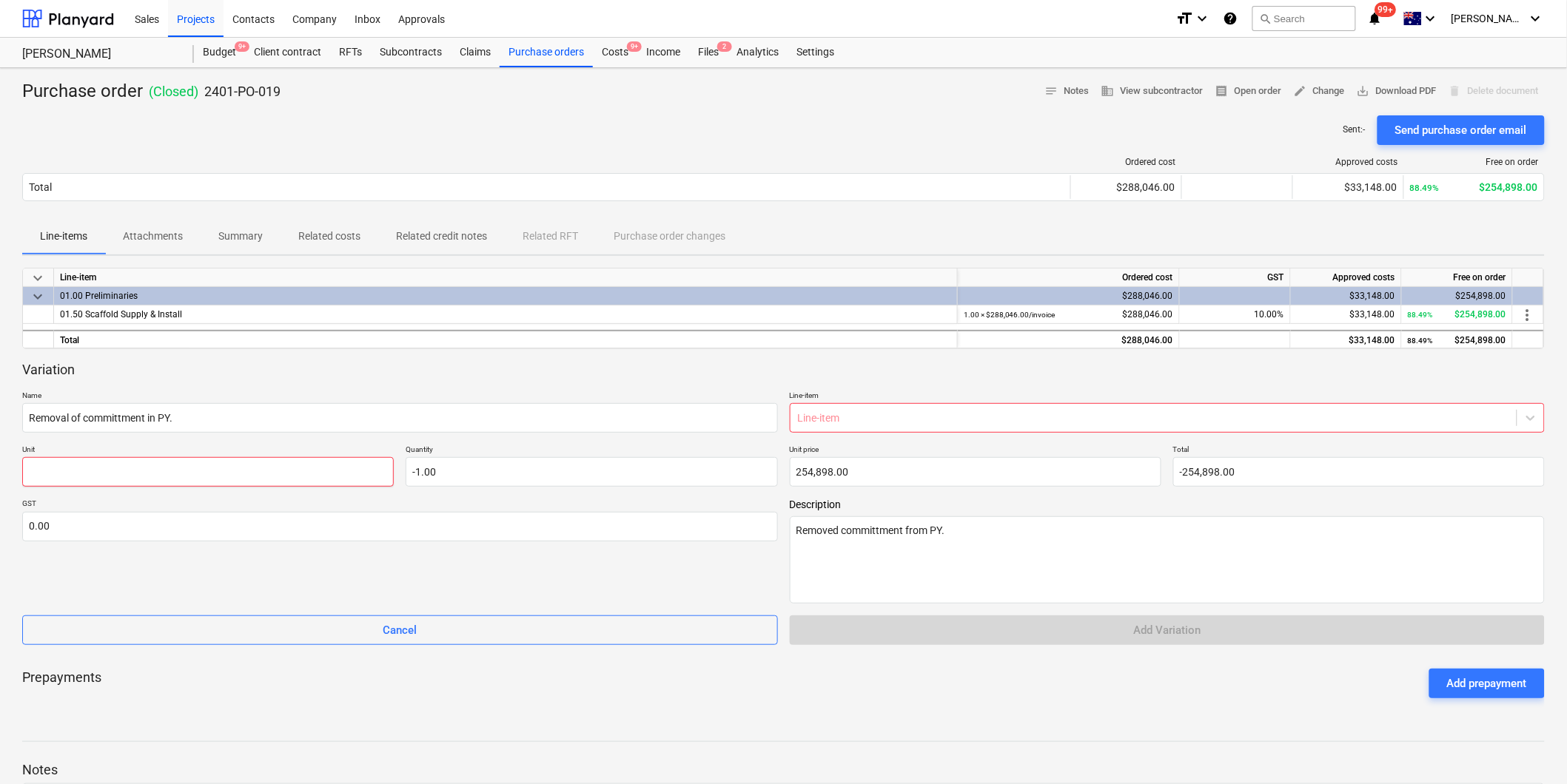
click at [253, 483] on input "text" at bounding box center [207, 471] width 372 height 30
click at [870, 415] on div at bounding box center [1154, 418] width 712 height 15
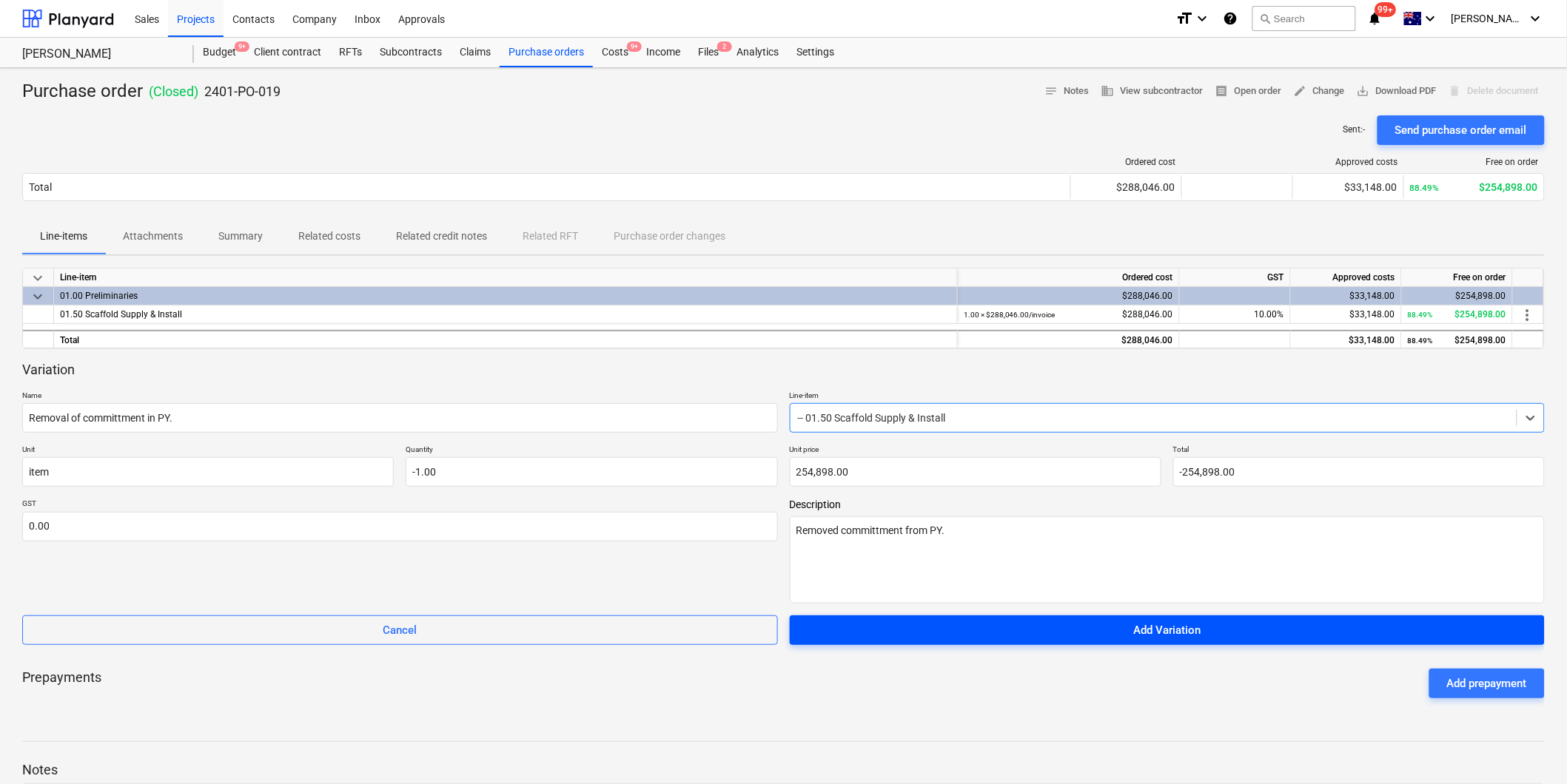
click at [1130, 646] on button "Add Variation" at bounding box center [1167, 630] width 755 height 30
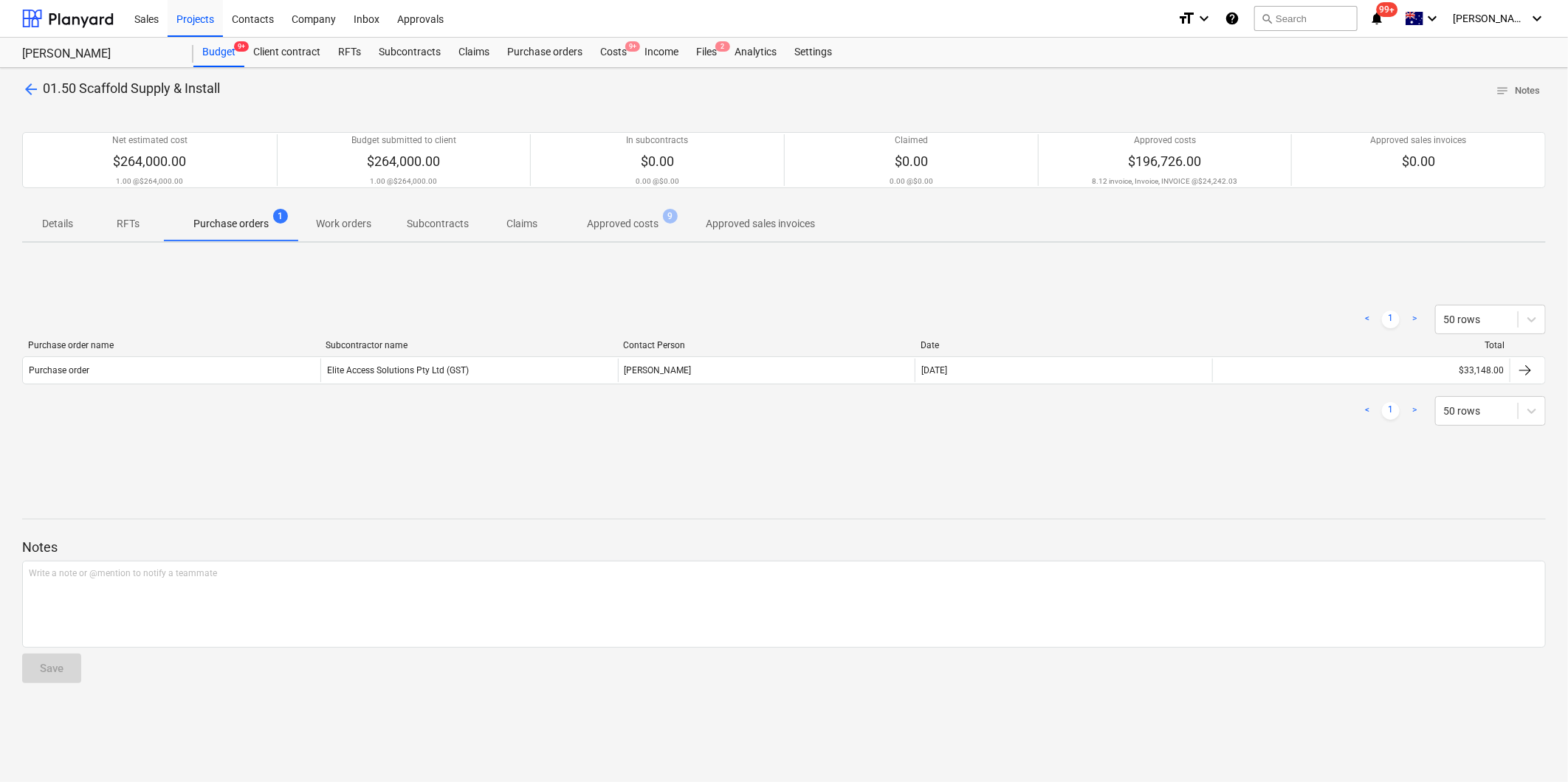
click at [49, 221] on p "Details" at bounding box center [57, 223] width 35 height 16
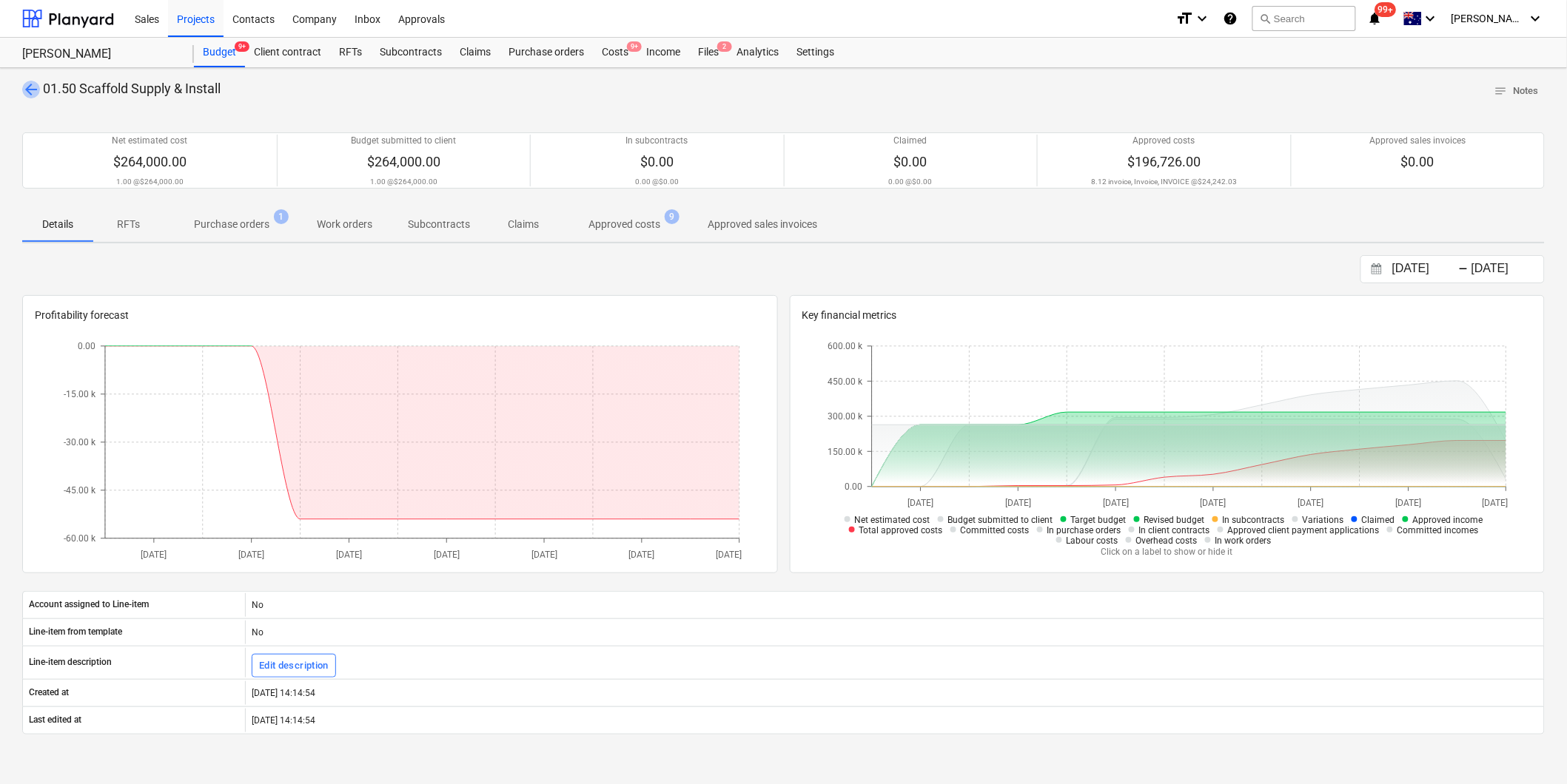
click at [23, 84] on span "arrow_back" at bounding box center [30, 89] width 17 height 17
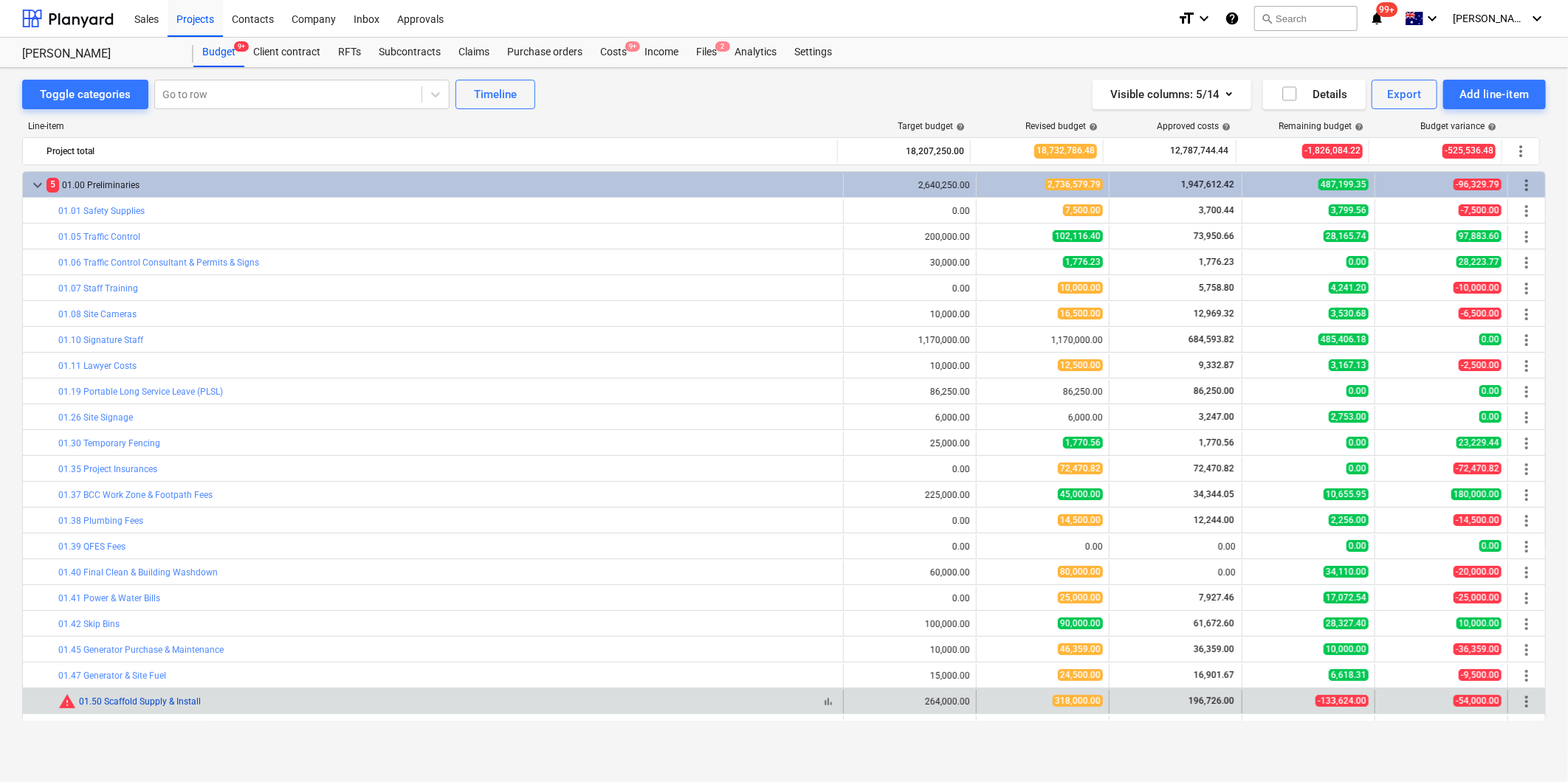
scroll to position [328, 0]
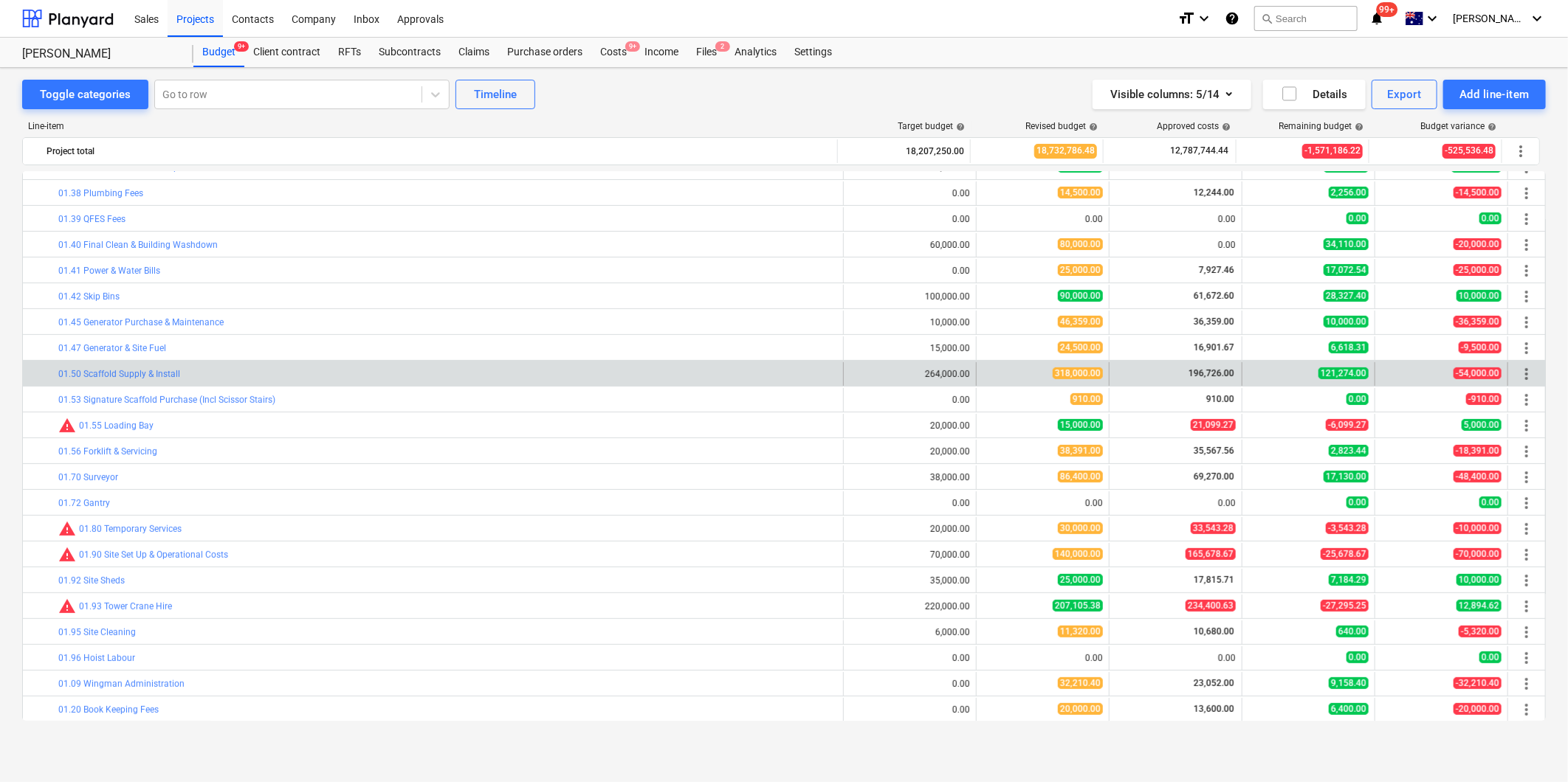
click at [150, 380] on div "bar_chart 01.50 Scaffold Supply & Install" at bounding box center [447, 374] width 778 height 23
click at [149, 377] on link "01.50 Scaffold Supply & Install" at bounding box center [119, 374] width 122 height 11
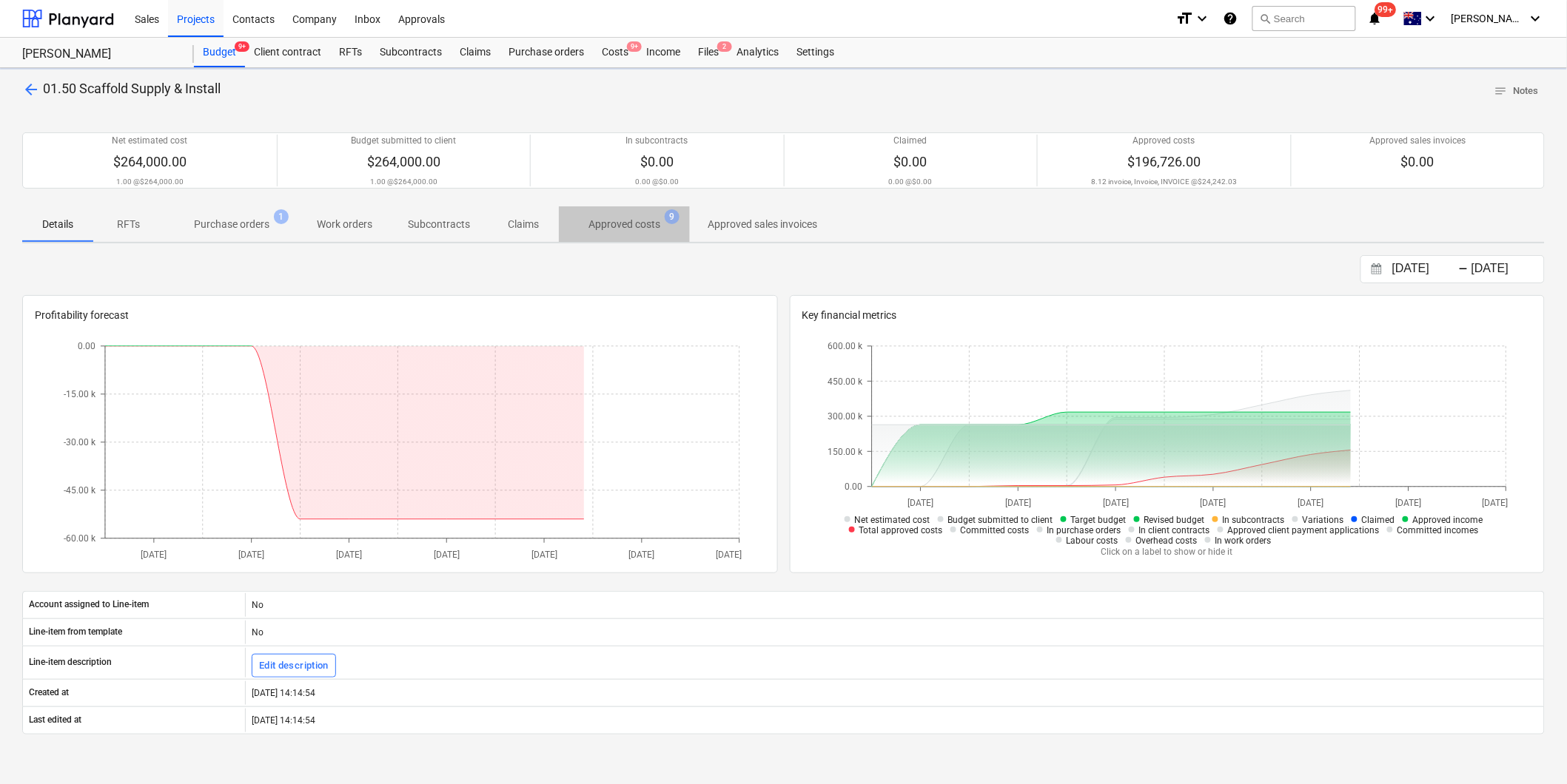
click at [631, 235] on span "Approved costs 9" at bounding box center [624, 224] width 131 height 26
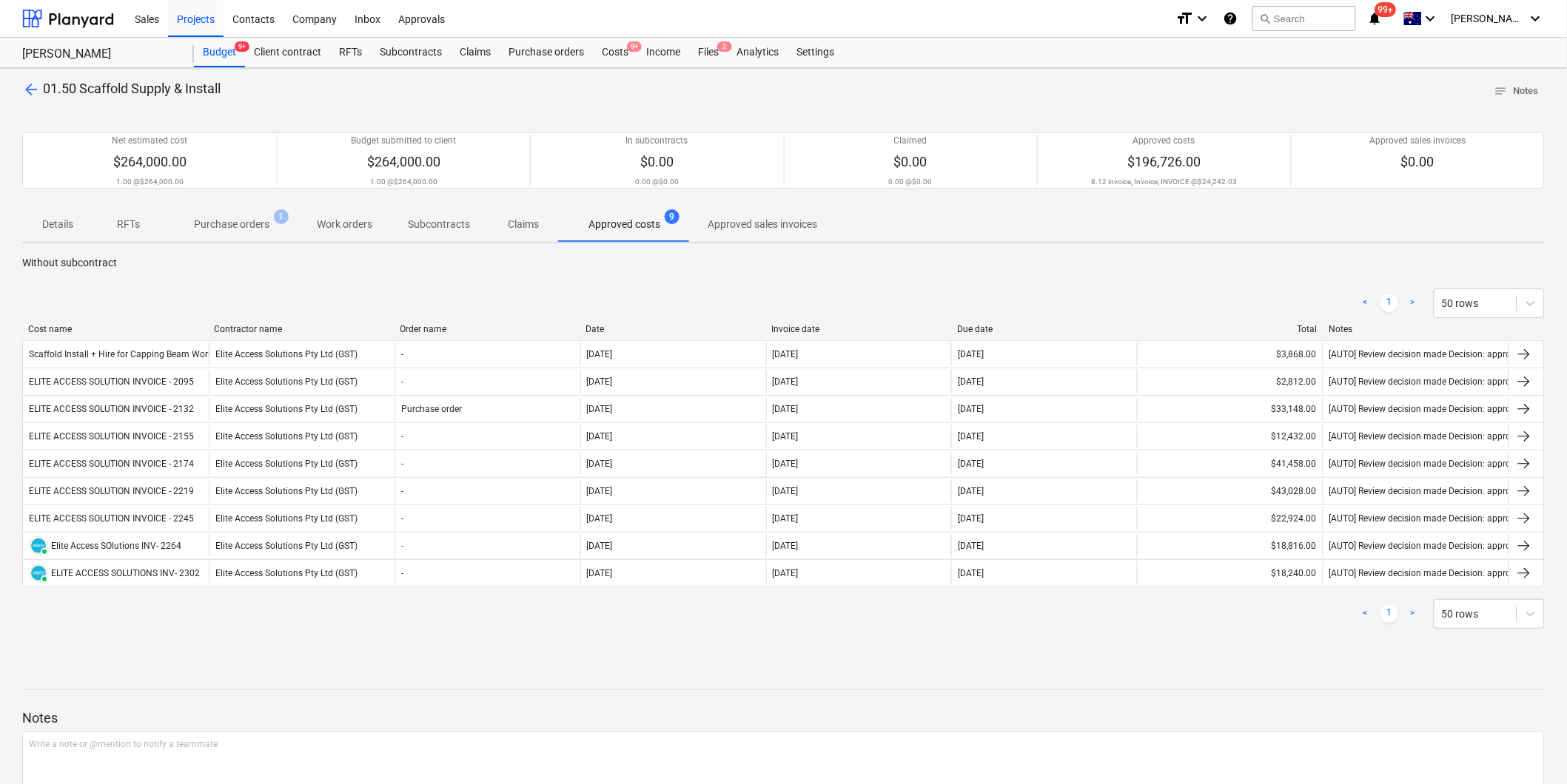
click at [26, 82] on span "arrow_back" at bounding box center [30, 89] width 17 height 17
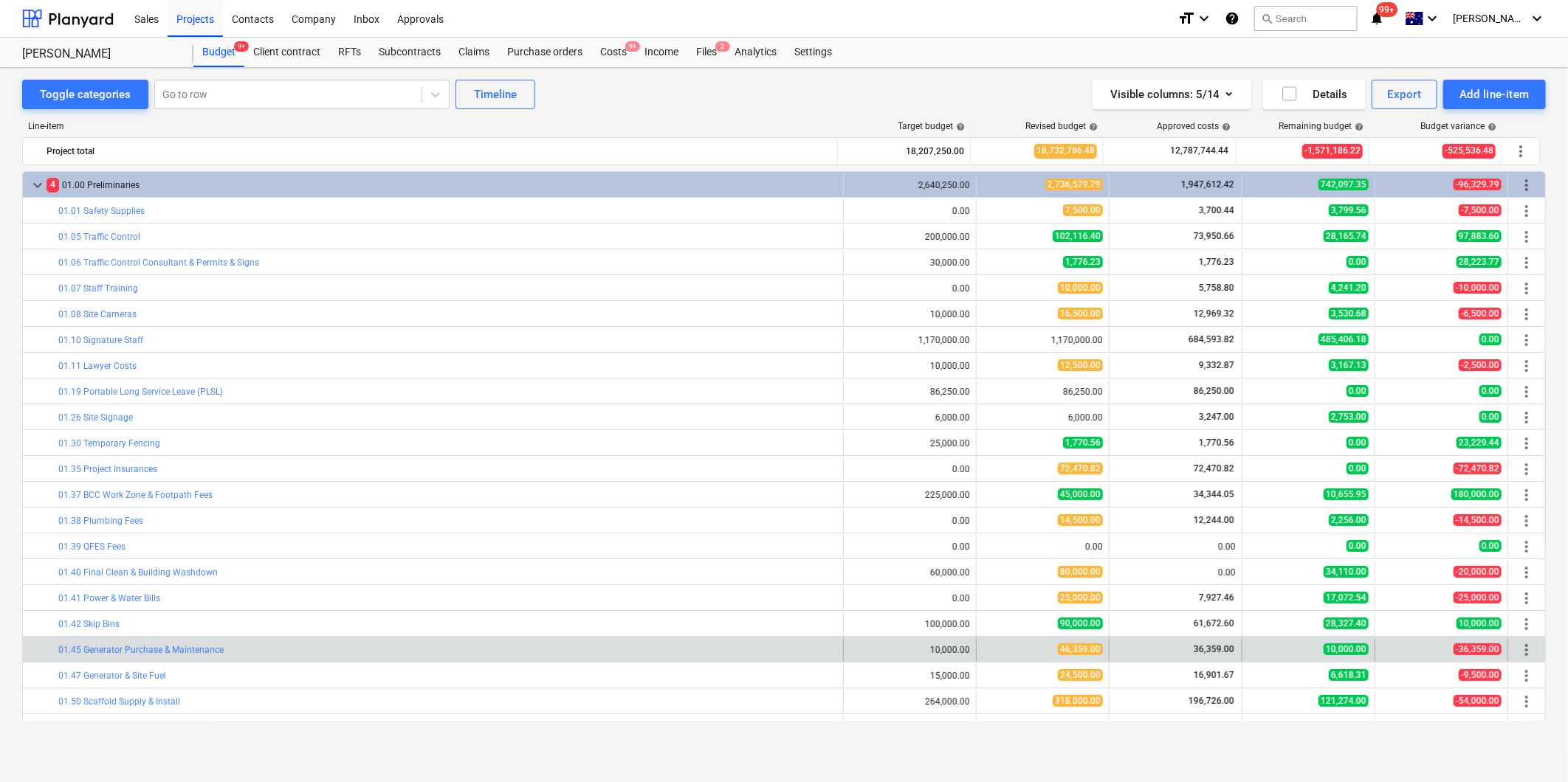
scroll to position [328, 0]
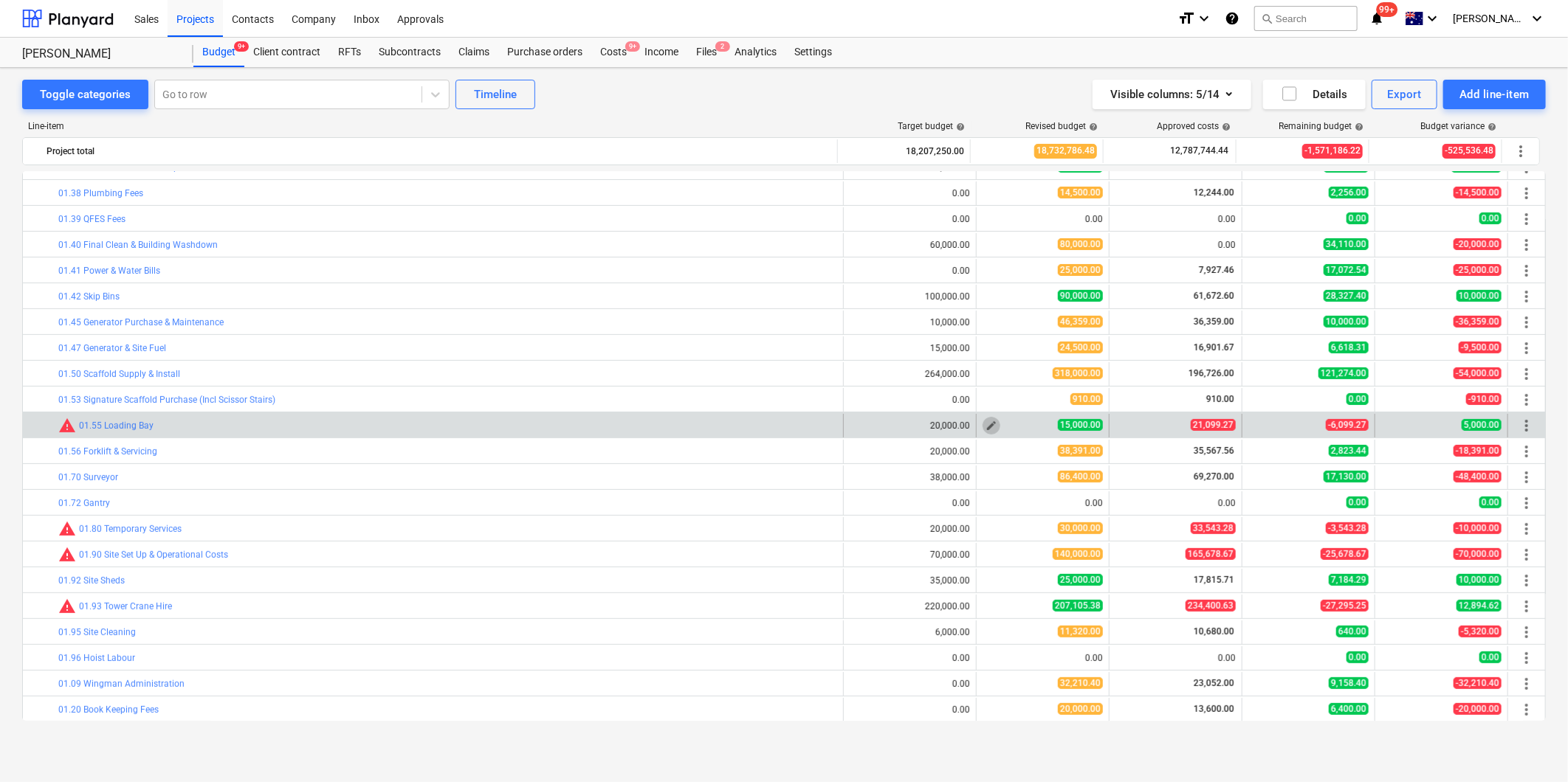
click at [985, 426] on span "edit" at bounding box center [991, 426] width 12 height 12
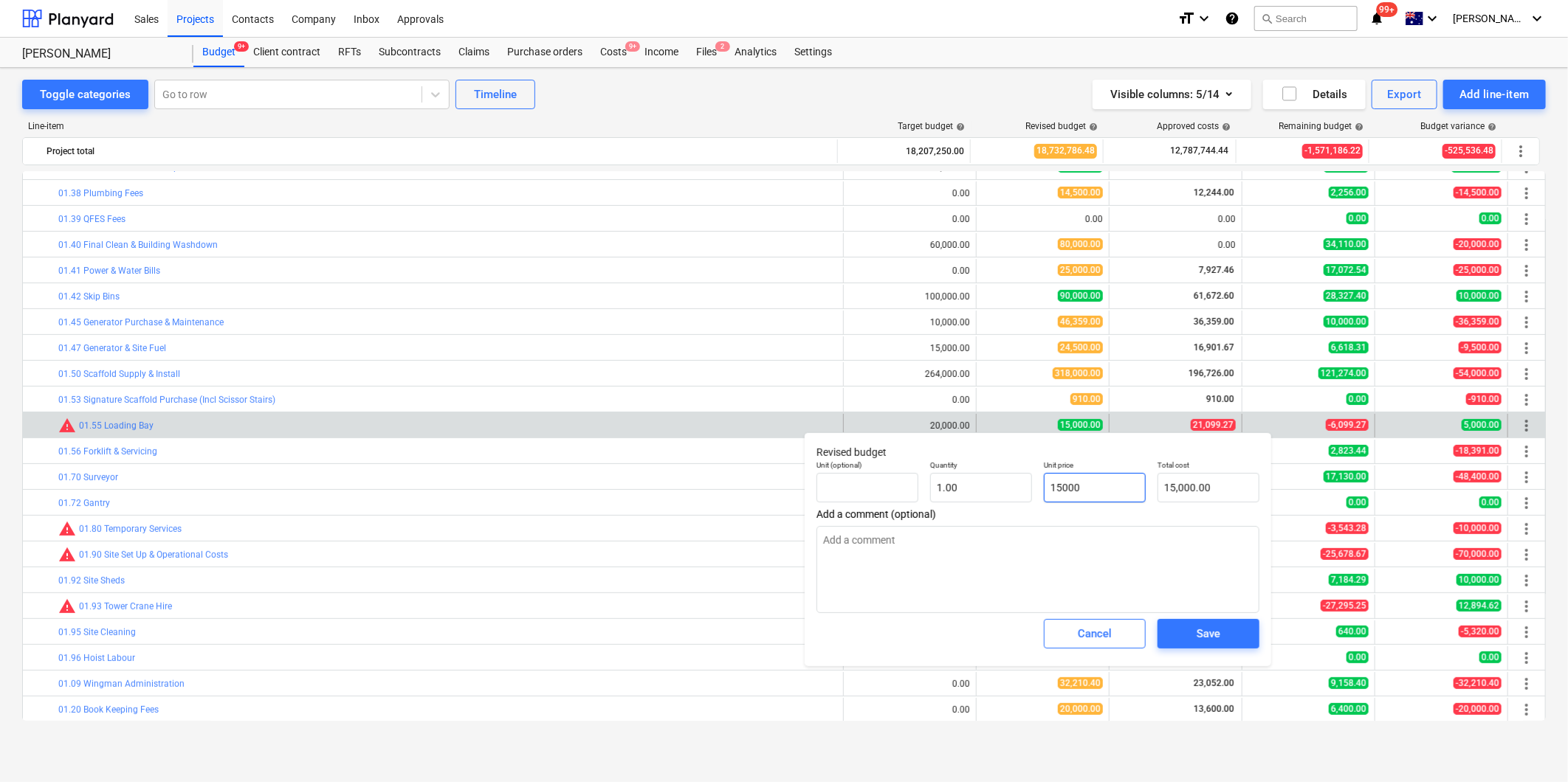
click at [1092, 489] on input "15000" at bounding box center [1094, 488] width 102 height 29
click at [1051, 550] on textarea at bounding box center [1037, 569] width 443 height 87
click at [1204, 623] on button "Save" at bounding box center [1208, 633] width 102 height 29
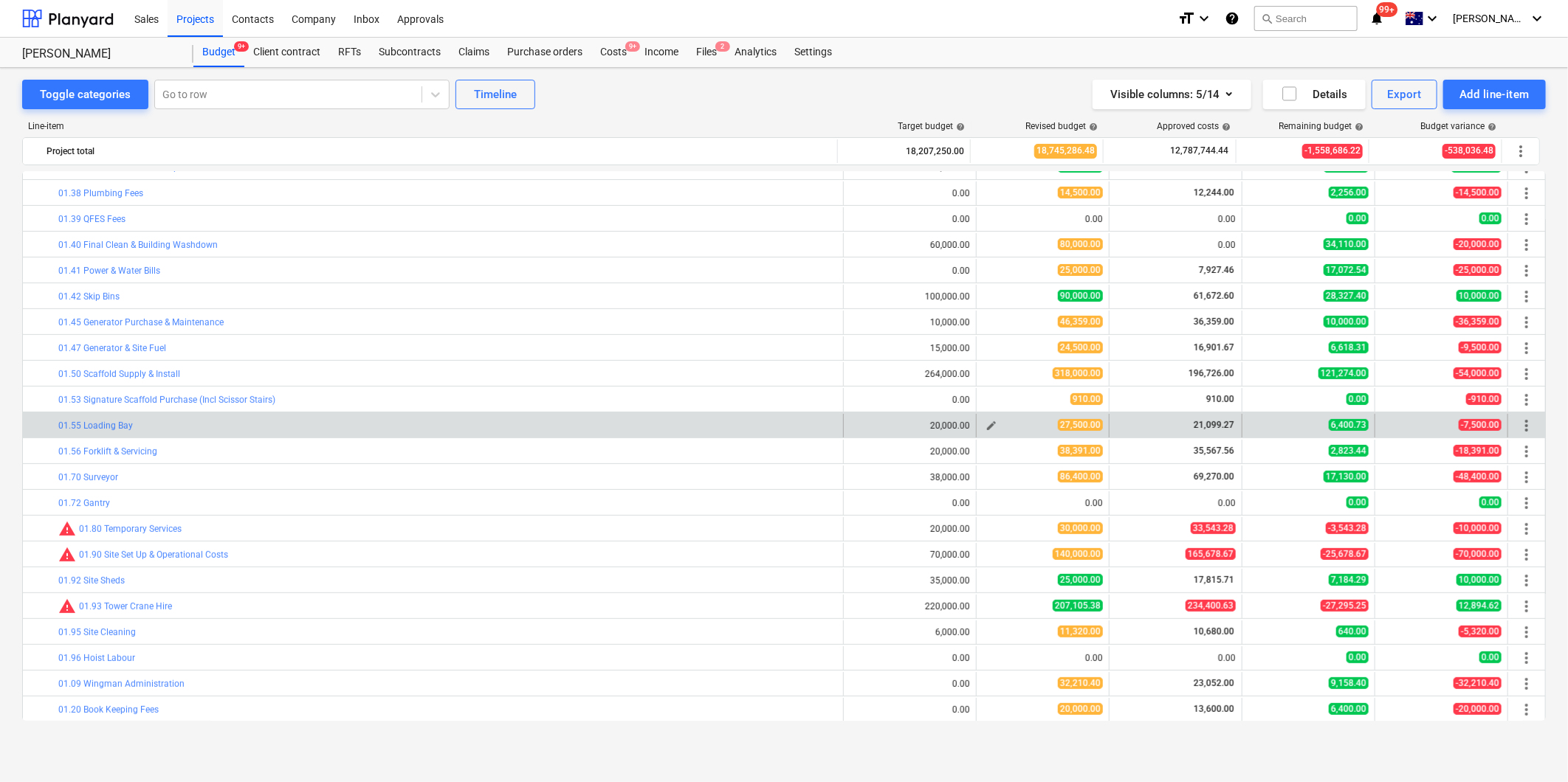
click at [982, 423] on button "edit" at bounding box center [990, 425] width 17 height 17
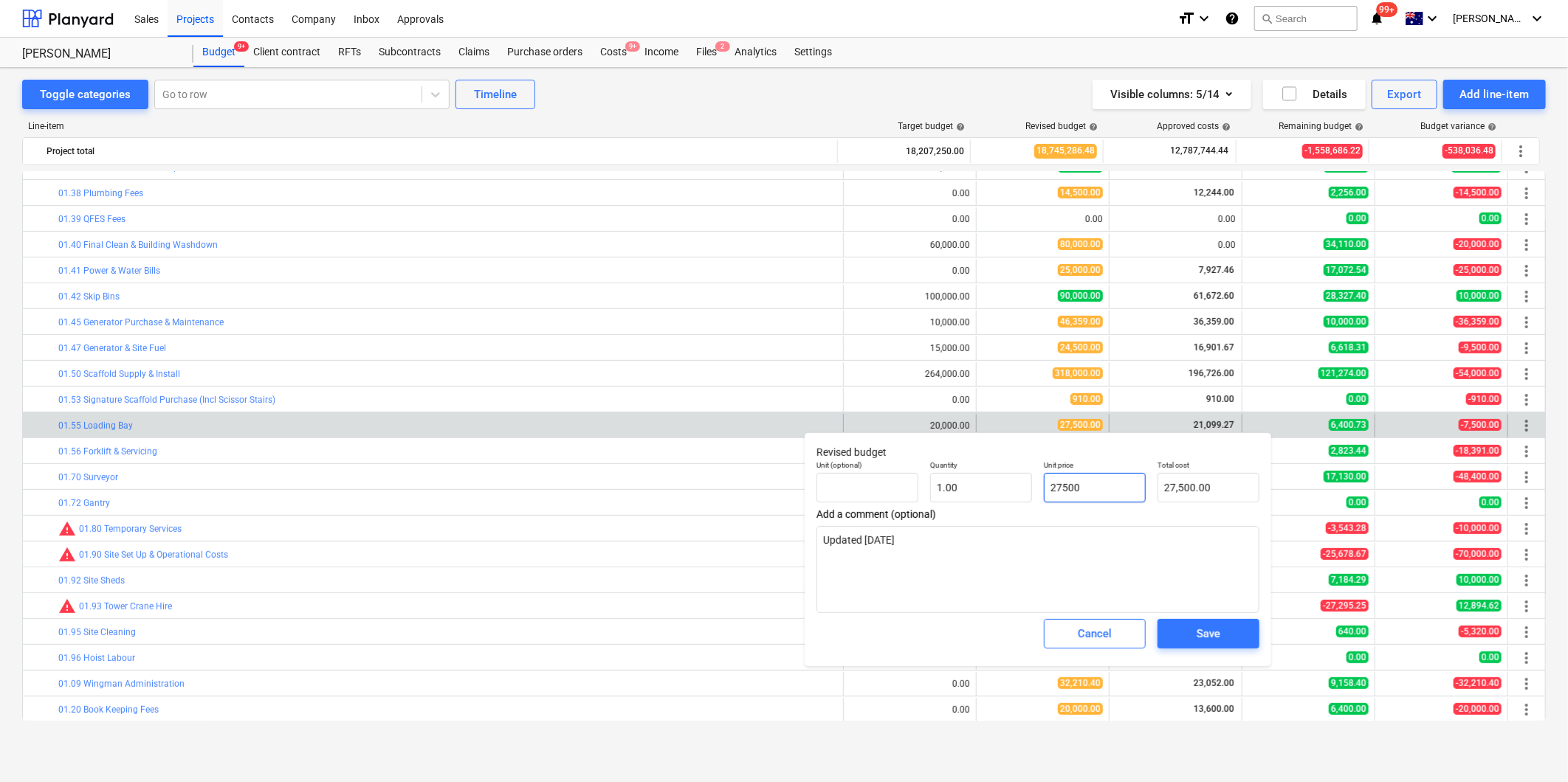
drag, startPoint x: 1110, startPoint y: 480, endPoint x: 989, endPoint y: 470, distance: 121.4
click at [989, 470] on div "Unit (optional) Quantity 1.00 Unit price 27500 Total cost 27,500.00" at bounding box center [1038, 481] width 454 height 54
click at [1208, 637] on div "Save" at bounding box center [1208, 633] width 23 height 19
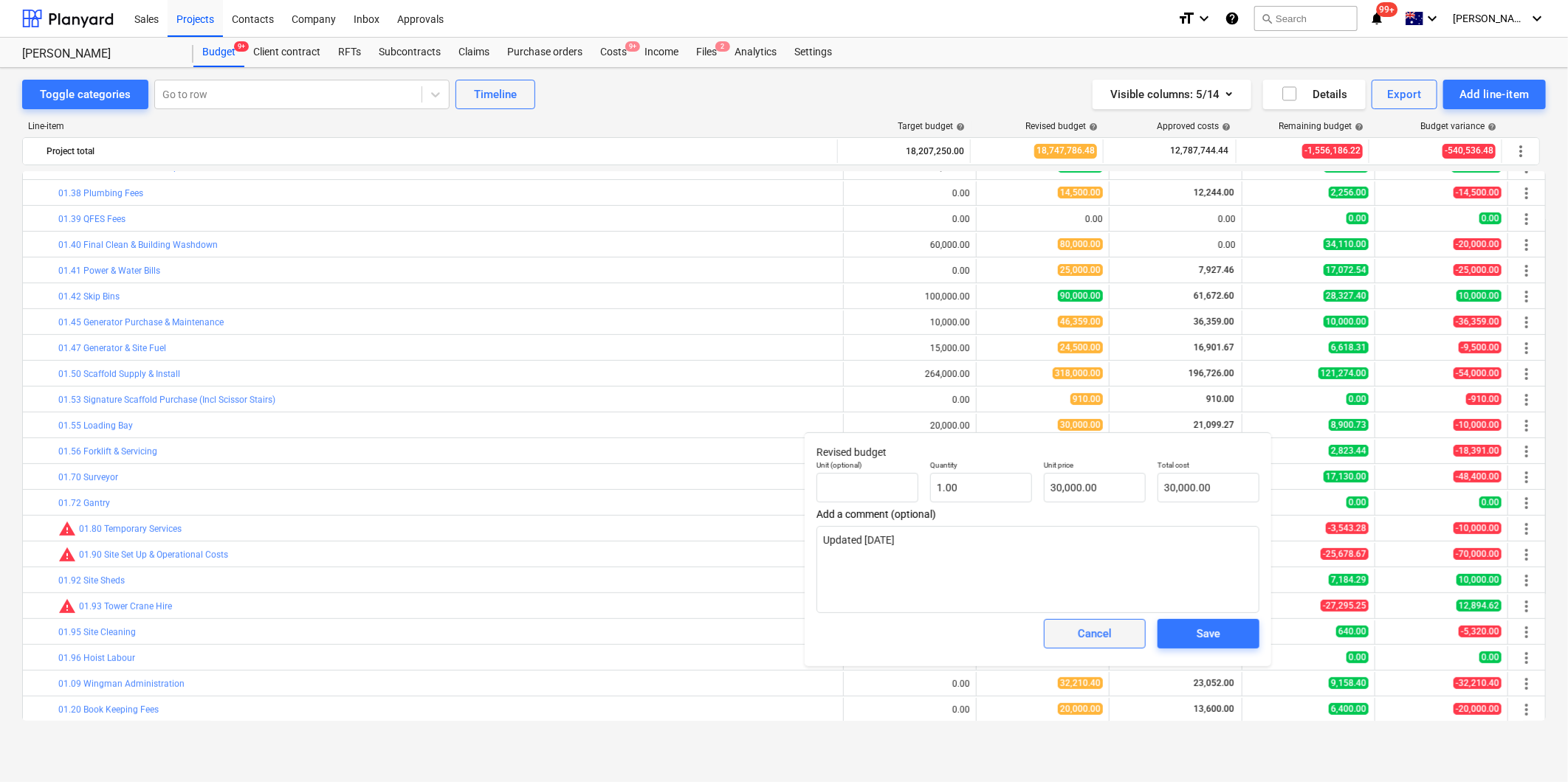
click at [1056, 645] on button "Cancel" at bounding box center [1094, 633] width 102 height 29
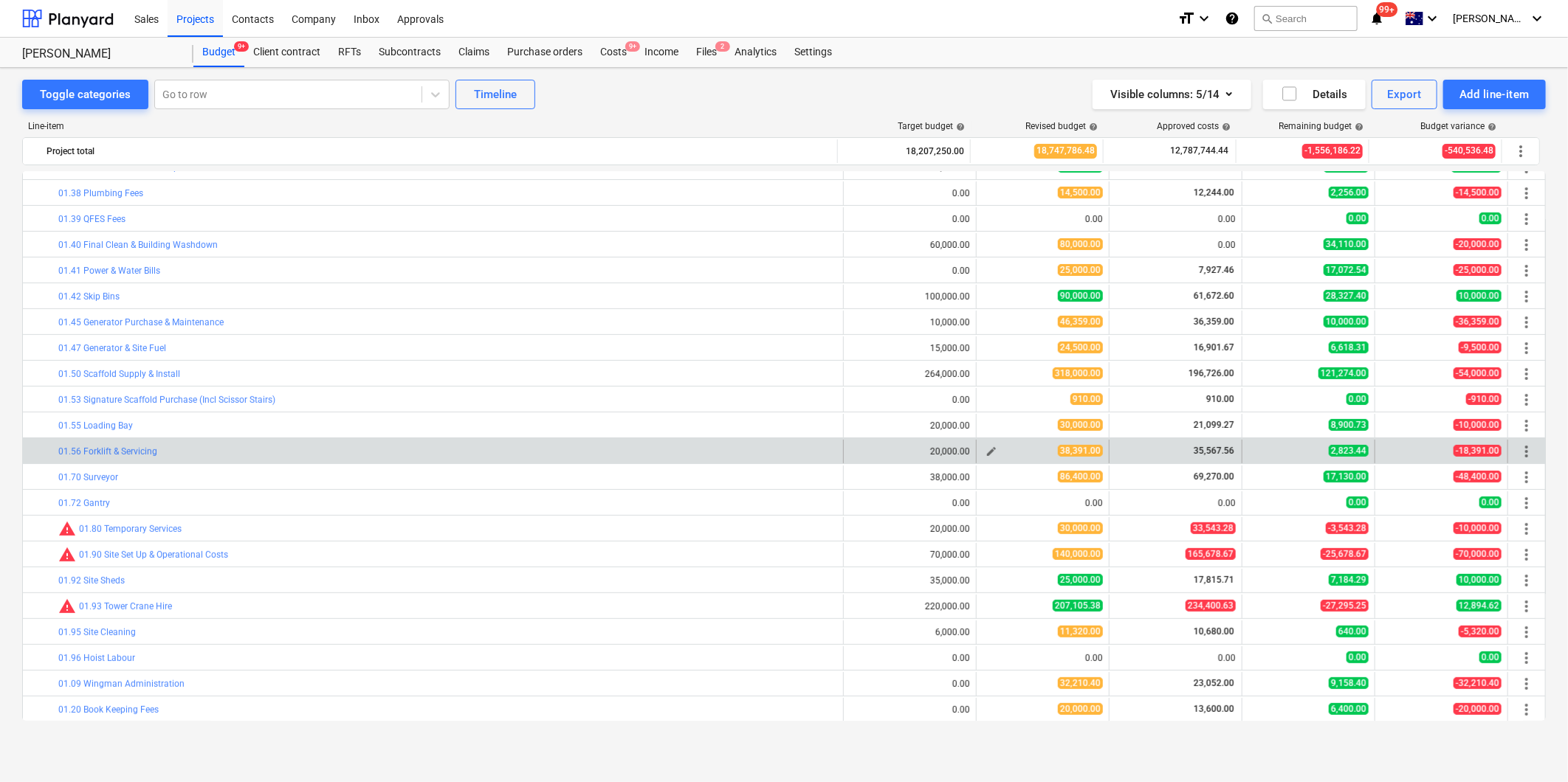
click at [987, 454] on span "edit" at bounding box center [991, 452] width 12 height 12
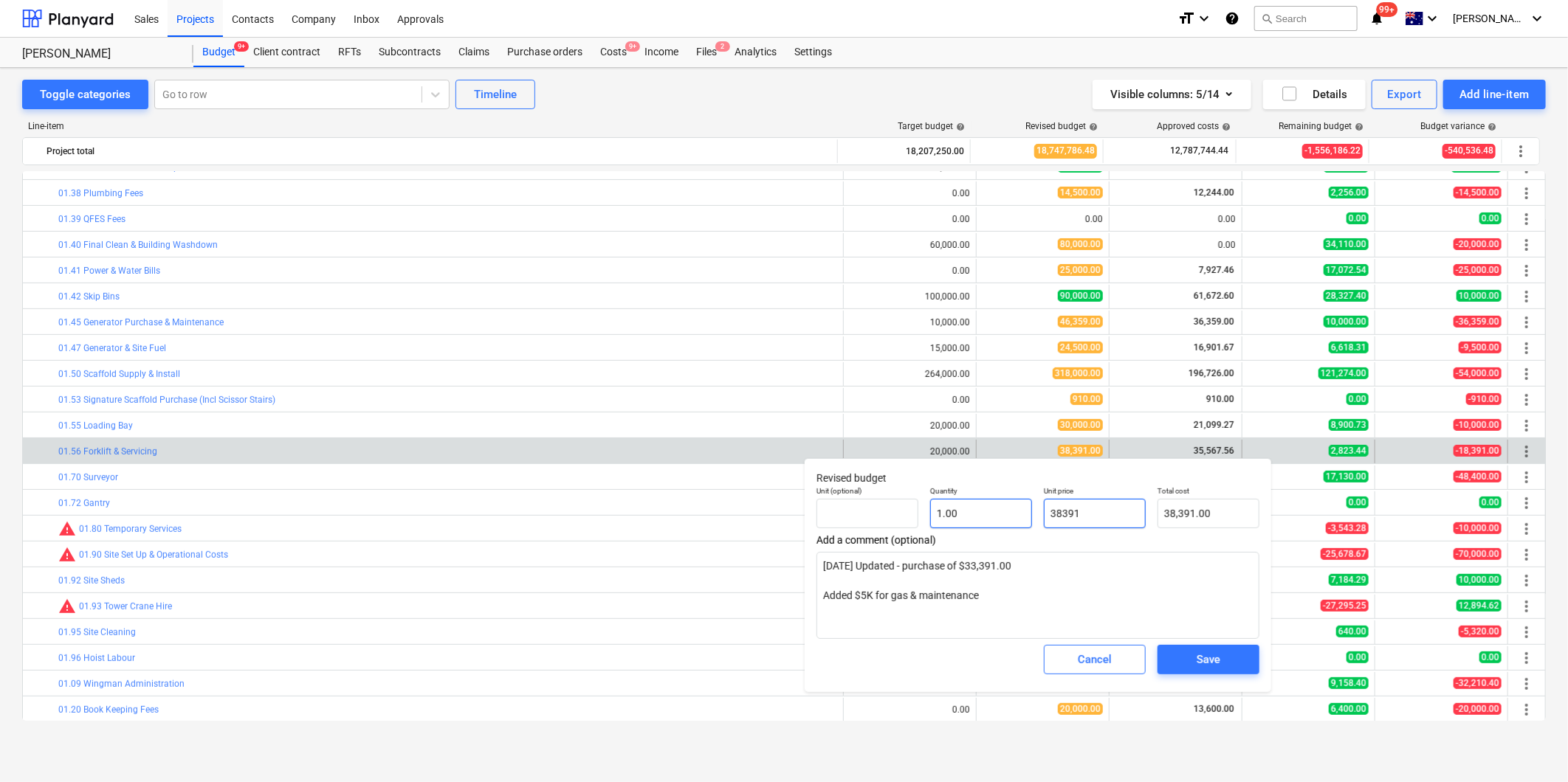
drag, startPoint x: 1118, startPoint y: 518, endPoint x: 1021, endPoint y: 513, distance: 97.1
click at [1021, 513] on div "Unit (optional) Quantity 1.00 Unit price 38391 Total cost 38,391.00" at bounding box center [1038, 506] width 454 height 54
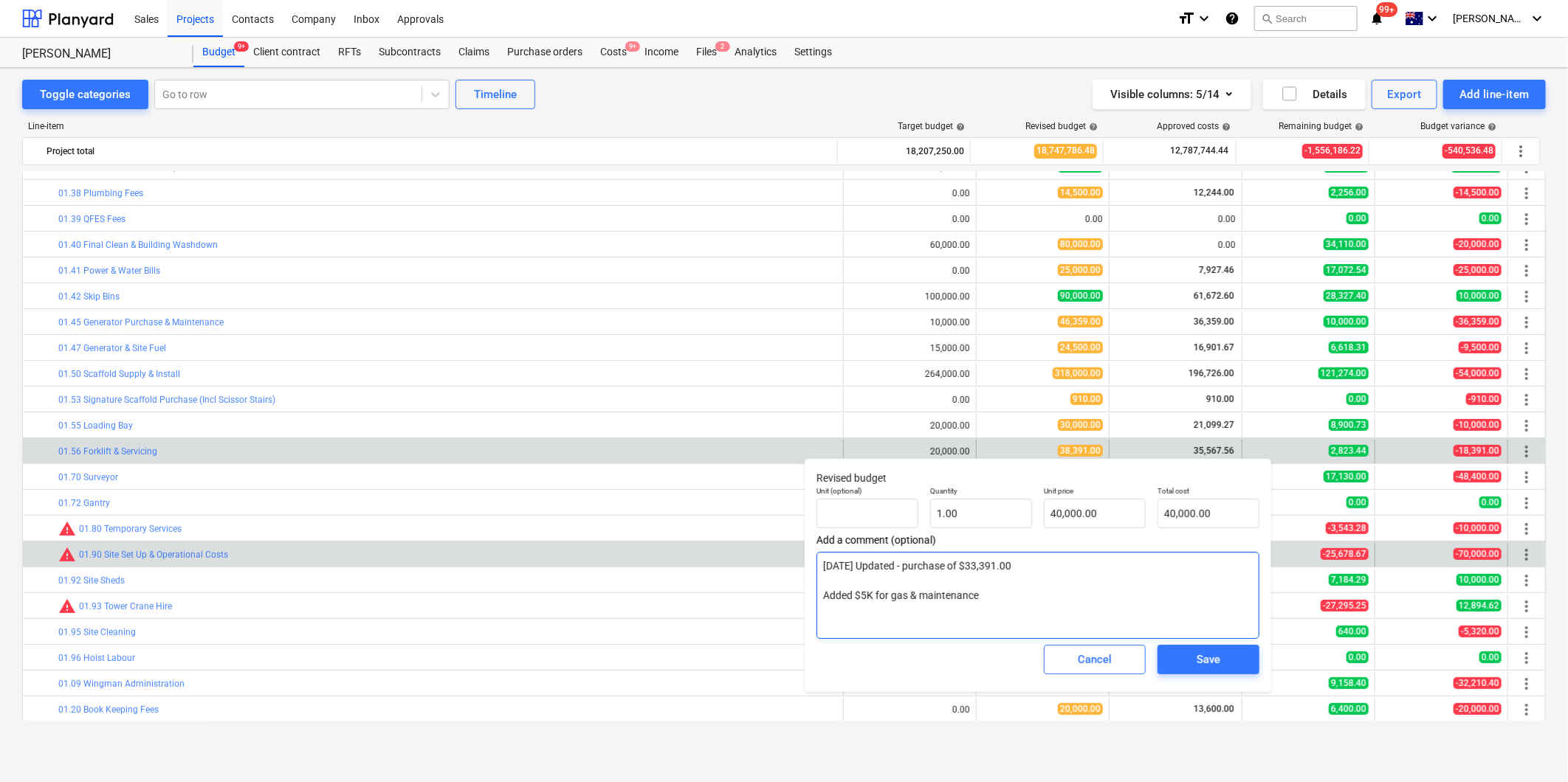
drag, startPoint x: 1004, startPoint y: 596, endPoint x: 777, endPoint y: 543, distance: 233.1
click at [777, 543] on body "Sales Projects Contacts Company Inbox Approvals format_size keyboard_arrow_down…" at bounding box center [784, 391] width 1568 height 782
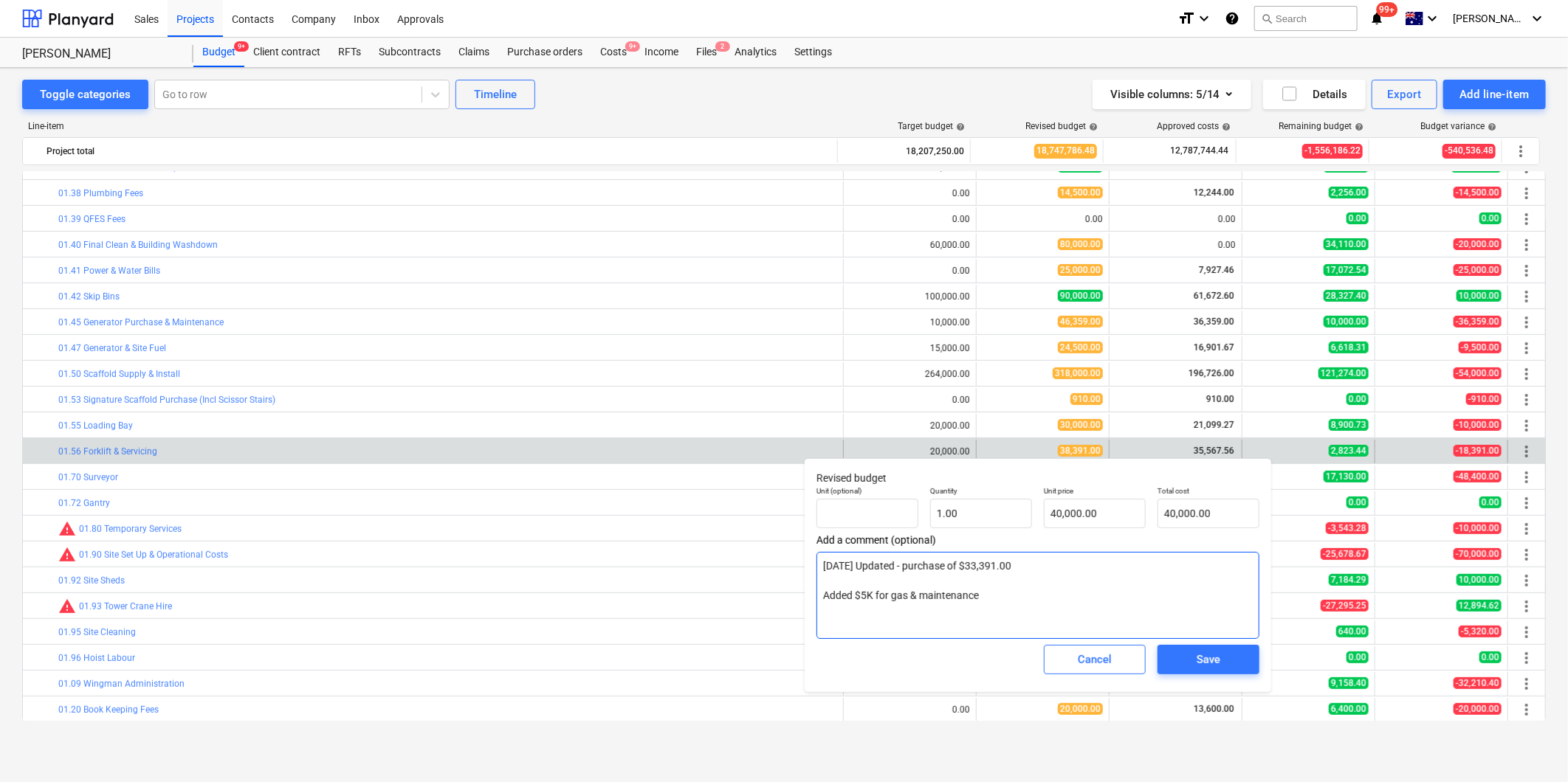
click at [1072, 591] on textarea "[DATE] Updated - purchase of $33,391.00 Added $5K for gas & maintenance" at bounding box center [1037, 595] width 443 height 87
drag, startPoint x: 1003, startPoint y: 600, endPoint x: 818, endPoint y: 559, distance: 189.5
click at [818, 559] on textarea "[DATE] Updated - purchase of $33,391.00 Added $5K for gas & maintenance" at bounding box center [1037, 595] width 443 height 87
click at [1207, 658] on div "Save" at bounding box center [1208, 659] width 23 height 19
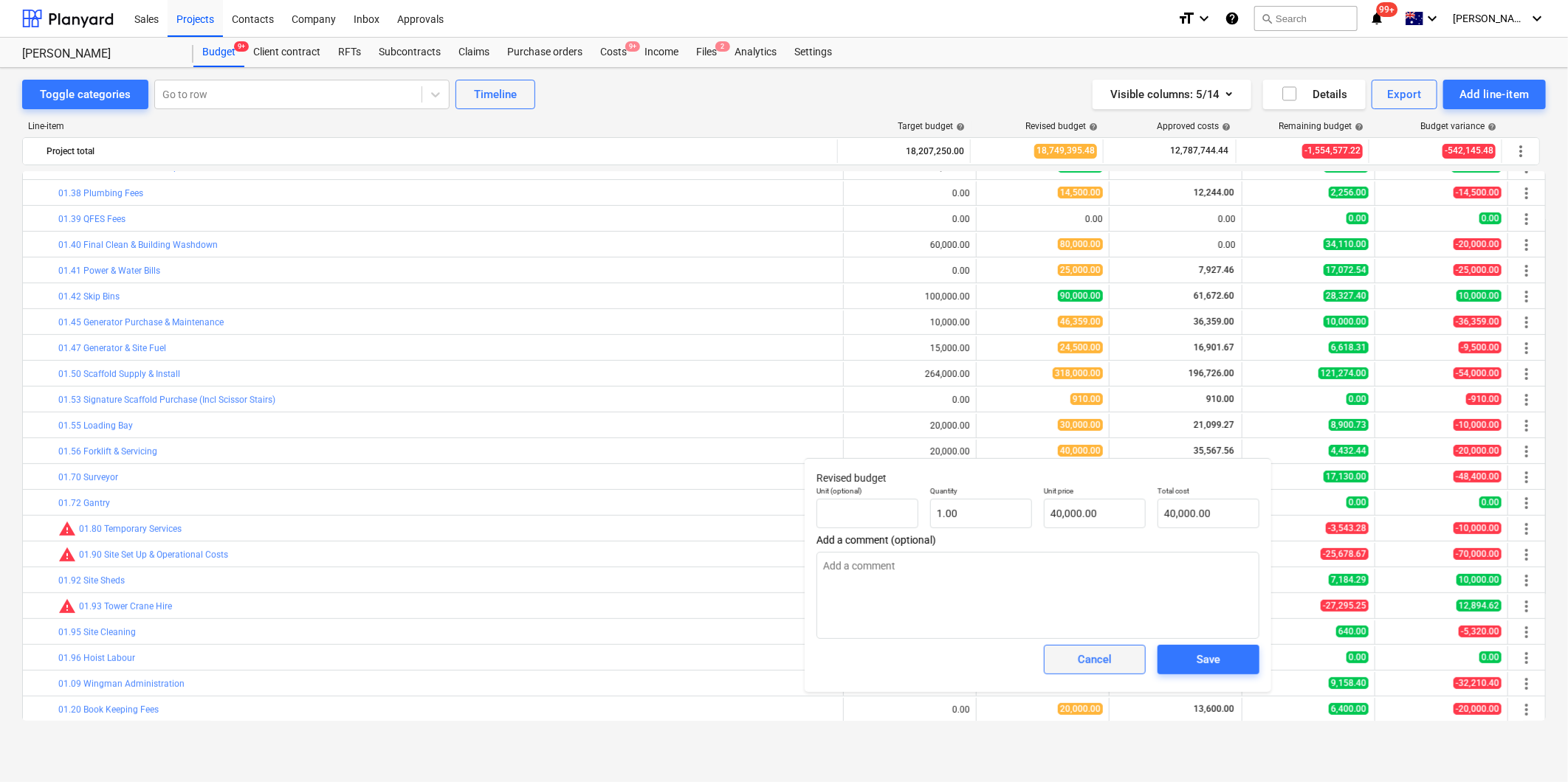
click at [1072, 667] on span "Cancel" at bounding box center [1095, 659] width 65 height 19
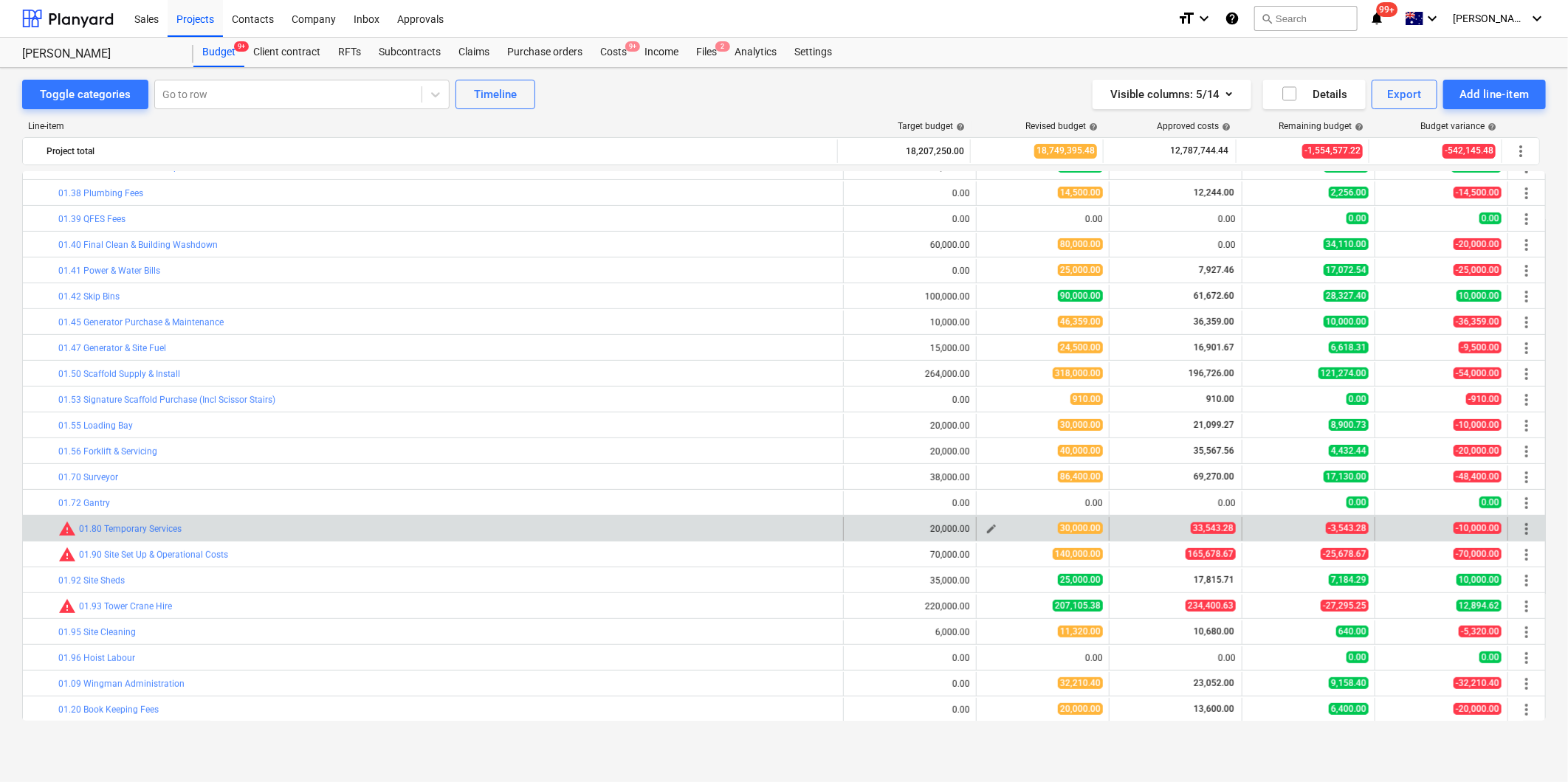
click at [991, 533] on span "edit" at bounding box center [991, 529] width 12 height 12
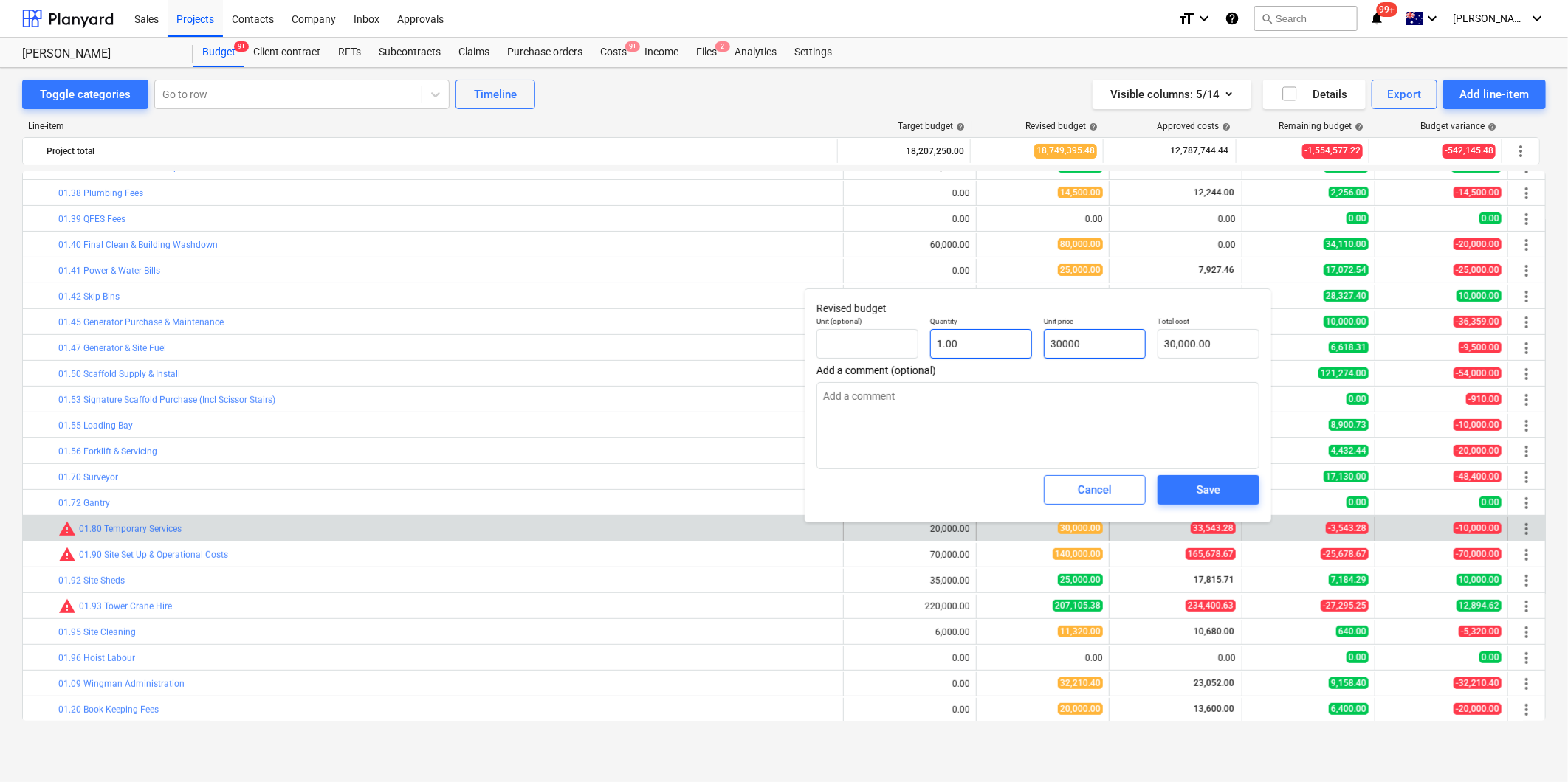
drag, startPoint x: 1102, startPoint y: 349, endPoint x: 994, endPoint y: 337, distance: 108.7
click at [994, 337] on div "Unit (optional) Quantity 1.00 Unit price 30000 Total cost 30,000.00" at bounding box center [1038, 337] width 454 height 54
click at [1187, 491] on span "Save" at bounding box center [1209, 489] width 66 height 19
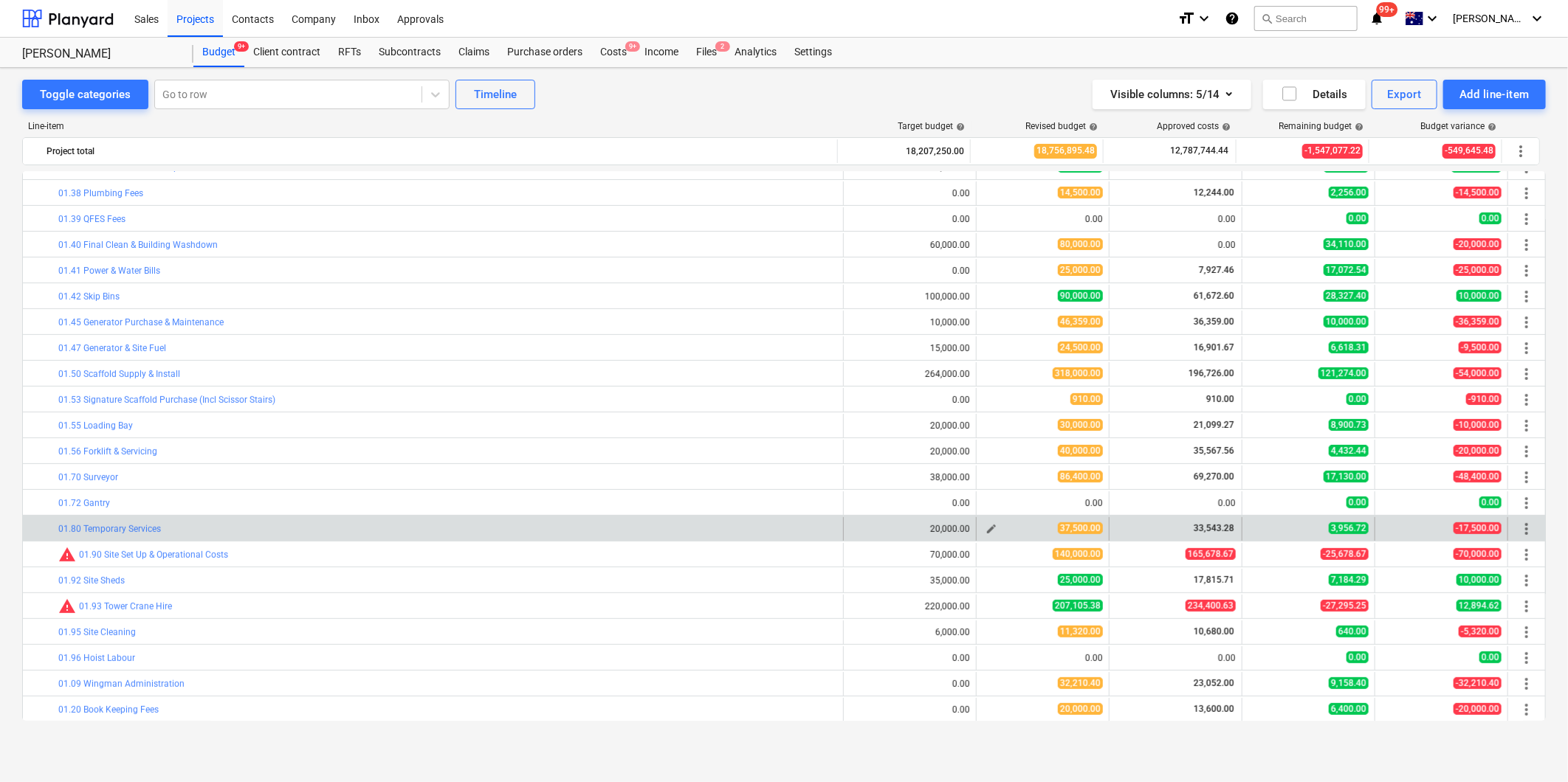
click at [989, 529] on span "edit" at bounding box center [991, 529] width 12 height 12
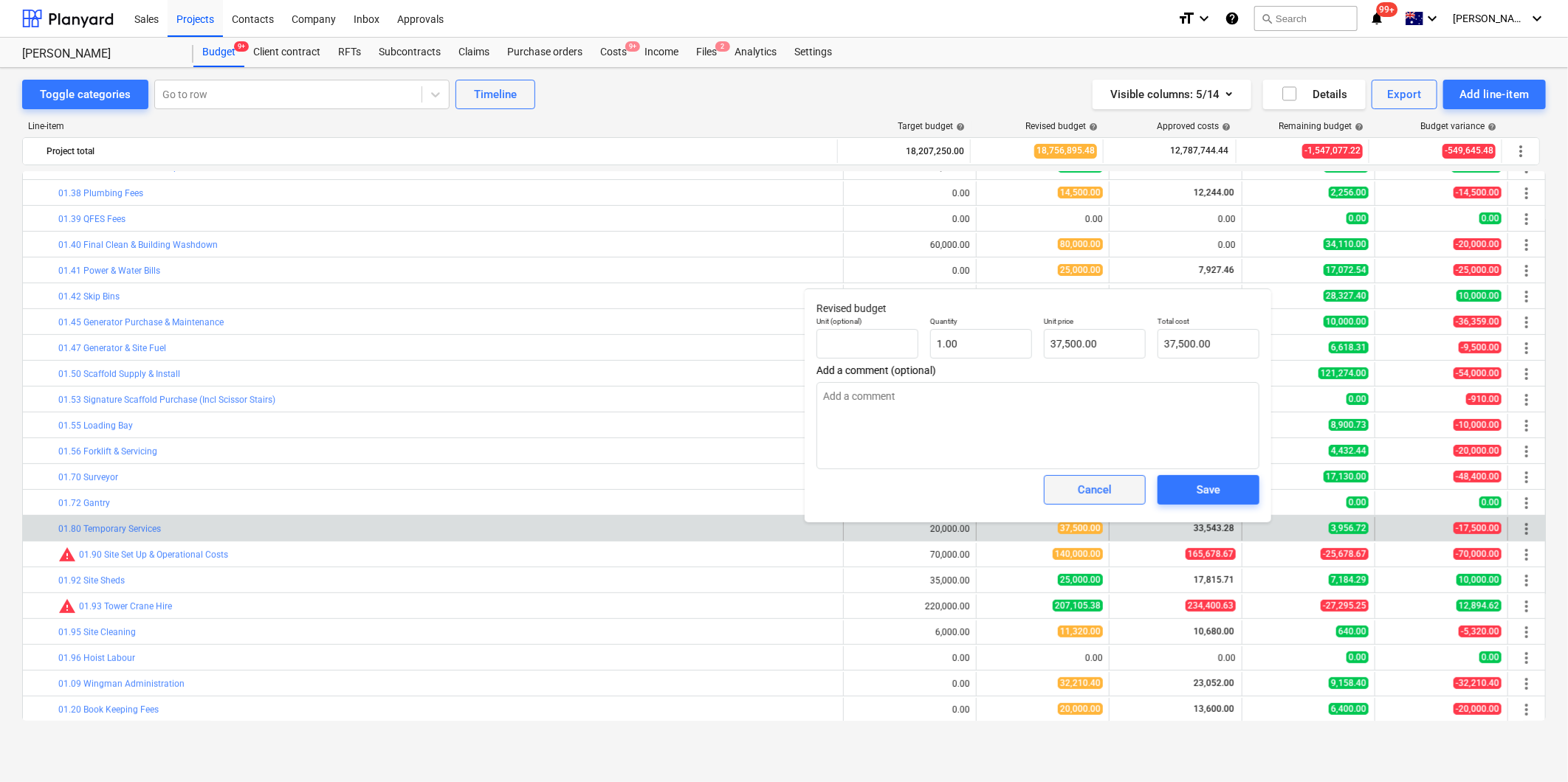
click at [1067, 490] on span "Cancel" at bounding box center [1095, 489] width 65 height 19
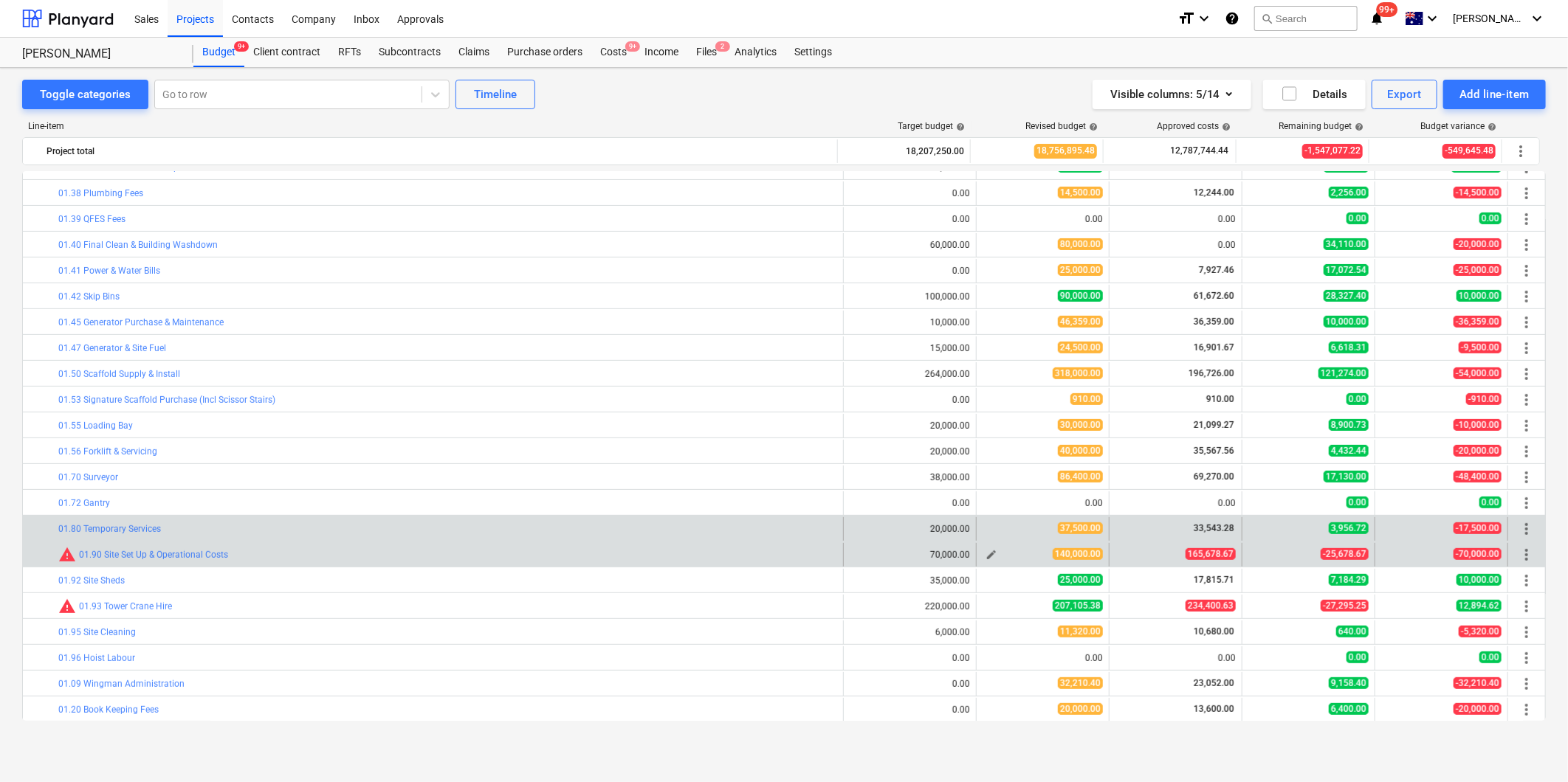
click at [986, 558] on span "edit" at bounding box center [991, 555] width 12 height 12
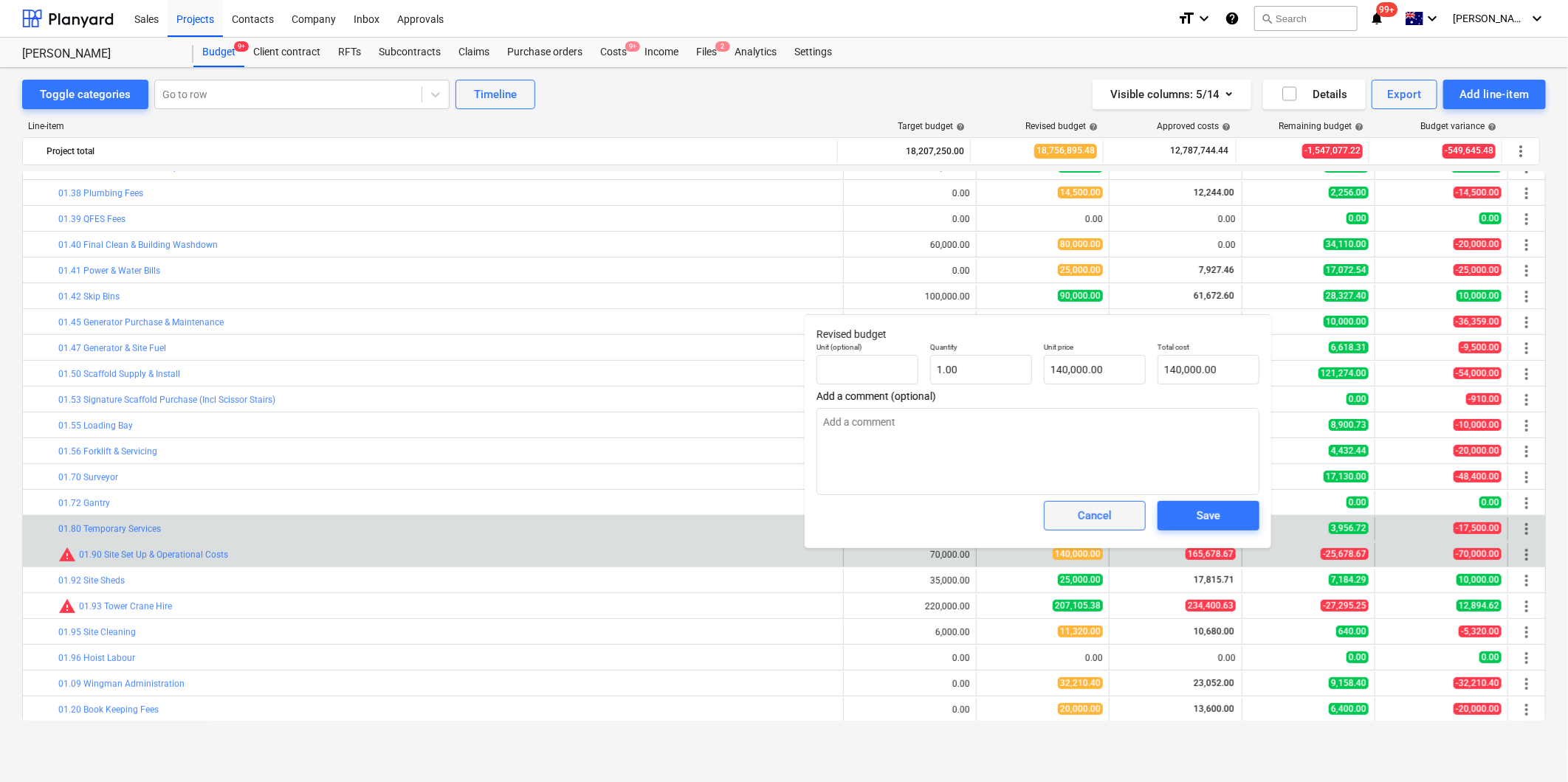
click at [1105, 530] on button "Cancel" at bounding box center [1094, 516] width 102 height 29
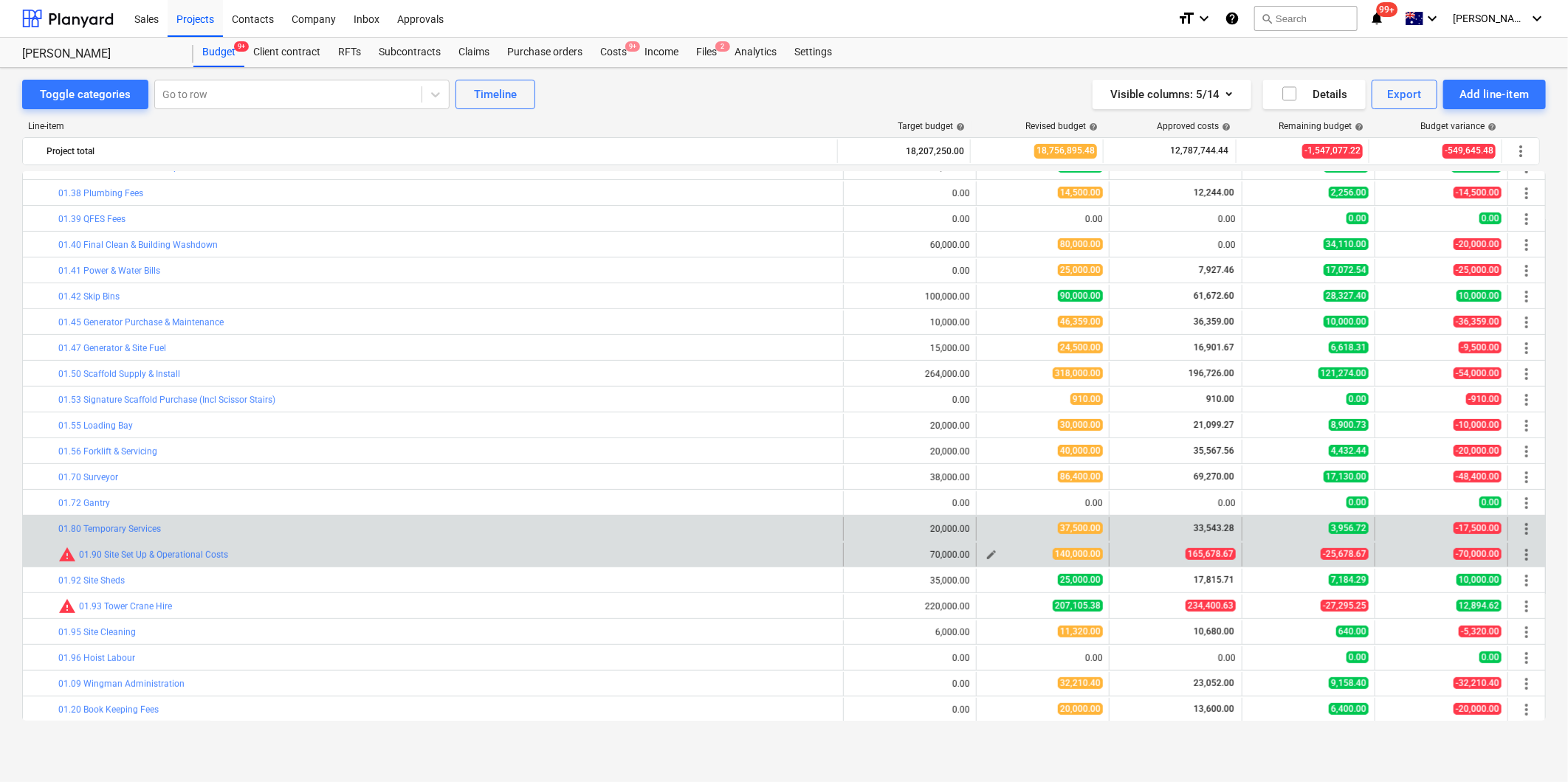
click at [994, 555] on button "edit" at bounding box center [990, 554] width 17 height 17
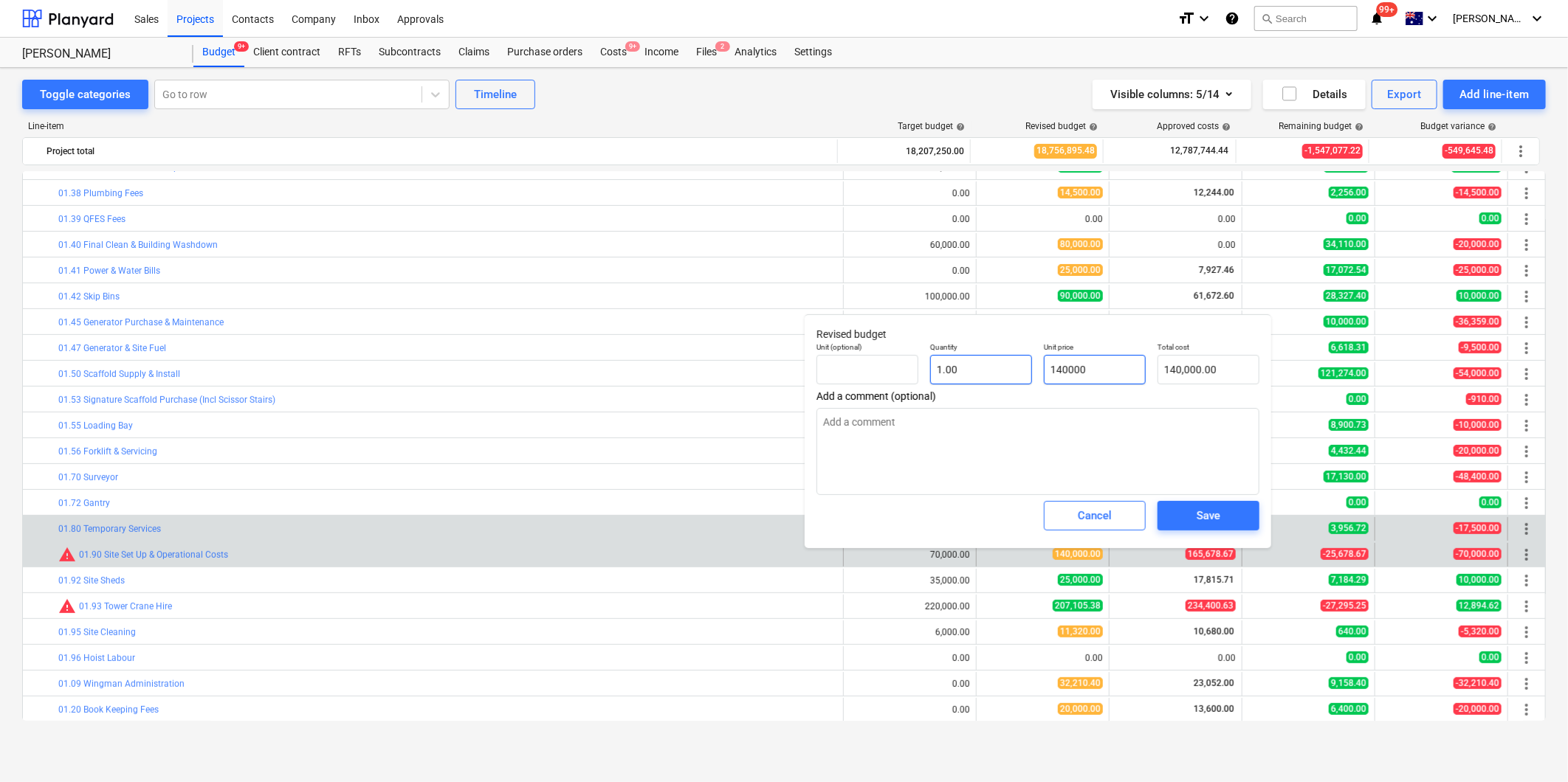
drag, startPoint x: 1107, startPoint y: 359, endPoint x: 963, endPoint y: 359, distance: 144.0
click at [963, 359] on div "Unit (optional) Quantity 1.00 Unit price 140000 Total cost 140,000.00" at bounding box center [1038, 363] width 454 height 54
click at [1197, 518] on div "Save" at bounding box center [1208, 516] width 23 height 19
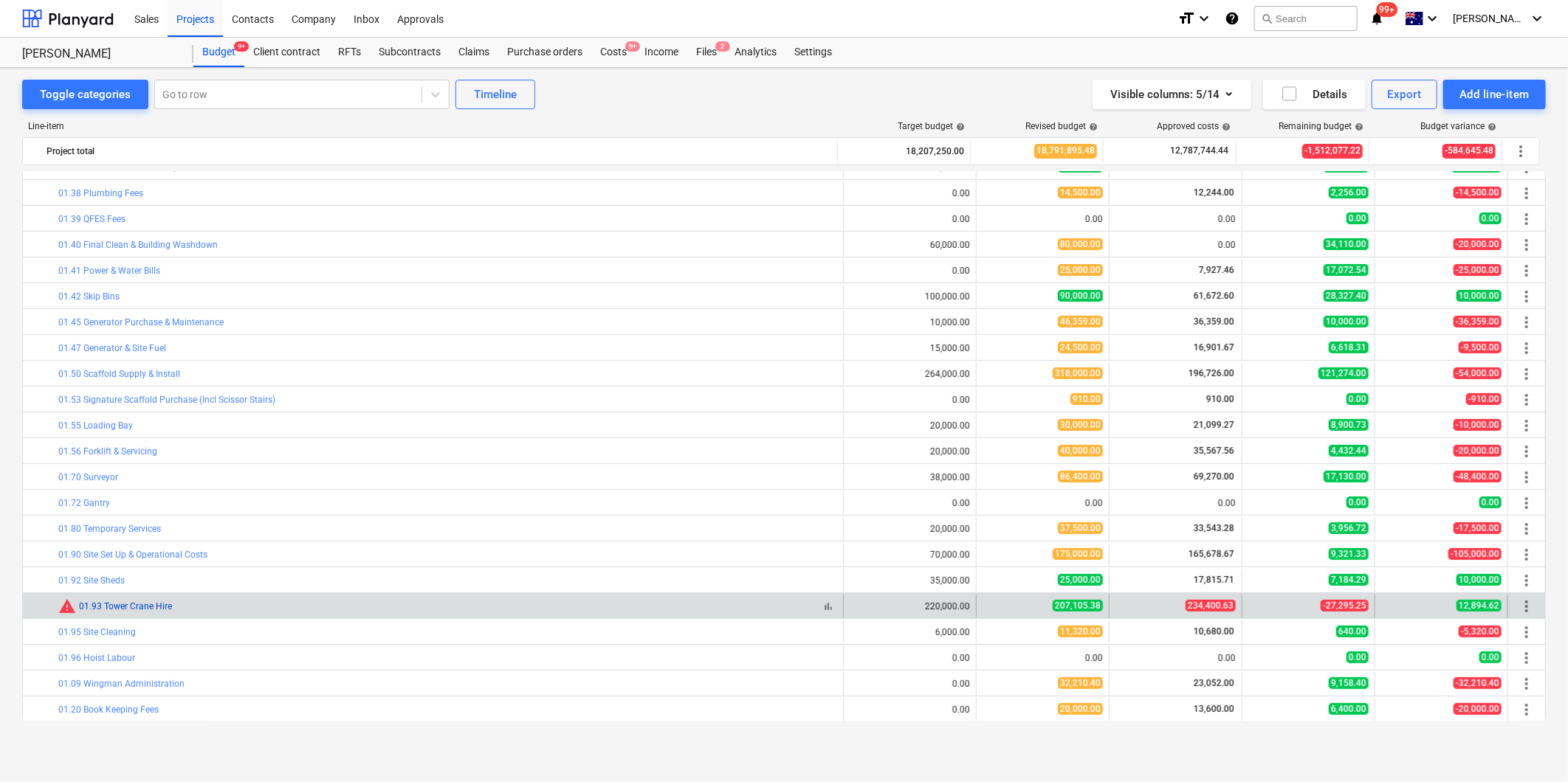
click at [91, 608] on link "01.93 Tower Crane Hire" at bounding box center [125, 607] width 93 height 11
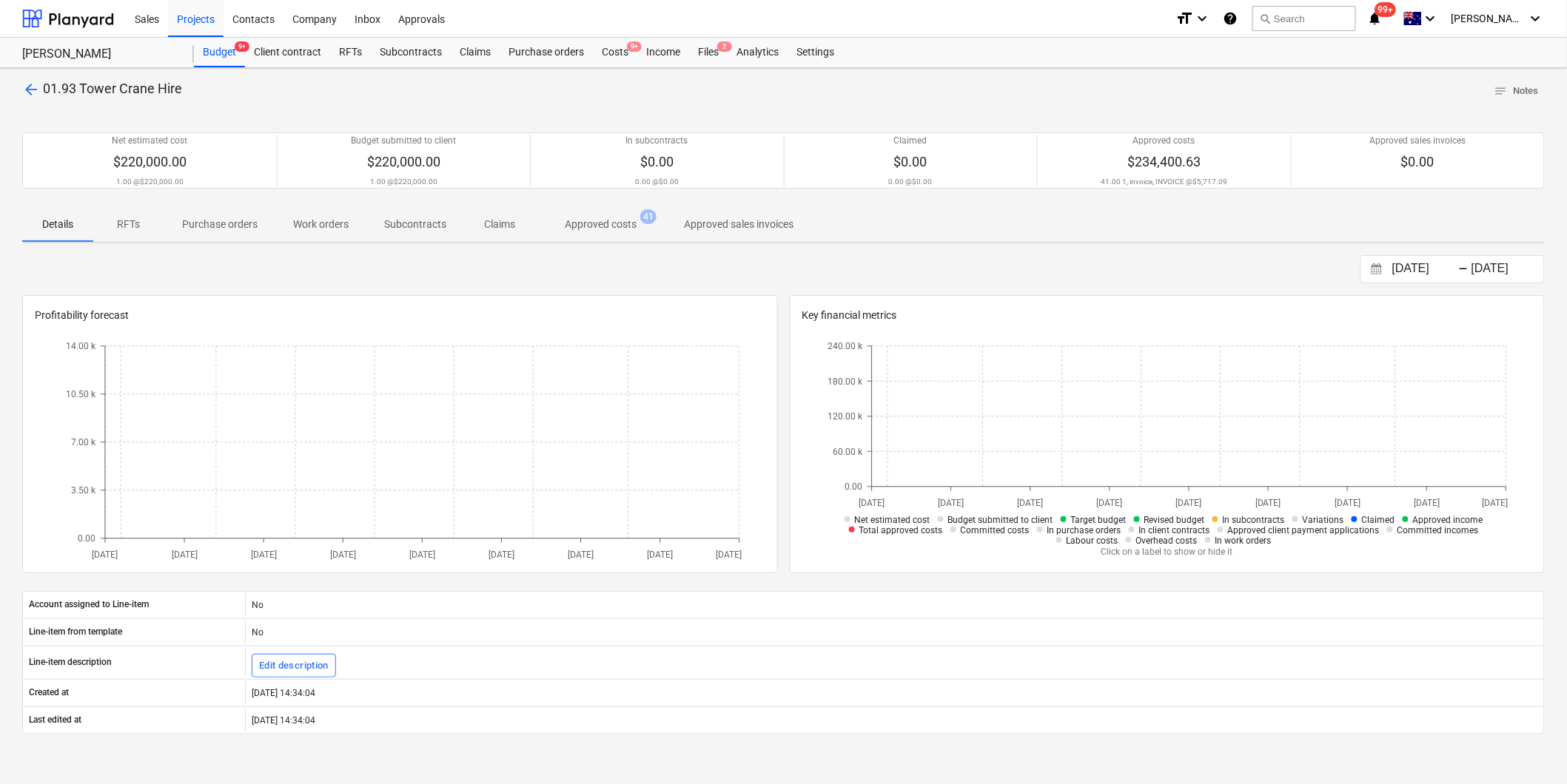
click at [601, 204] on div "Net estimated cost $220,000.00 1.00 @ $220,000.00 Budget submitted to client $2…" at bounding box center [783, 160] width 1522 height 92
click at [597, 216] on span "Approved costs 41" at bounding box center [600, 224] width 131 height 26
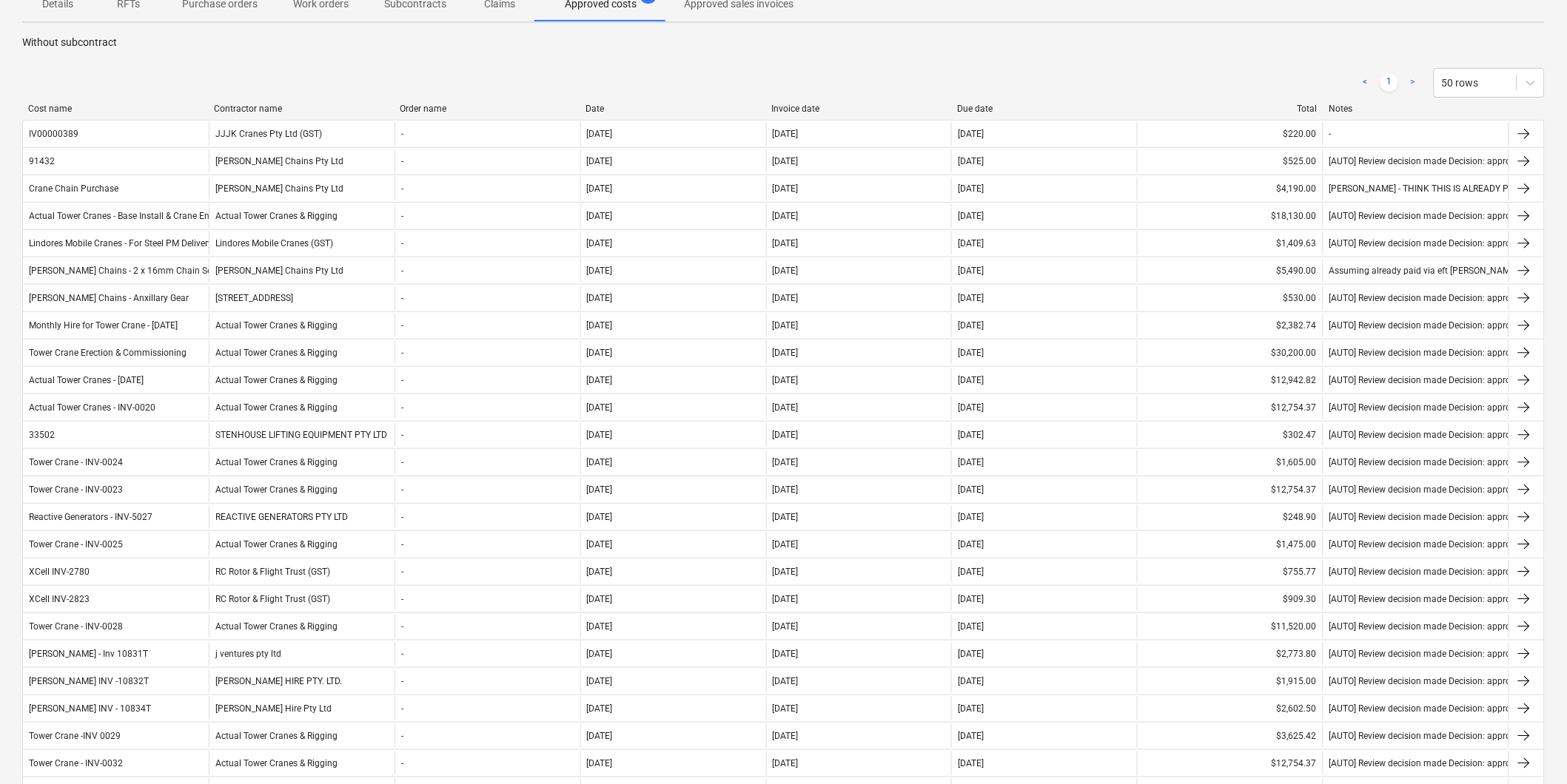
scroll to position [973, 0]
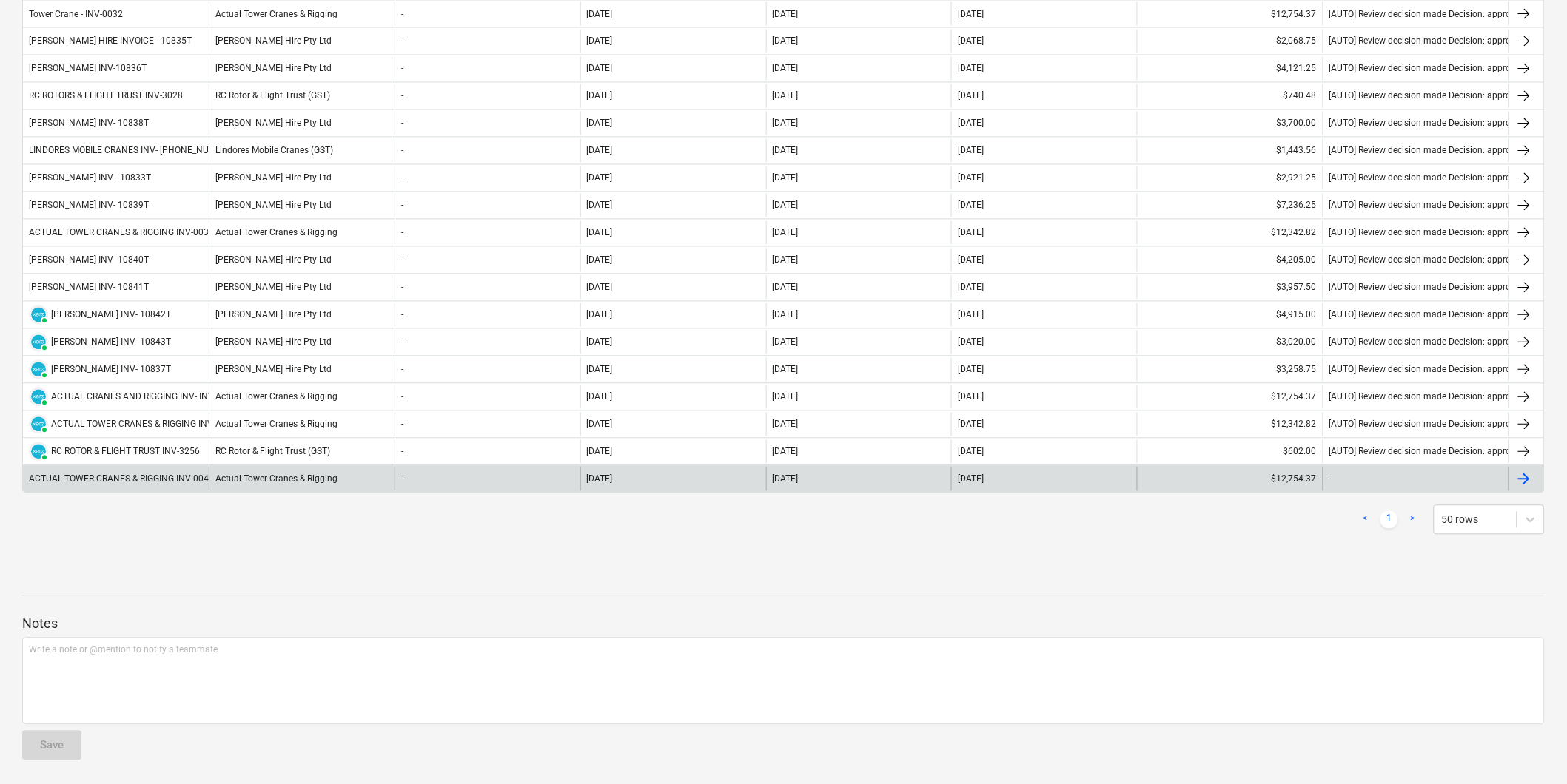
click at [163, 482] on div "ACTUAL TOWER CRANES & RIGGING INV-0044" at bounding box center [121, 480] width 185 height 11
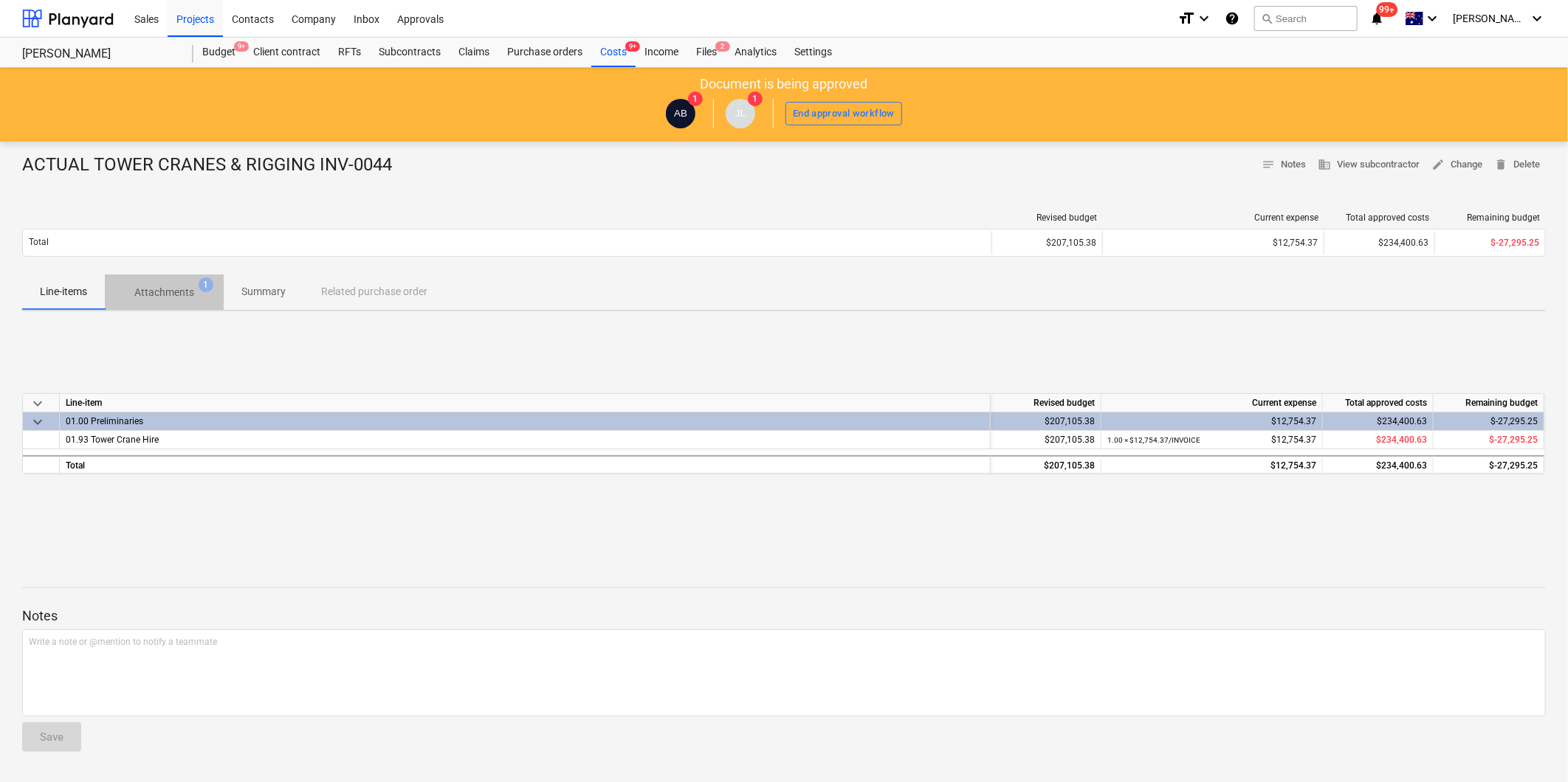
click at [180, 288] on p "Attachments" at bounding box center [164, 292] width 60 height 16
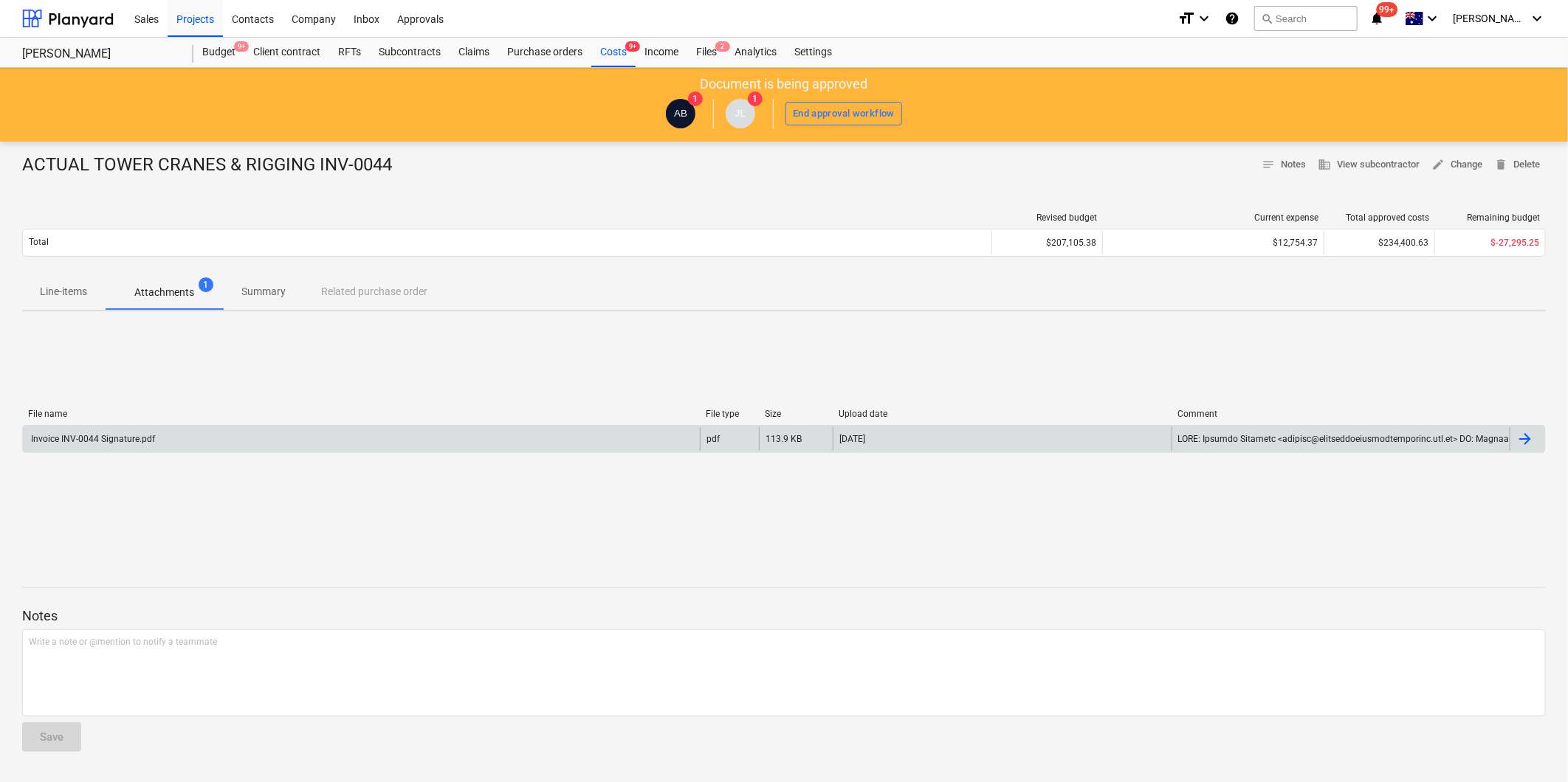
click at [139, 446] on div "Invoice INV-0044 Signature.pdf" at bounding box center [361, 439] width 677 height 23
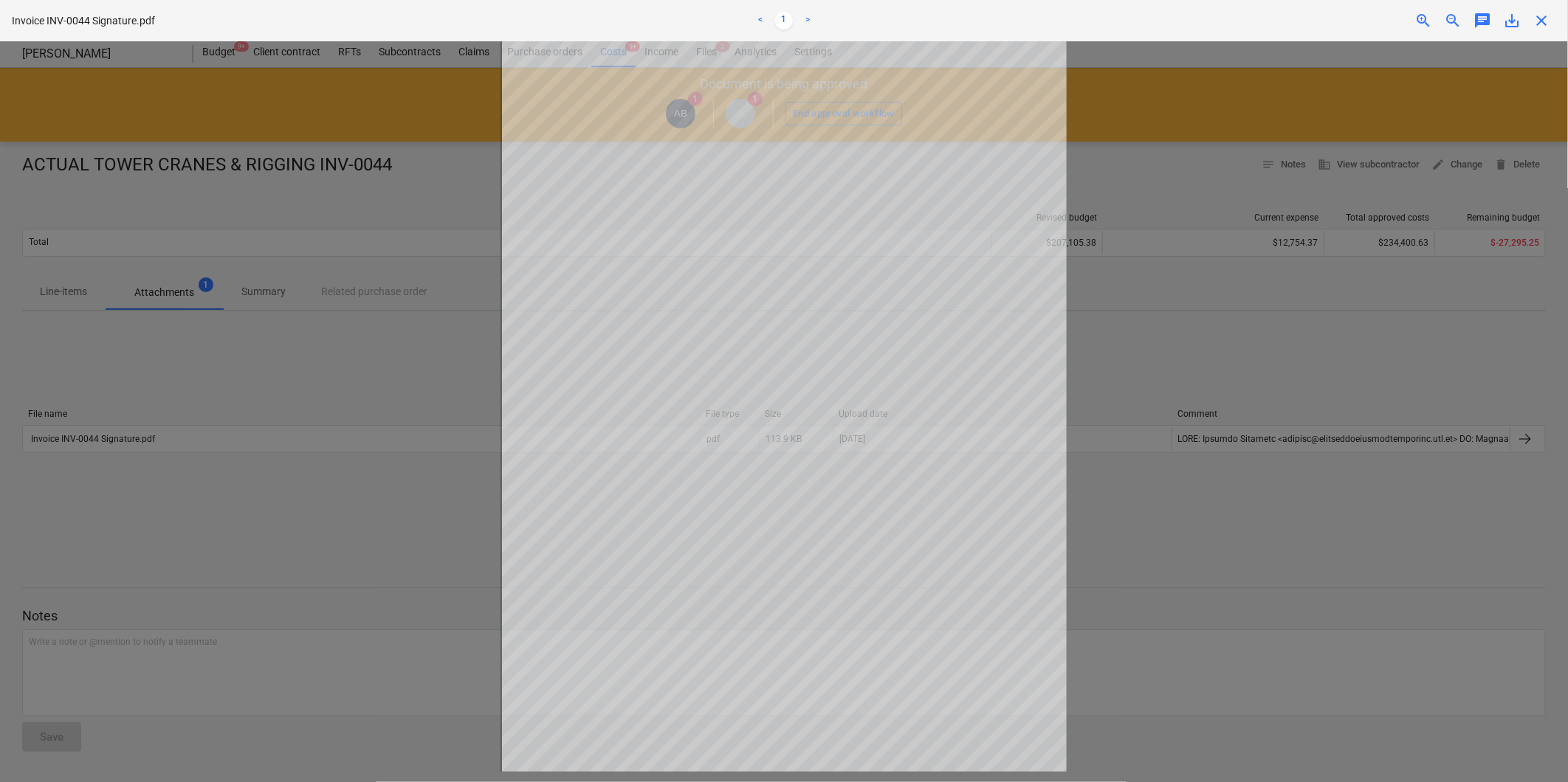
click at [1175, 488] on div at bounding box center [784, 412] width 1568 height 741
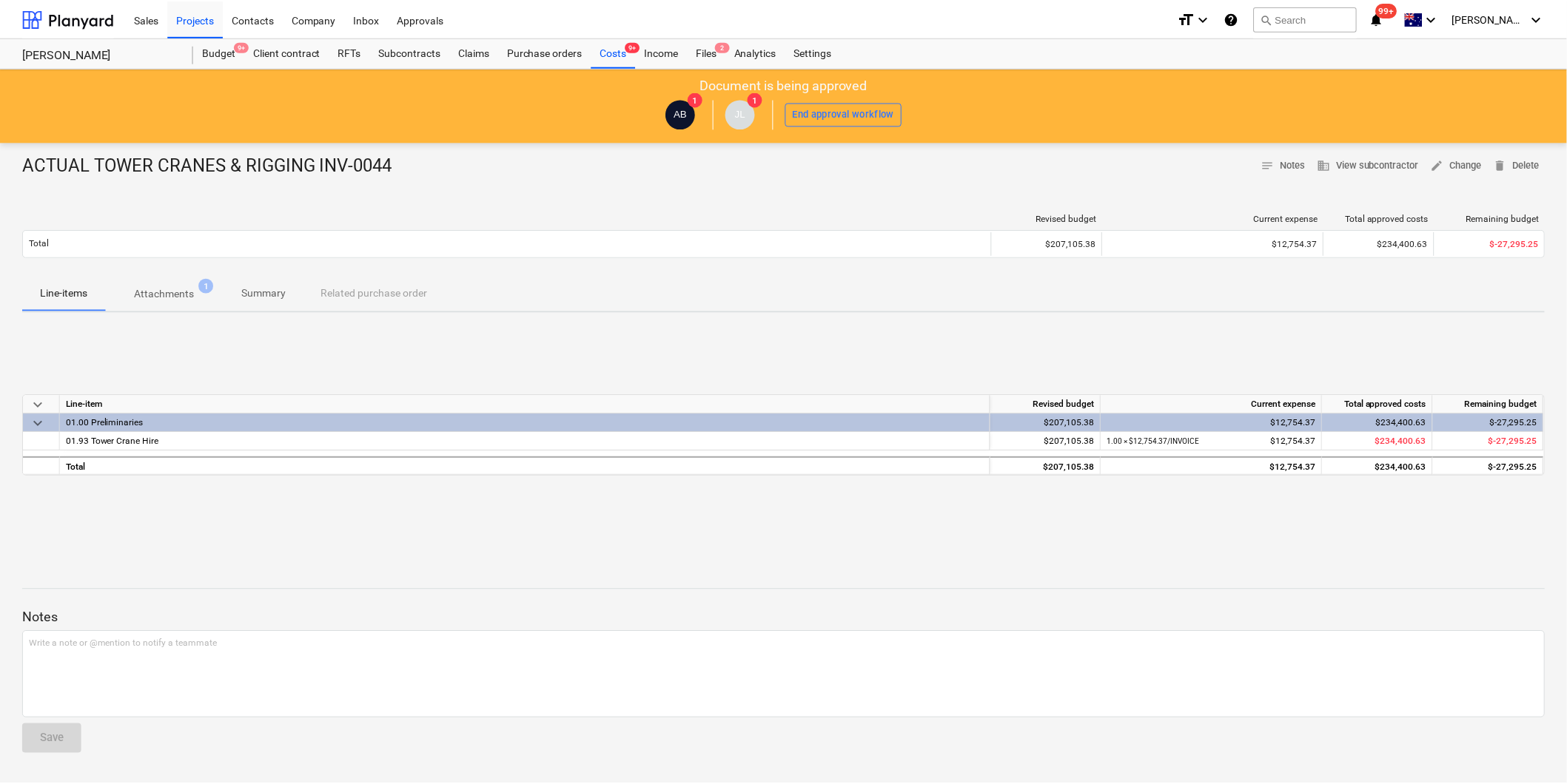
scroll to position [973, 0]
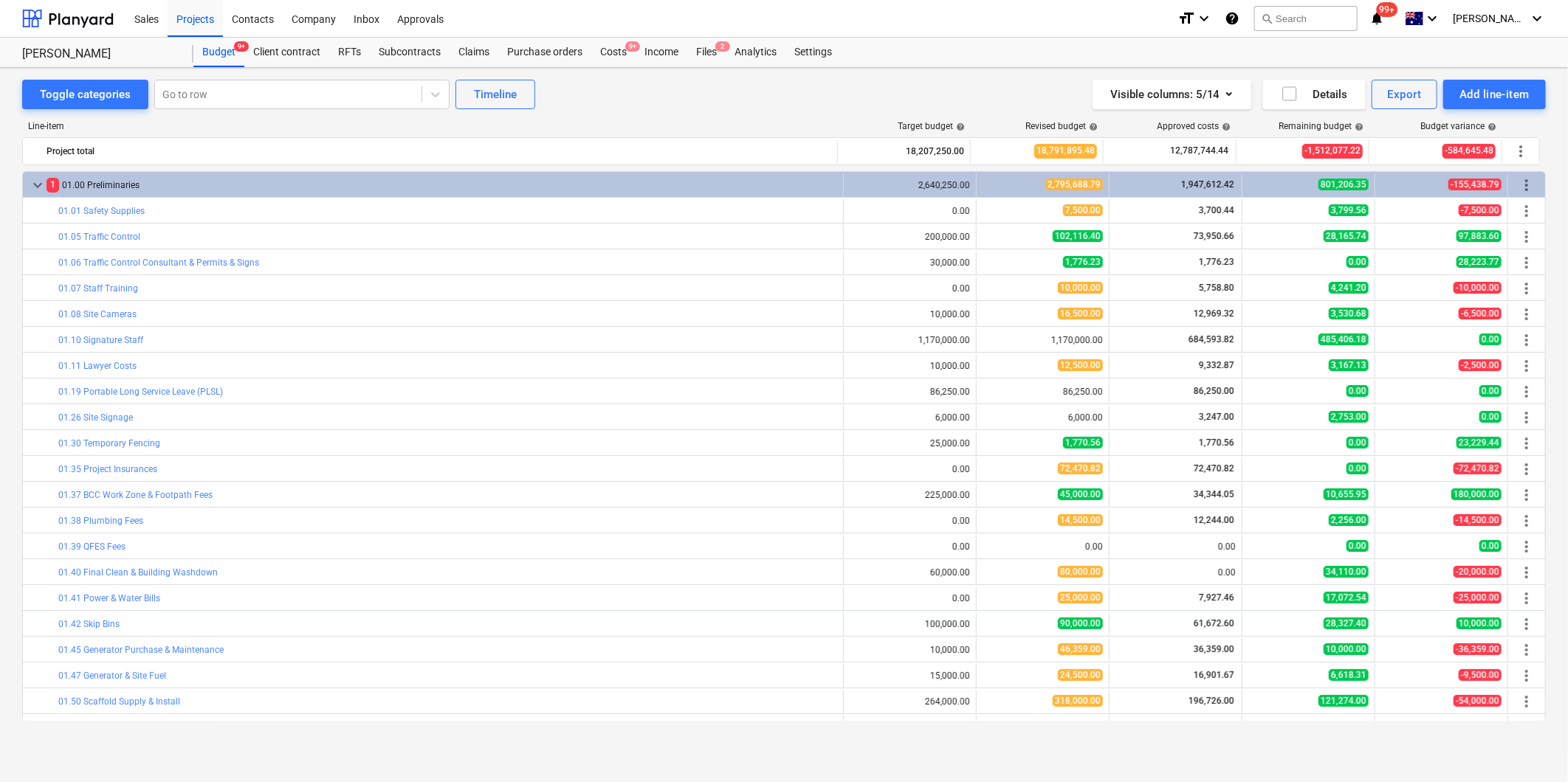
scroll to position [328, 0]
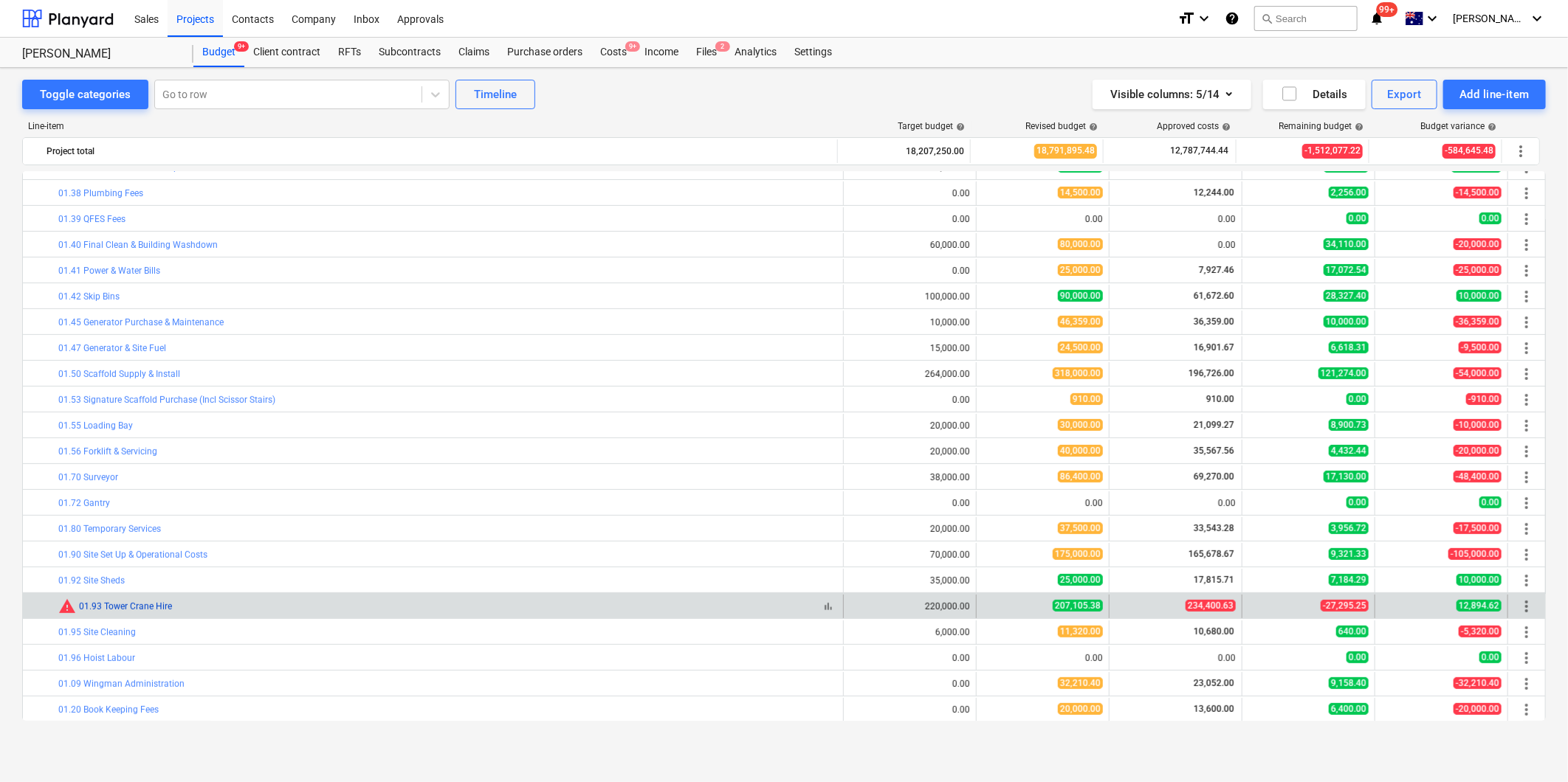
click at [97, 608] on link "01.93 Tower Crane Hire" at bounding box center [125, 607] width 93 height 11
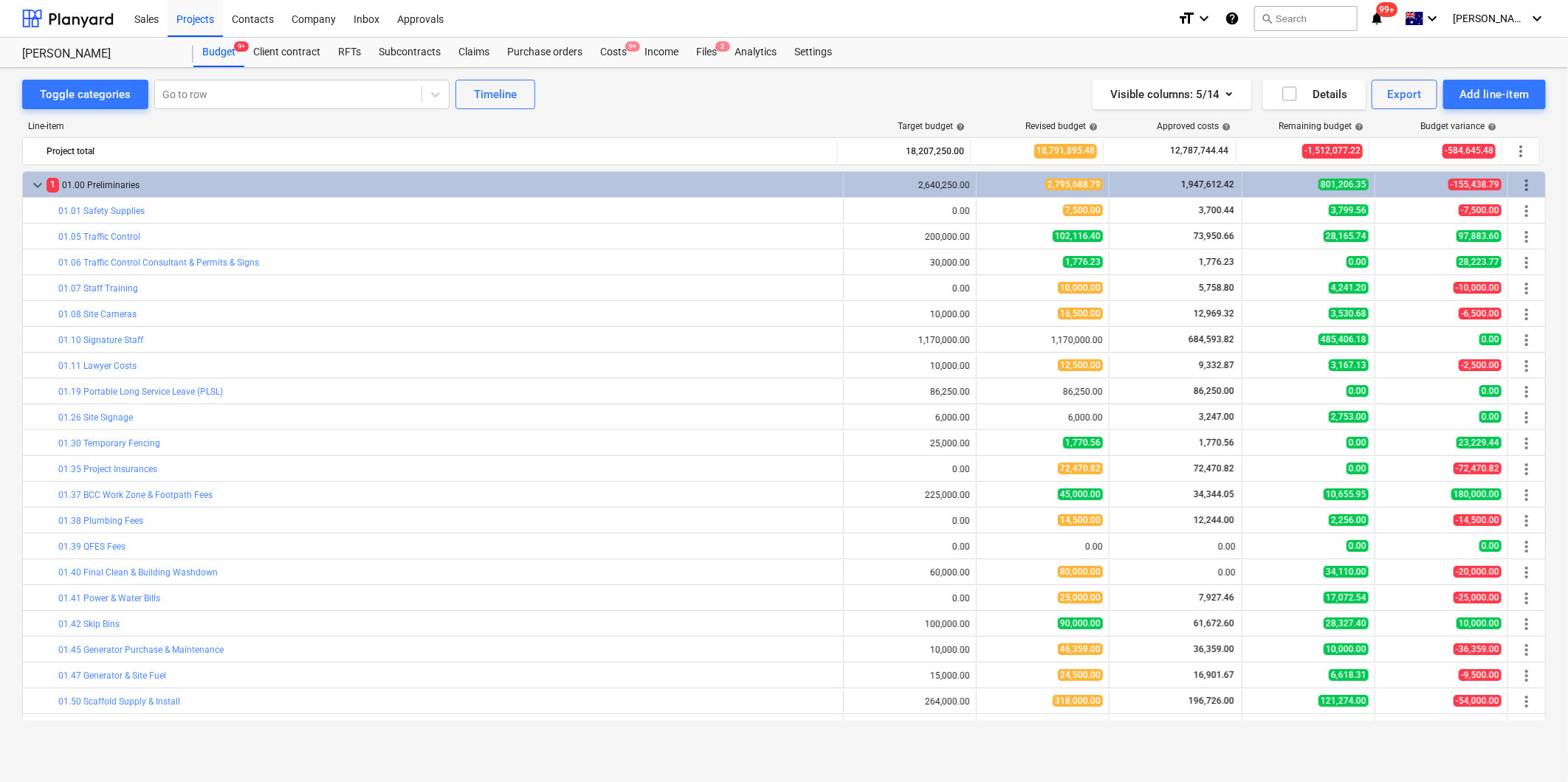
scroll to position [328, 0]
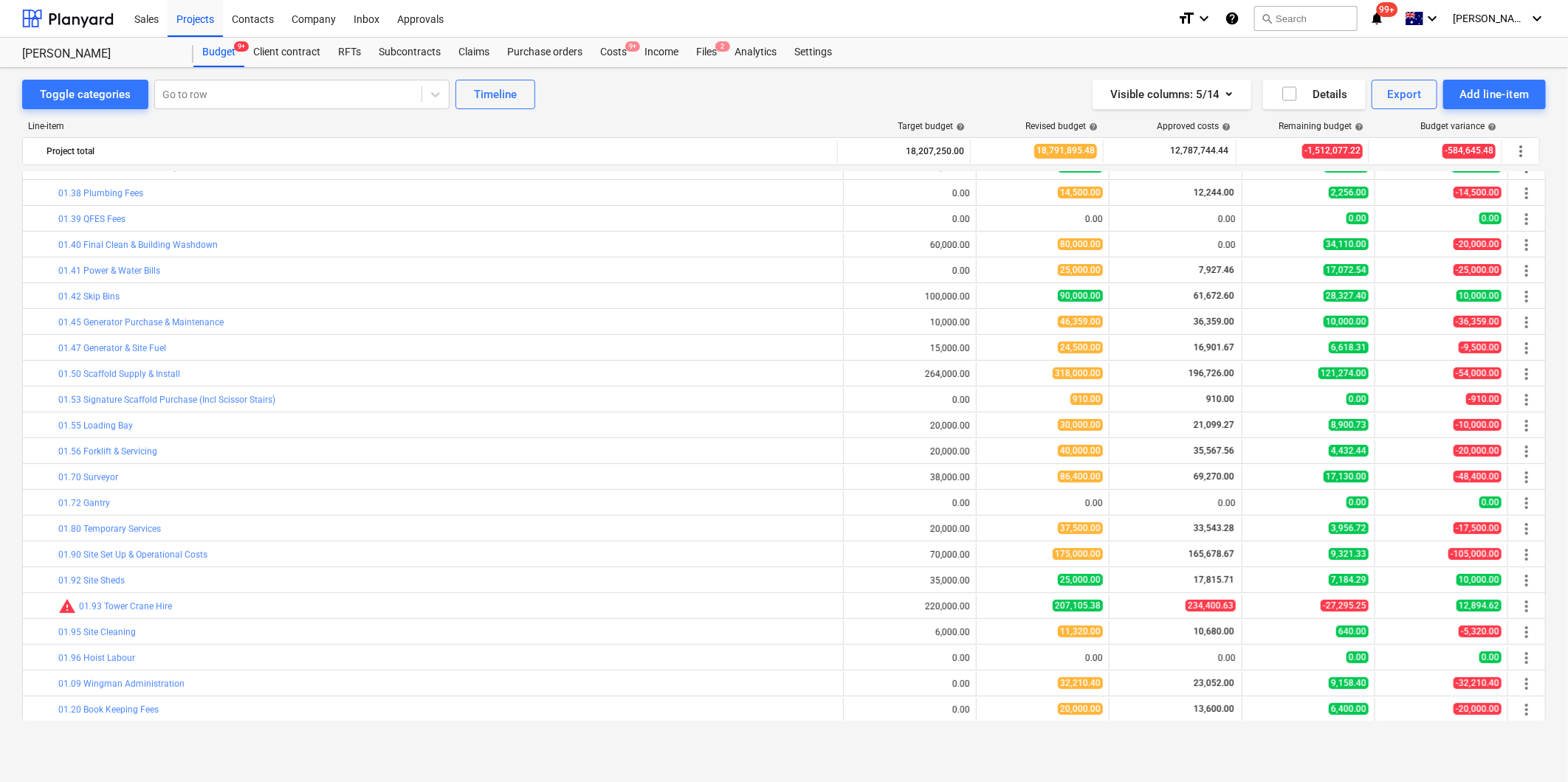
click at [990, 607] on span "edit" at bounding box center [991, 607] width 12 height 12
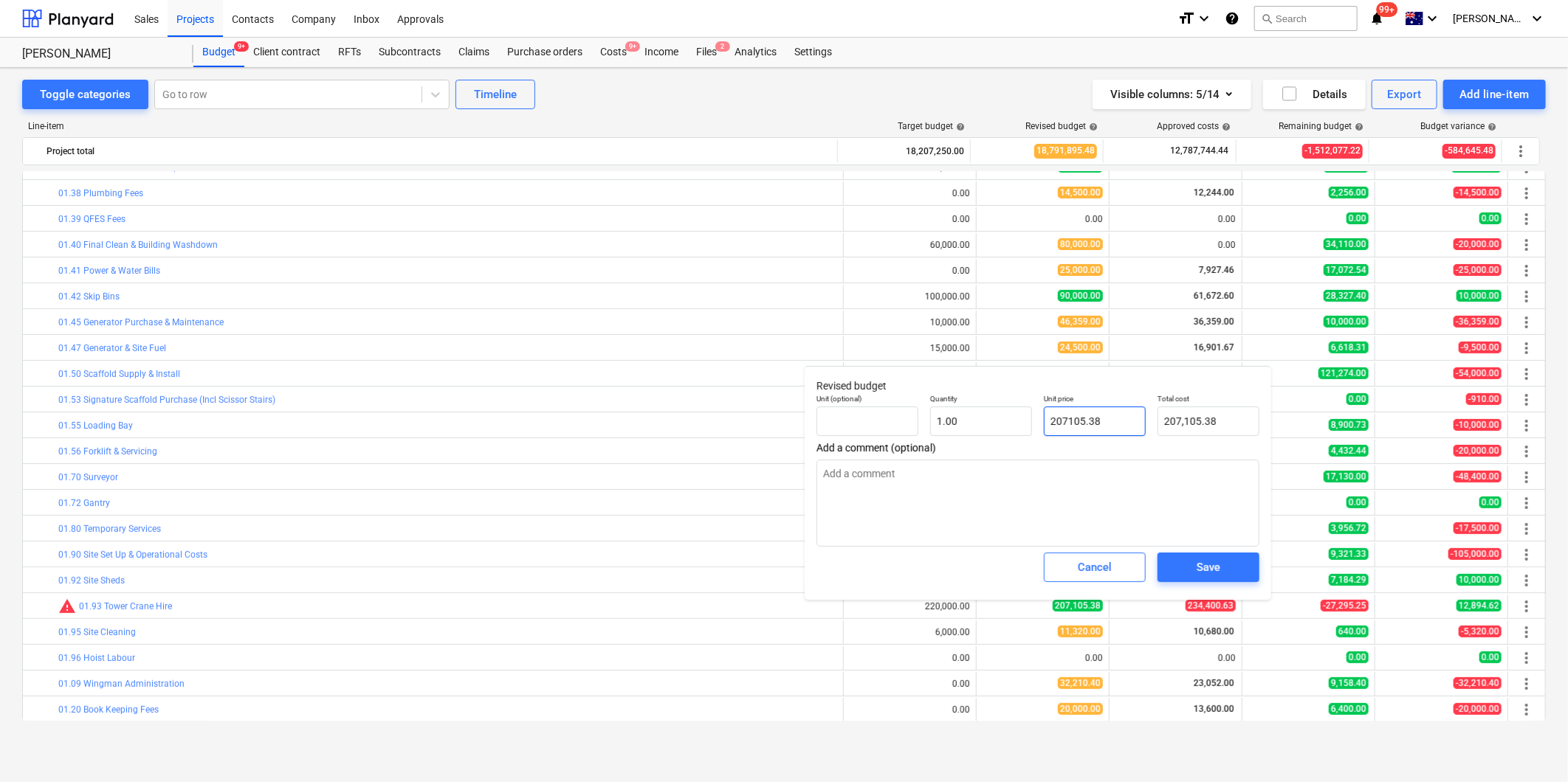
drag, startPoint x: 1132, startPoint y: 414, endPoint x: 1021, endPoint y: 405, distance: 111.4
click at [1021, 405] on div "Unit (optional) Quantity 1.00 Unit price 207105.38 Total cost 207,105.38" at bounding box center [1038, 414] width 454 height 54
click at [1082, 570] on div "Cancel" at bounding box center [1094, 567] width 34 height 19
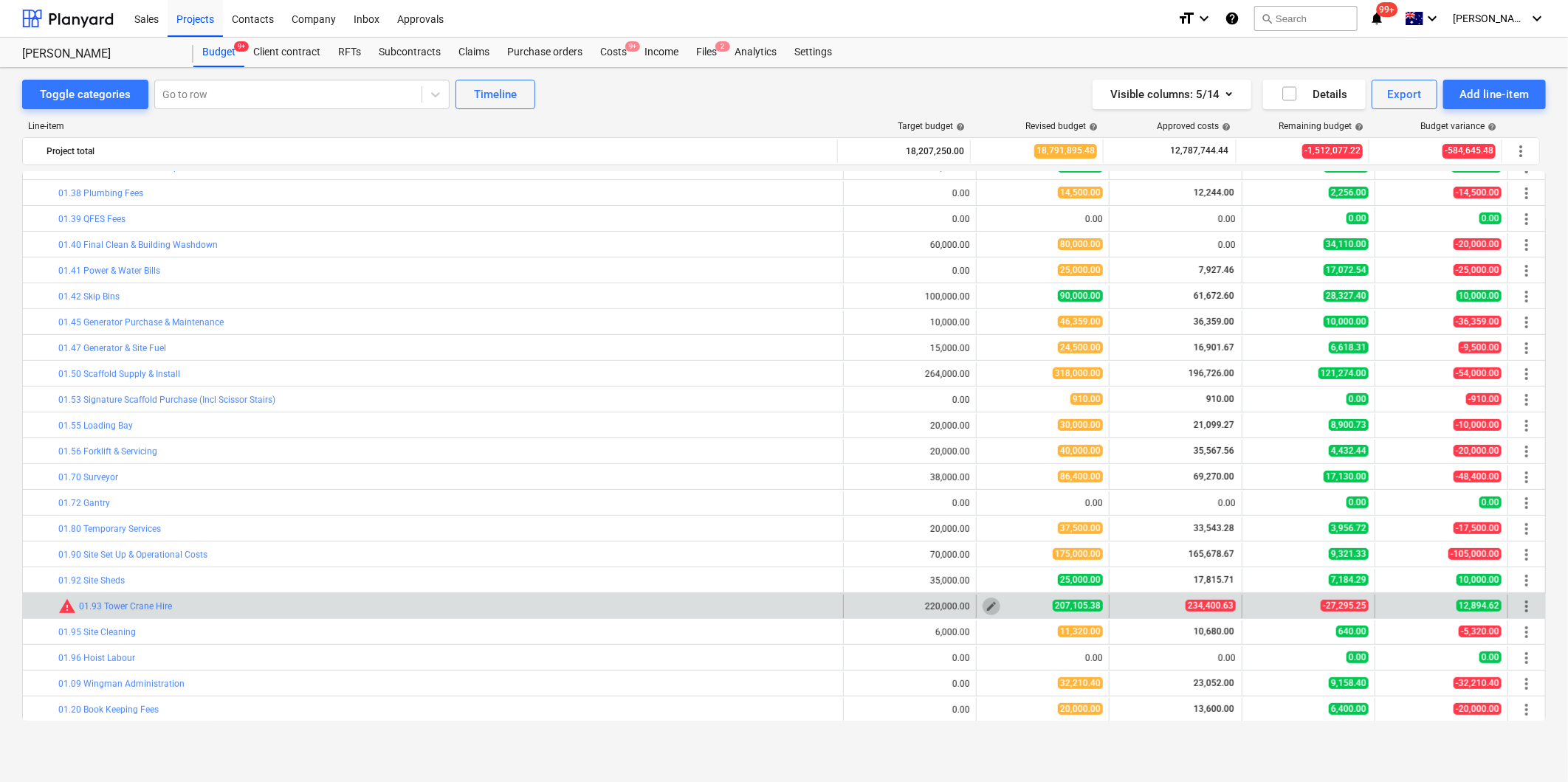
click at [987, 610] on span "edit" at bounding box center [991, 607] width 12 height 12
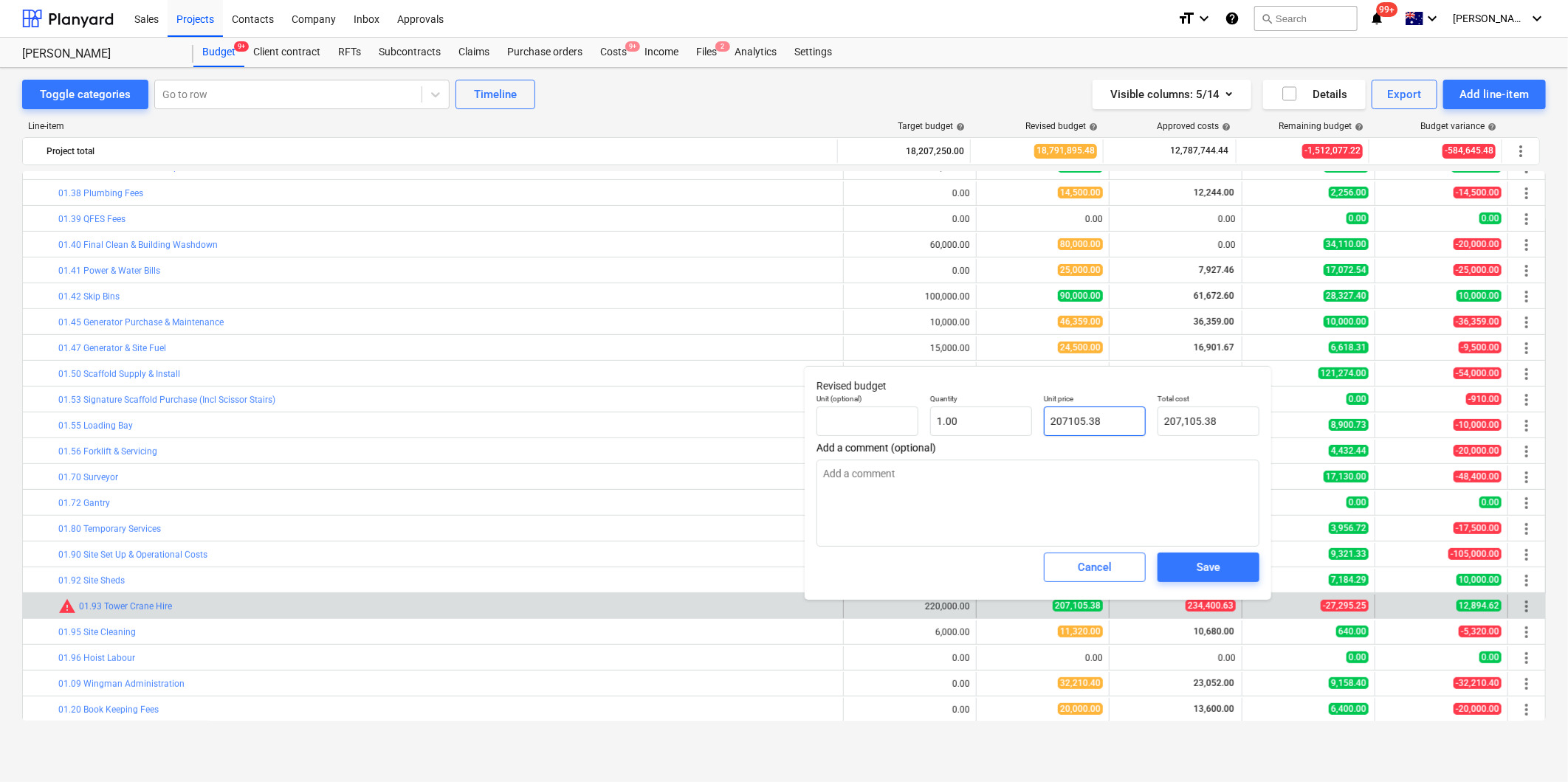
drag, startPoint x: 1118, startPoint y: 426, endPoint x: 1043, endPoint y: 426, distance: 75.0
click at [1043, 426] on input "207105.38" at bounding box center [1094, 421] width 102 height 29
click at [1183, 573] on span "Save" at bounding box center [1209, 567] width 66 height 19
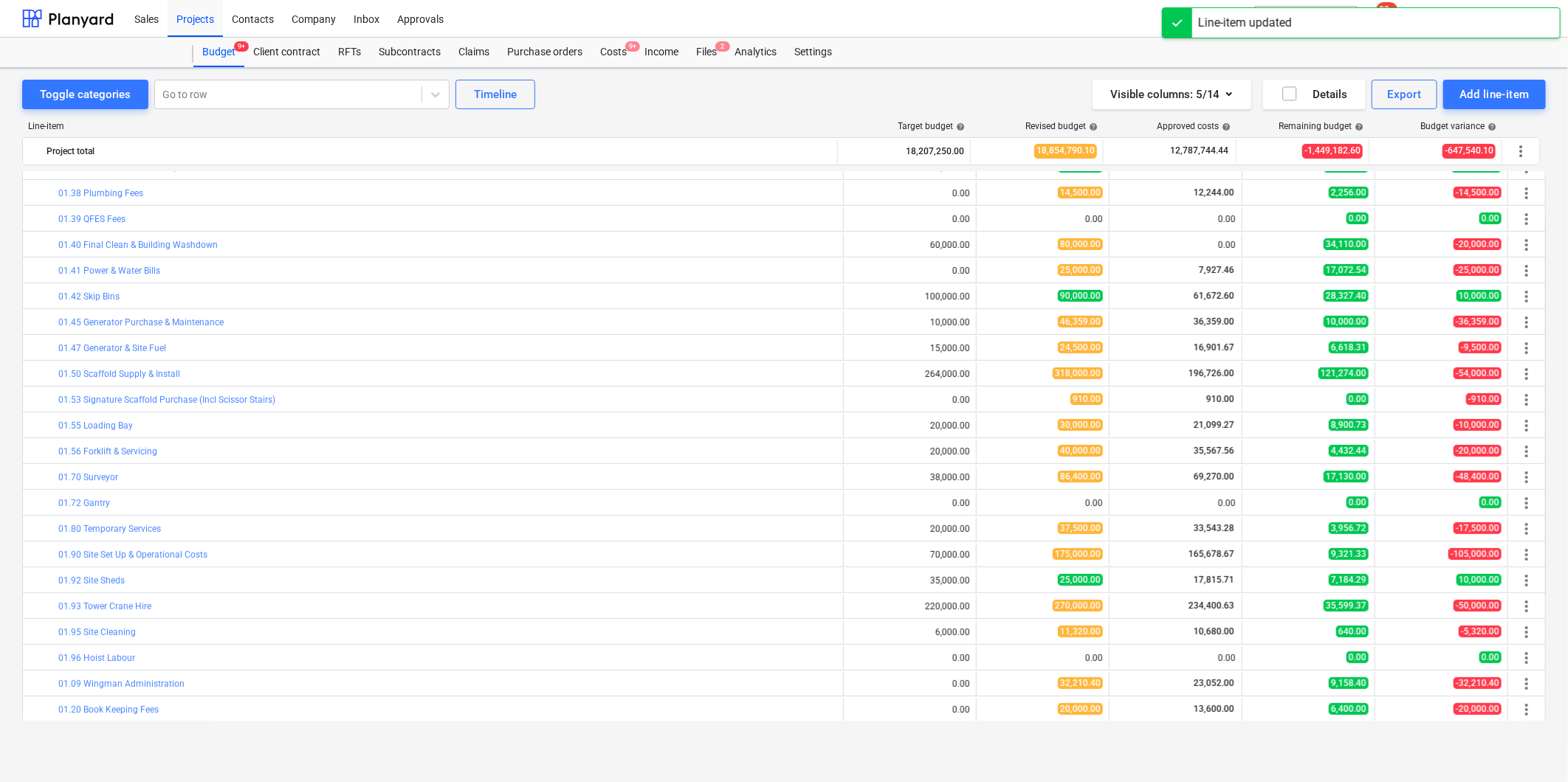
scroll to position [491, 0]
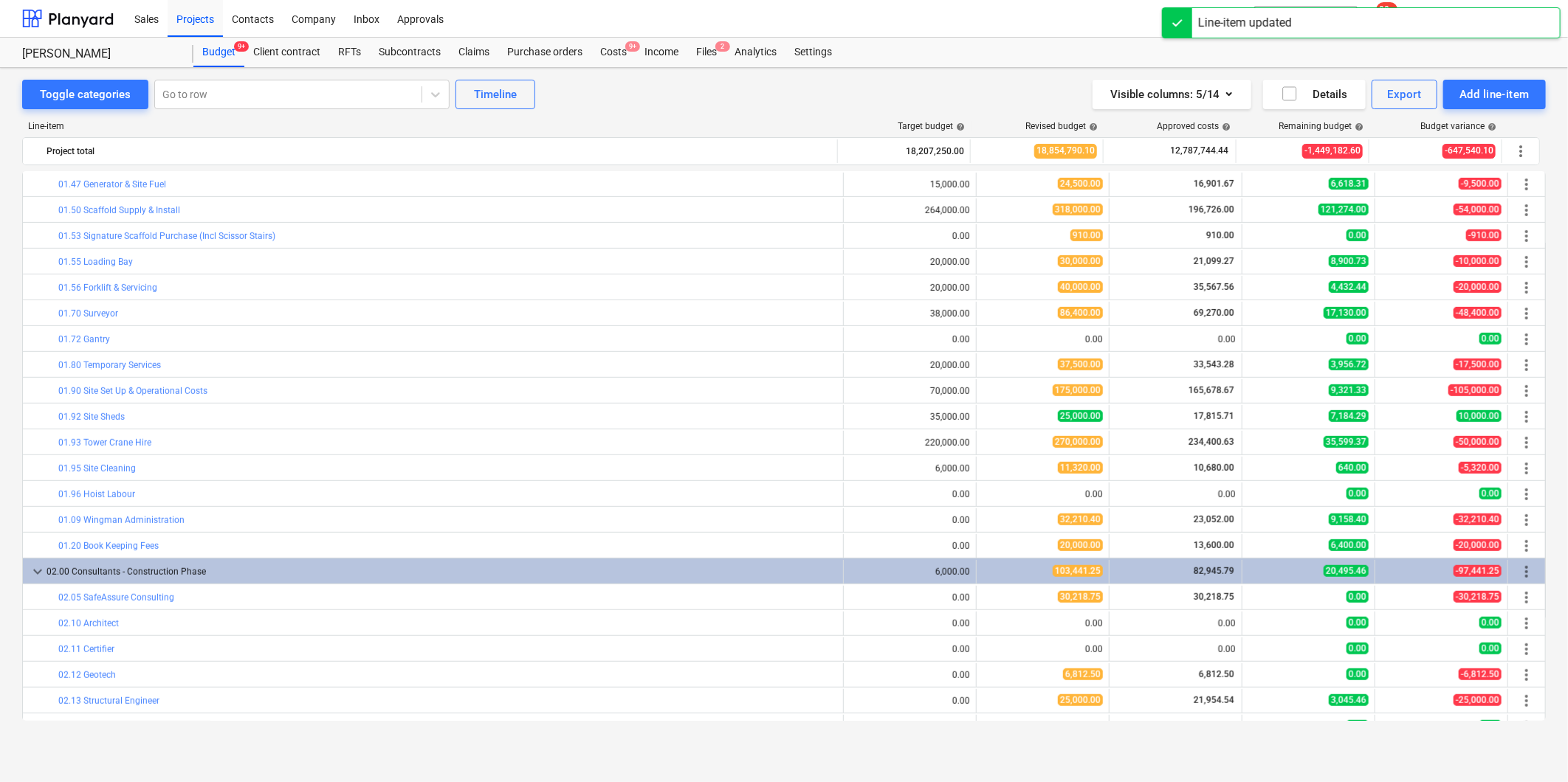
click at [990, 470] on span "edit" at bounding box center [991, 469] width 12 height 12
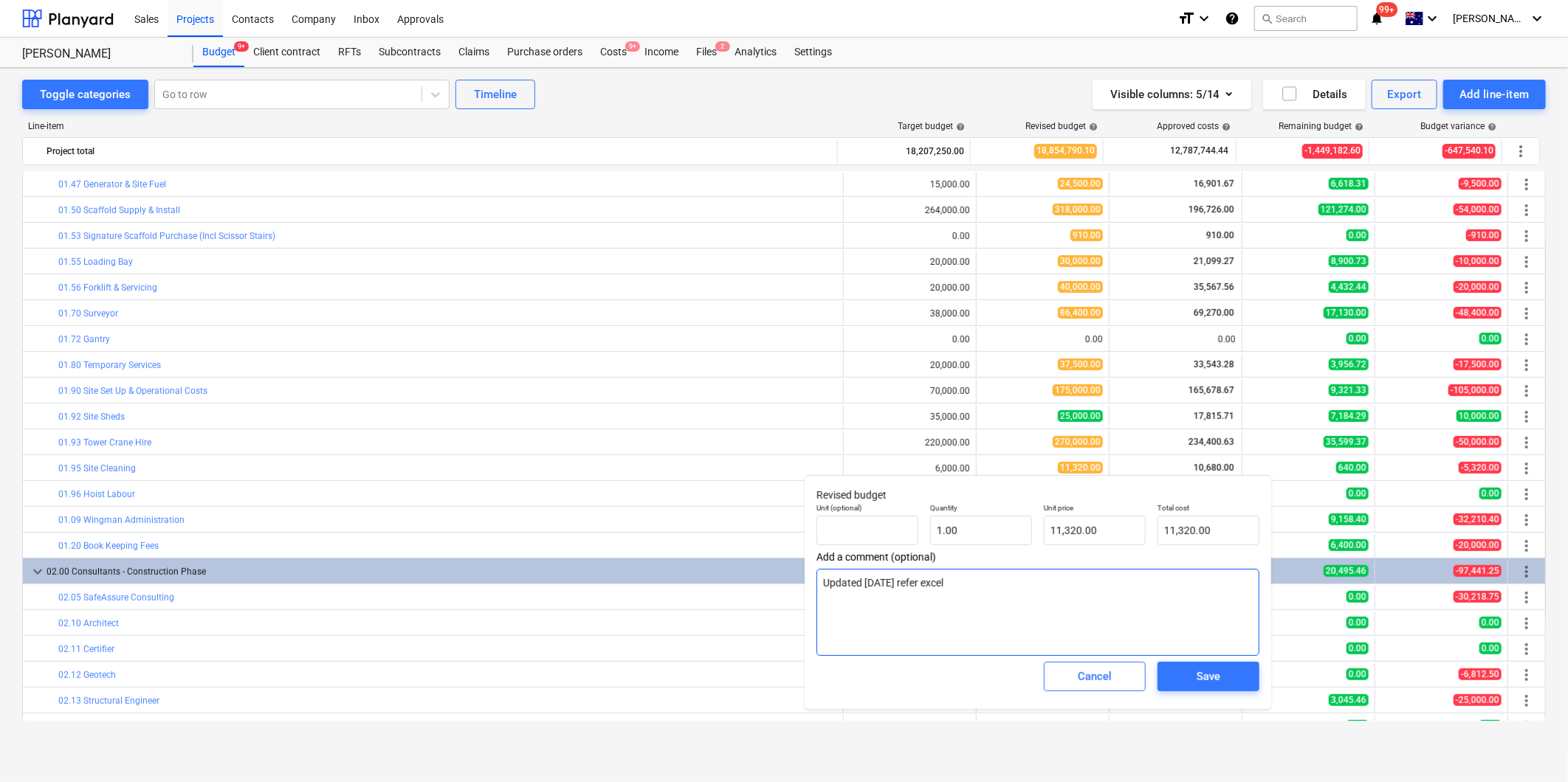
drag, startPoint x: 1058, startPoint y: 580, endPoint x: 819, endPoint y: 577, distance: 239.0
click at [819, 577] on textarea "Updated [DATE] refer excel" at bounding box center [1037, 612] width 443 height 87
drag, startPoint x: 1120, startPoint y: 540, endPoint x: 1032, endPoint y: 540, distance: 88.0
click at [1032, 540] on div "Unit (optional) Quantity 1.00 Unit price 11320 Total cost 11,320.00" at bounding box center [1038, 524] width 454 height 54
click at [1184, 670] on span "Save" at bounding box center [1209, 676] width 66 height 19
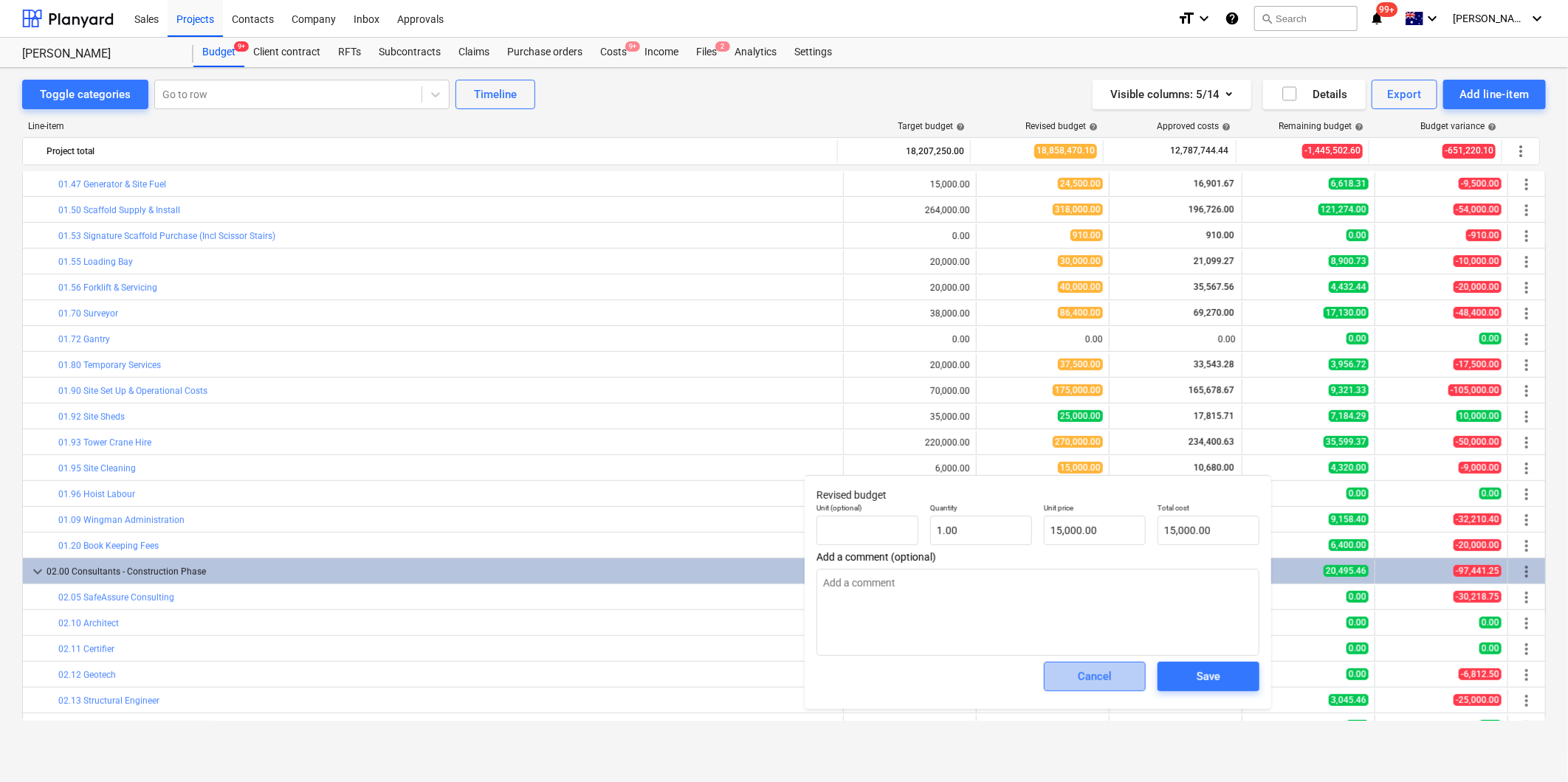
click at [1068, 684] on span "Cancel" at bounding box center [1095, 676] width 65 height 19
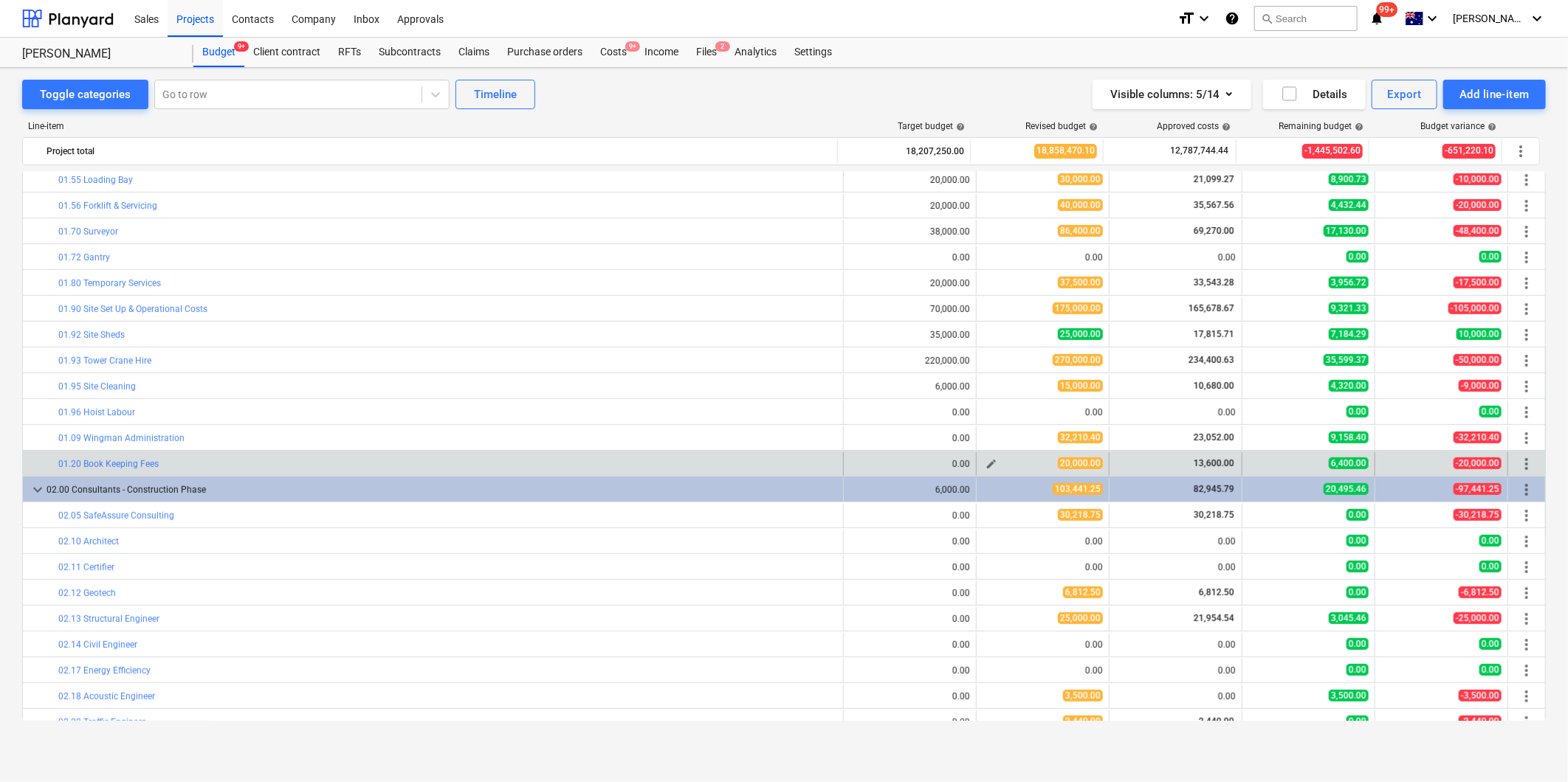
scroll to position [655, 0]
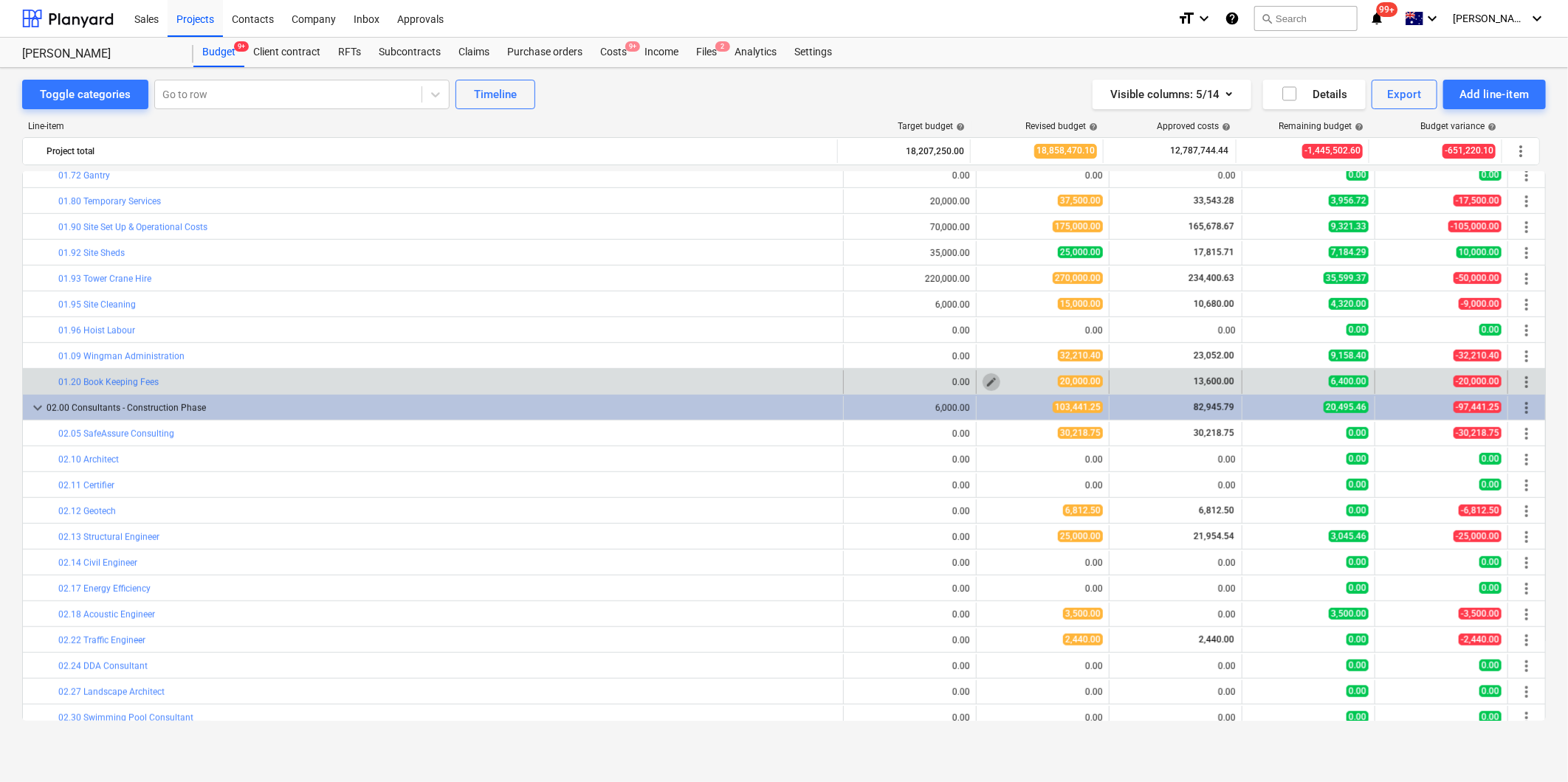
click at [987, 384] on span "edit" at bounding box center [991, 383] width 12 height 12
